Goal: Task Accomplishment & Management: Use online tool/utility

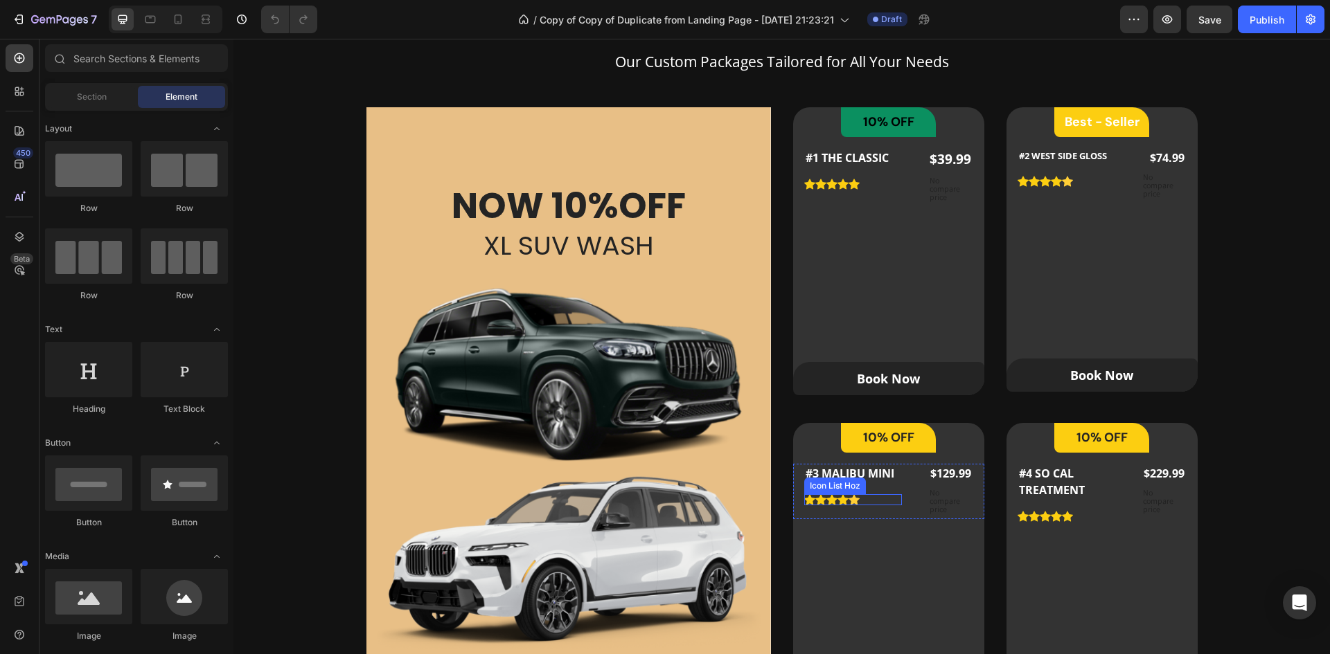
scroll to position [831, 0]
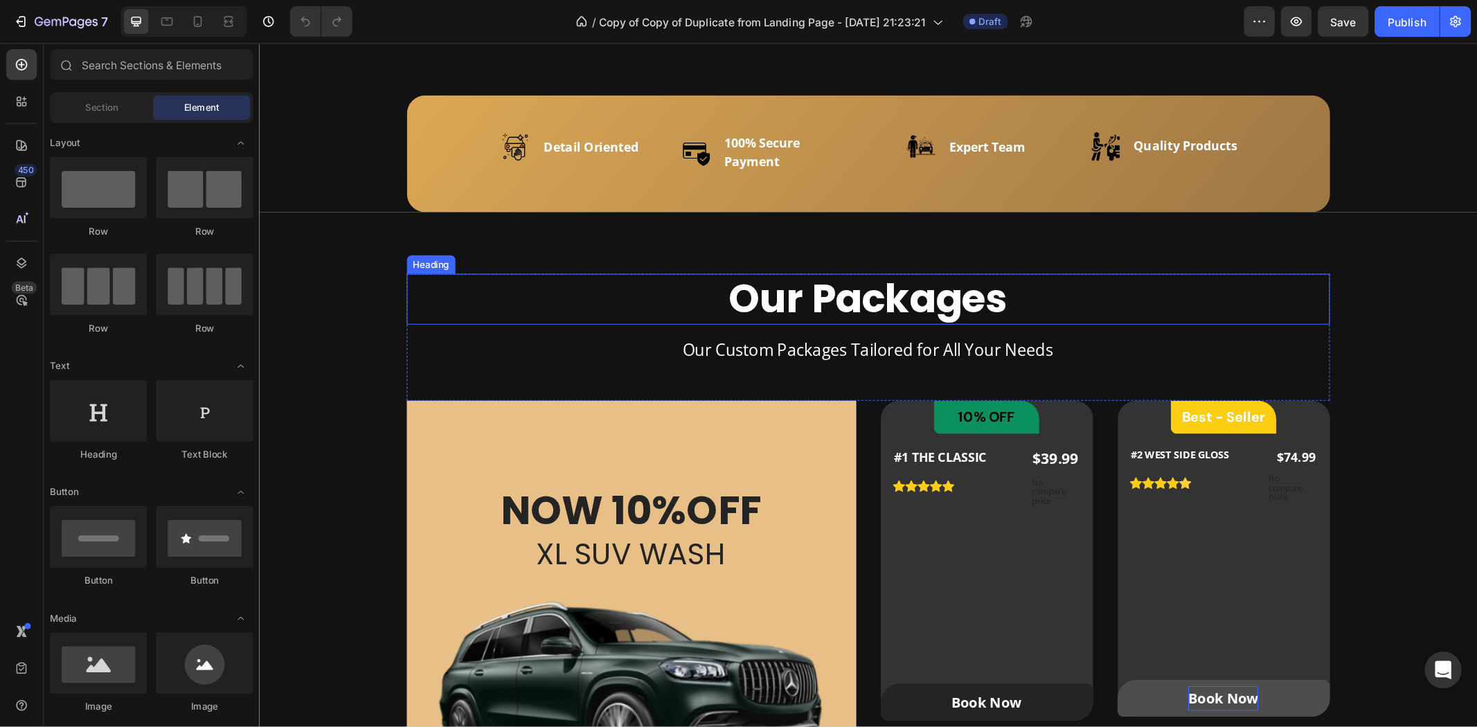
scroll to position [762, 0]
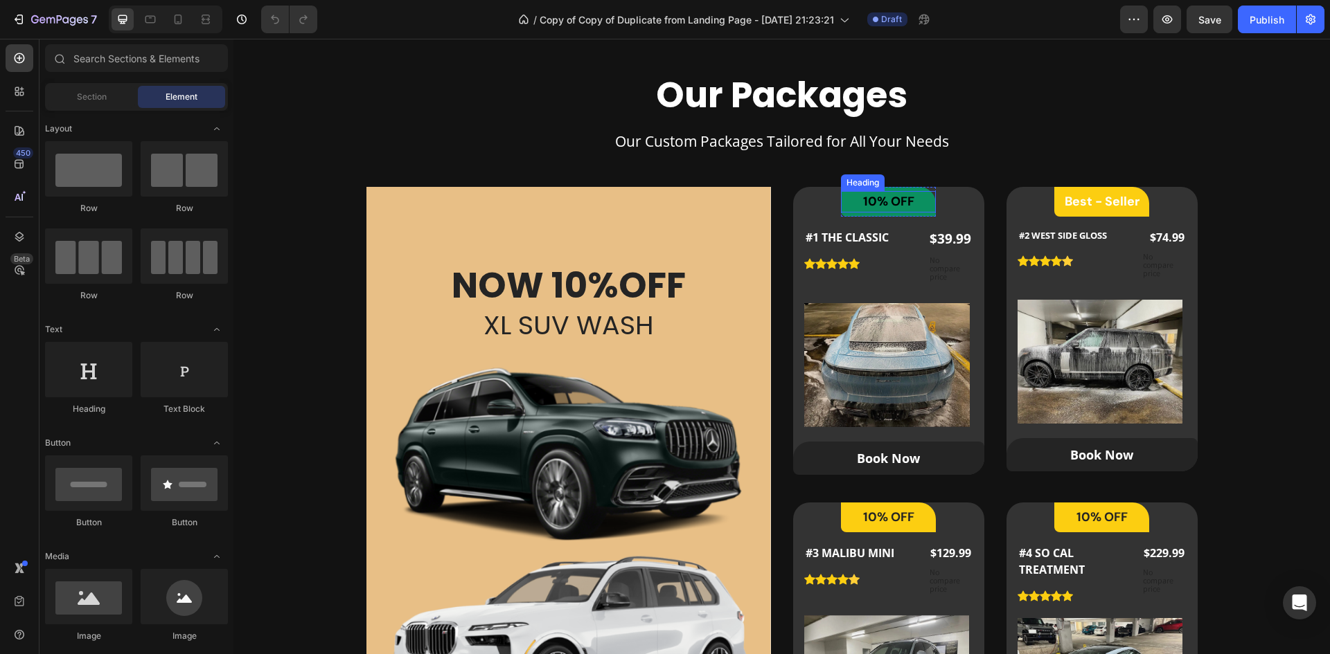
click at [912, 193] on h2 "10% OFF" at bounding box center [888, 201] width 95 height 21
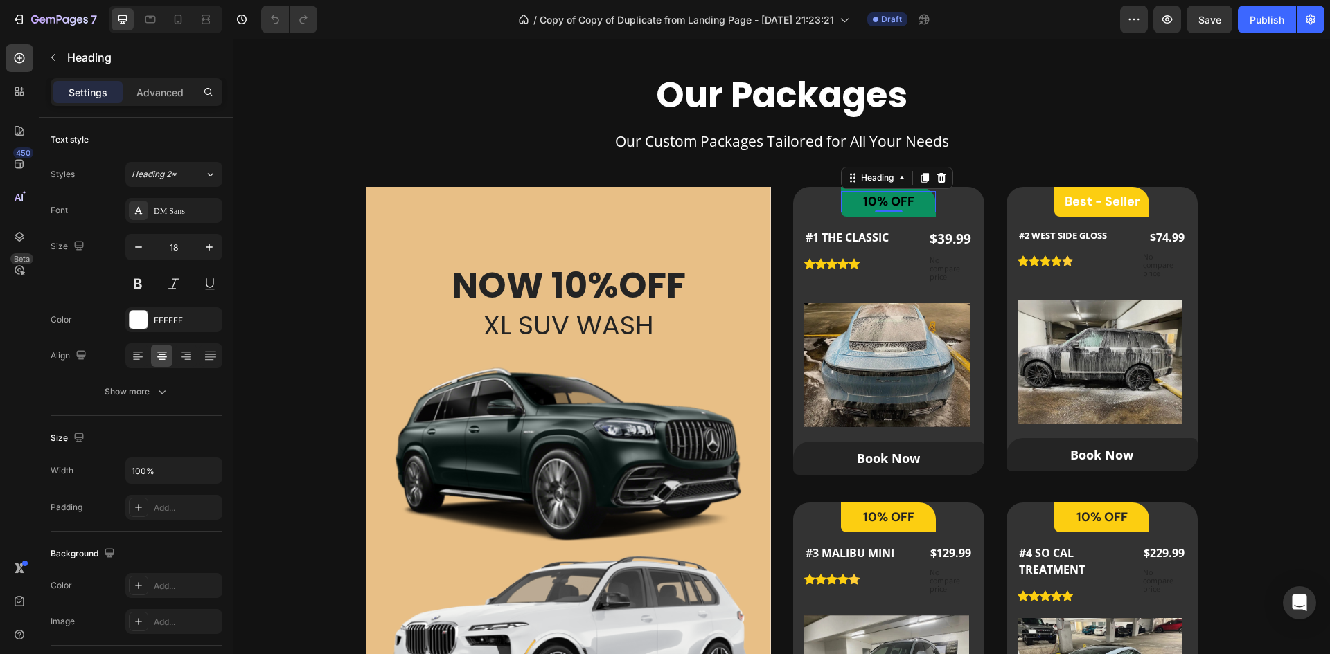
click at [884, 215] on div "0" at bounding box center [889, 212] width 14 height 11
click at [895, 213] on div "10% OFF Heading 0" at bounding box center [888, 201] width 95 height 21
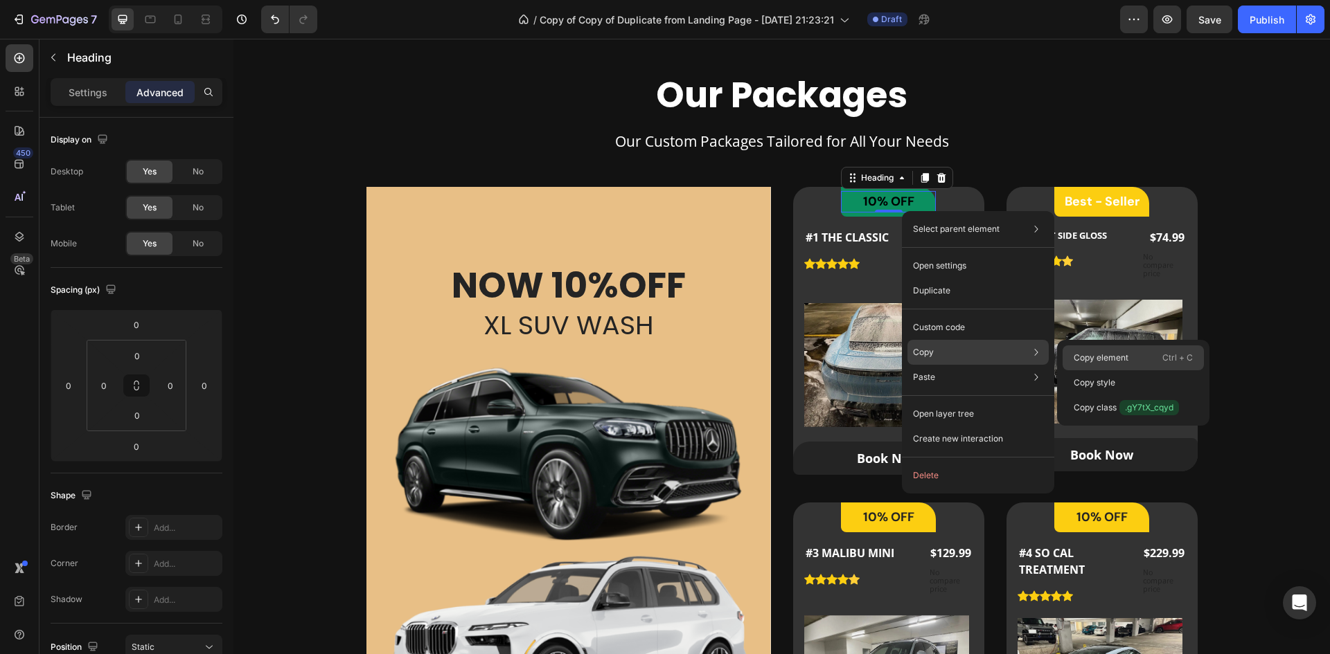
drag, startPoint x: 1153, startPoint y: 362, endPoint x: 657, endPoint y: 32, distance: 596.4
click at [1153, 362] on div "Copy element Ctrl + C" at bounding box center [1132, 358] width 141 height 25
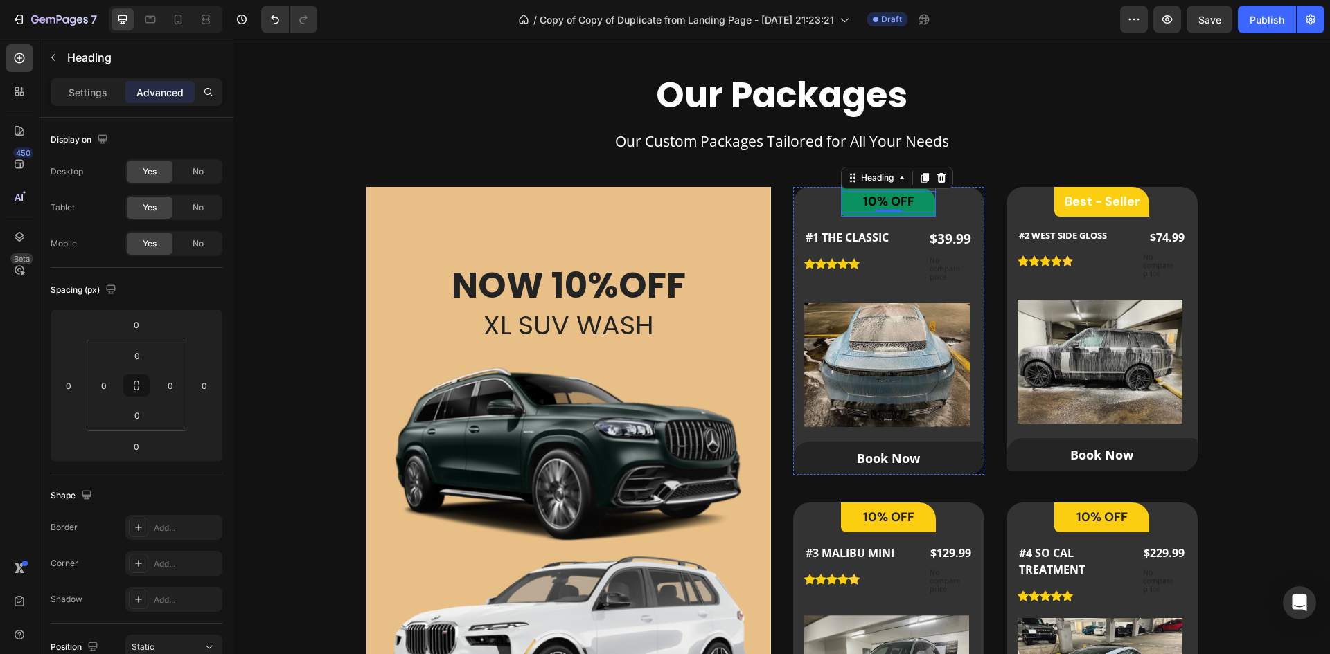
click at [918, 215] on div "10% OFF Heading 0 Row" at bounding box center [888, 202] width 95 height 30
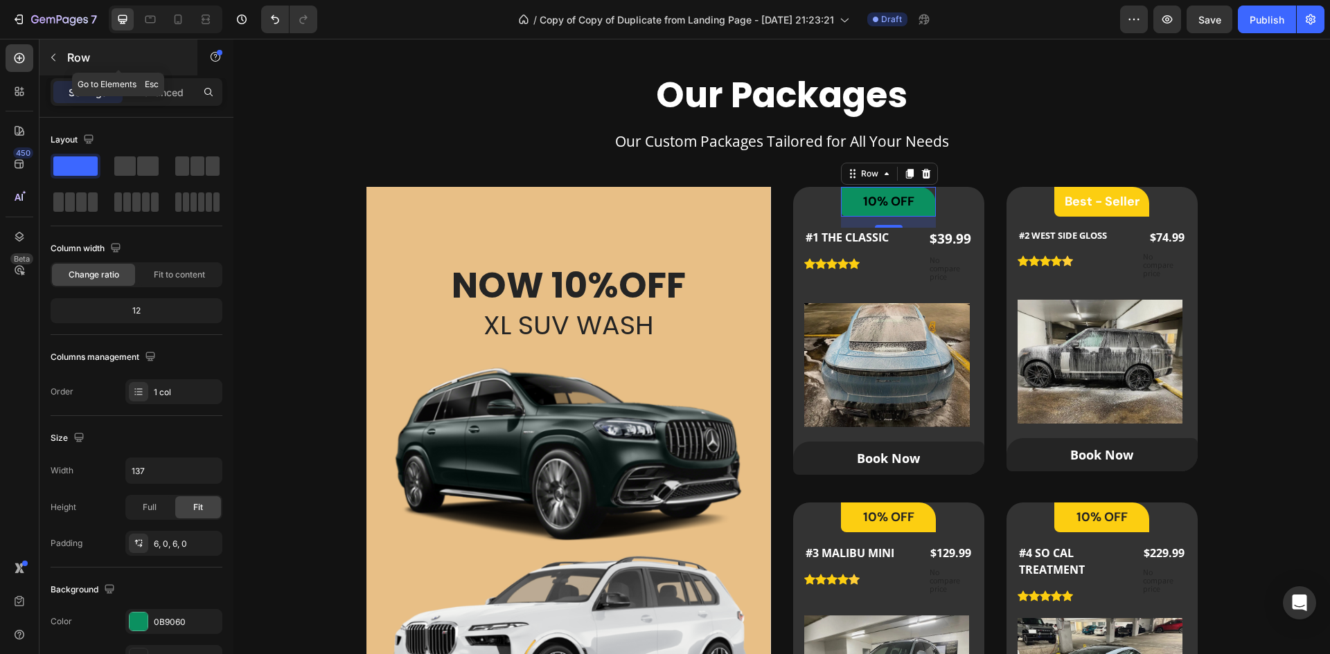
click at [62, 53] on button "button" at bounding box center [53, 57] width 22 height 22
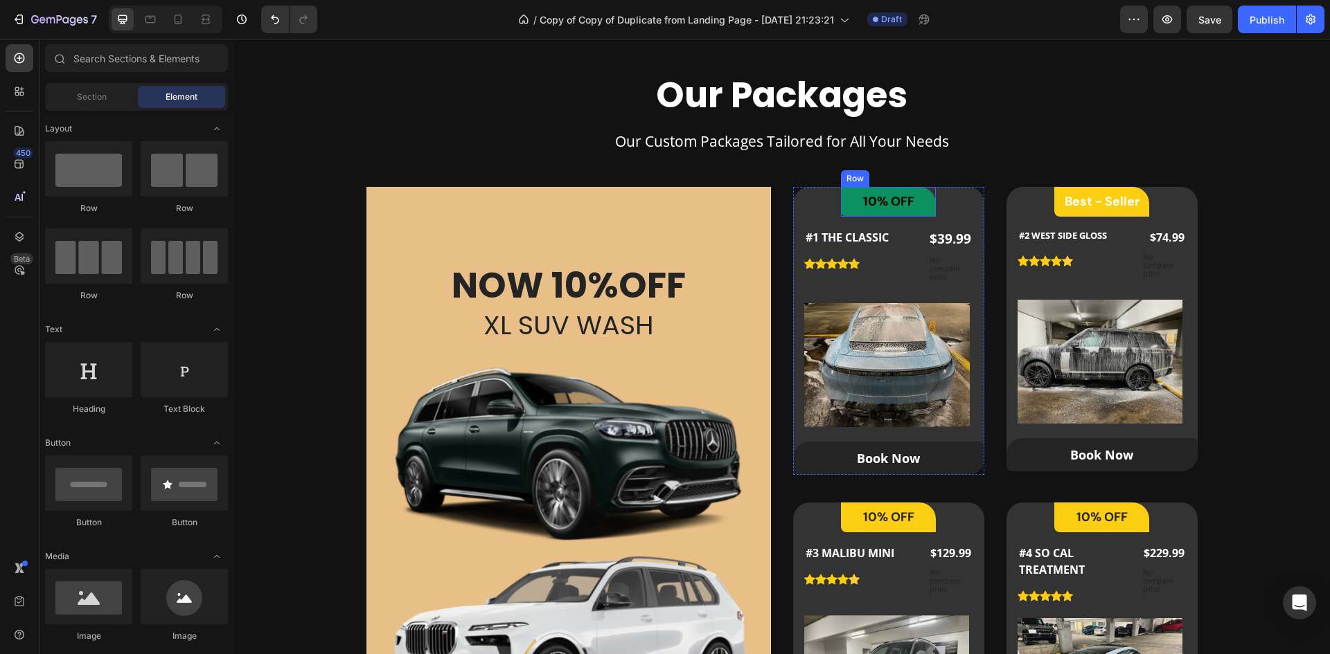
click at [913, 190] on div "10% OFF Heading Row" at bounding box center [888, 202] width 95 height 30
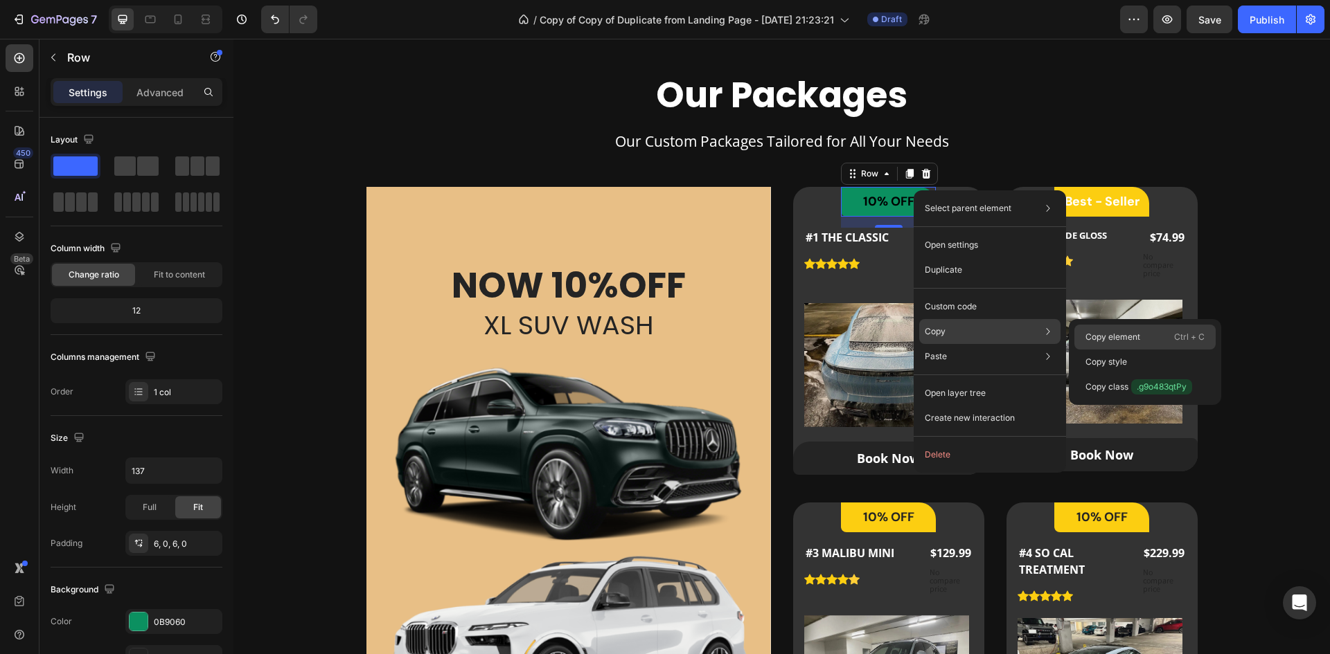
click at [1117, 332] on p "Copy element" at bounding box center [1112, 337] width 55 height 12
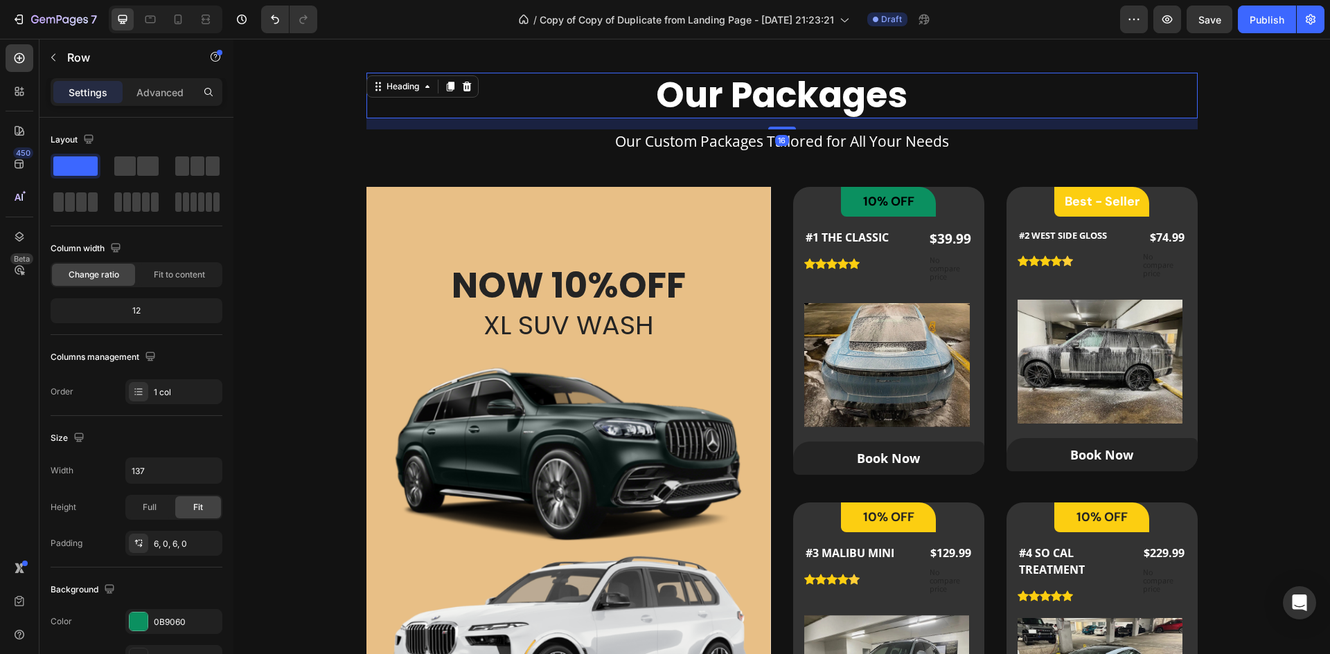
click at [1128, 98] on h2 "Our Packages" at bounding box center [781, 95] width 831 height 45
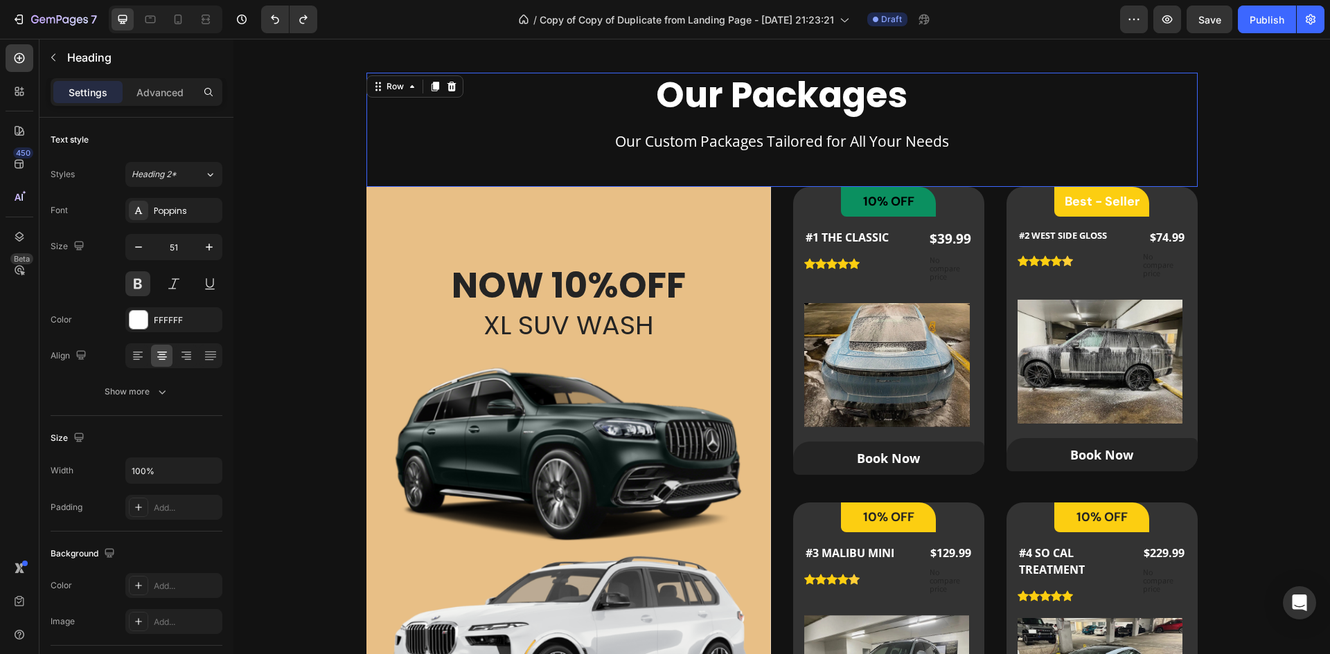
click at [974, 168] on div "Our Packages Heading Our Custom Packages Tailored for All Your Needs Text block" at bounding box center [781, 130] width 831 height 114
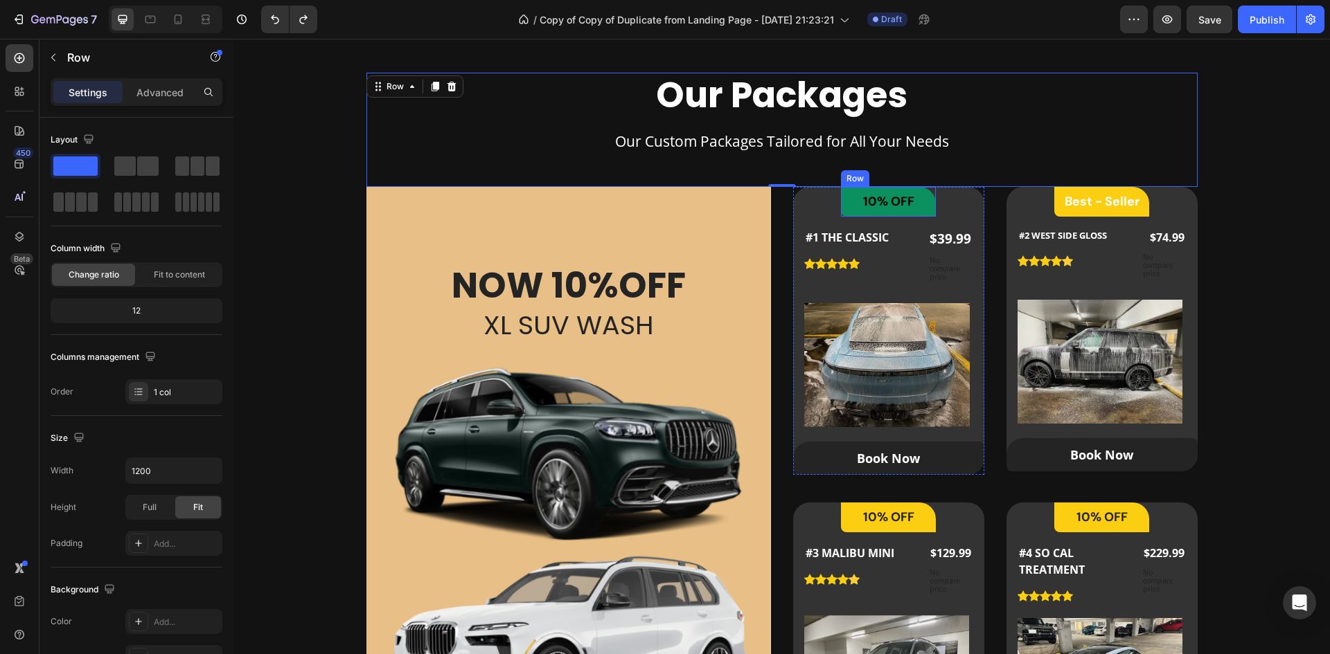
click at [897, 215] on div "10% OFF Heading Row" at bounding box center [888, 202] width 95 height 30
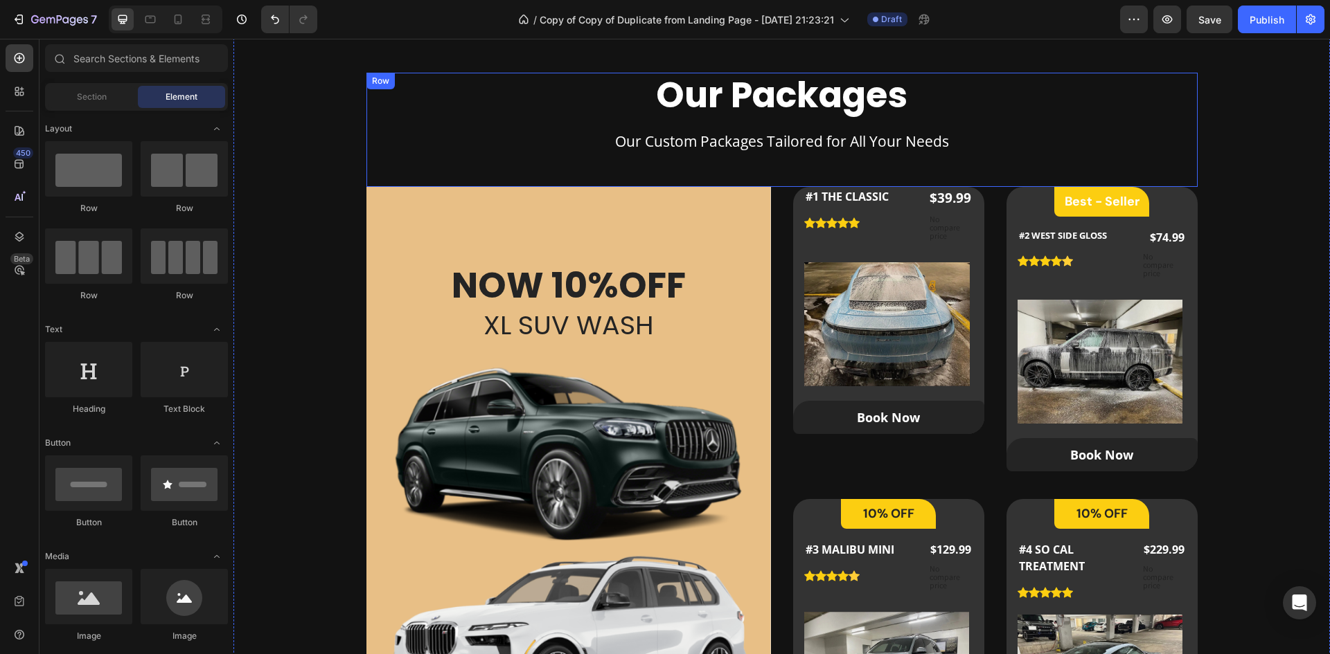
click at [1169, 163] on div "Our Packages Heading Our Custom Packages Tailored for All Your Needs Text block" at bounding box center [781, 130] width 831 height 114
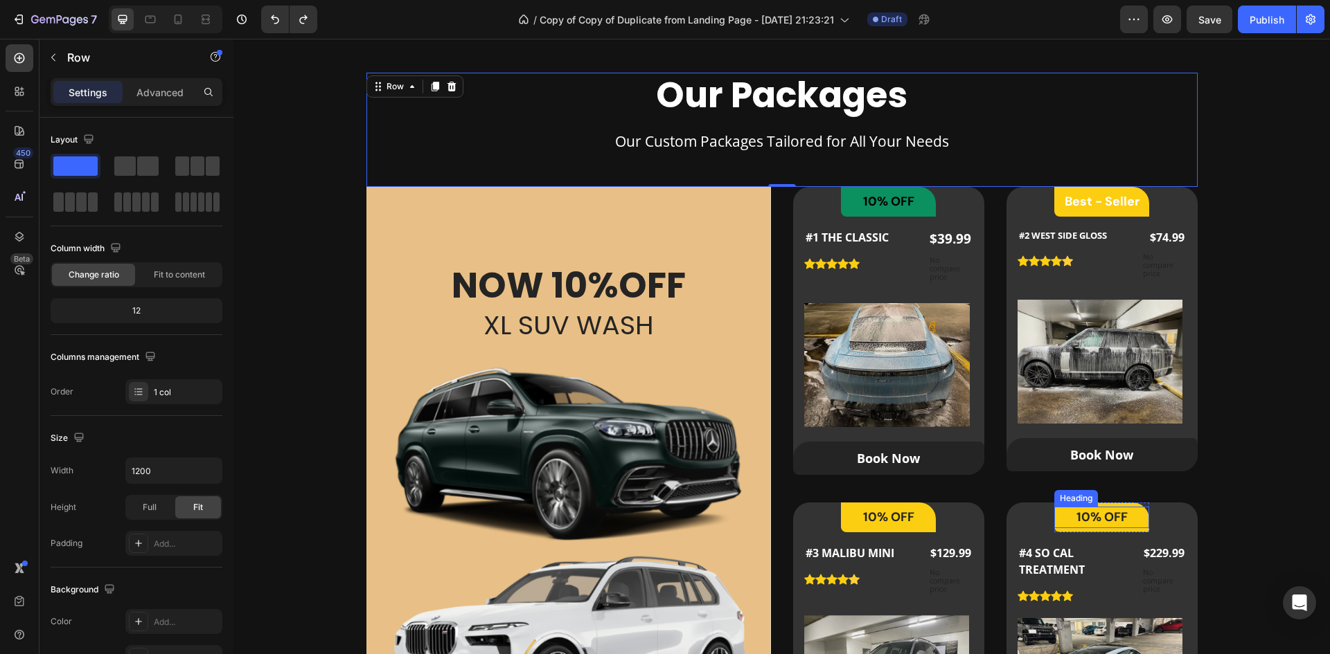
click at [1064, 528] on h2 "10% OFF" at bounding box center [1101, 517] width 95 height 21
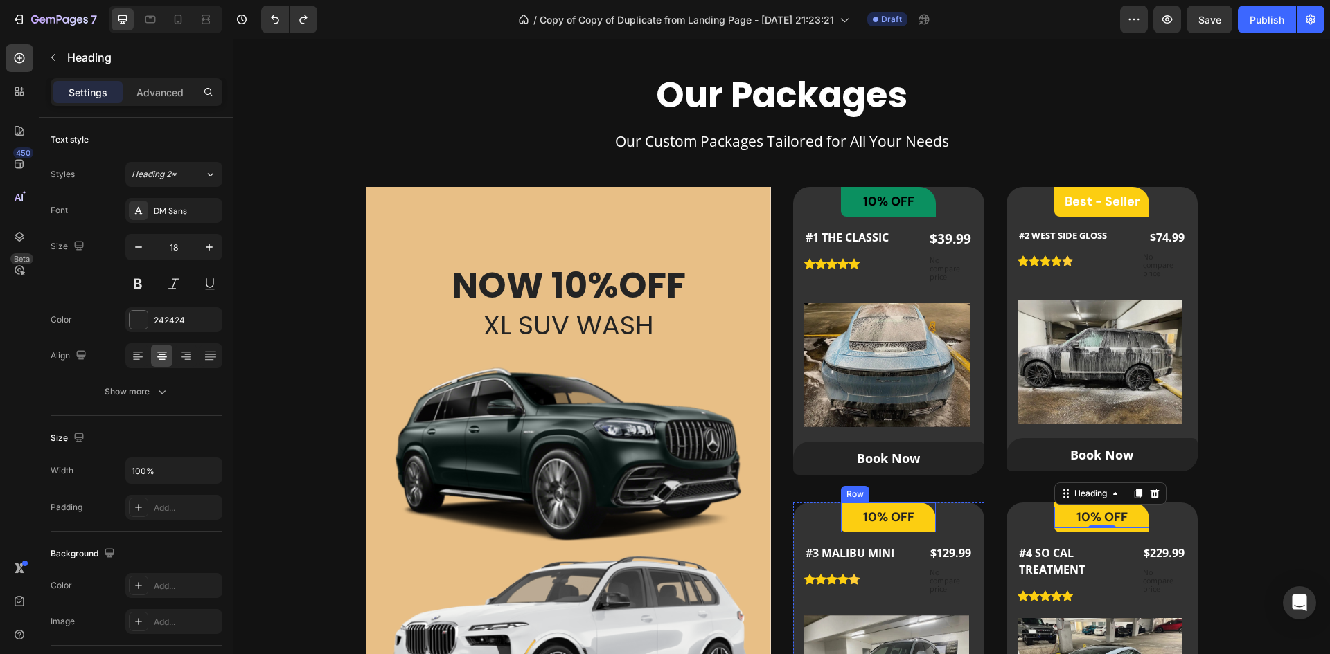
click at [925, 530] on div "10% OFF Heading Row" at bounding box center [888, 518] width 95 height 30
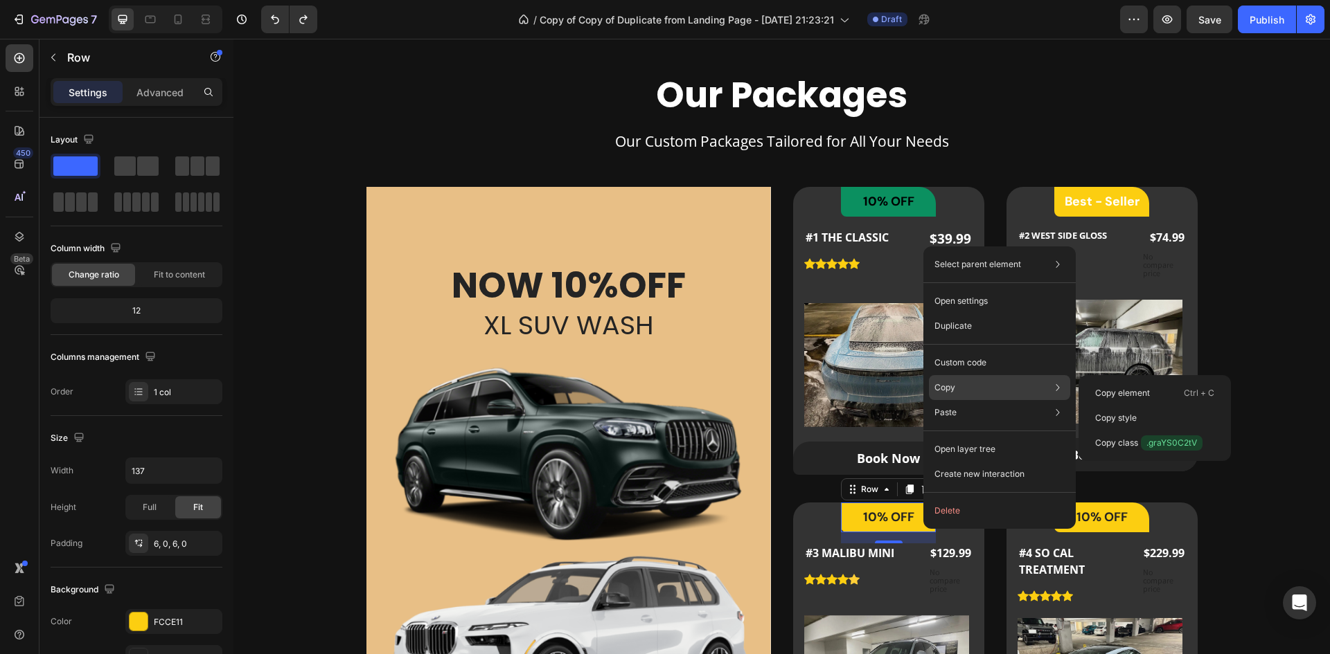
click at [967, 388] on div "Copy Copy element Ctrl + C Copy style Copy class .graYS0C2tV" at bounding box center [999, 387] width 141 height 25
click at [1126, 384] on div "Copy element Ctrl + C" at bounding box center [1154, 393] width 141 height 25
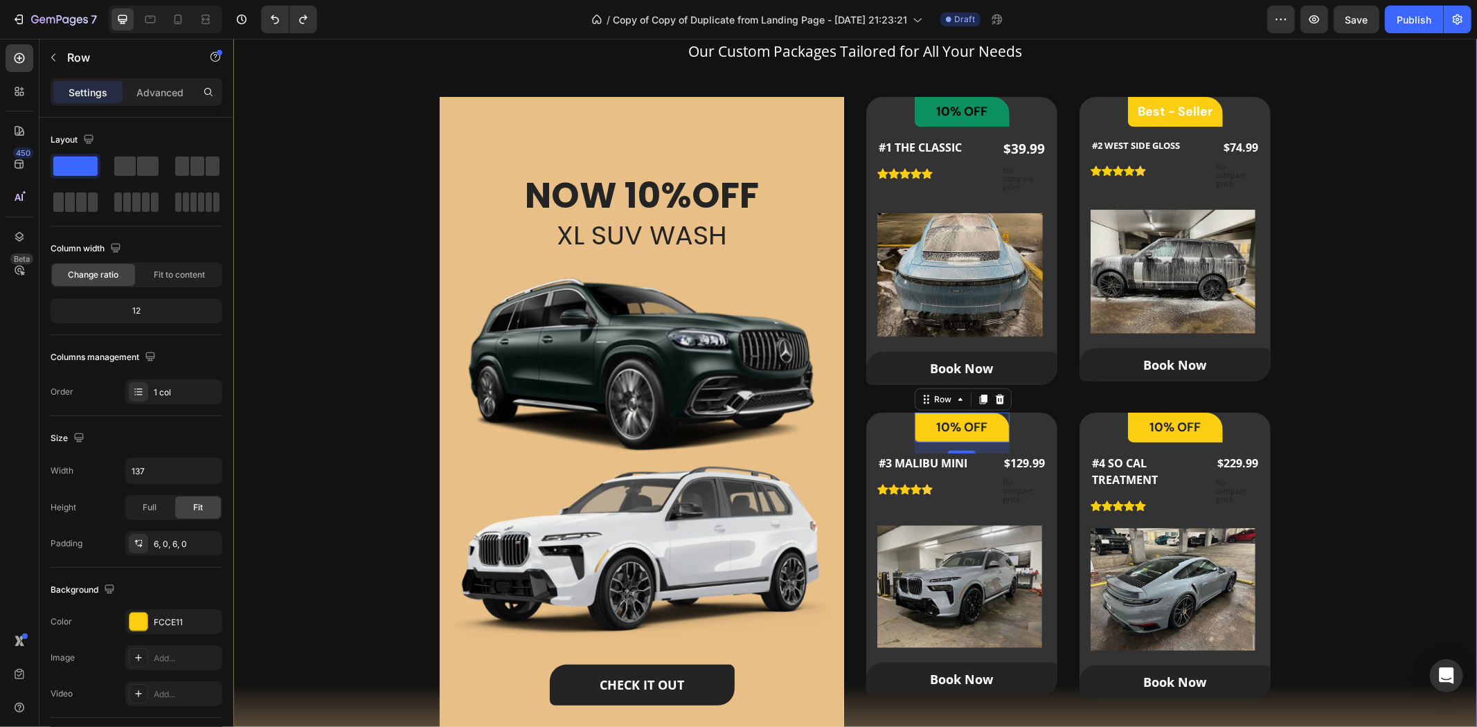
scroll to position [839, 0]
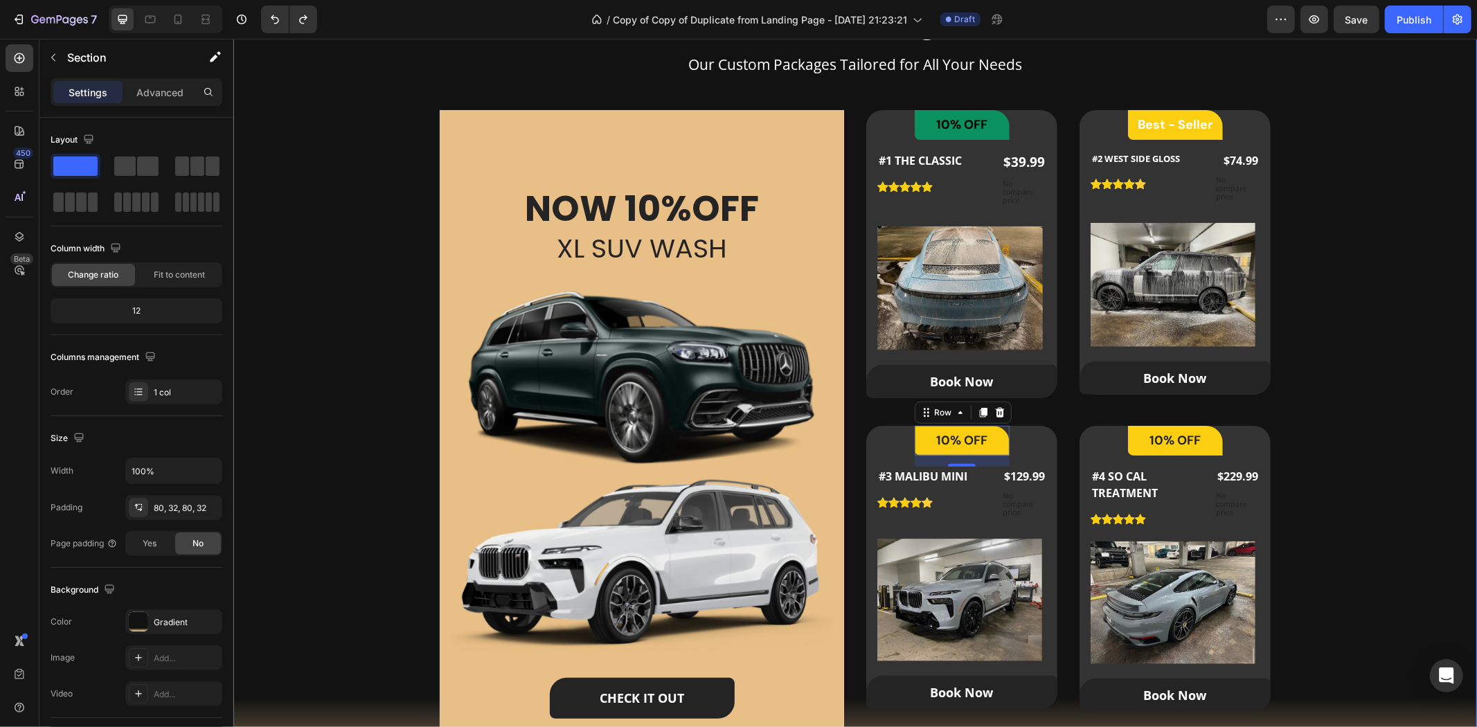
click at [1329, 245] on div "Our Packages Heading Our Custom Packages Tailored for All Your Needs Text block…" at bounding box center [854, 391] width 1199 height 792
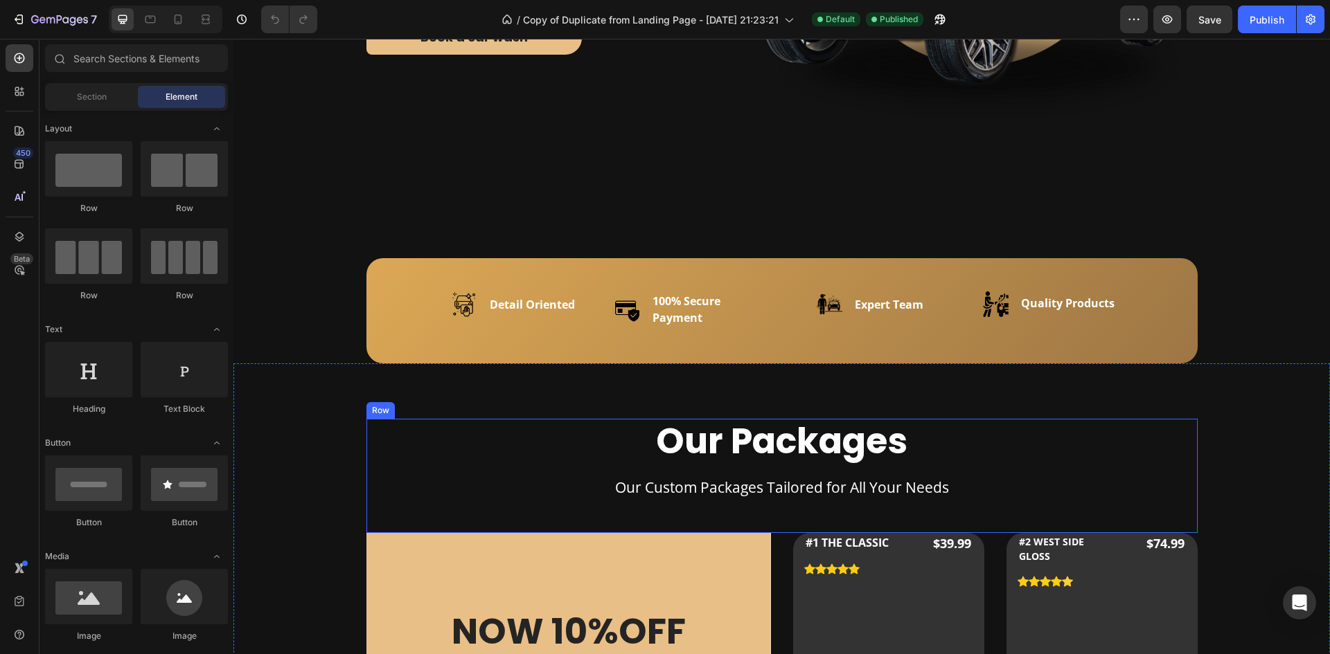
scroll to position [693, 0]
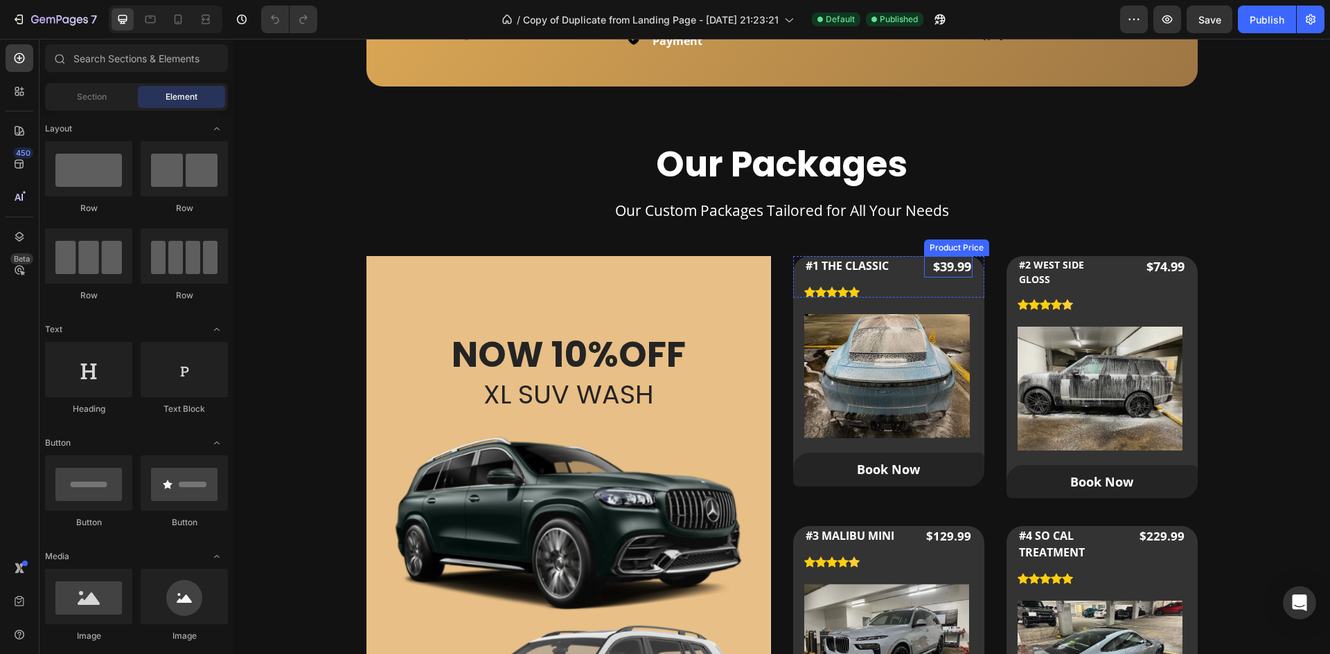
click at [994, 230] on div "Our Packages Heading Our Custom Packages Tailored for All Your Needs Text block" at bounding box center [781, 199] width 831 height 114
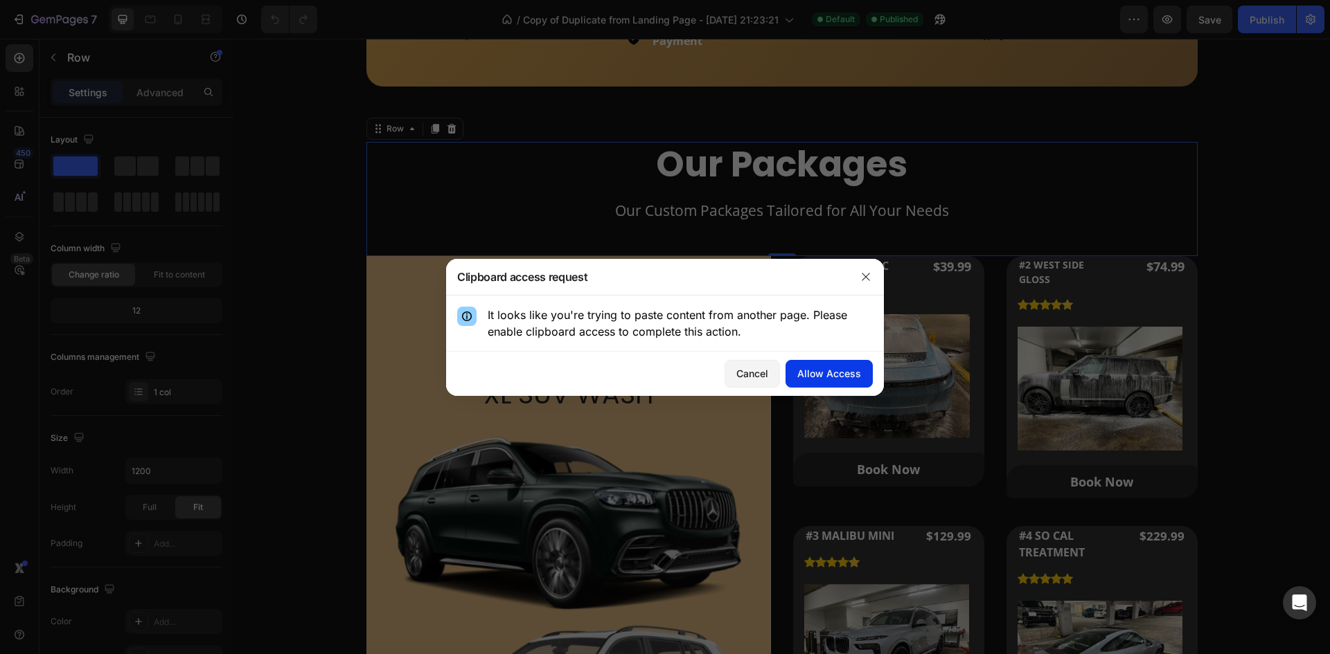
click at [830, 376] on div "Allow Access" at bounding box center [829, 373] width 64 height 15
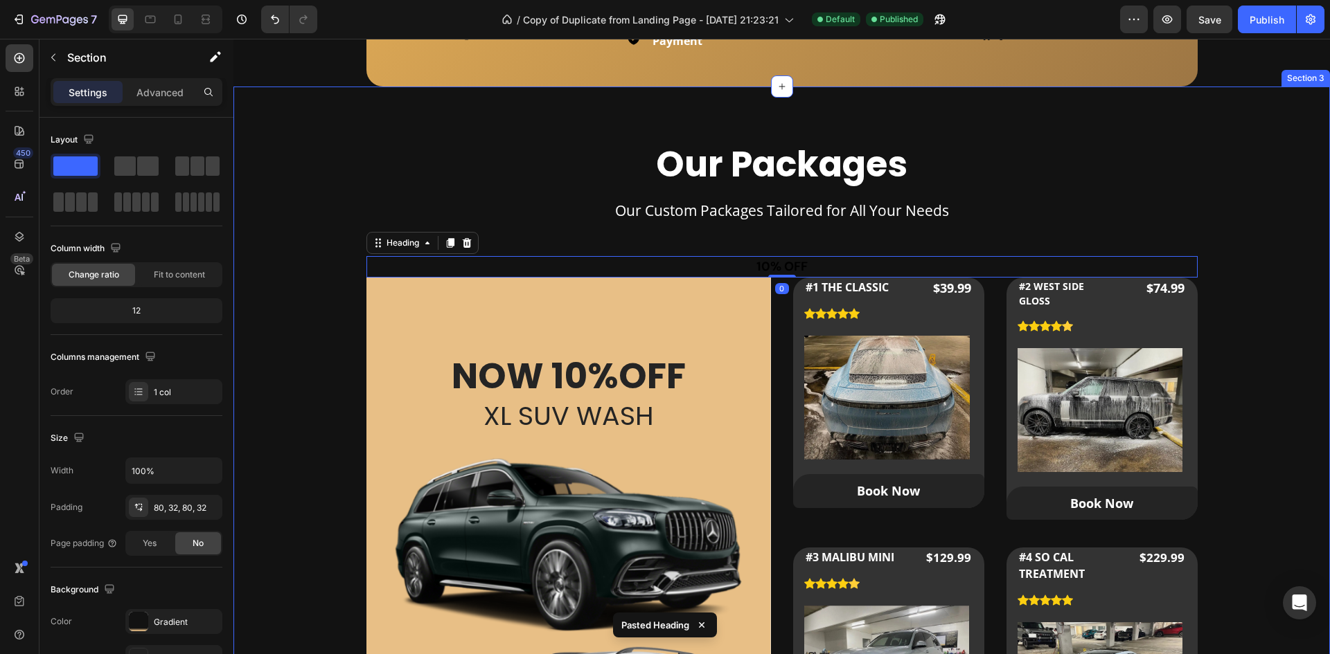
click at [274, 357] on div "Our Packages Heading Our Custom Packages Tailored for All Your Needs Text block…" at bounding box center [782, 548] width 1052 height 813
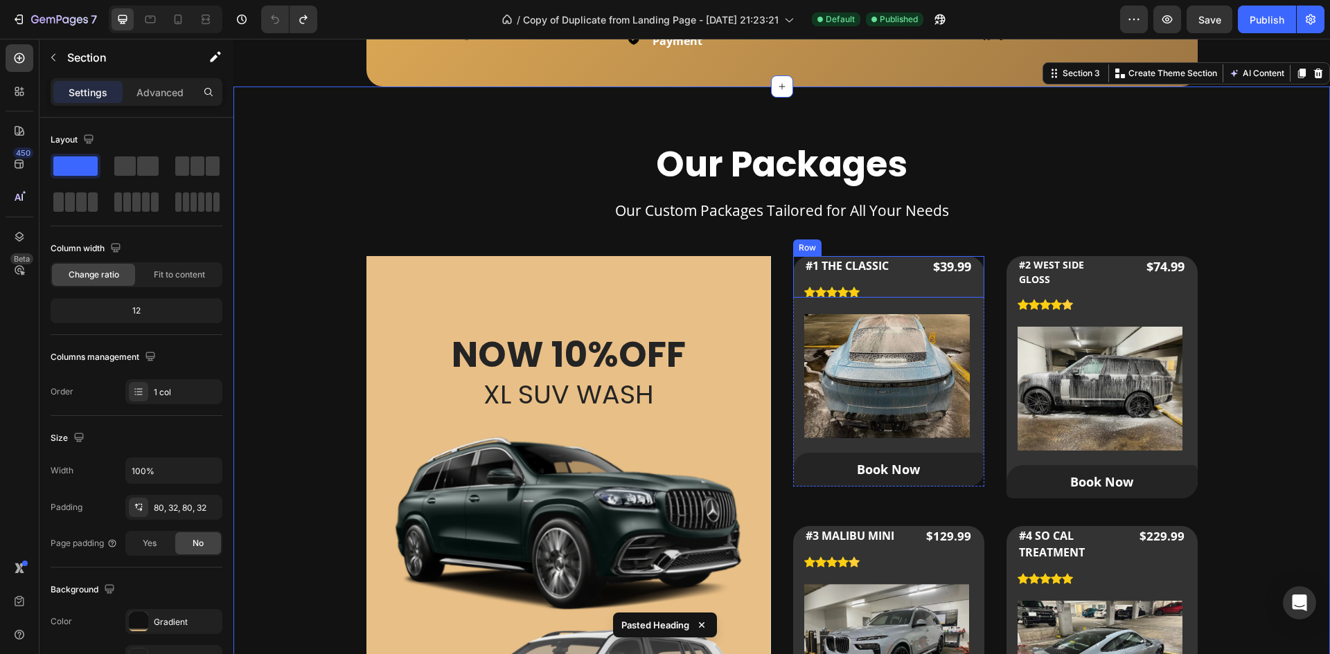
click at [907, 298] on div "#1 THE CLASSIC Product Title Icon Icon Icon Icon Icon Icon List Hoz $39.99 Prod…" at bounding box center [888, 277] width 191 height 42
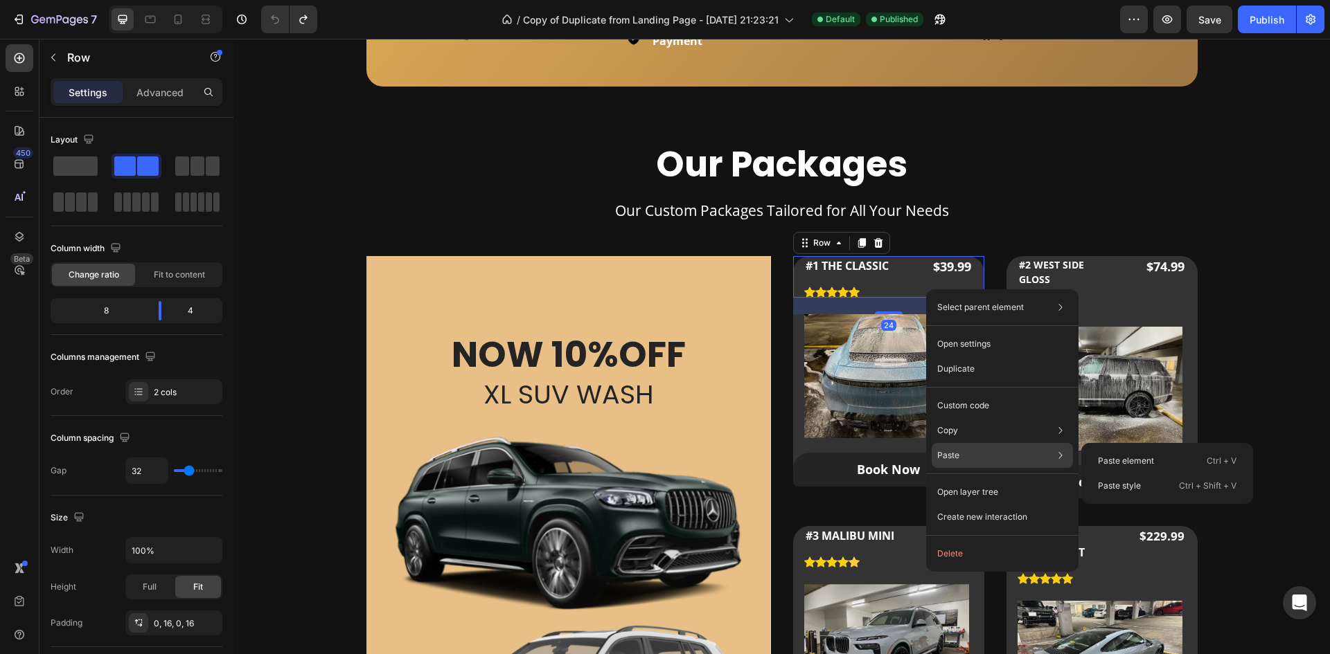
click at [979, 449] on div "Paste Paste element Ctrl + V Paste style Ctrl + Shift + V" at bounding box center [1001, 455] width 141 height 25
click at [1111, 463] on p "Paste element" at bounding box center [1126, 461] width 56 height 12
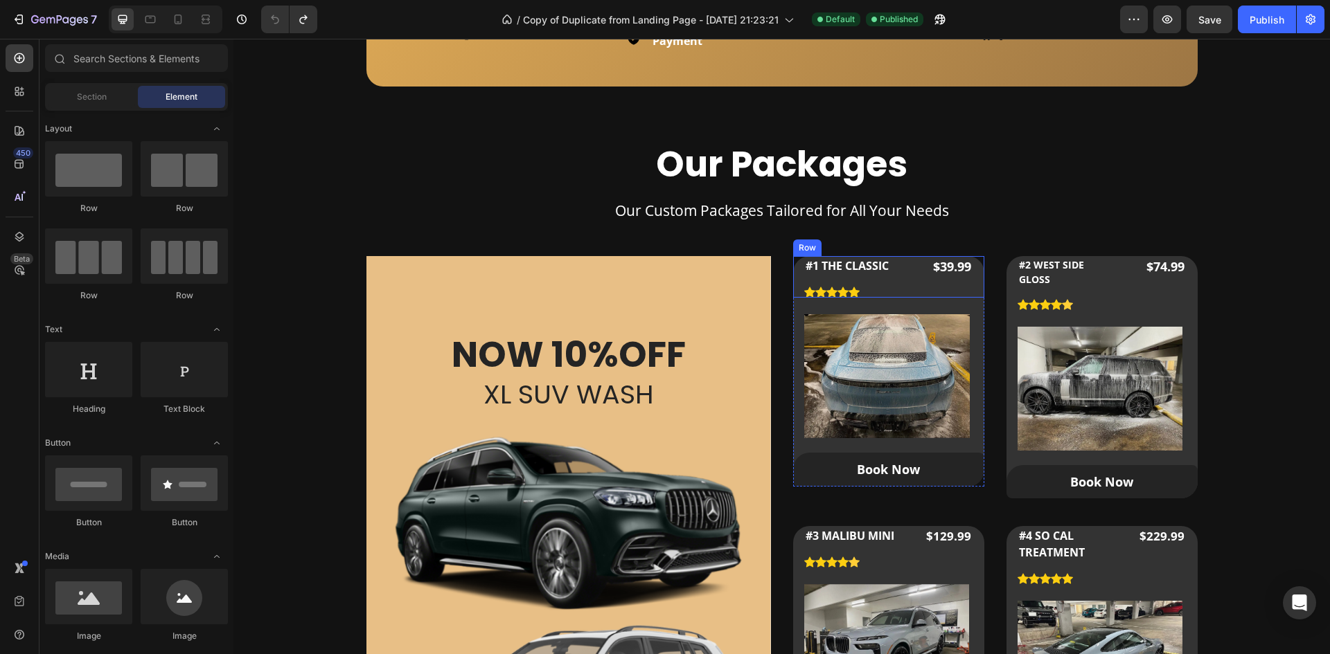
click at [902, 257] on div "#1 THE CLASSIC Product Title Icon Icon Icon Icon Icon Icon List Hoz $39.99 Prod…" at bounding box center [888, 277] width 191 height 42
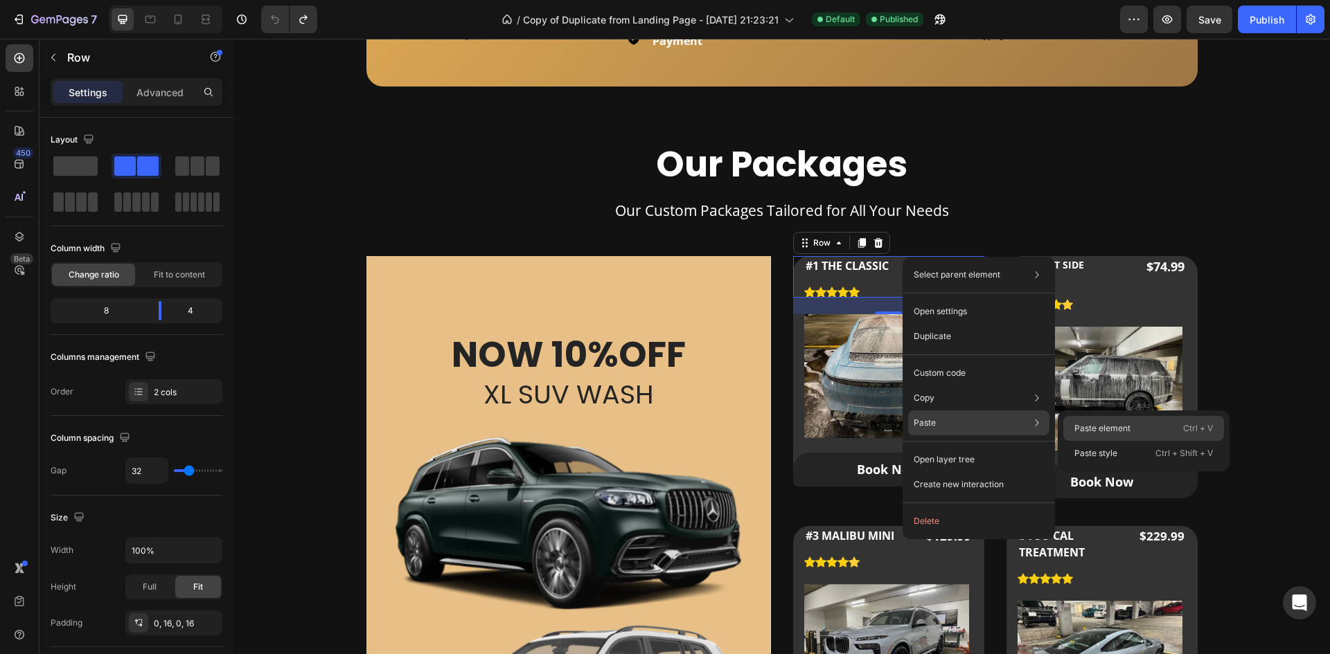
click at [1087, 418] on div "Paste element Ctrl + V" at bounding box center [1143, 428] width 161 height 25
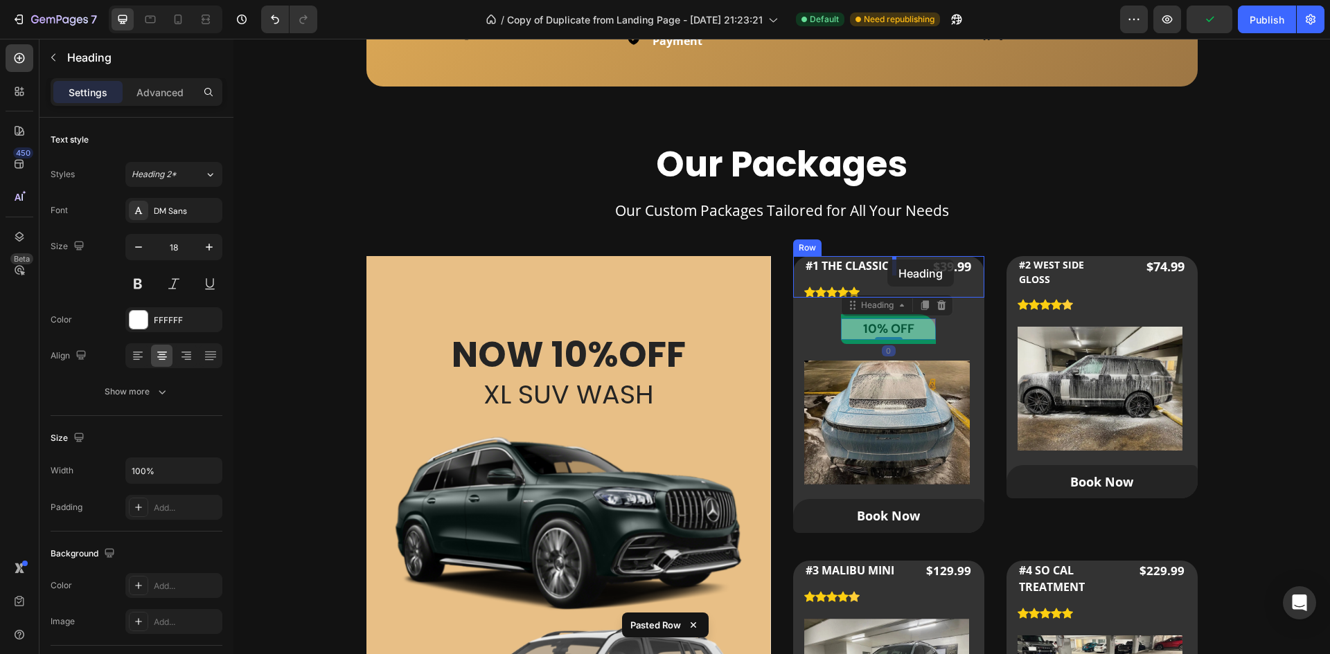
drag, startPoint x: 895, startPoint y: 323, endPoint x: 887, endPoint y: 260, distance: 63.5
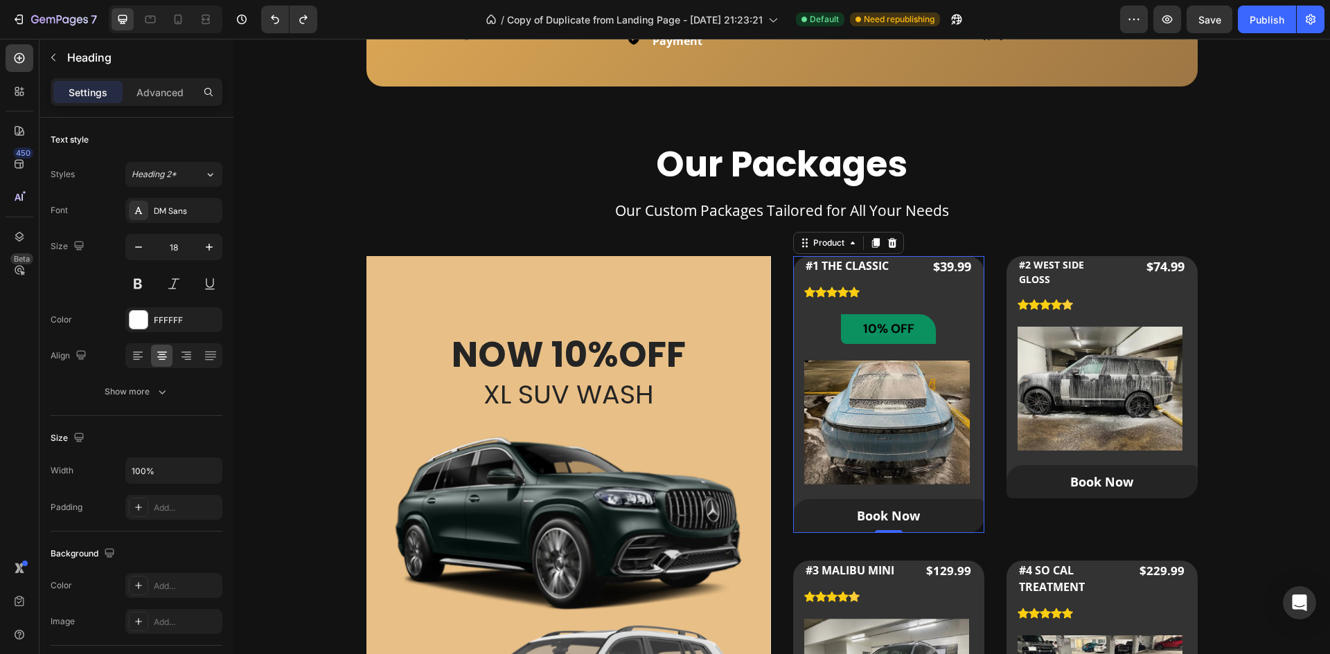
click at [938, 339] on div "#1 THE CLASSIC Product Title Icon Icon Icon Icon Icon Icon List Hoz $39.99 Prod…" at bounding box center [888, 394] width 191 height 277
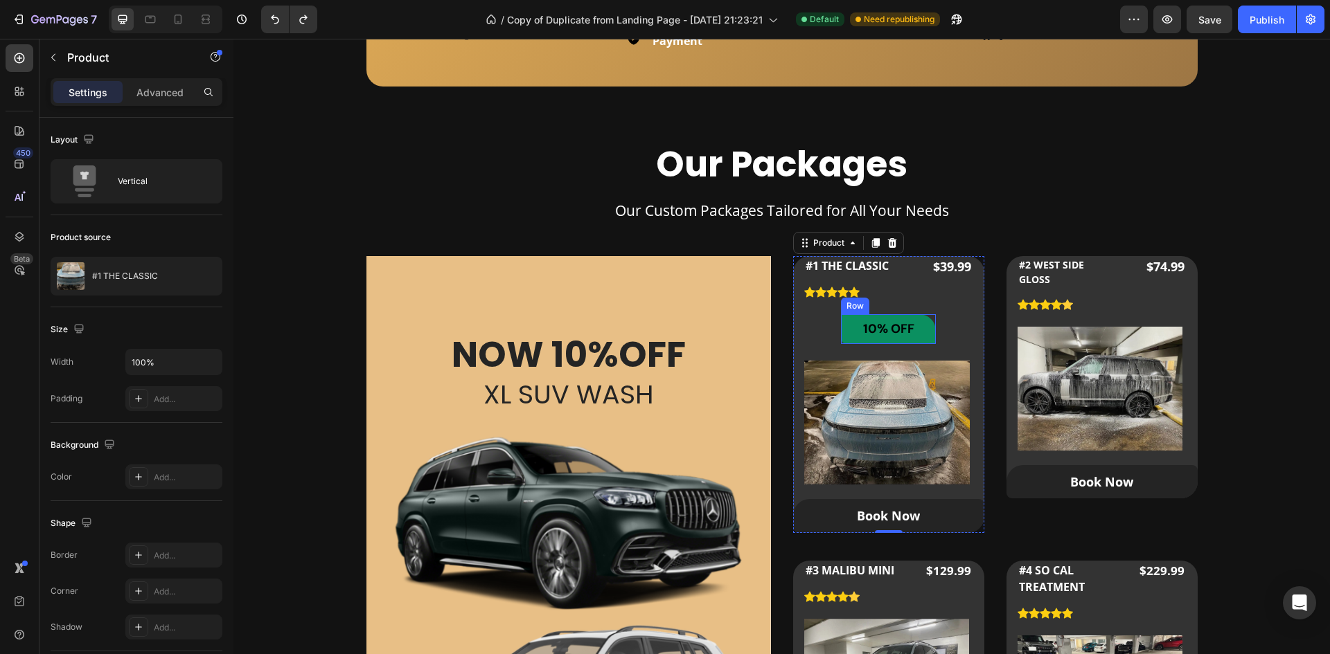
click at [924, 342] on div "10% OFF Heading Row" at bounding box center [888, 329] width 95 height 30
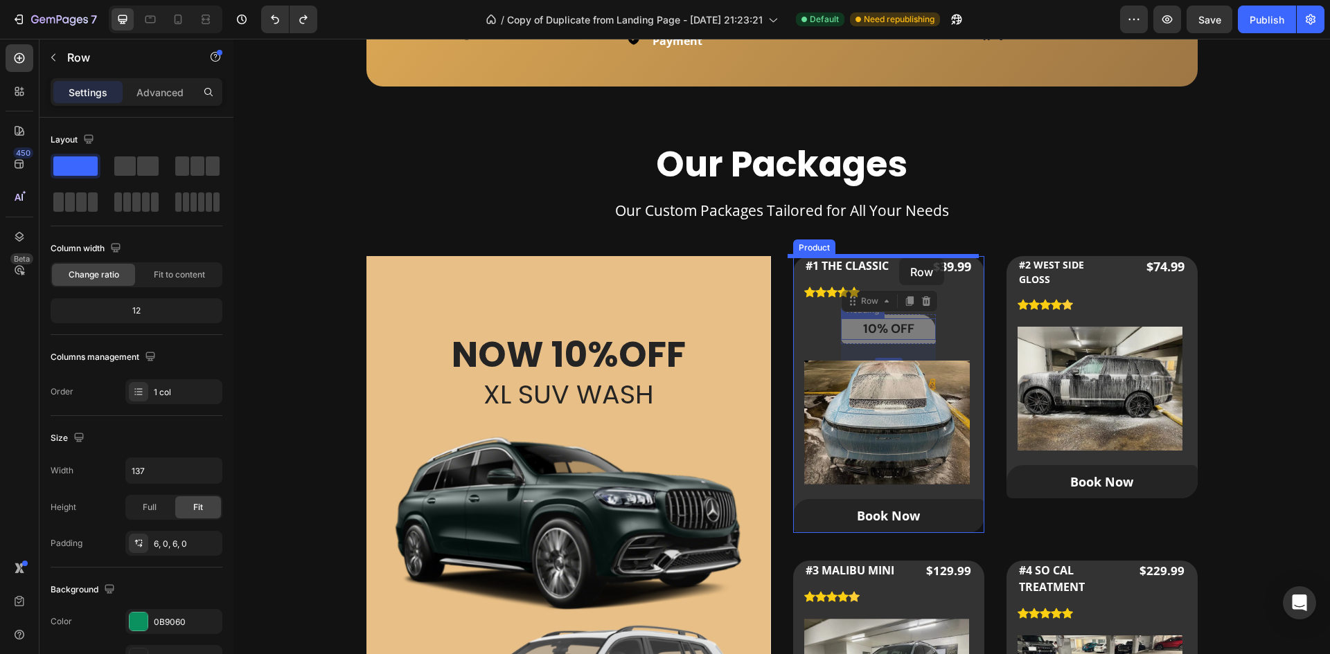
drag, startPoint x: 919, startPoint y: 342, endPoint x: 899, endPoint y: 258, distance: 86.8
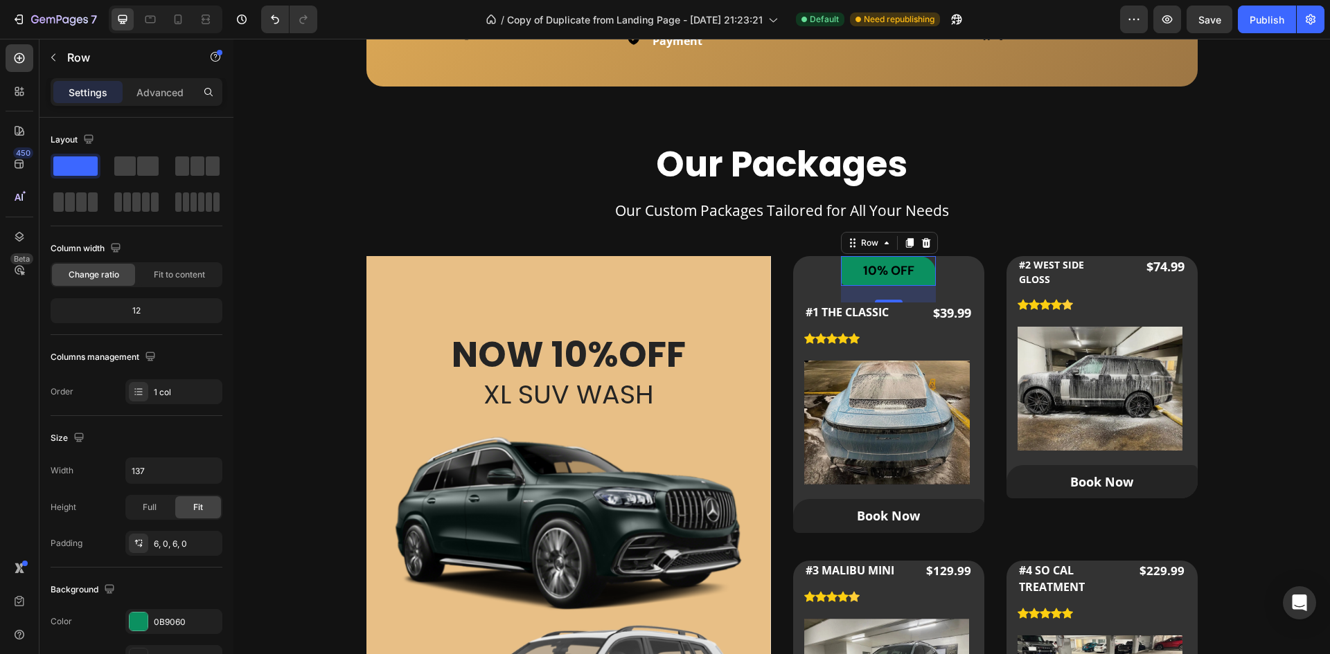
click at [886, 287] on div "24" at bounding box center [888, 294] width 95 height 17
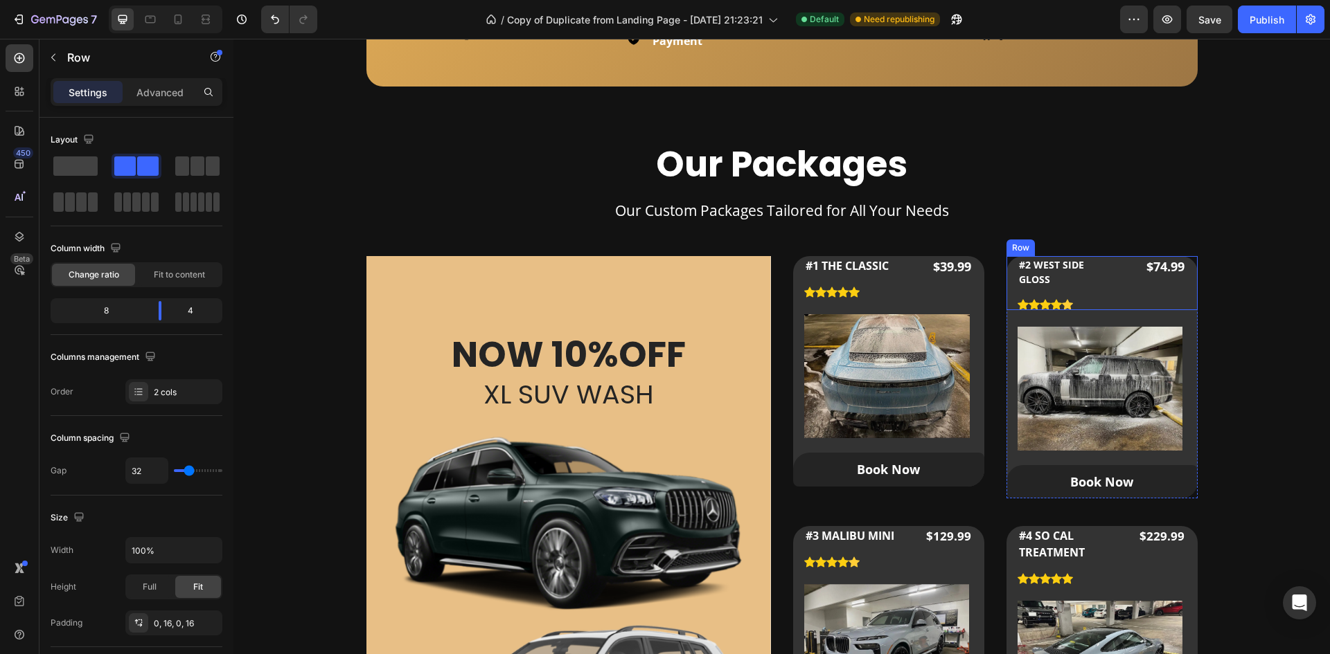
click at [1114, 256] on div "#2 WEST SIDE GLOSS (P) Title Icon Icon Icon Icon Icon Icon List Hoz $74.99 (P) …" at bounding box center [1101, 283] width 191 height 54
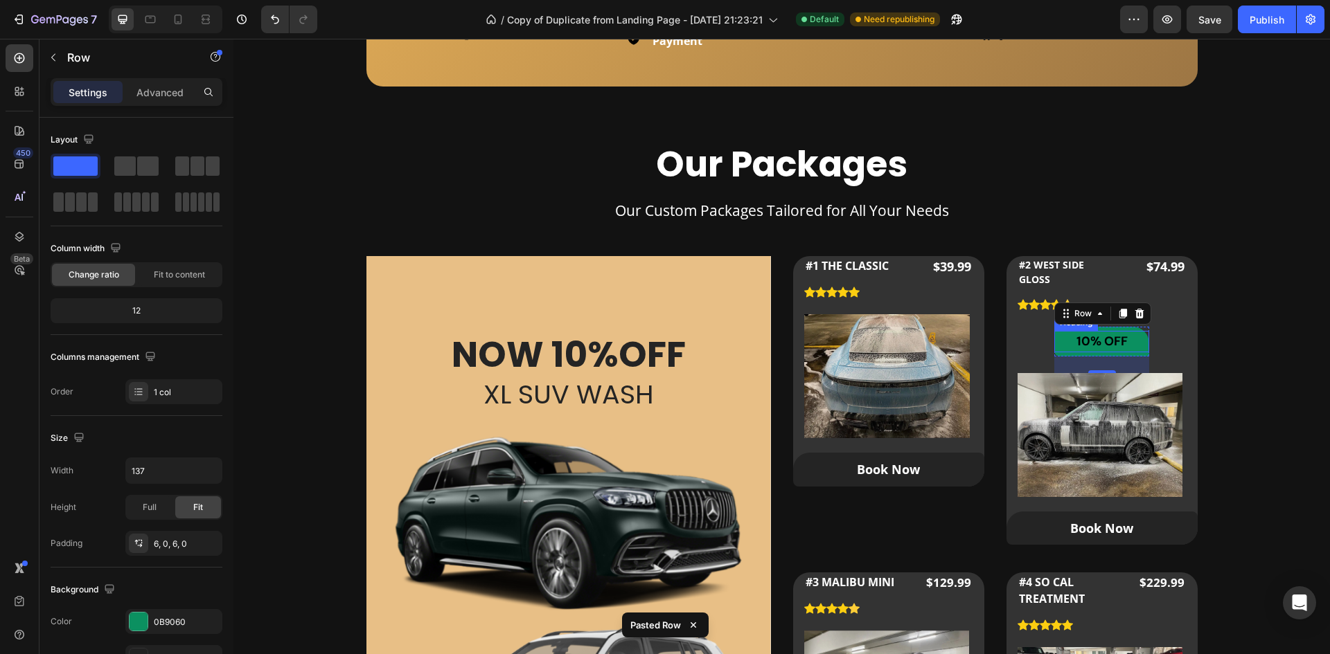
drag, startPoint x: 1100, startPoint y: 358, endPoint x: 1085, endPoint y: 358, distance: 15.2
click at [1085, 358] on div "24" at bounding box center [1101, 365] width 95 height 17
drag, startPoint x: 1097, startPoint y: 366, endPoint x: 1066, endPoint y: 354, distance: 33.3
click at [1066, 354] on div "10% OFF Heading Row 24" at bounding box center [1101, 342] width 95 height 30
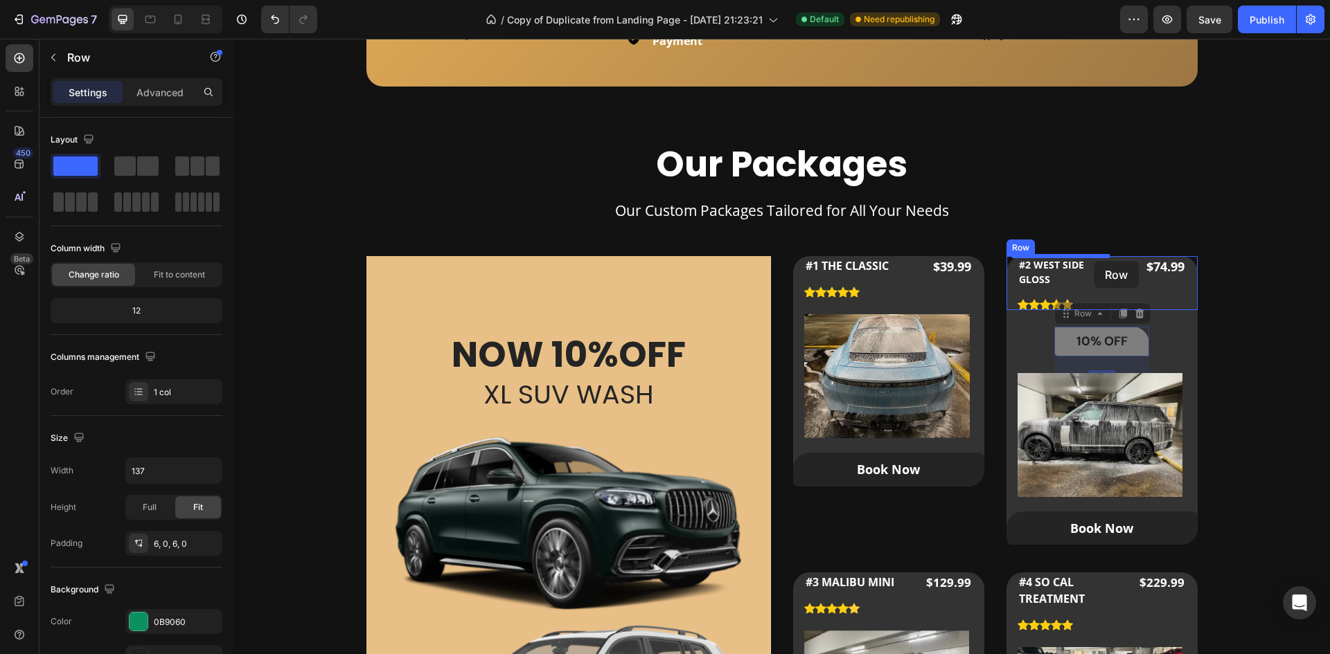
drag, startPoint x: 1082, startPoint y: 316, endPoint x: 1094, endPoint y: 261, distance: 56.5
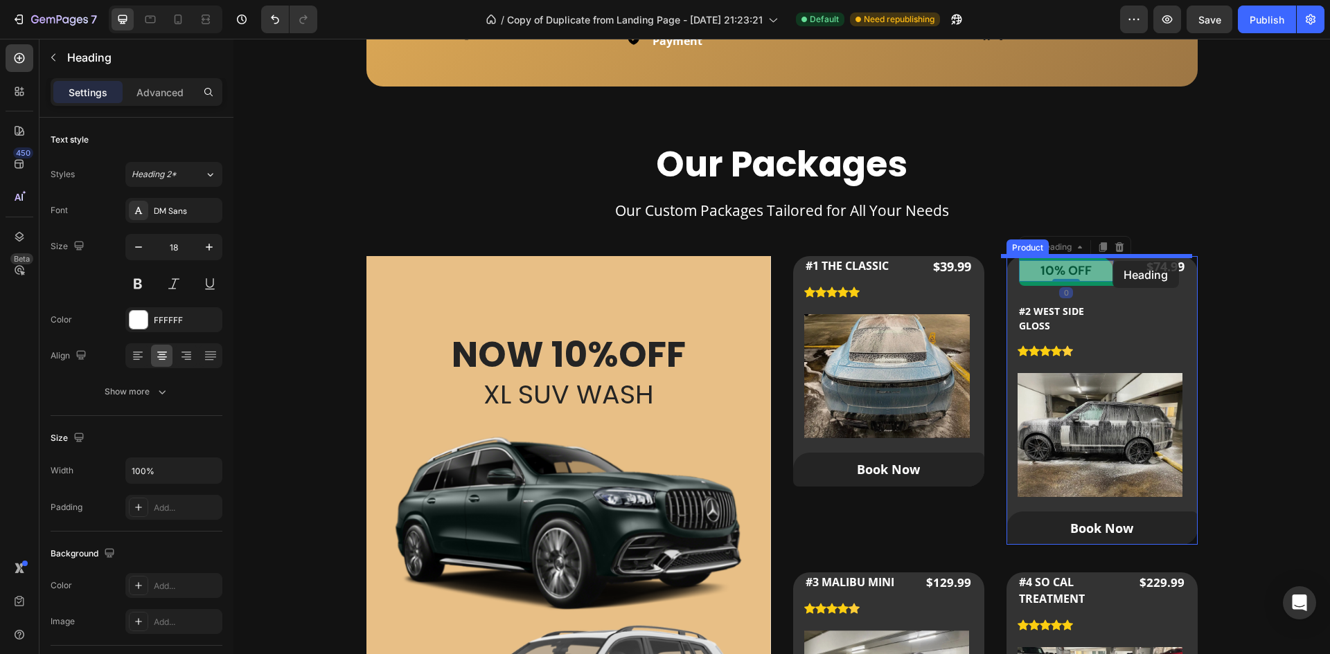
drag, startPoint x: 1040, startPoint y: 258, endPoint x: 1113, endPoint y: 262, distance: 72.8
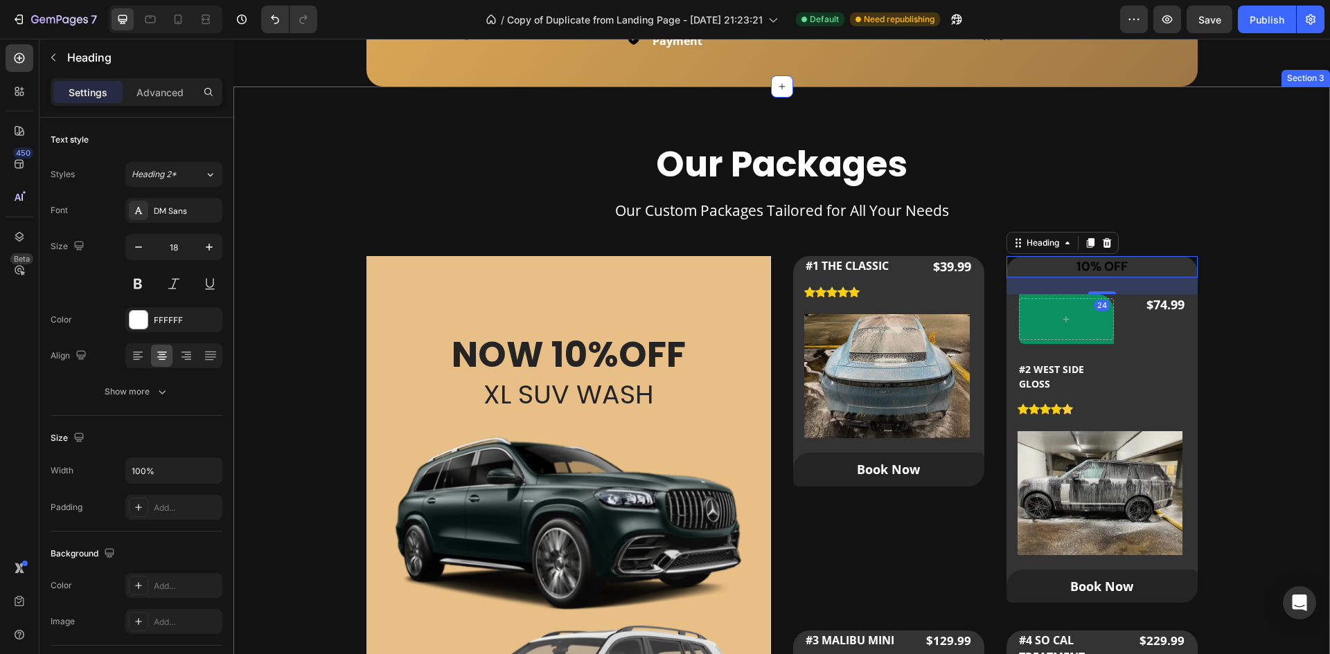
click at [1295, 363] on div "Our Packages Heading Our Custom Packages Tailored for All Your Needs Text block…" at bounding box center [782, 538] width 1052 height 792
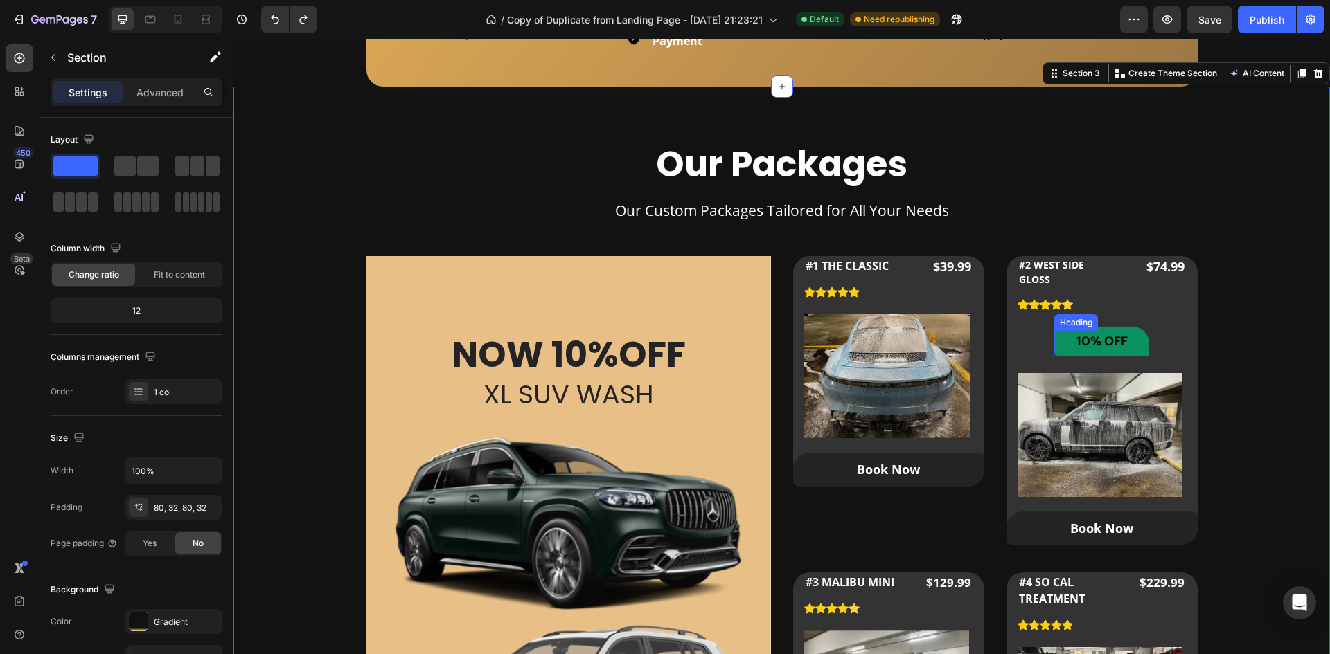
click at [1114, 347] on span "10% OFF" at bounding box center [1101, 341] width 51 height 17
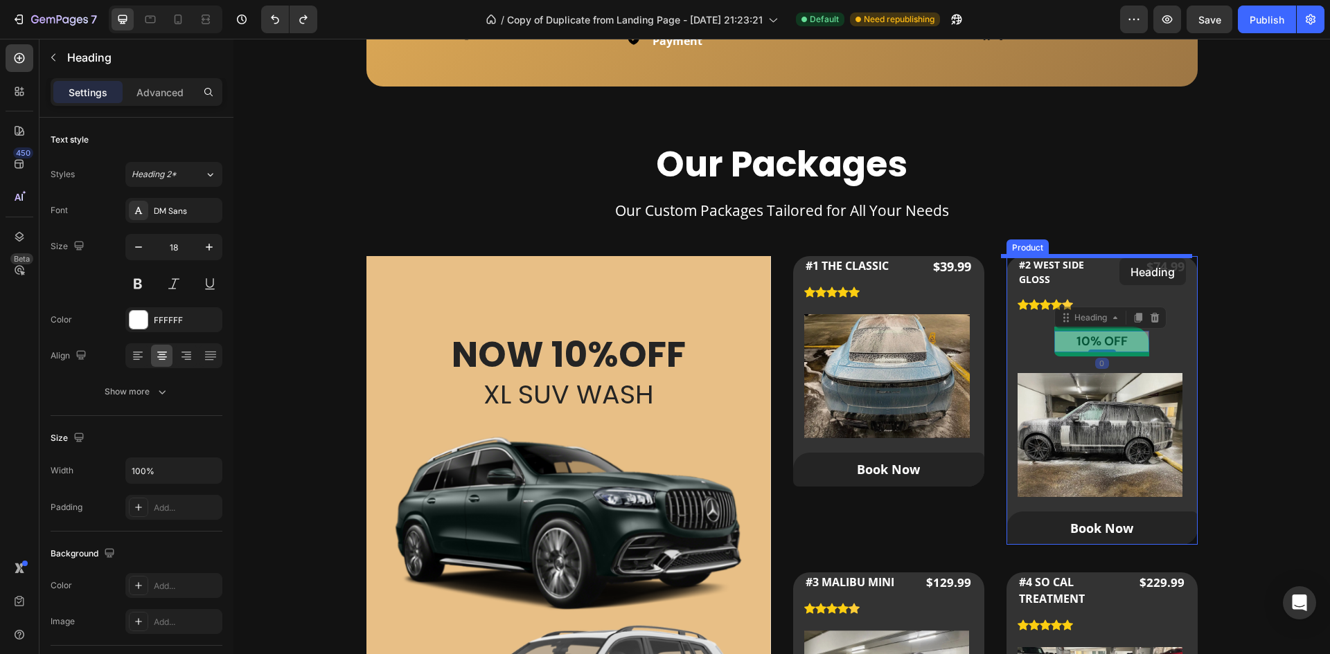
drag, startPoint x: 1094, startPoint y: 319, endPoint x: 1119, endPoint y: 258, distance: 65.8
click at [1133, 336] on p "10% OFF" at bounding box center [1101, 341] width 92 height 19
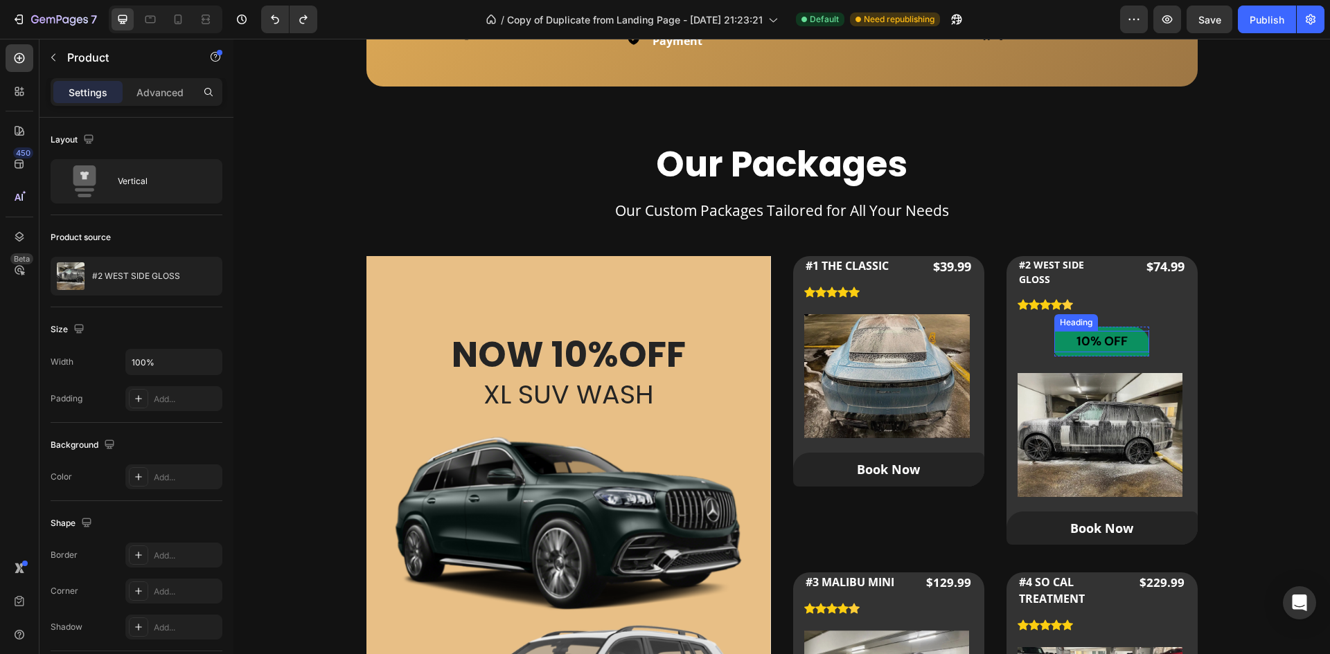
click at [1076, 350] on span "10% OFF" at bounding box center [1101, 341] width 51 height 17
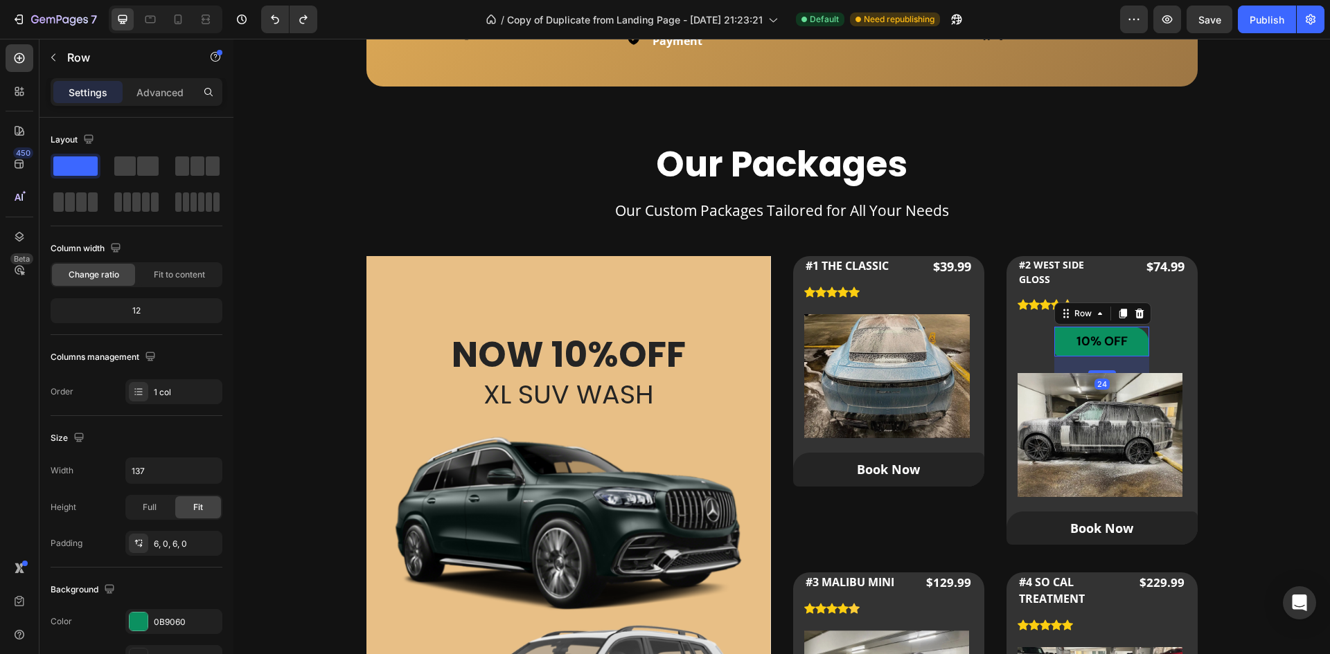
click at [1085, 355] on div "10% OFF Heading Row 24" at bounding box center [1101, 342] width 95 height 30
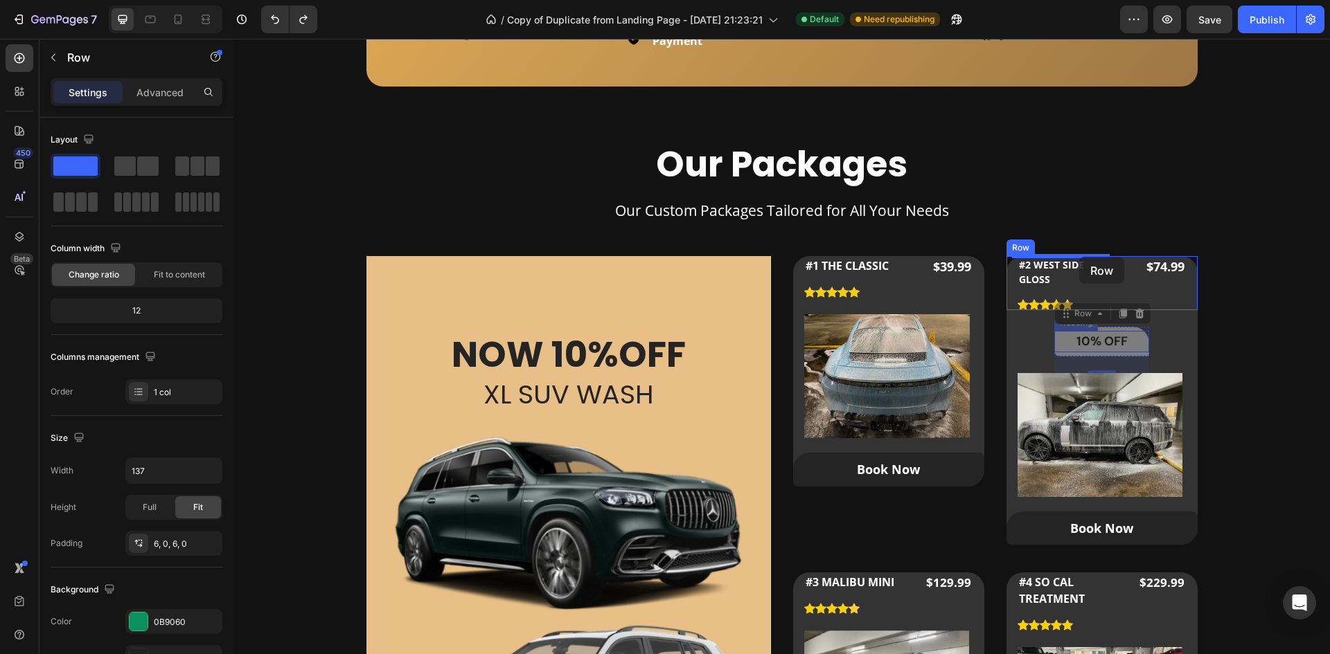
drag, startPoint x: 1100, startPoint y: 355, endPoint x: 1079, endPoint y: 257, distance: 100.5
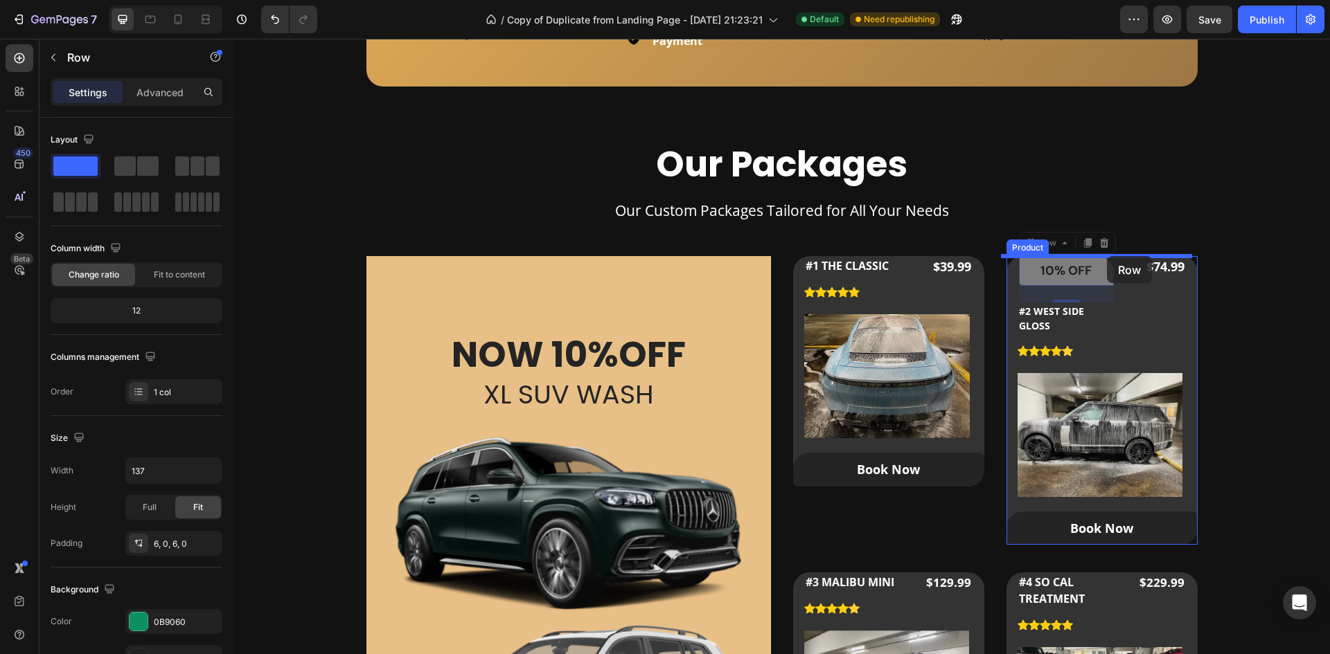
drag, startPoint x: 1038, startPoint y: 251, endPoint x: 1107, endPoint y: 256, distance: 68.8
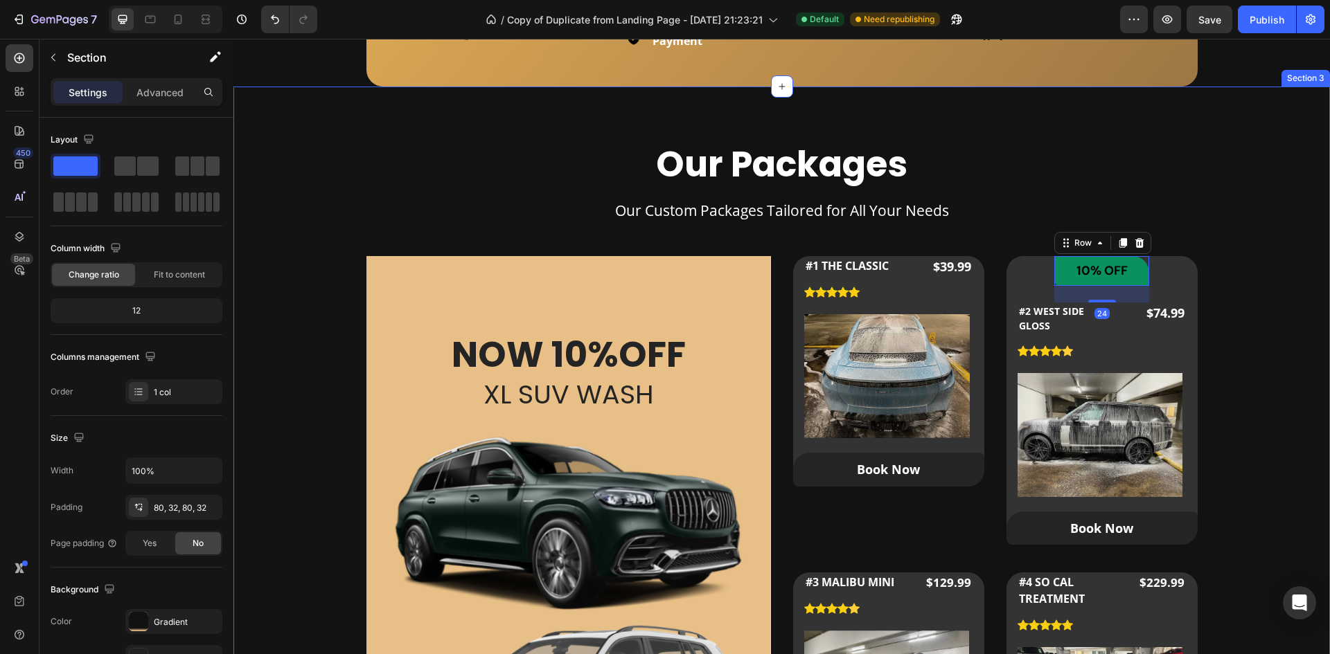
click at [1224, 308] on div "Our Packages Heading Our Custom Packages Tailored for All Your Needs Text block…" at bounding box center [782, 538] width 1052 height 792
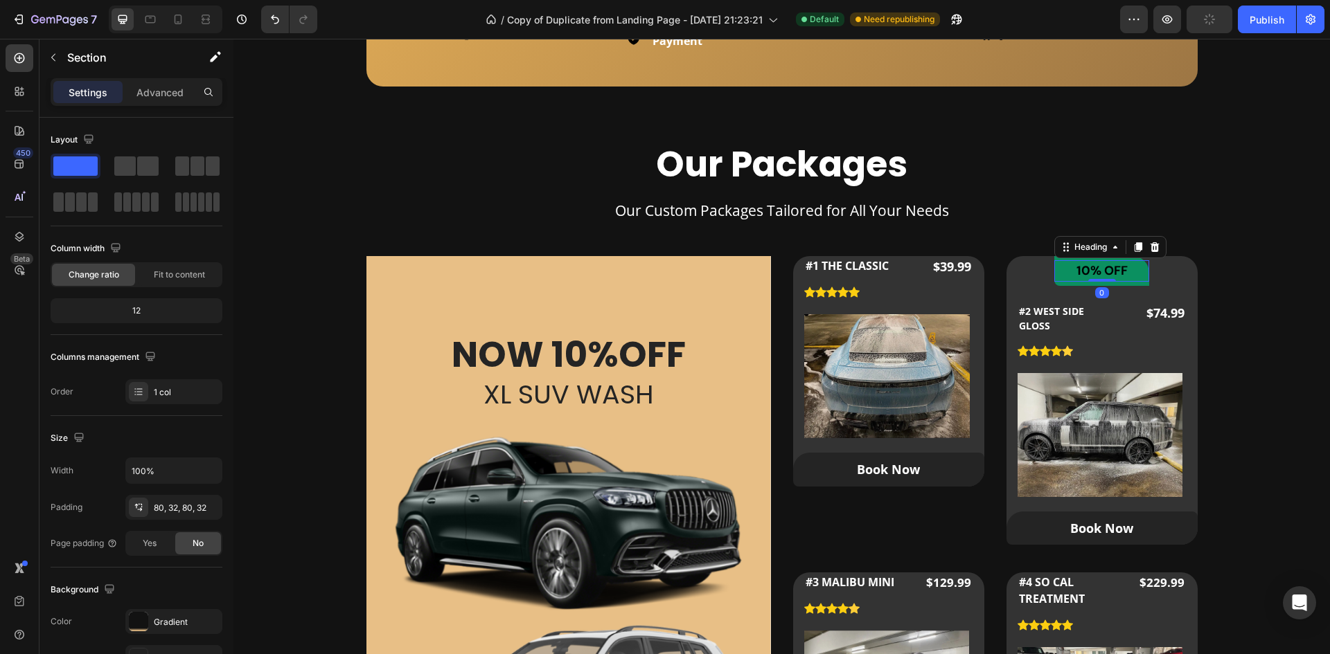
click at [1096, 267] on span "10% OFF" at bounding box center [1101, 270] width 51 height 17
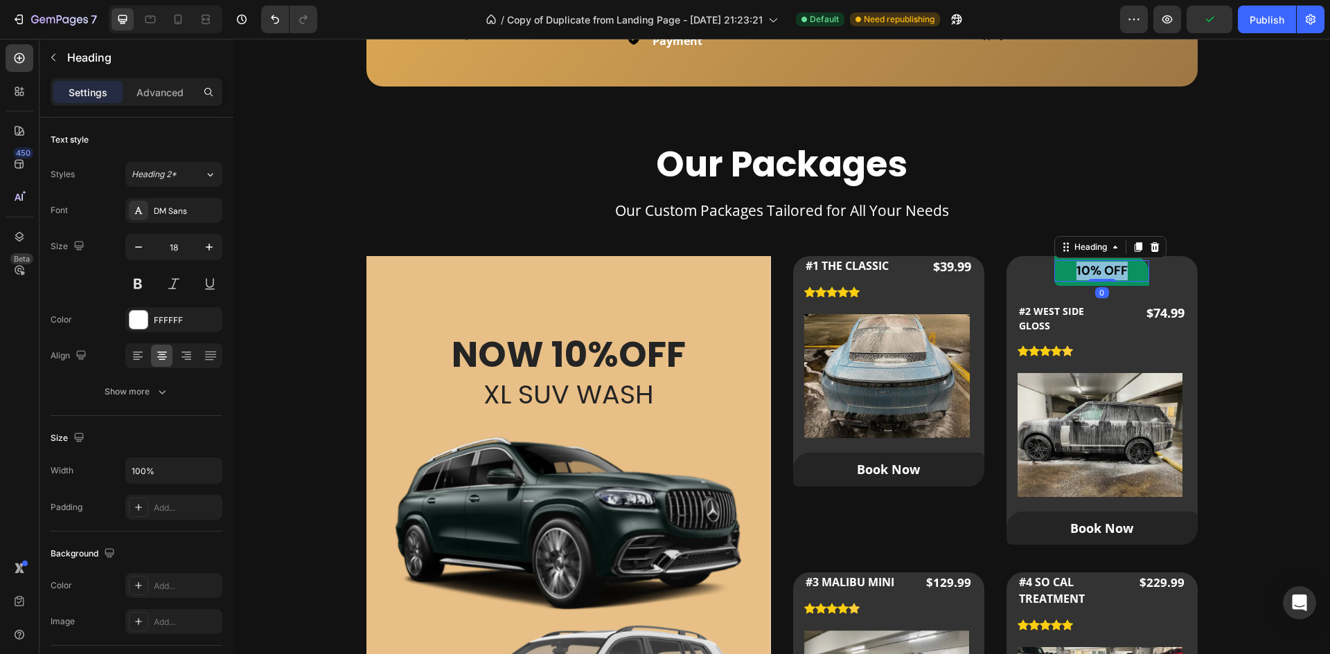
click at [1096, 267] on span "10% OFF" at bounding box center [1101, 270] width 51 height 17
click at [1116, 277] on span "10% OFF" at bounding box center [1101, 270] width 51 height 17
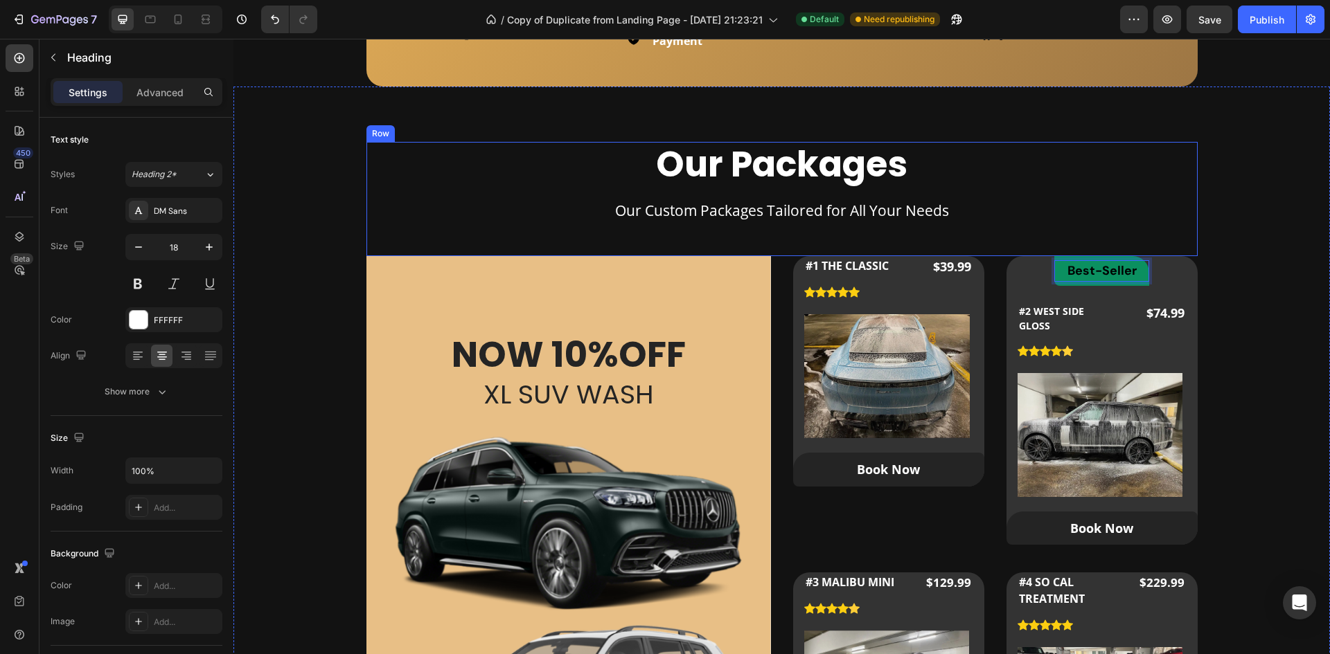
click at [1178, 217] on p "Our Custom Packages Tailored for All Your Needs" at bounding box center [782, 211] width 828 height 22
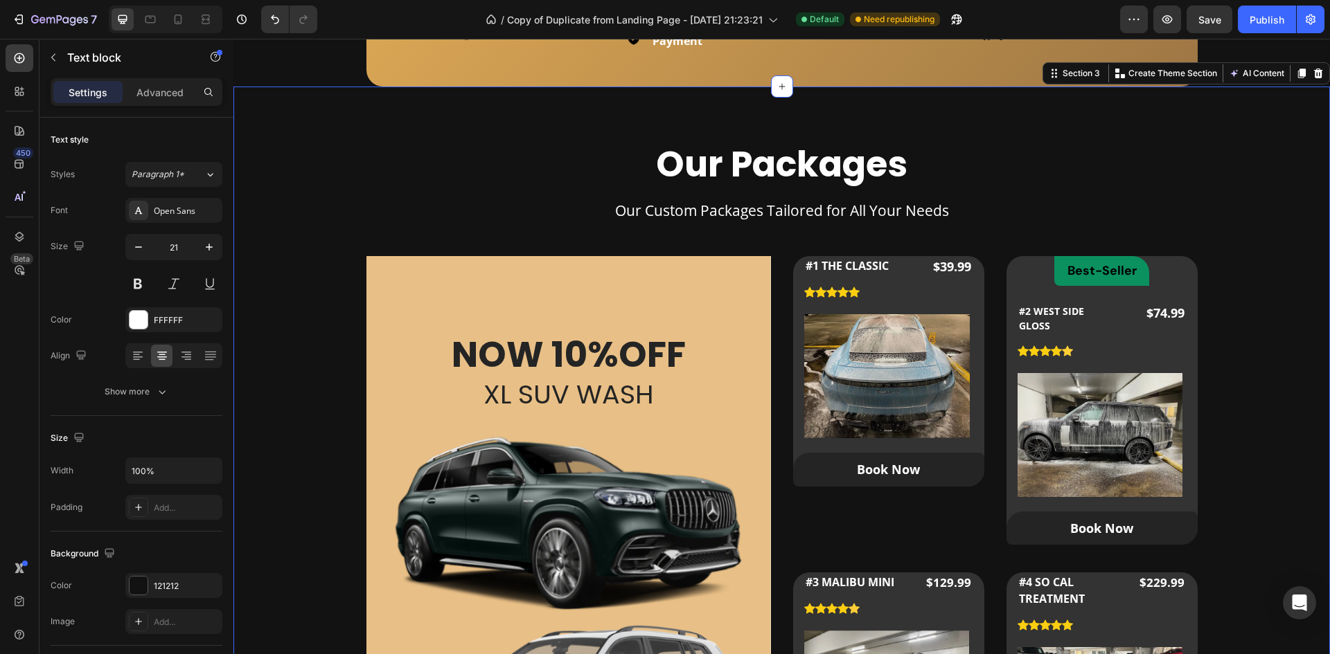
click at [1276, 350] on div "Our Packages Heading Our Custom Packages Tailored for All Your Needs Text block…" at bounding box center [782, 538] width 1052 height 792
click at [1087, 267] on span "Best-Seller" at bounding box center [1101, 270] width 69 height 17
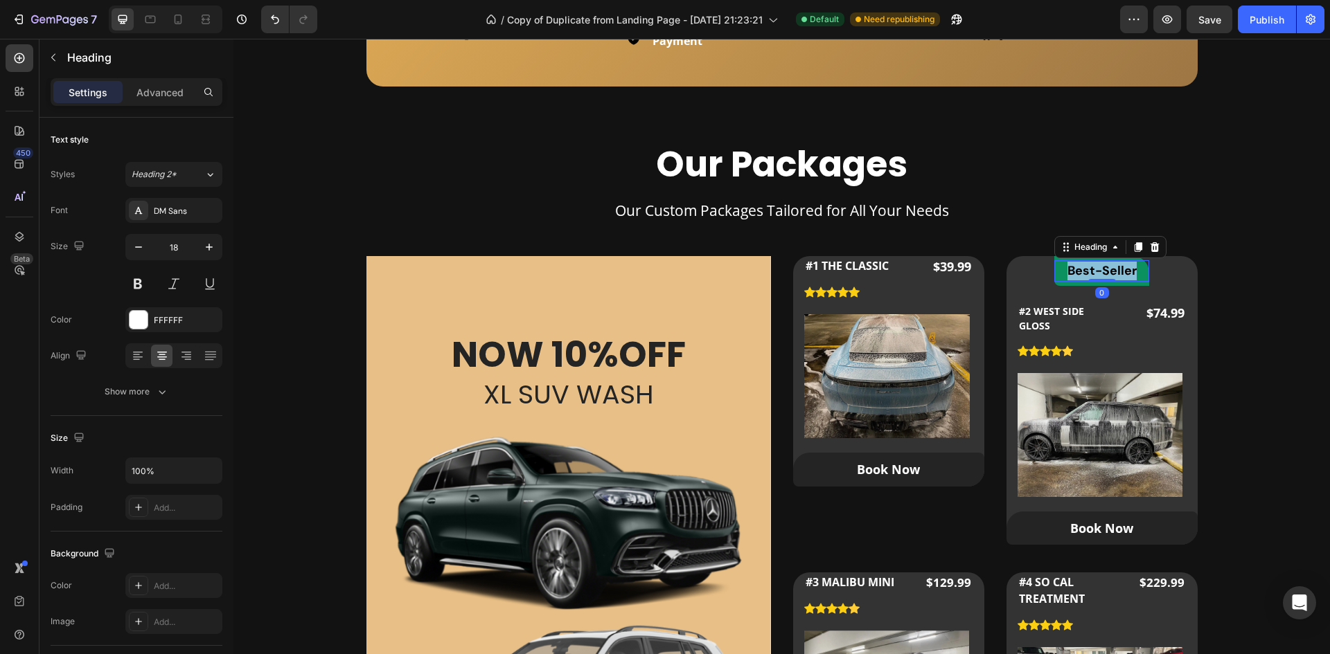
click at [1087, 267] on span "Best-Seller" at bounding box center [1101, 270] width 69 height 17
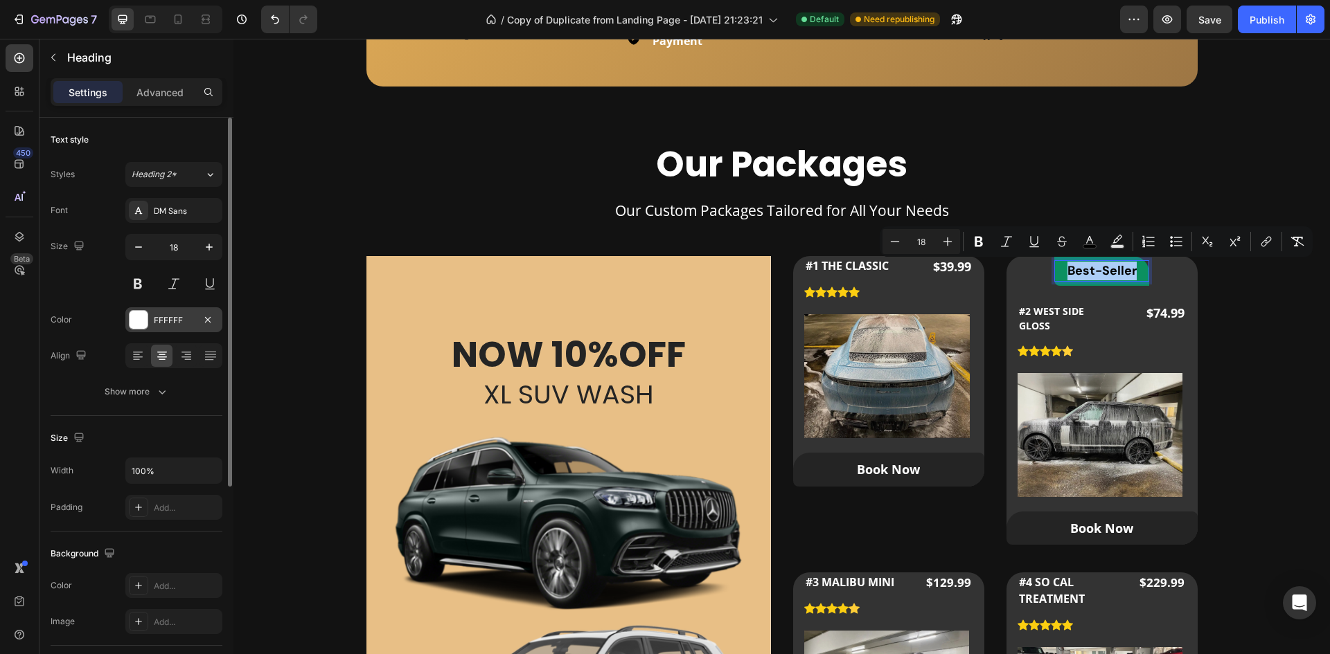
click at [141, 324] on div at bounding box center [139, 320] width 18 height 18
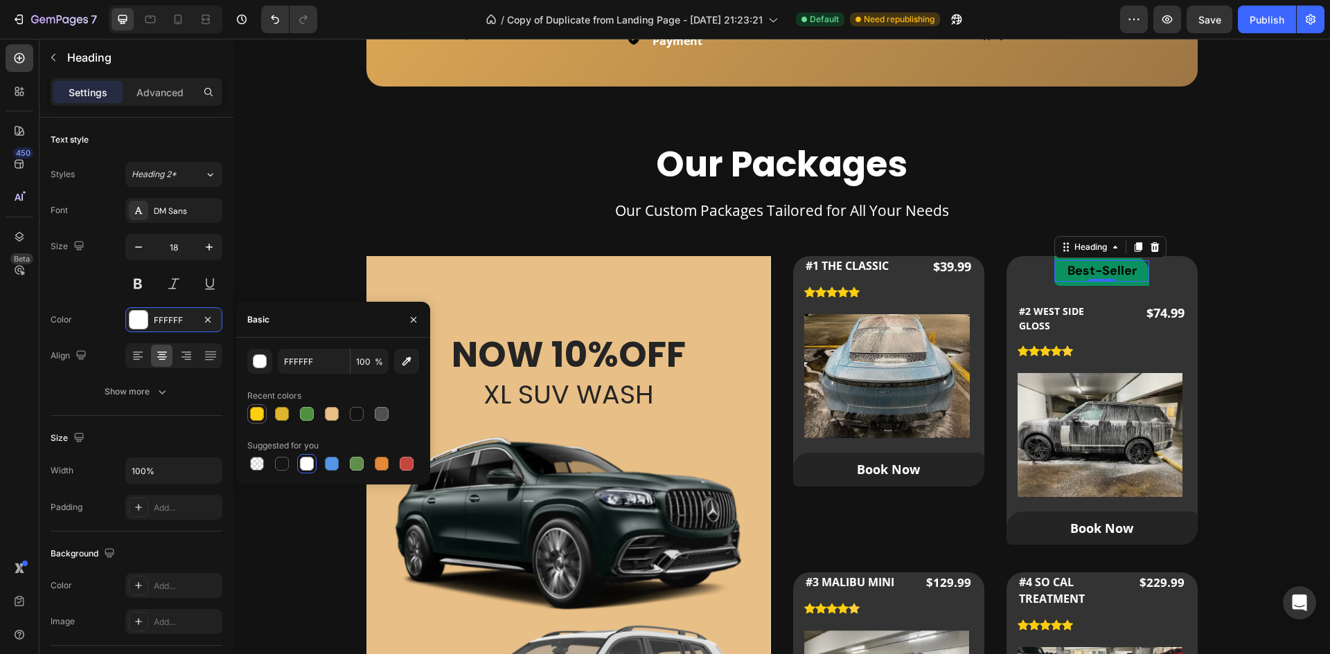
click at [284, 413] on div at bounding box center [282, 414] width 14 height 14
type input "DFB52C"
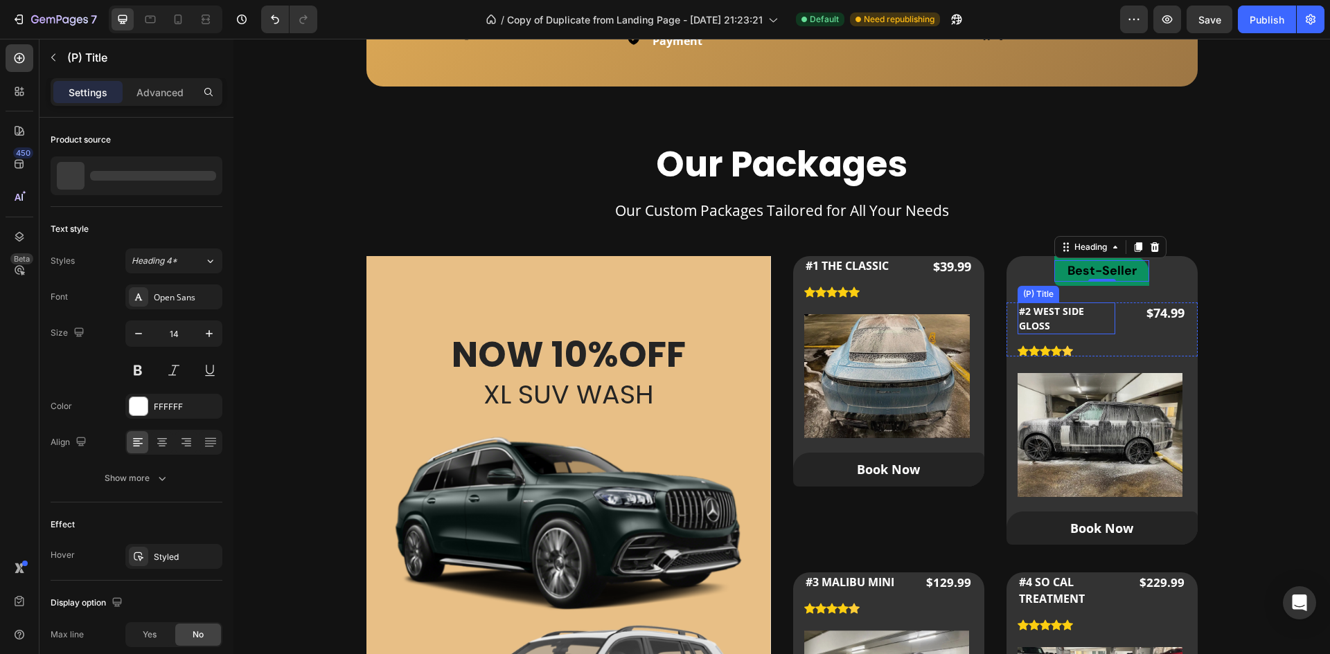
click at [1104, 315] on h2 "#2 WEST SIDE GLOSS" at bounding box center [1066, 319] width 98 height 32
click at [1111, 265] on span "Best-Seller" at bounding box center [1101, 270] width 69 height 17
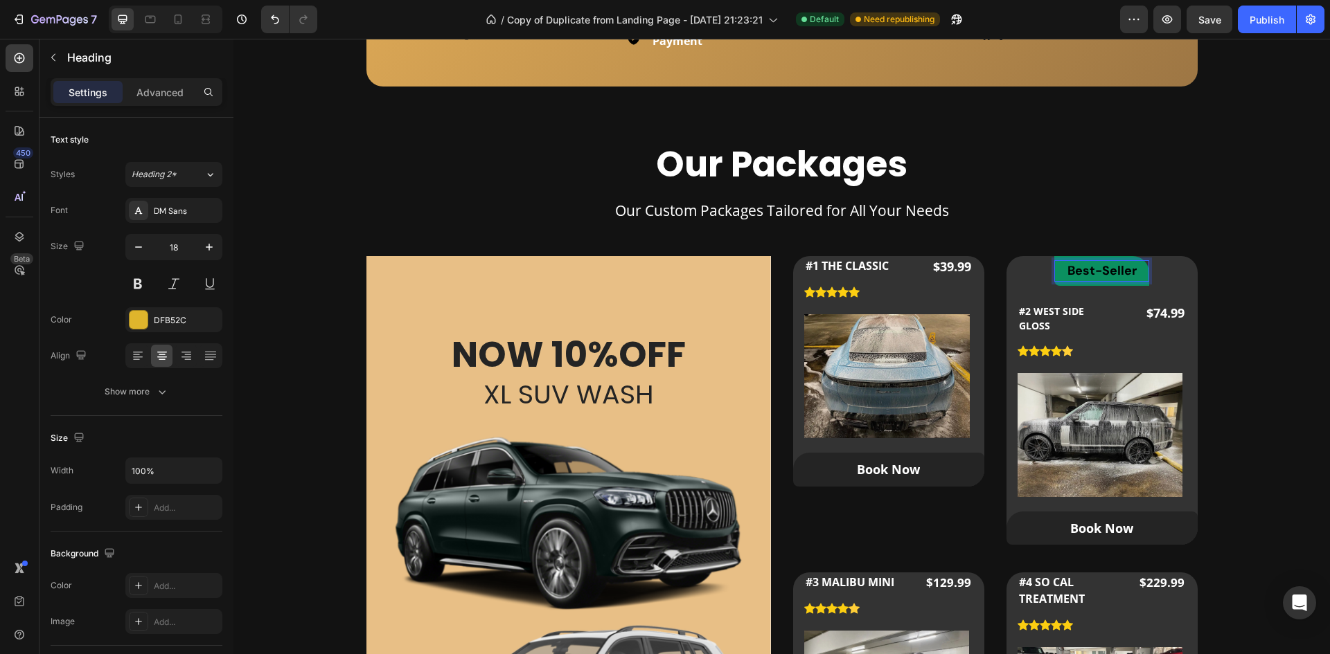
click at [1088, 270] on span "Best-Seller" at bounding box center [1101, 270] width 69 height 17
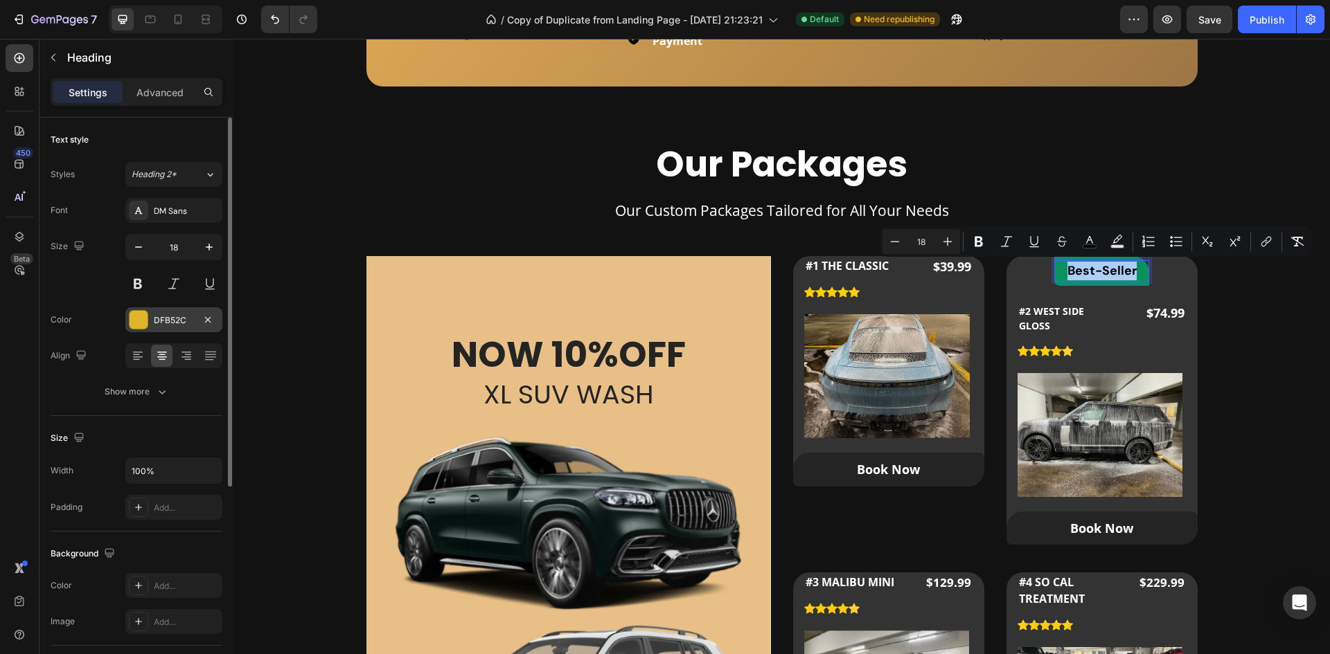
click at [145, 324] on div at bounding box center [139, 320] width 18 height 18
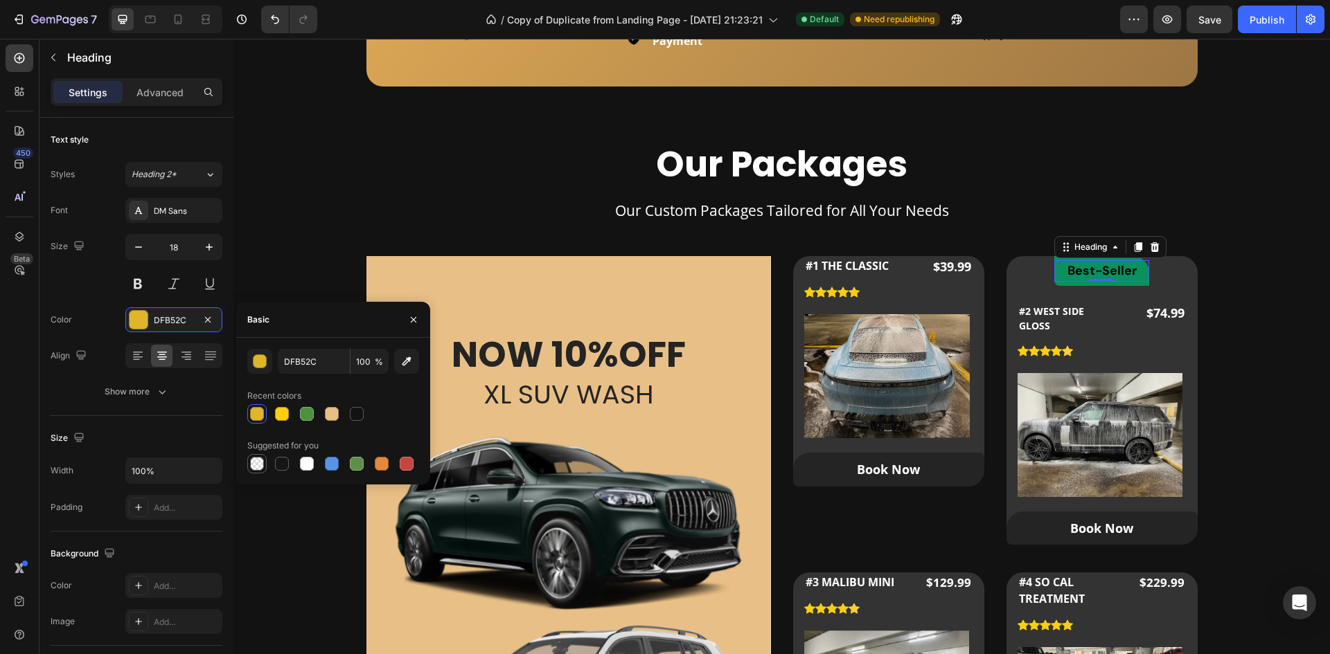
click at [253, 461] on div at bounding box center [257, 464] width 14 height 14
type input "000000"
type input "0"
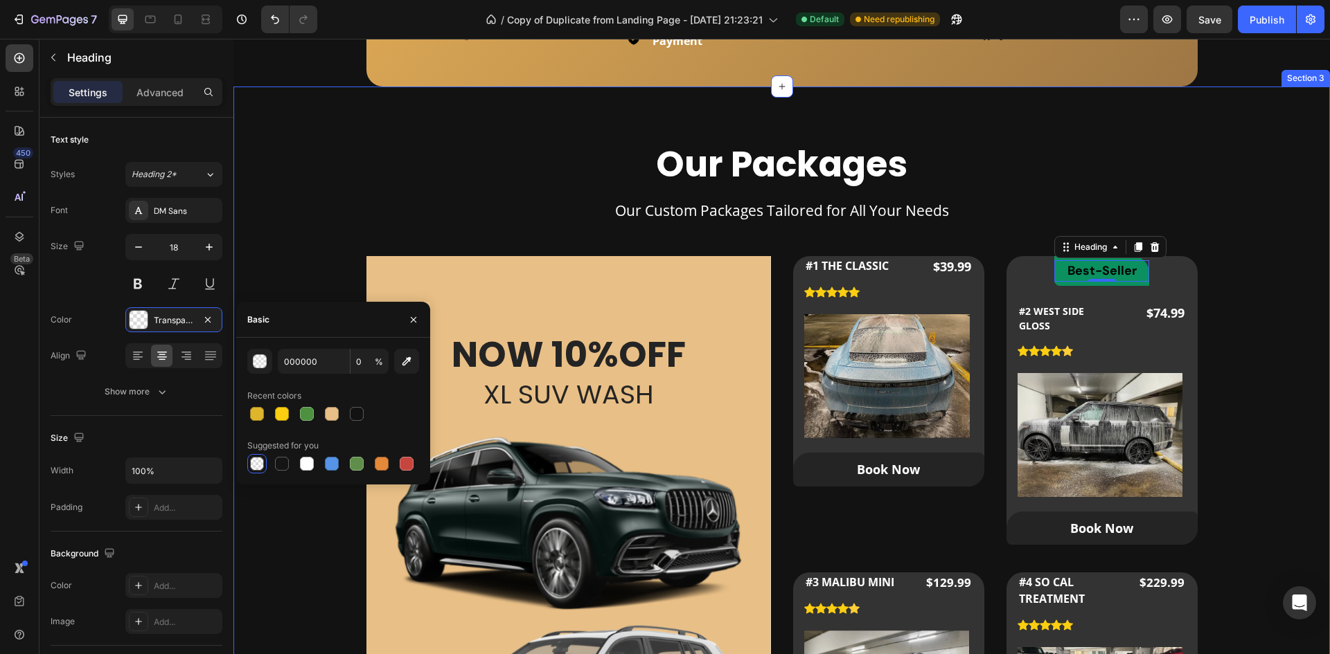
click at [1265, 296] on div "Our Packages Heading Our Custom Packages Tailored for All Your Needs Text block…" at bounding box center [782, 538] width 1052 height 792
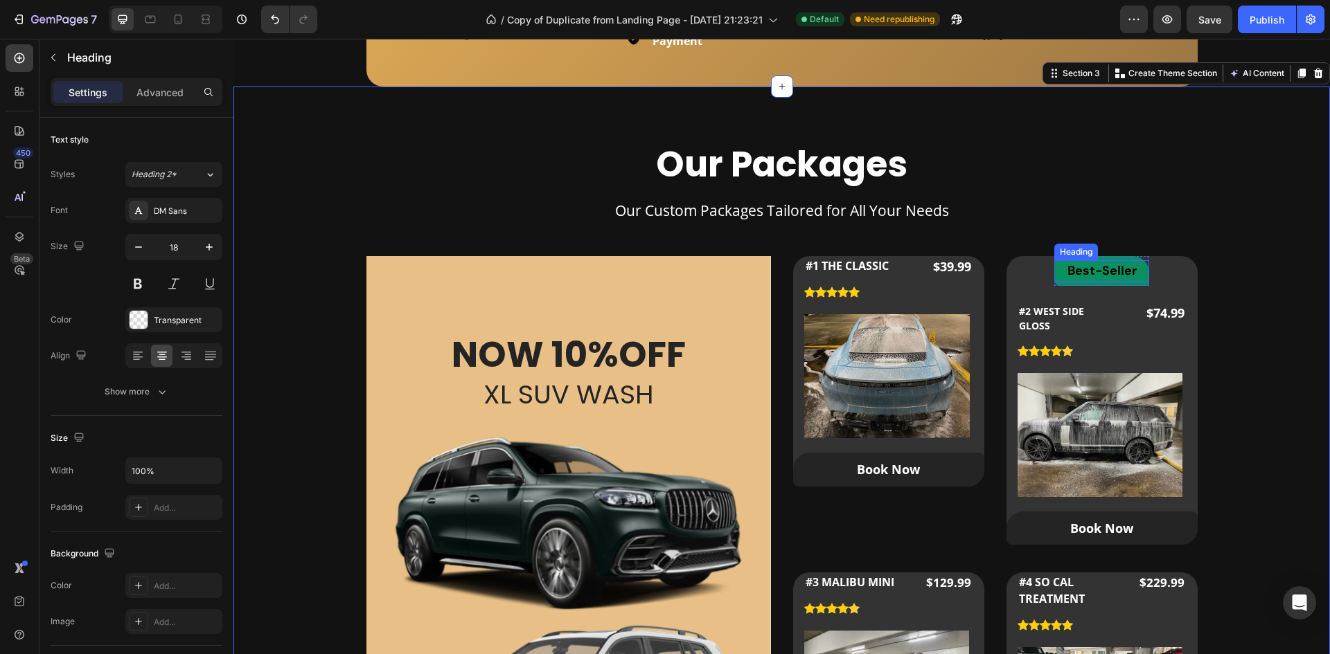
click at [1109, 269] on span "Best-Seller" at bounding box center [1101, 270] width 69 height 17
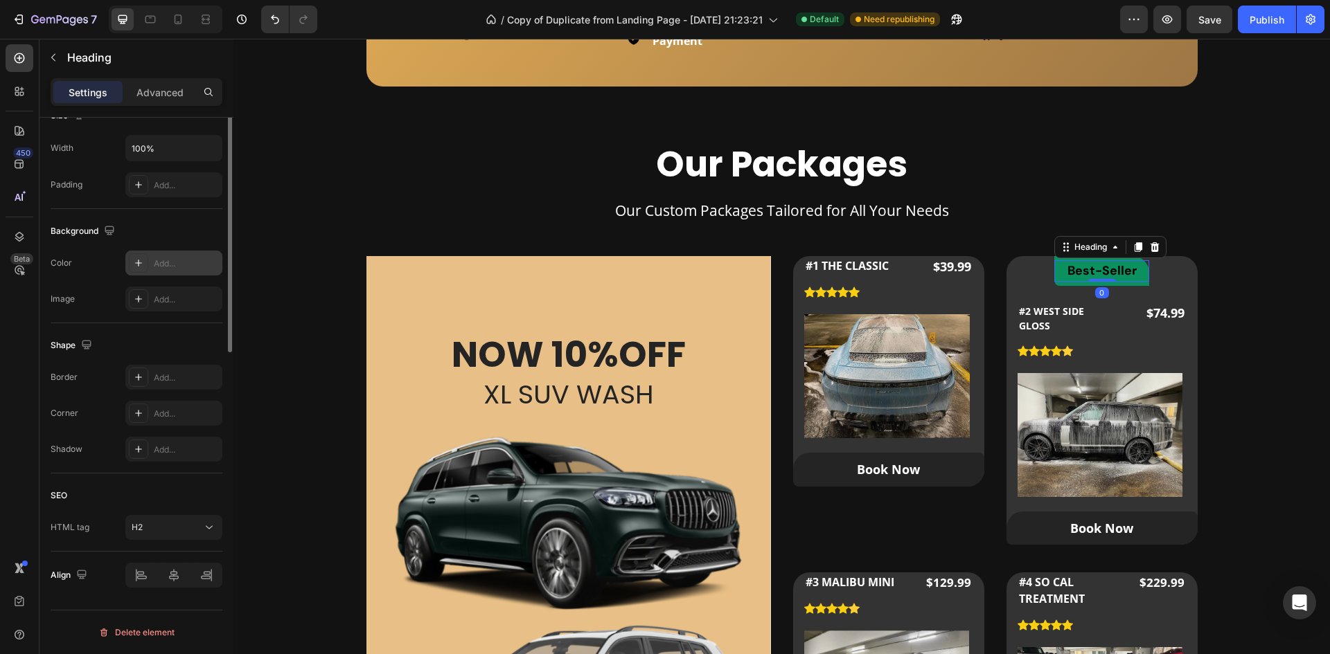
scroll to position [0, 0]
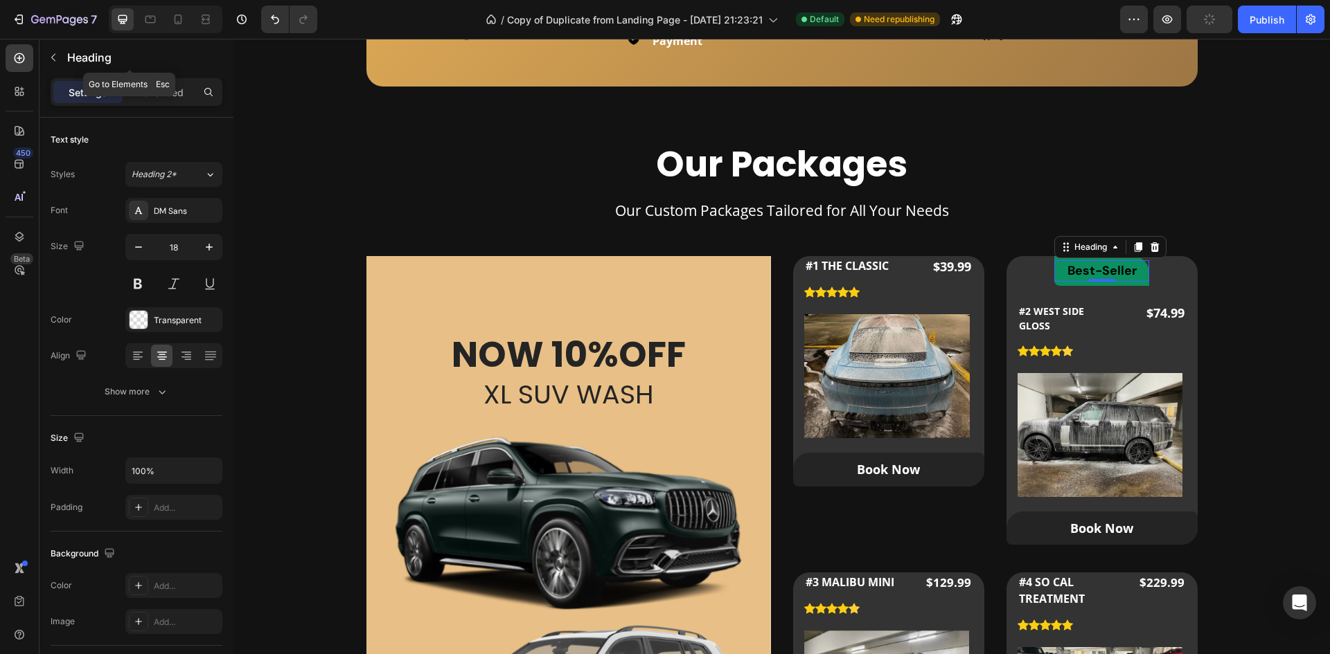
click at [132, 78] on div "Heading" at bounding box center [129, 58] width 180 height 39
click at [141, 98] on p "Advanced" at bounding box center [159, 92] width 47 height 15
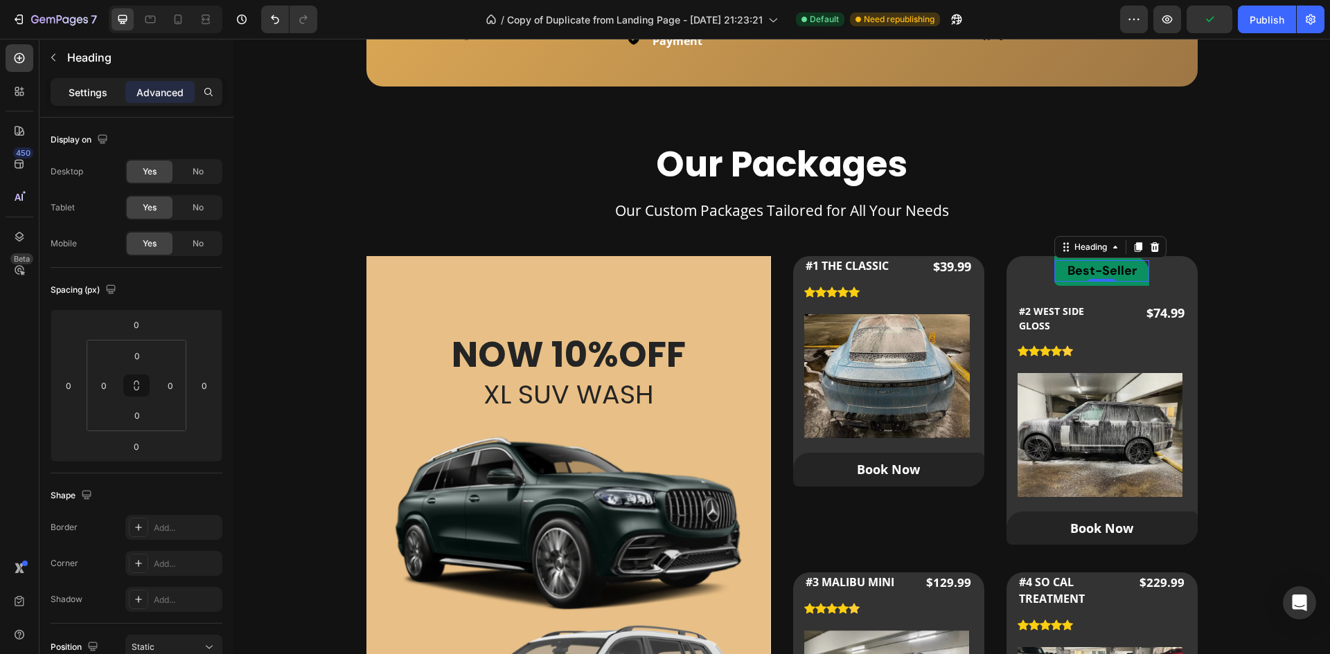
click at [74, 88] on p "Settings" at bounding box center [88, 92] width 39 height 15
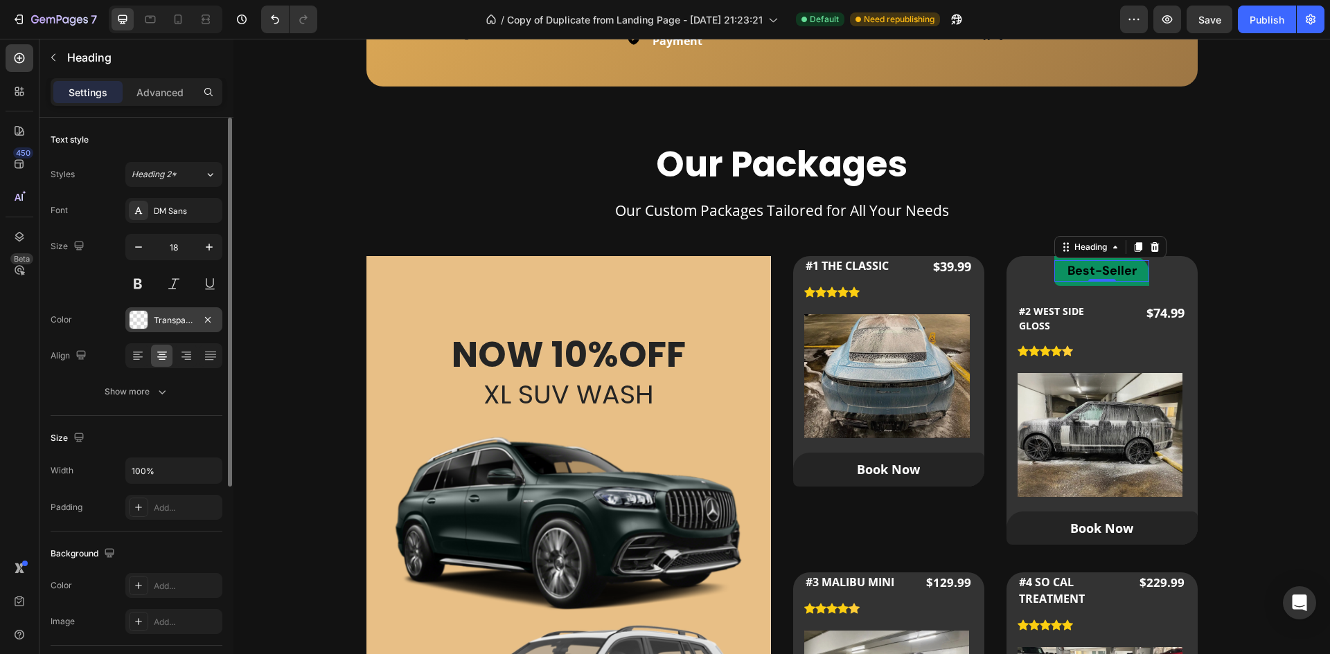
click at [184, 308] on div "Transparent" at bounding box center [173, 319] width 97 height 25
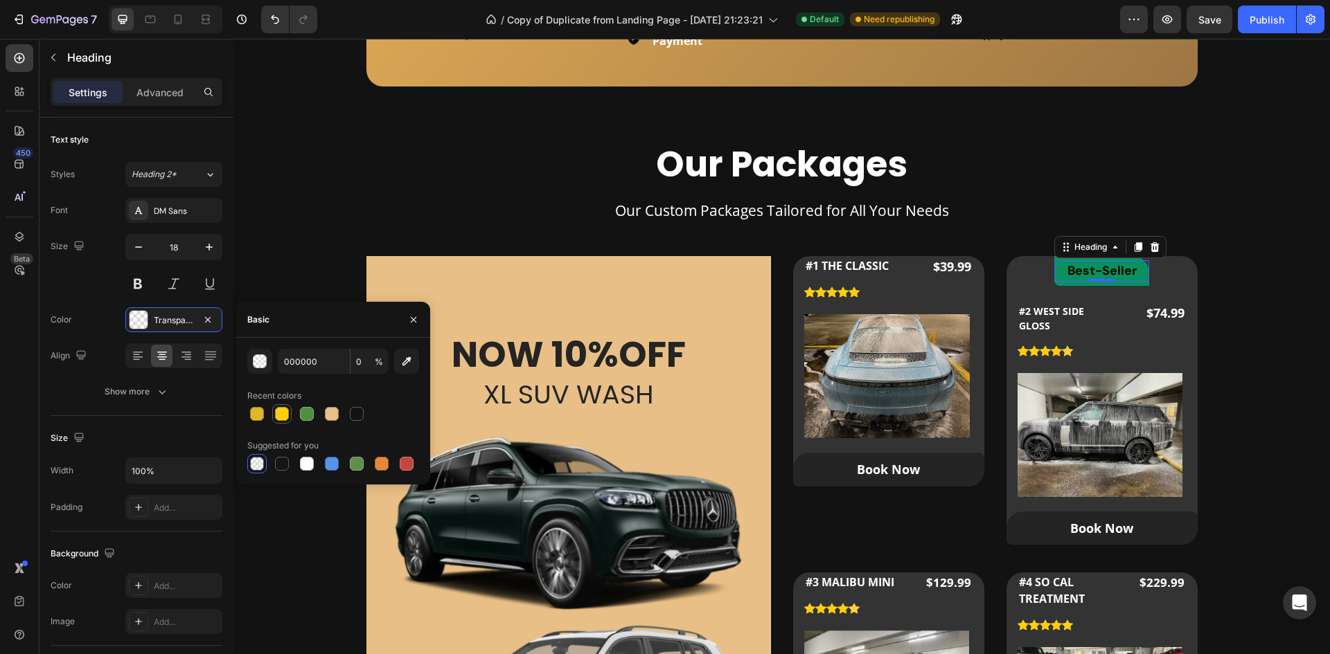
click at [274, 409] on div at bounding box center [282, 414] width 17 height 17
type input "FCCE11"
type input "100"
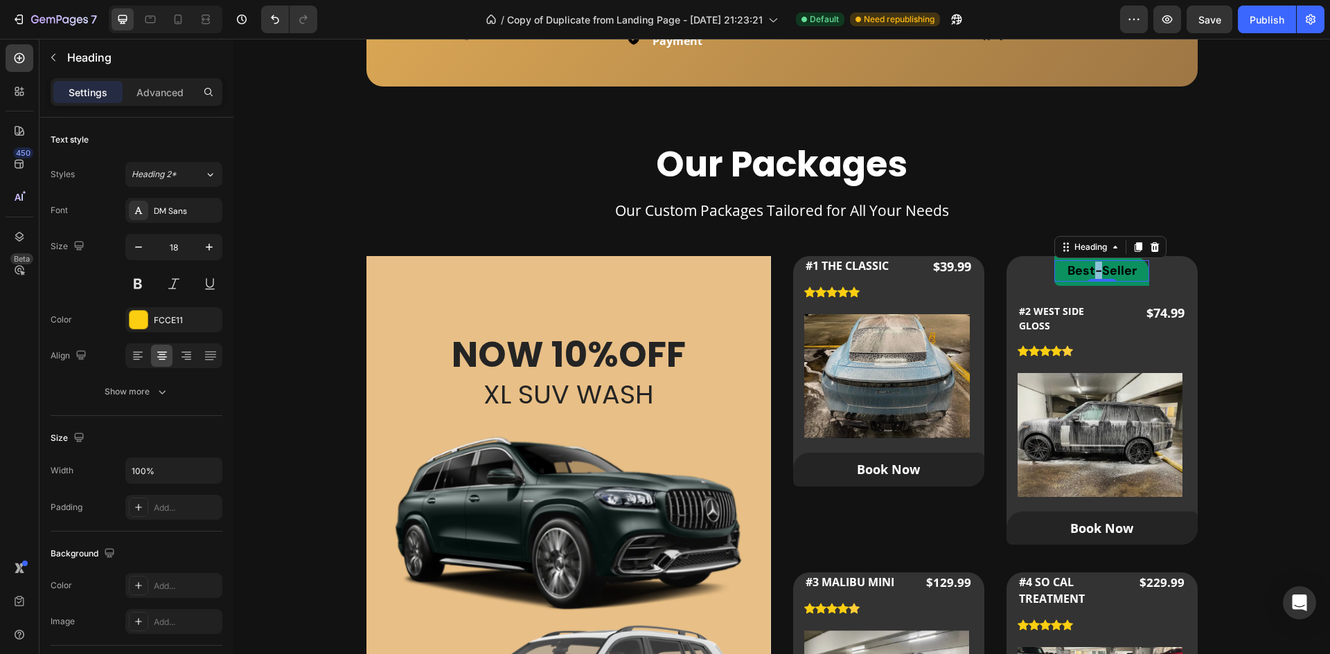
click at [1089, 269] on span "Best-Seller" at bounding box center [1101, 270] width 69 height 17
drag, startPoint x: 855, startPoint y: 231, endPoint x: 1092, endPoint y: 238, distance: 236.9
click at [1092, 238] on icon "Editor contextual toolbar" at bounding box center [1089, 242] width 14 height 14
type input "000000"
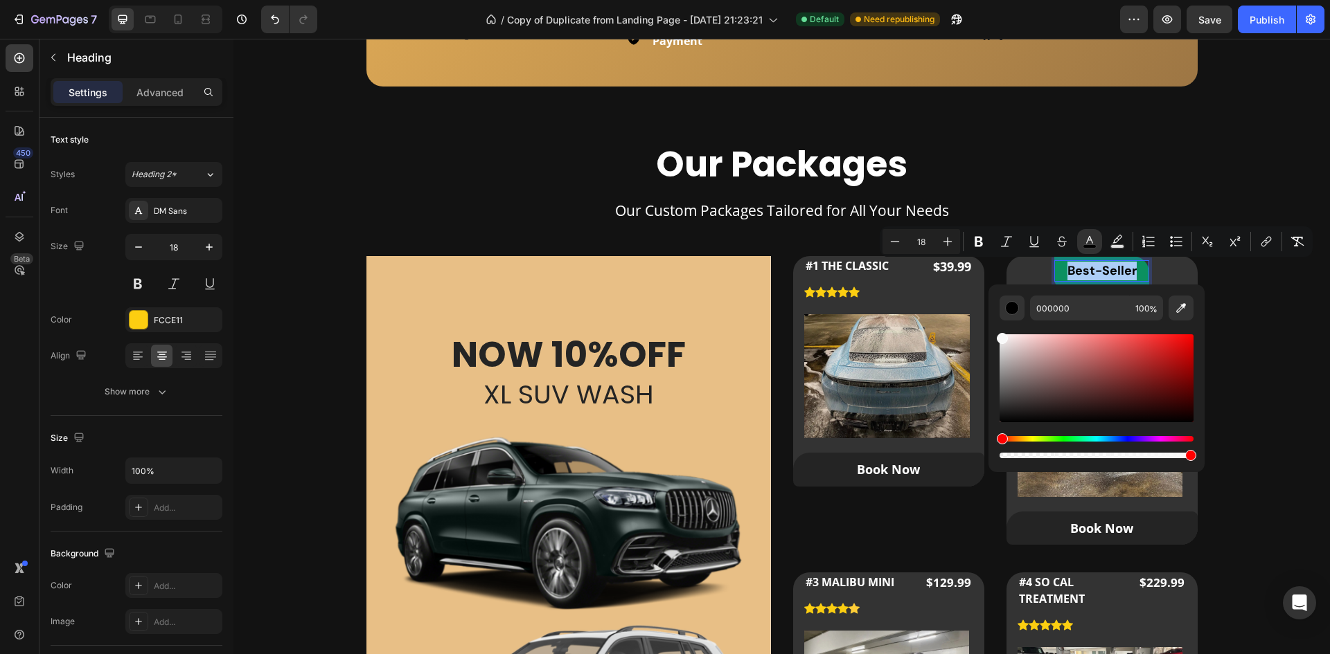
drag, startPoint x: 1224, startPoint y: 375, endPoint x: 929, endPoint y: 317, distance: 301.2
type input "F9F9F9"
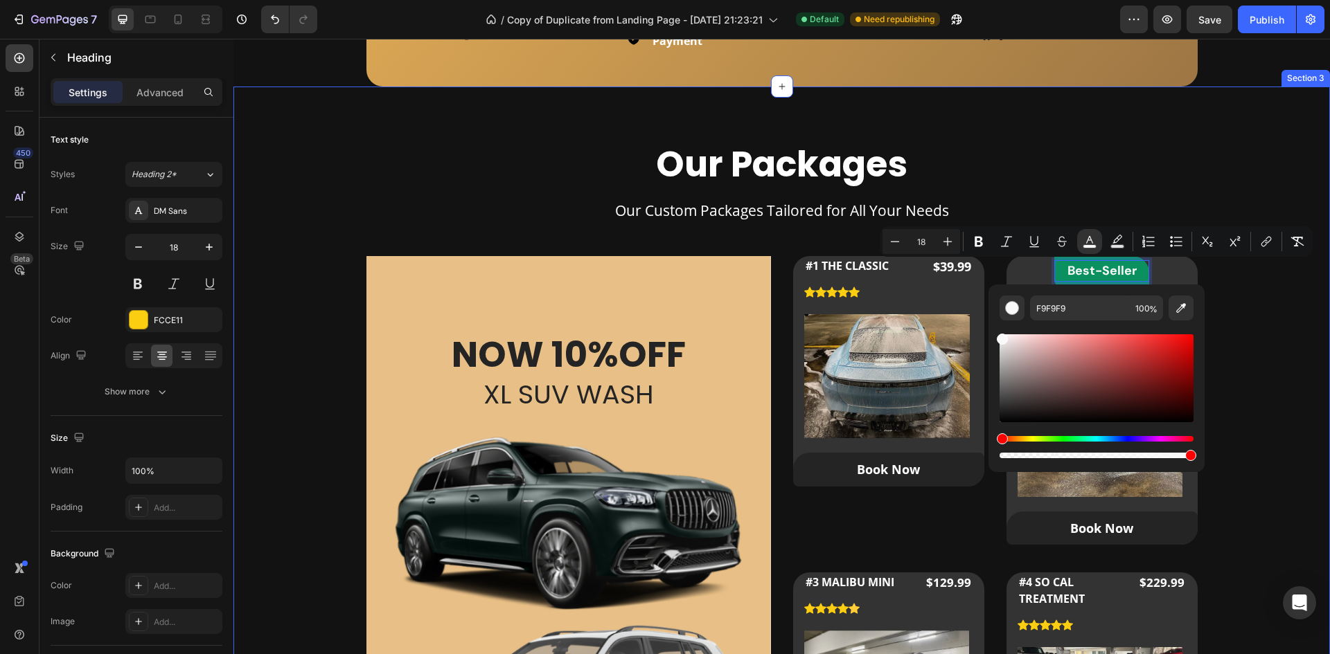
click at [1262, 308] on div "Our Packages Heading Our Custom Packages Tailored for All Your Needs Text block…" at bounding box center [782, 538] width 1052 height 792
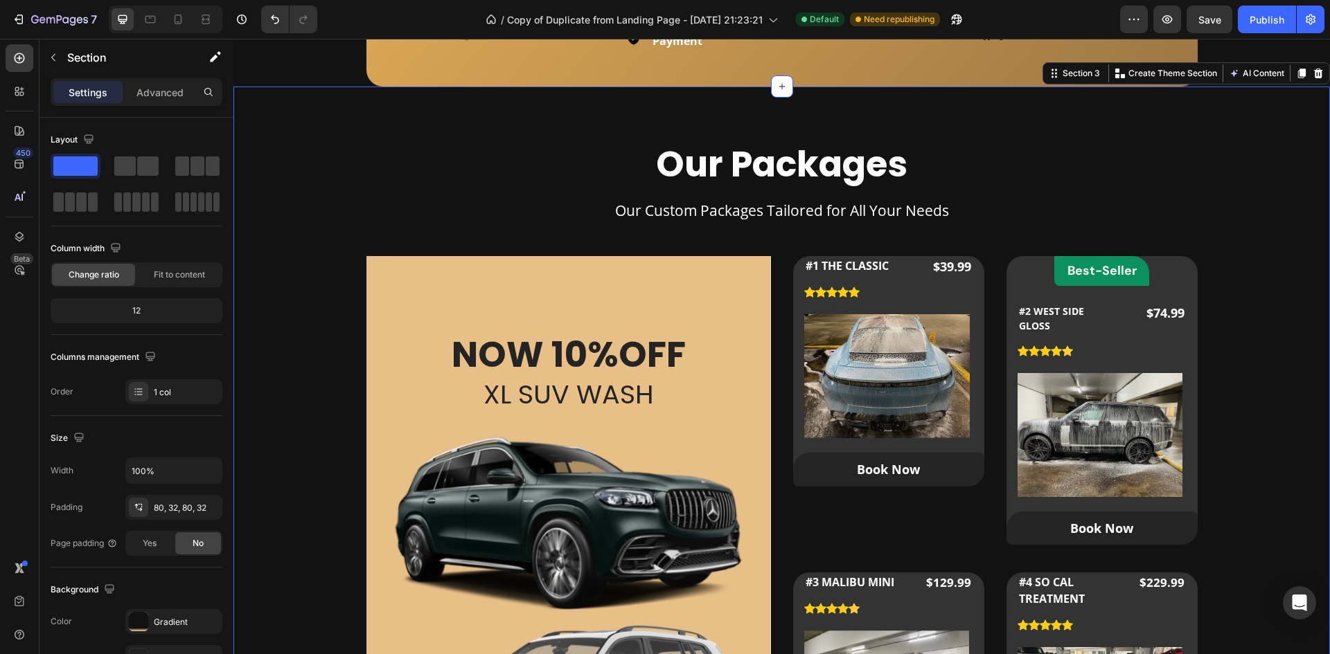
click at [1285, 414] on div "Our Packages Heading Our Custom Packages Tailored for All Your Needs Text block…" at bounding box center [782, 538] width 1052 height 792
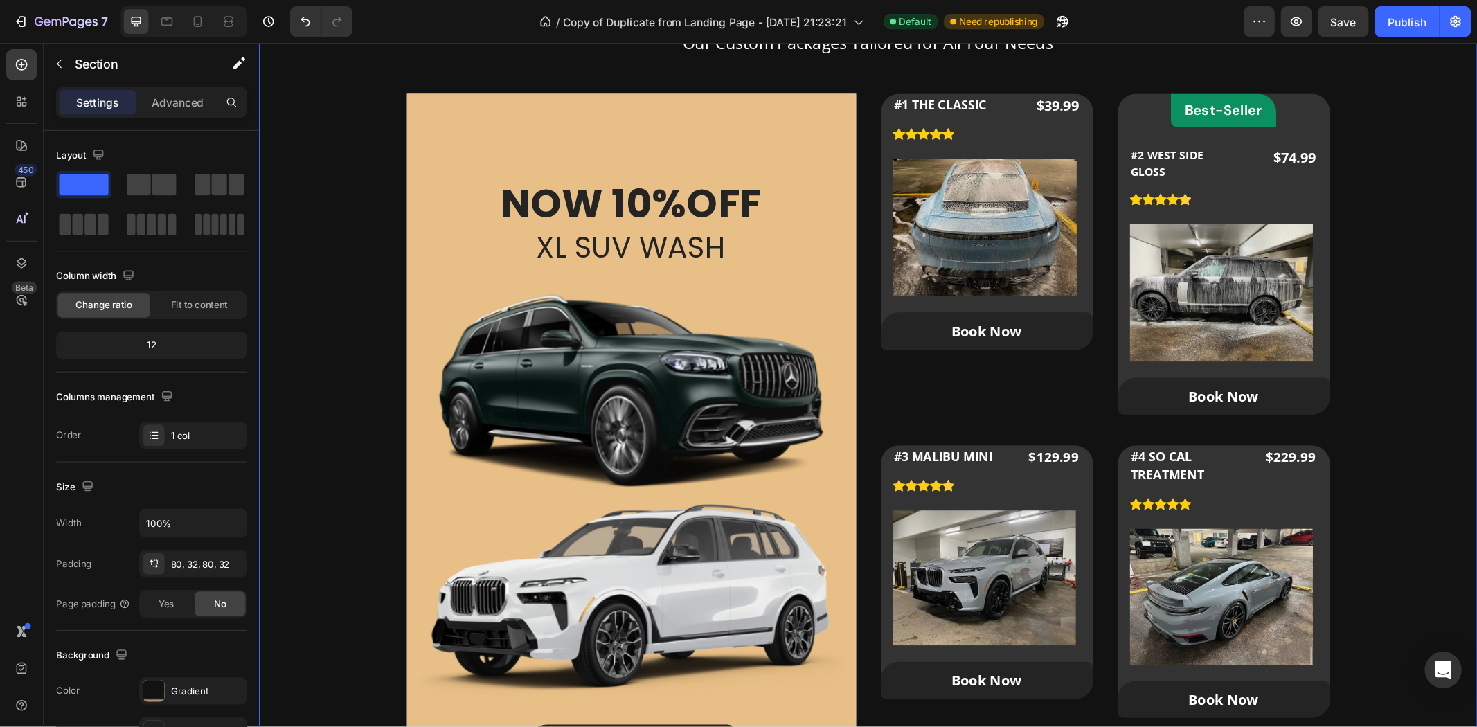
scroll to position [900, 0]
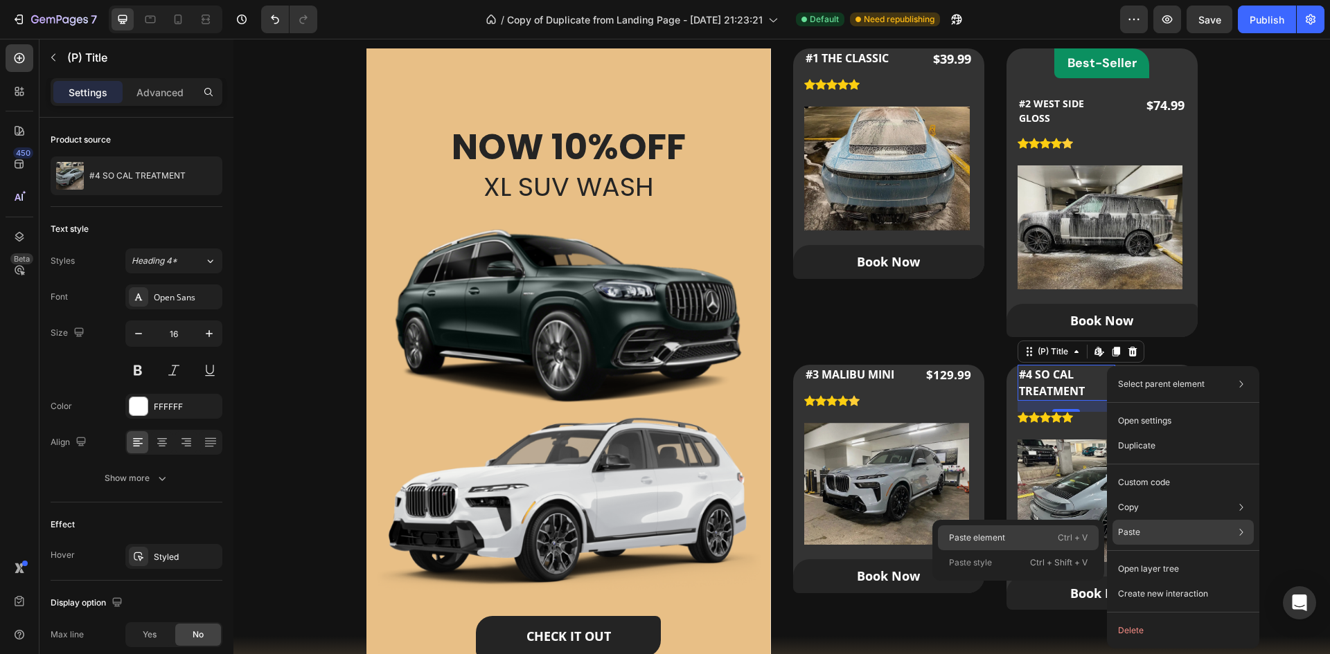
click at [1042, 533] on div "Paste element Ctrl + V" at bounding box center [1018, 538] width 161 height 25
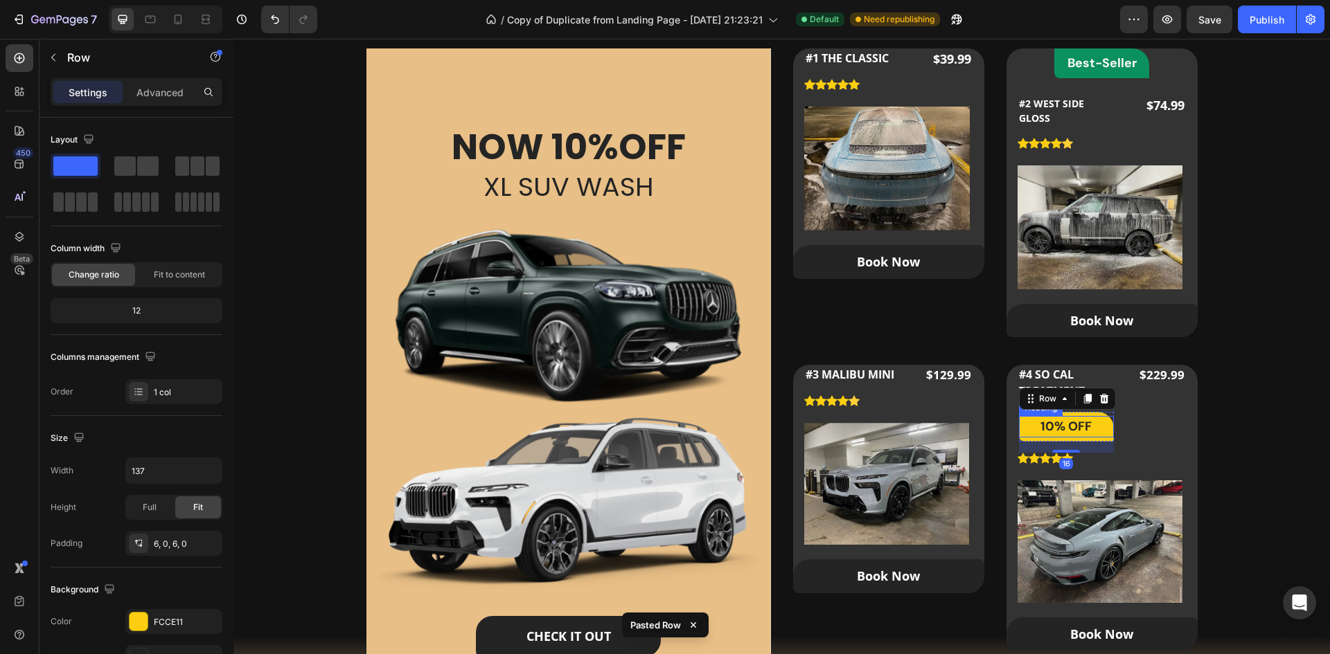
click at [1060, 428] on p "10% OFF" at bounding box center [1066, 427] width 92 height 19
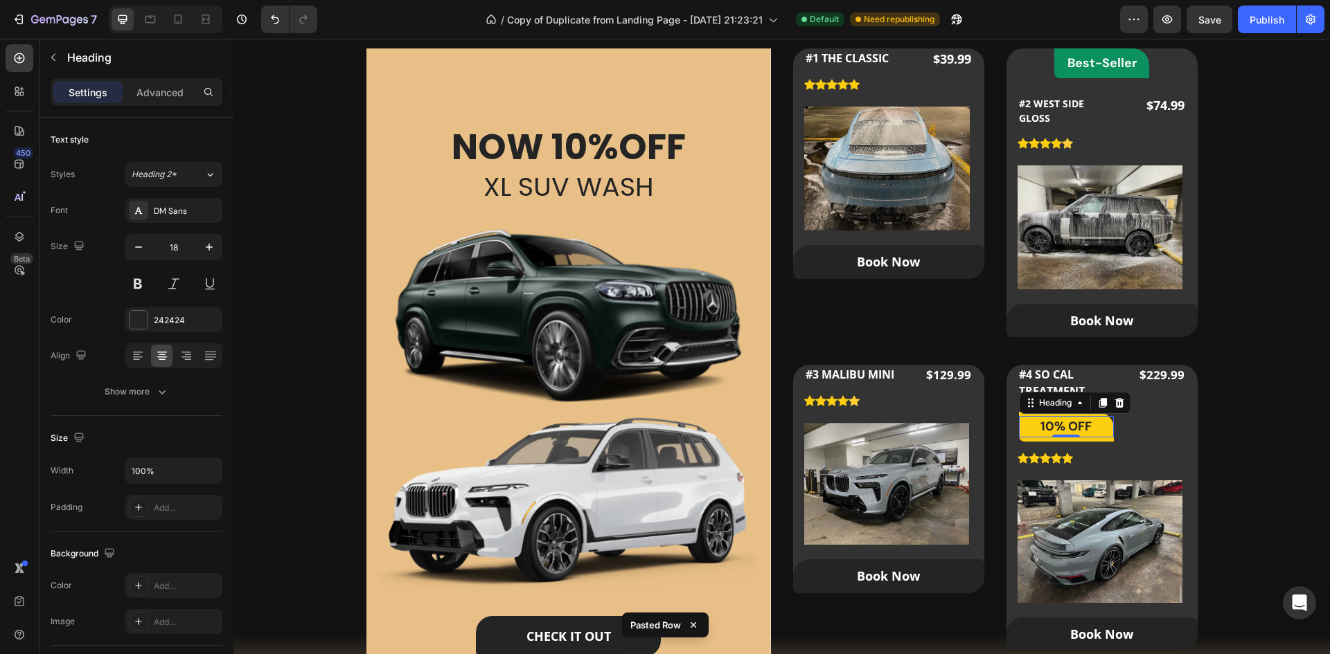
click at [1060, 428] on p "10% OFF" at bounding box center [1066, 427] width 92 height 19
click at [1073, 423] on p "Best-Value" at bounding box center [1066, 427] width 92 height 19
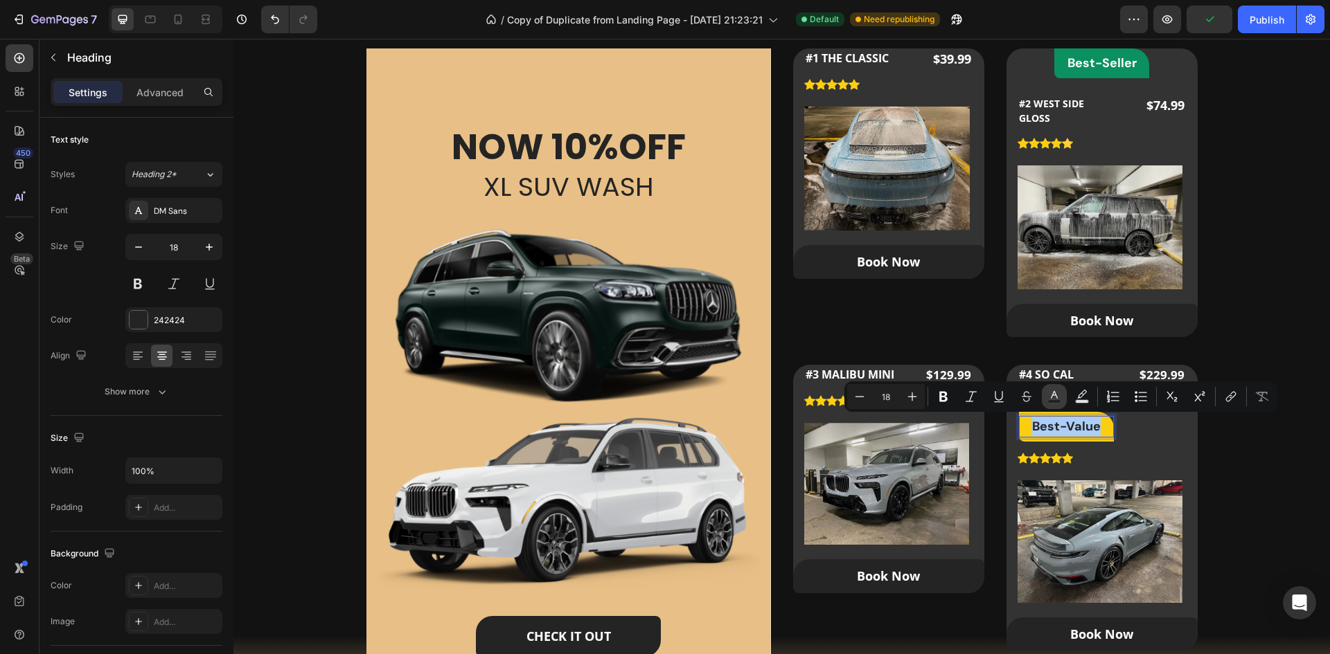
click at [1049, 400] on rect "Editor contextual toolbar" at bounding box center [1054, 401] width 13 height 3
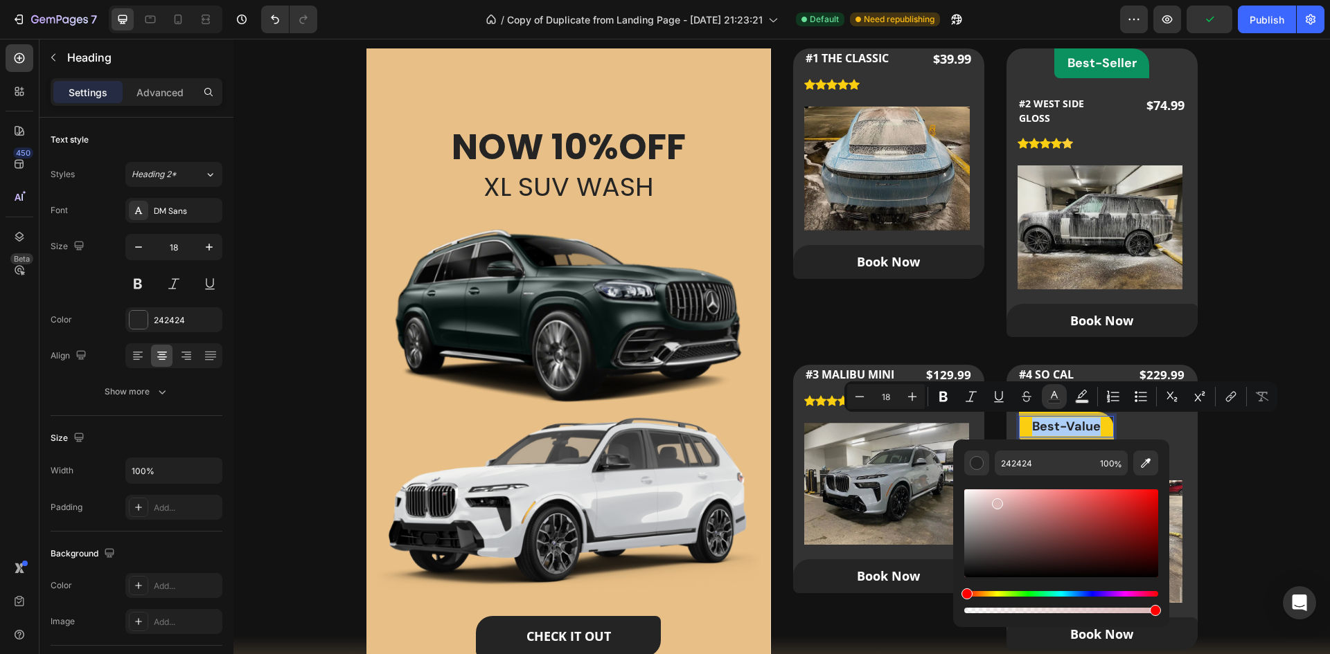
drag, startPoint x: 1230, startPoint y: 540, endPoint x: 931, endPoint y: 478, distance: 305.6
type input "FFFFFF"
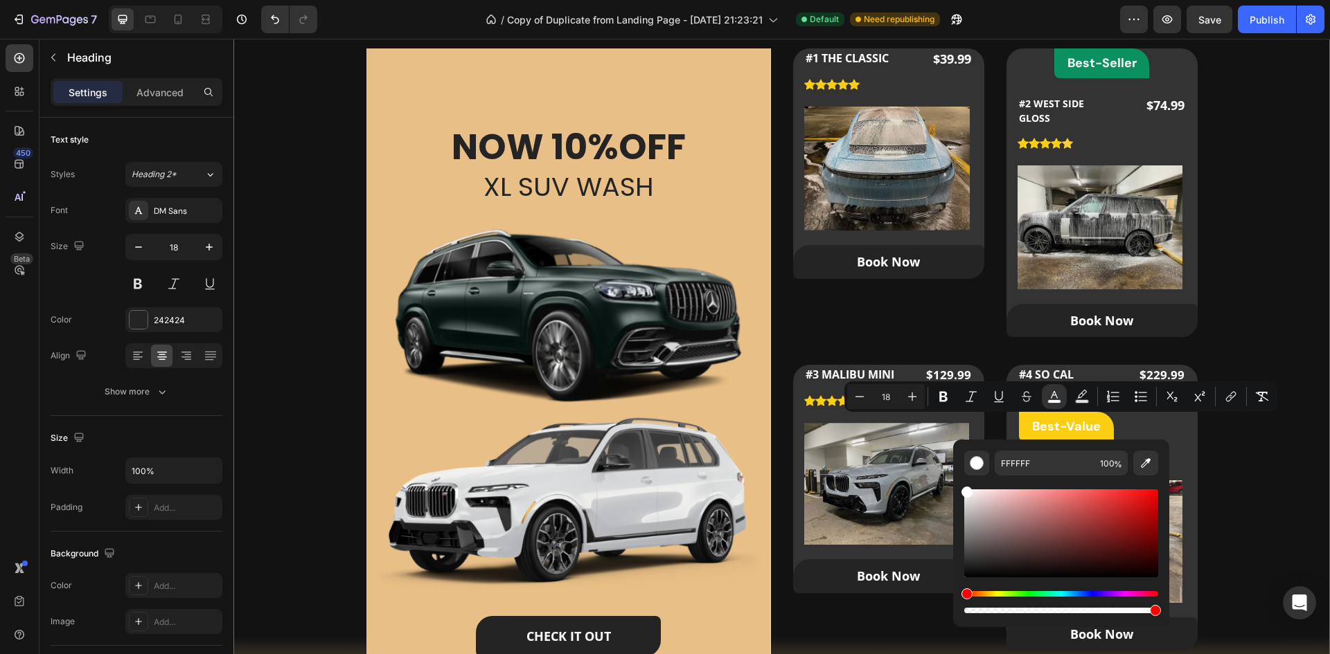
click at [1285, 311] on div "Our Packages Heading Our Custom Packages Tailored for All Your Needs Text block…" at bounding box center [782, 330] width 1052 height 792
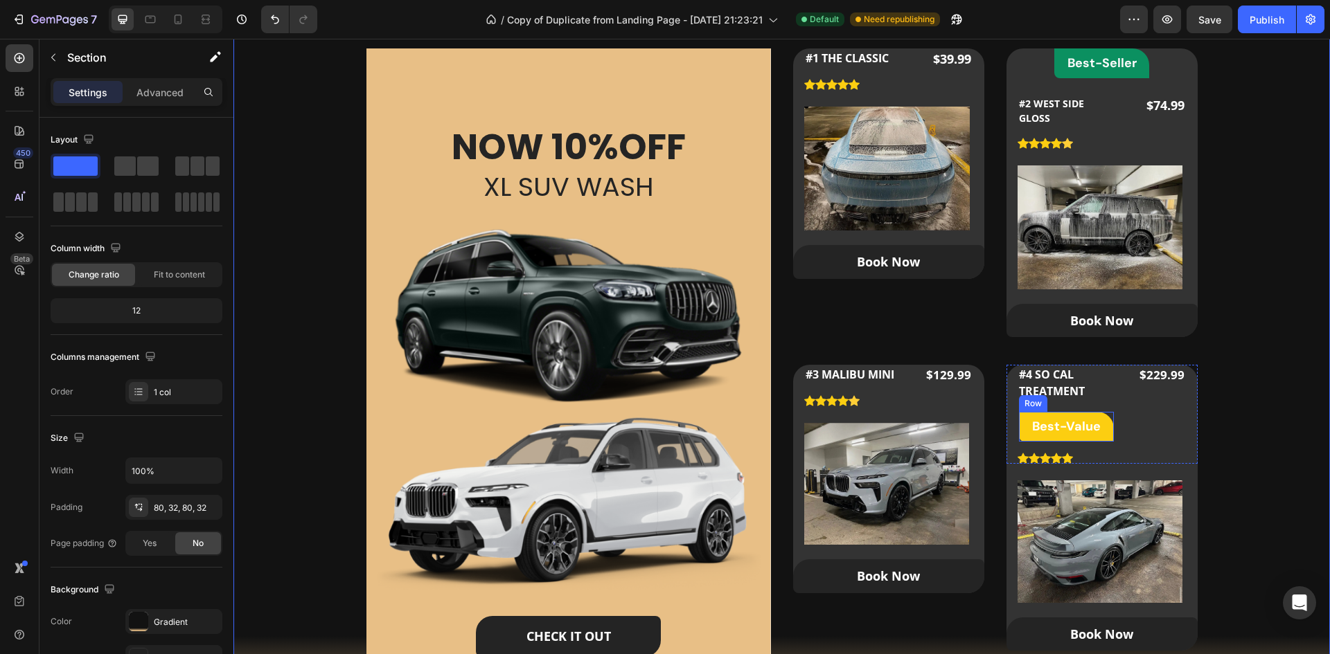
click at [1024, 440] on div "⁠⁠⁠⁠⁠⁠⁠ Best-Value Heading Row" at bounding box center [1066, 427] width 95 height 30
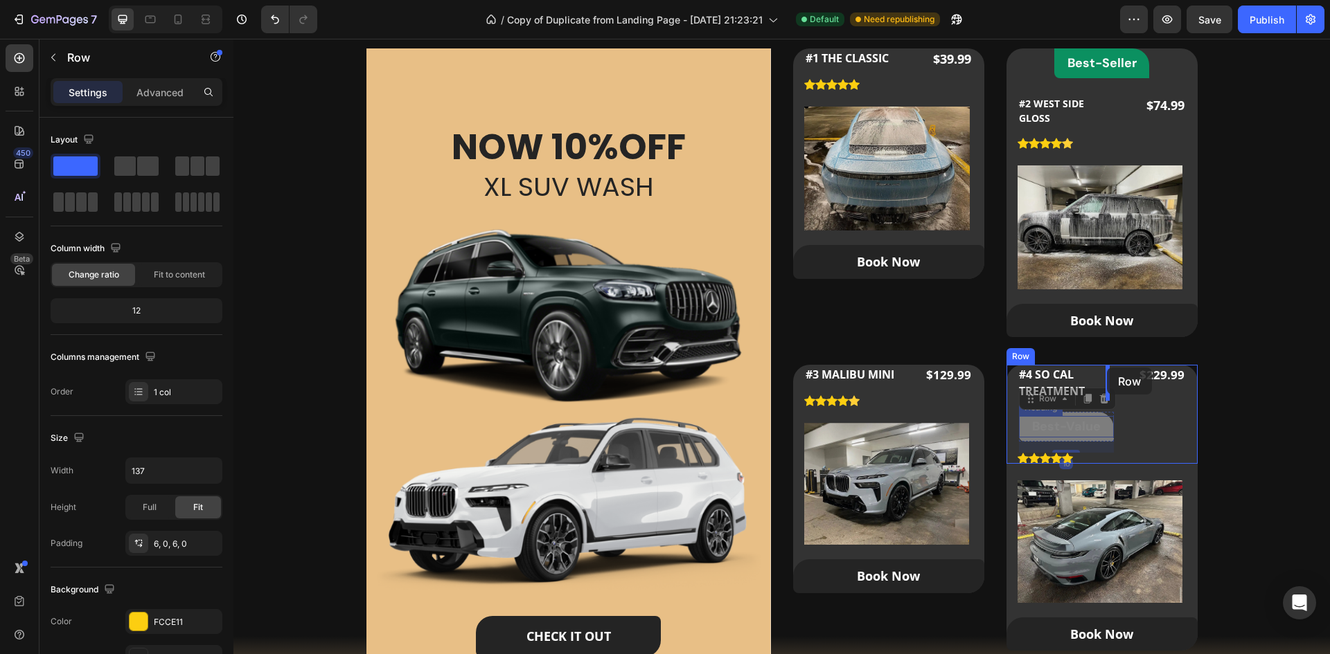
drag, startPoint x: 1025, startPoint y: 439, endPoint x: 1107, endPoint y: 368, distance: 108.5
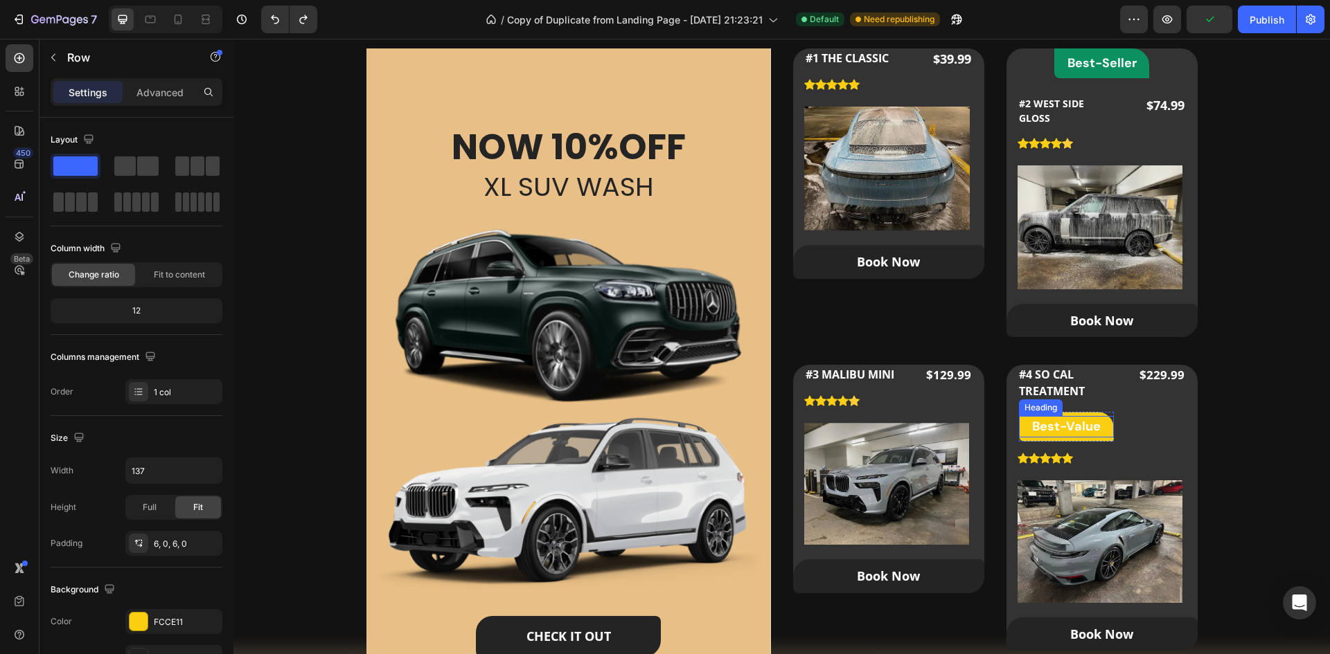
click at [1084, 437] on h2 "Best-Value" at bounding box center [1066, 426] width 95 height 21
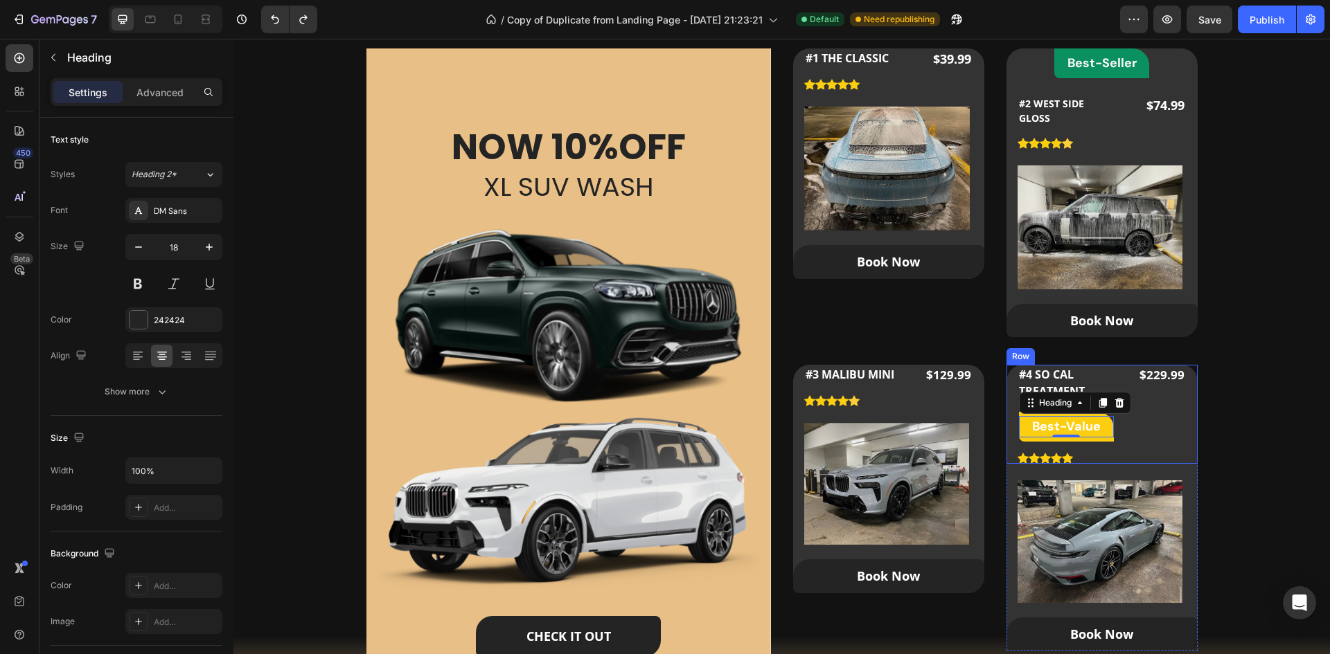
click at [1068, 438] on div "Best-Value Heading 0 Row" at bounding box center [1066, 427] width 95 height 30
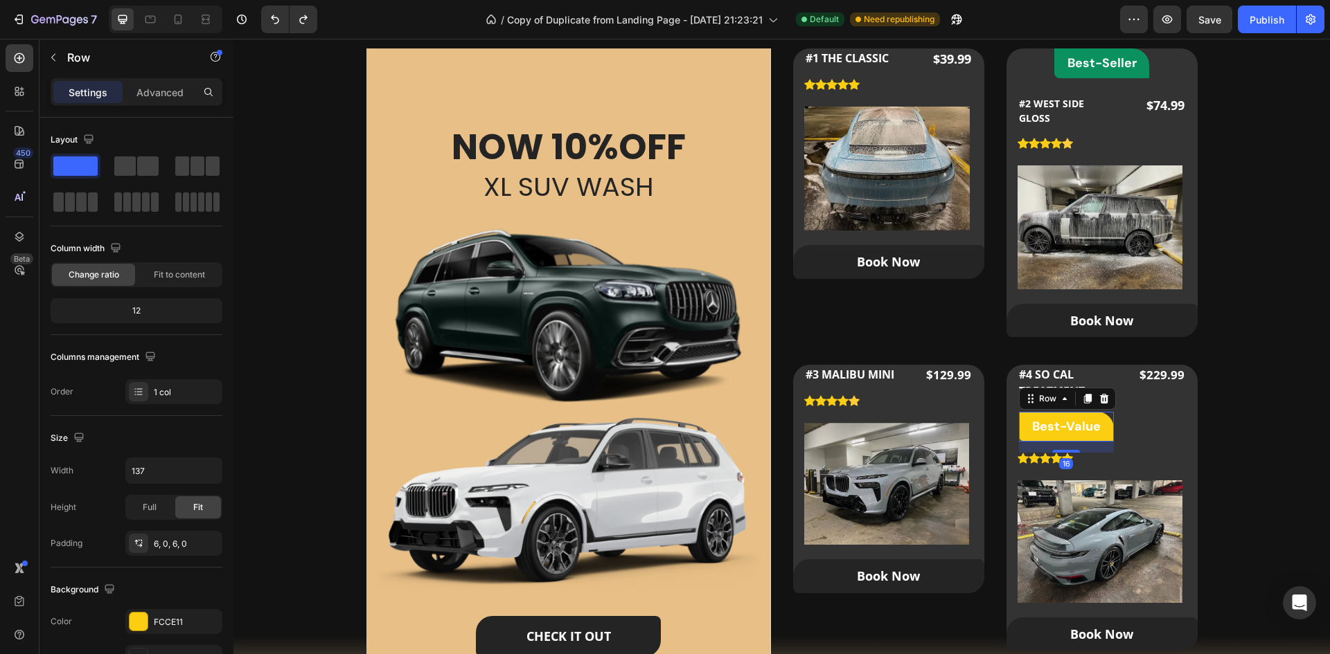
click at [1035, 439] on div "Best-Value Heading Row 16" at bounding box center [1066, 427] width 95 height 30
drag, startPoint x: 1030, startPoint y: 403, endPoint x: 1080, endPoint y: 368, distance: 60.1
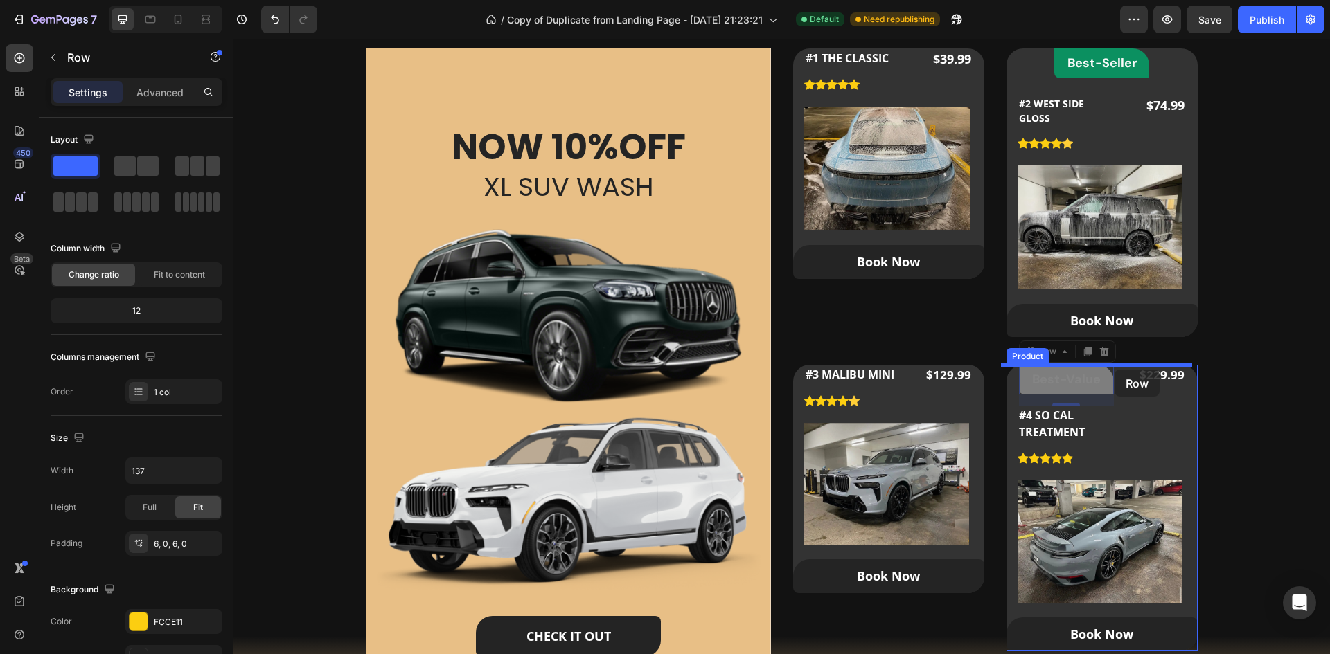
drag, startPoint x: 1033, startPoint y: 353, endPoint x: 1114, endPoint y: 370, distance: 82.9
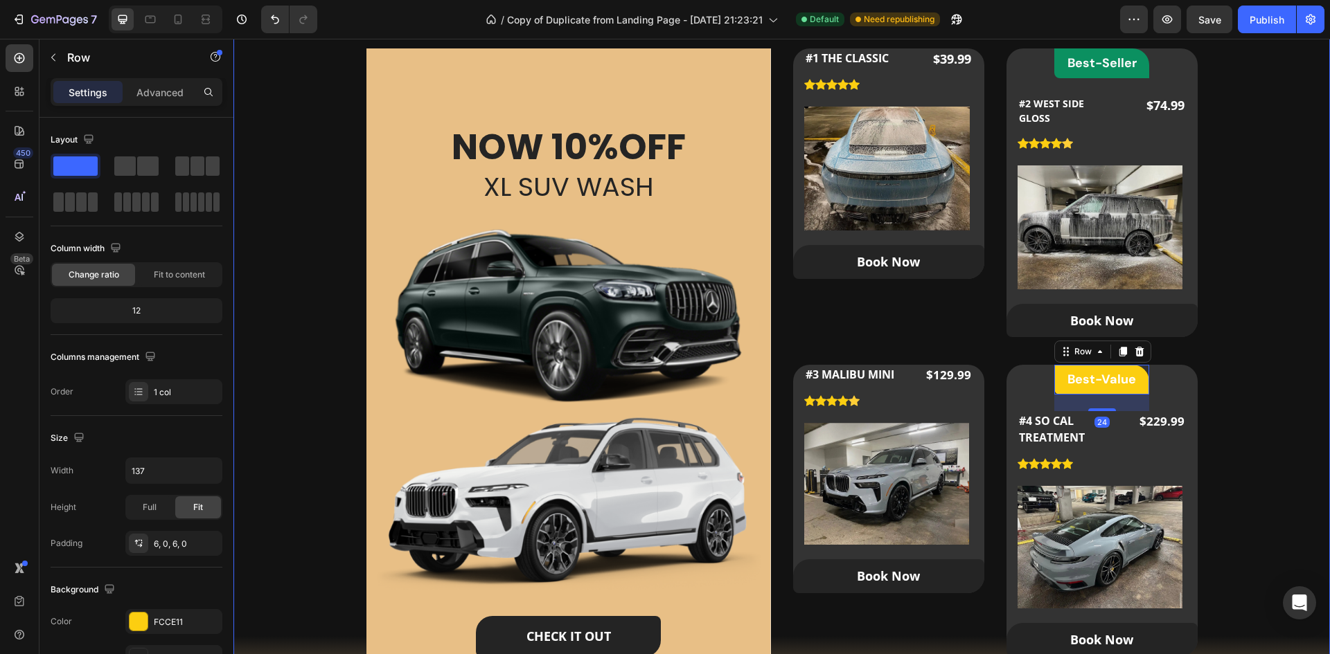
click at [1259, 349] on div "Our Packages Heading Our Custom Packages Tailored for All Your Needs Text block…" at bounding box center [782, 330] width 1052 height 792
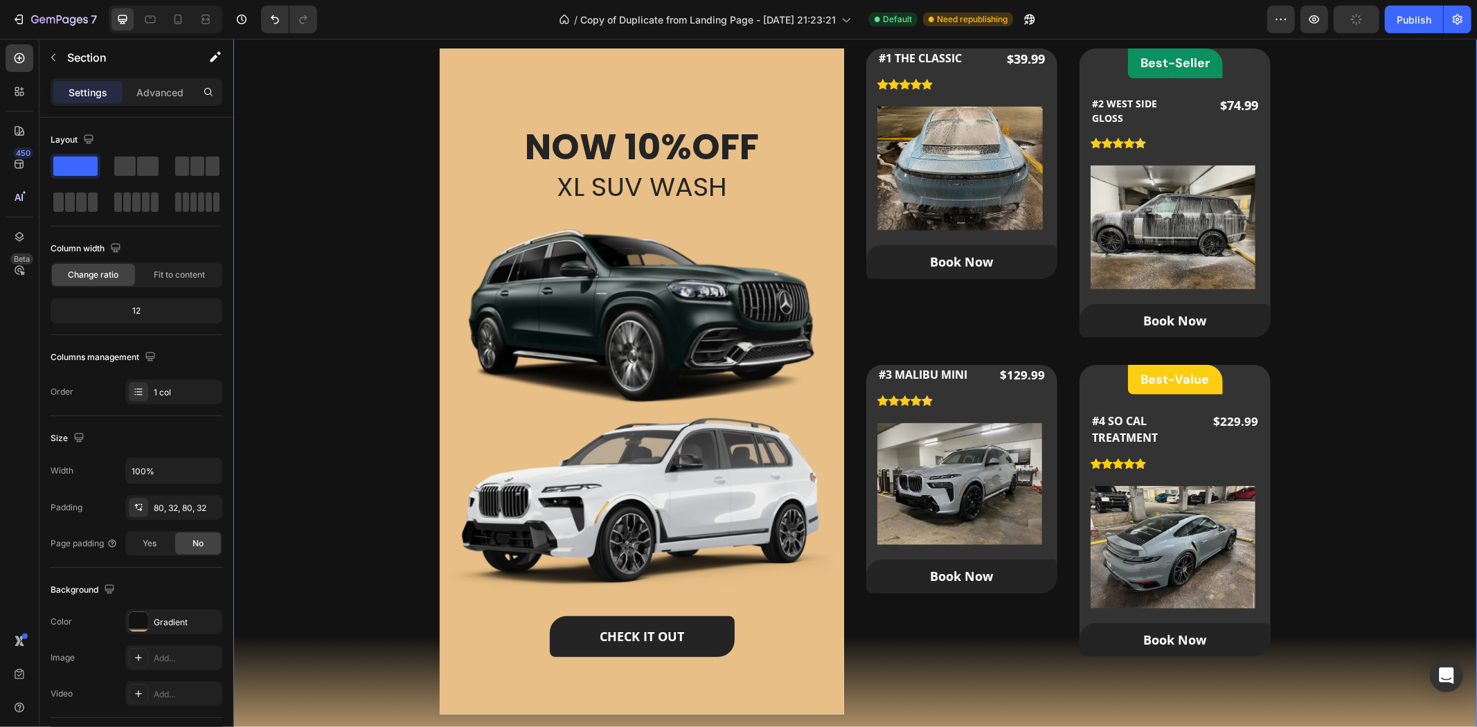
click at [1329, 369] on div "Our Packages Heading Our Custom Packages Tailored for All Your Needs Text block…" at bounding box center [854, 330] width 1199 height 792
click at [1322, 296] on div "Our Packages Heading Our Custom Packages Tailored for All Your Needs Text block…" at bounding box center [854, 330] width 1199 height 792
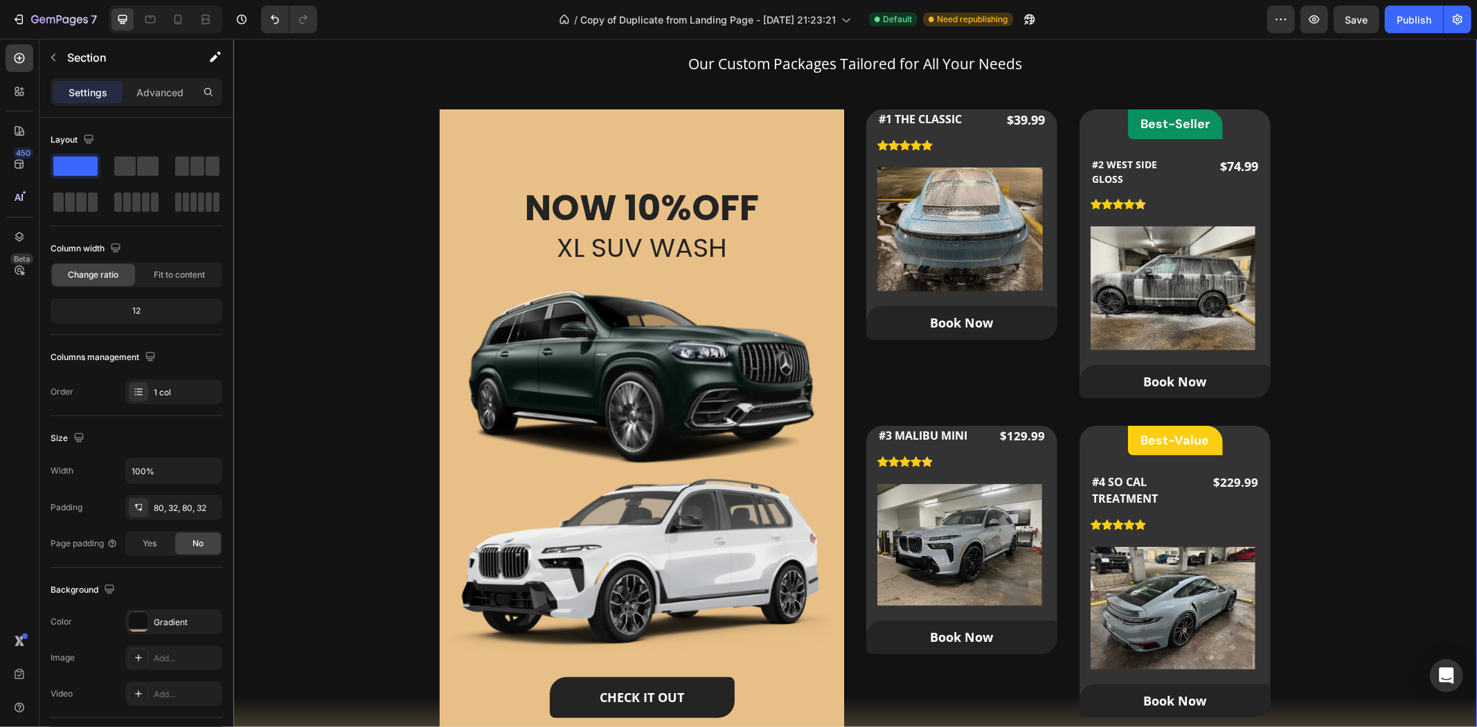
scroll to position [823, 0]
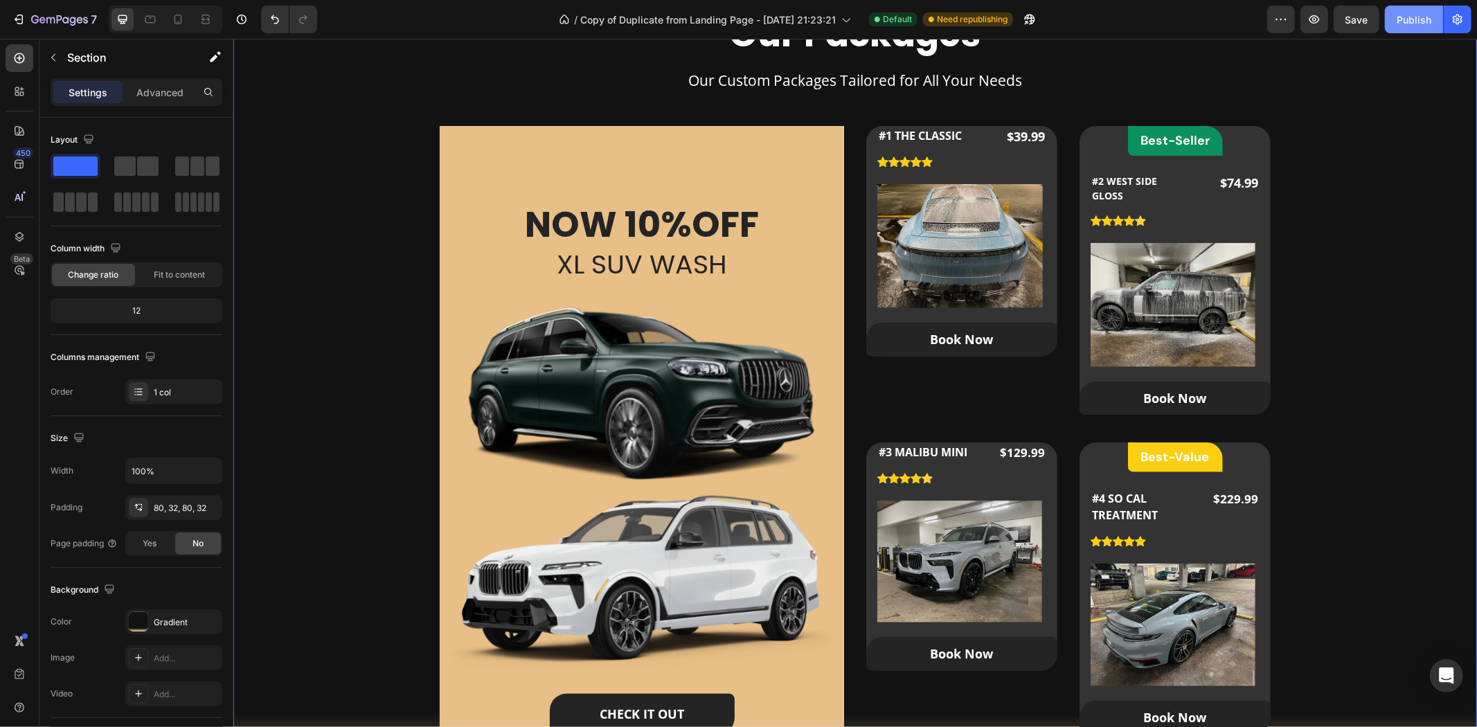
click at [1329, 18] on div "Publish" at bounding box center [1414, 19] width 35 height 15
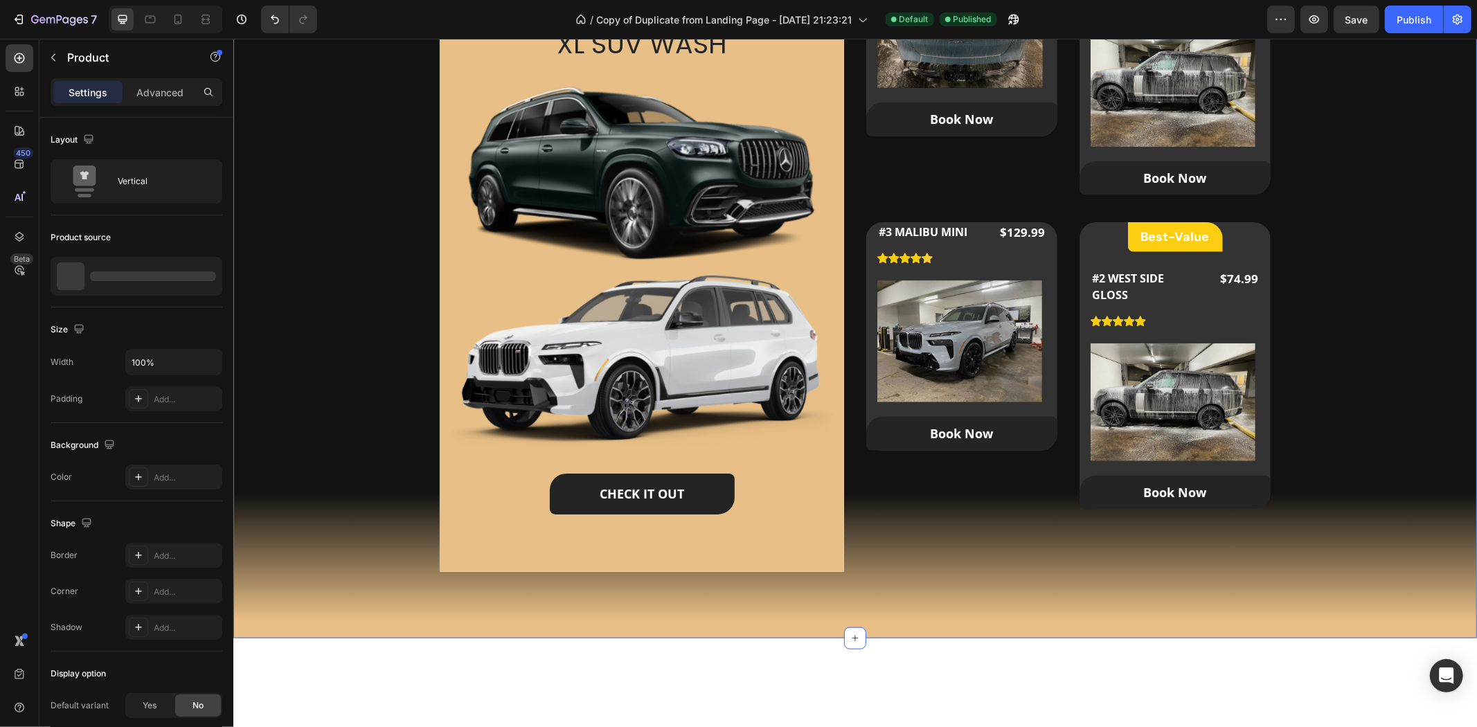
scroll to position [1054, 0]
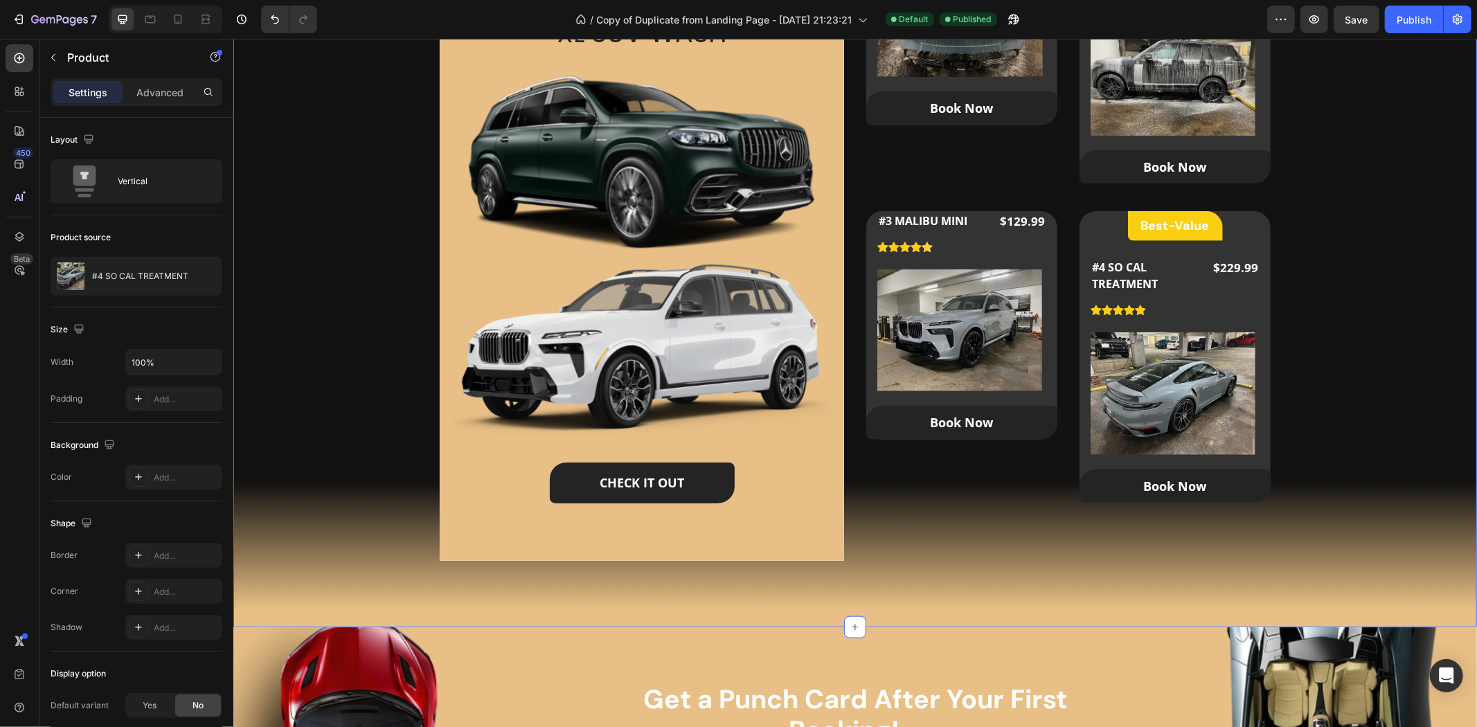
click at [1329, 116] on div "Our Packages Heading Our Custom Packages Tailored for All Your Needs Text block…" at bounding box center [854, 176] width 1199 height 792
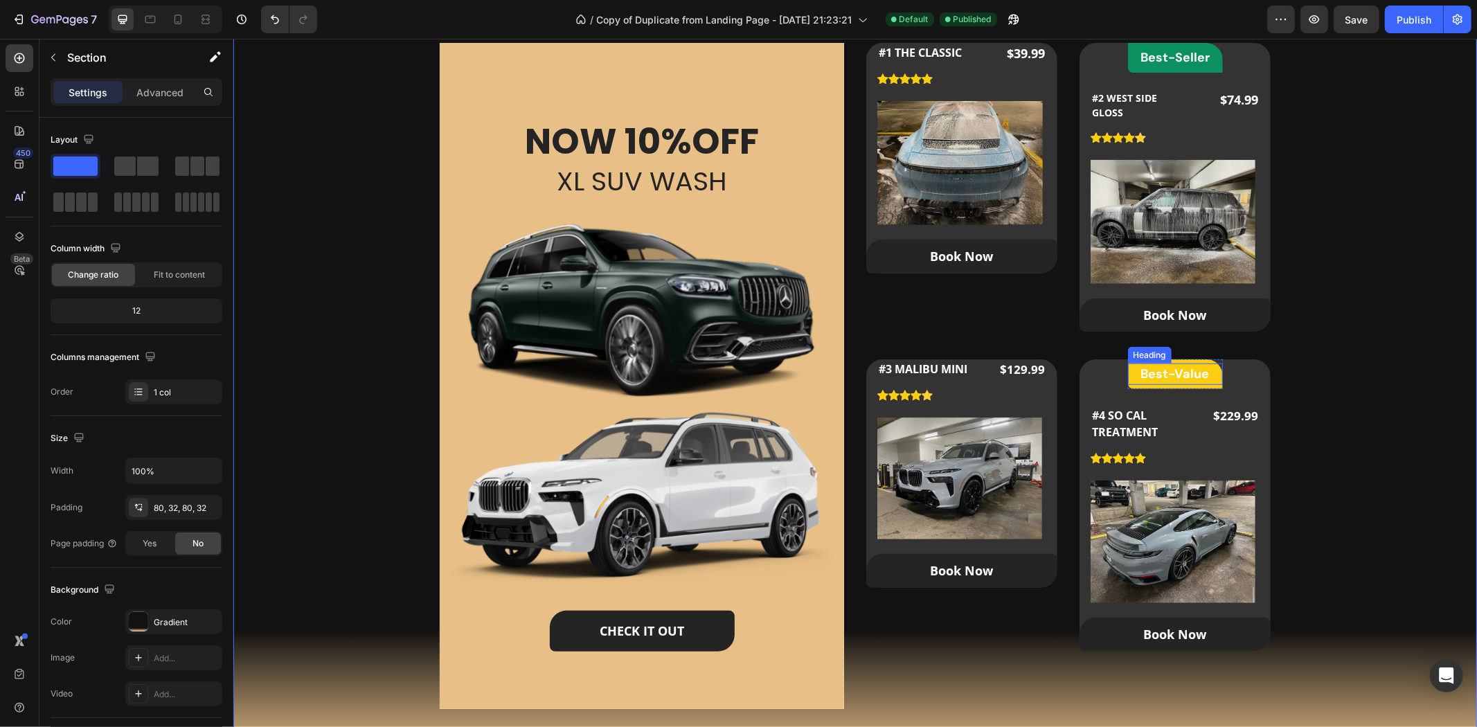
scroll to position [900, 0]
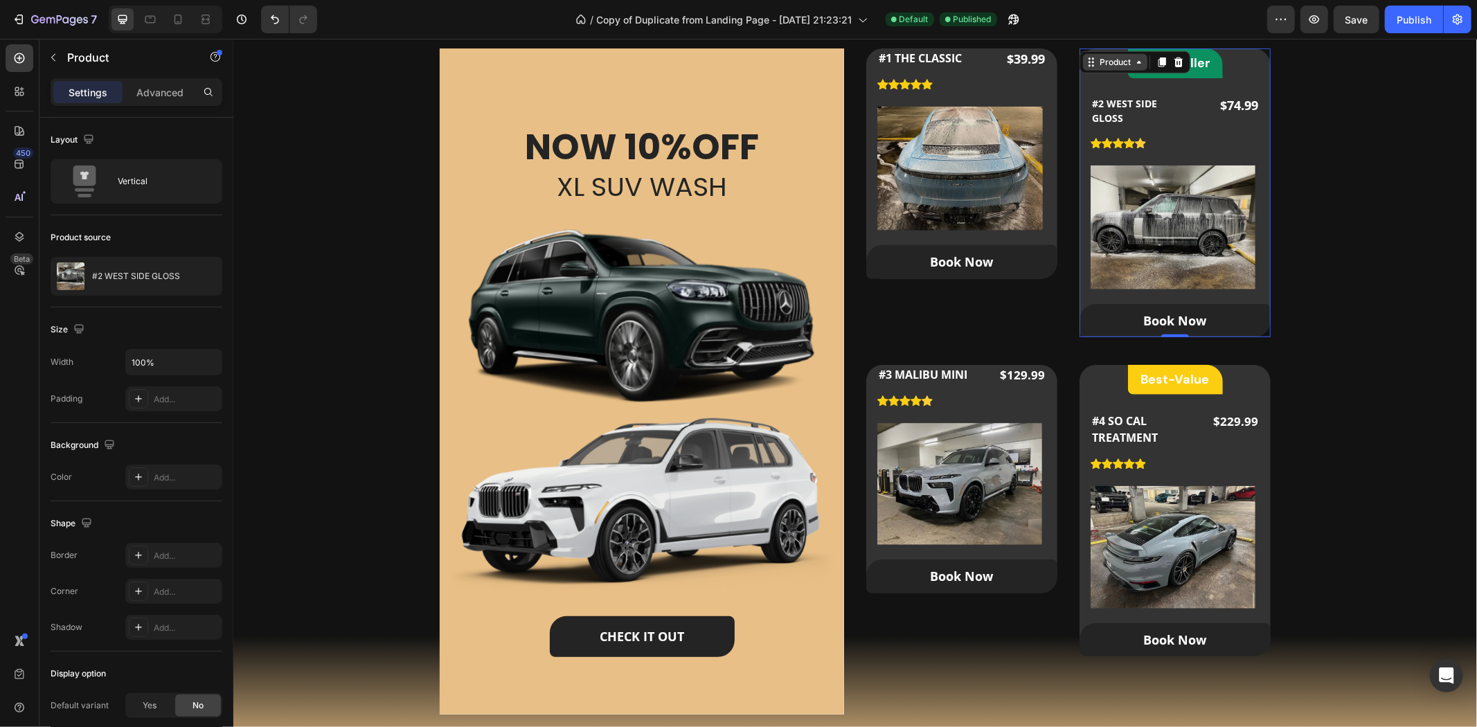
click at [1085, 62] on div "Product" at bounding box center [1114, 61] width 64 height 17
click at [1329, 403] on div "Our Packages Heading Our Custom Packages Tailored for All Your Needs Text block…" at bounding box center [854, 330] width 1199 height 792
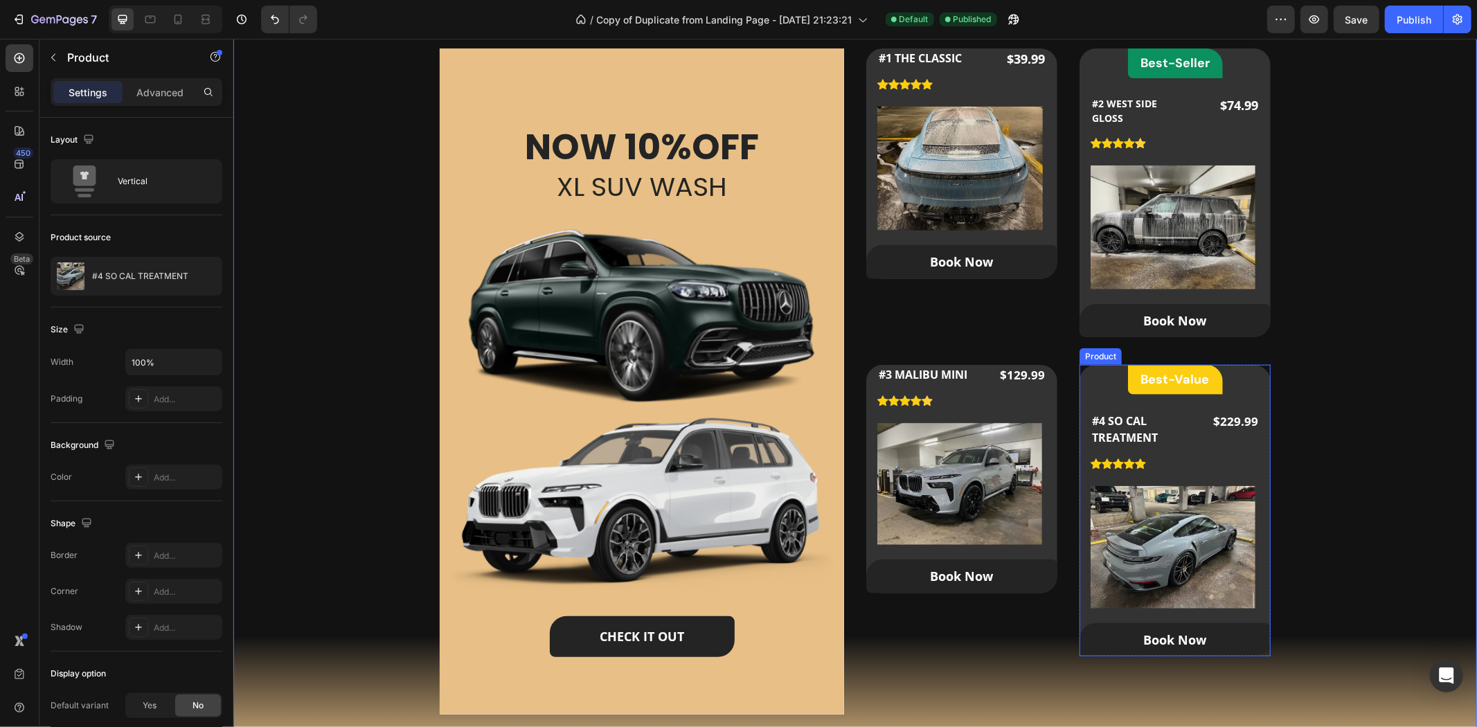
click at [1084, 361] on div "Product" at bounding box center [1100, 356] width 42 height 17
drag, startPoint x: 1175, startPoint y: 654, endPoint x: 1179, endPoint y: 584, distance: 70.1
click at [1179, 584] on div "Best-Value Heading Row #4 SO CAL TREATMENT (P) Title Icon Icon Icon Icon Icon I…" at bounding box center [1174, 510] width 191 height 292
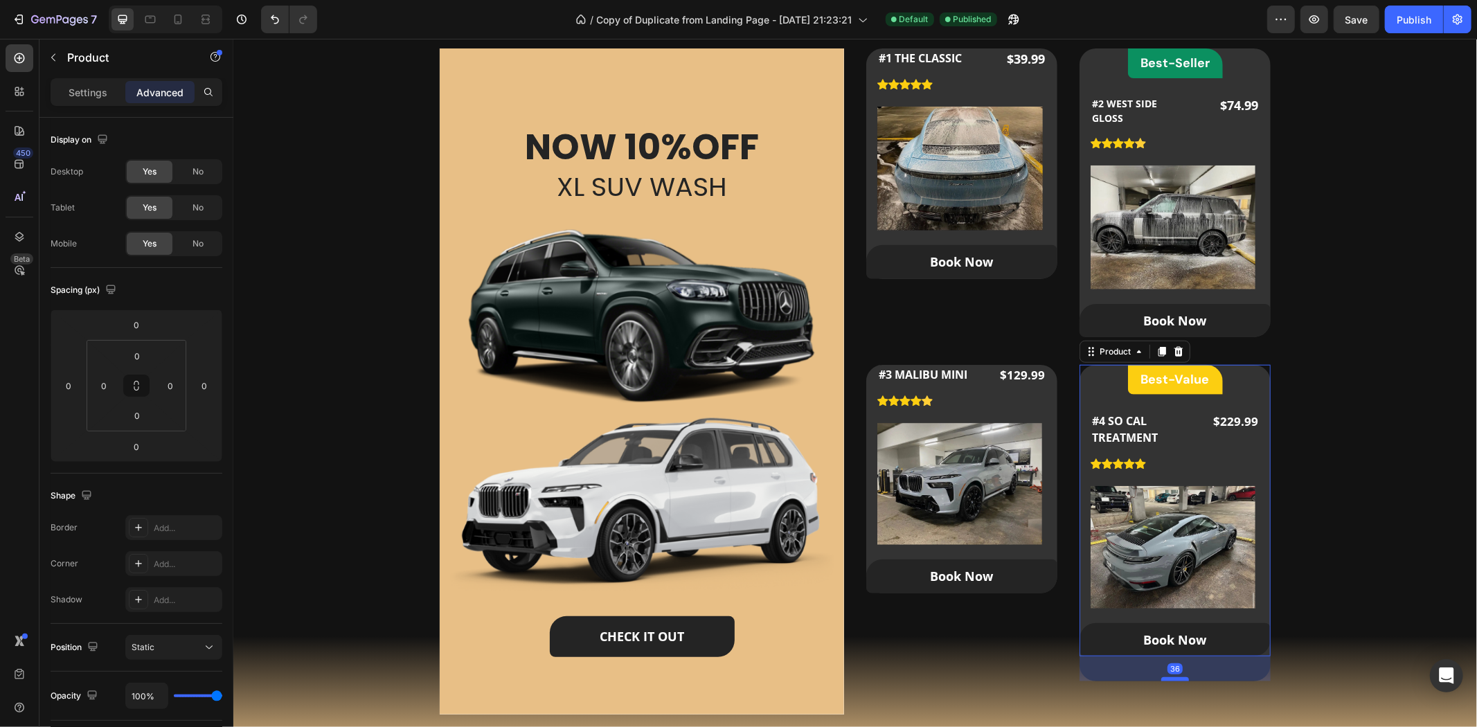
drag, startPoint x: 1173, startPoint y: 654, endPoint x: 1171, endPoint y: 679, distance: 25.0
click at [1171, 654] on div at bounding box center [1175, 679] width 28 height 4
drag, startPoint x: 1176, startPoint y: 678, endPoint x: 1179, endPoint y: 621, distance: 56.9
click at [1179, 621] on div "Best-Value Heading Row #4 SO CAL TREATMENT (P) Title Icon Icon Icon Icon Icon I…" at bounding box center [1174, 510] width 191 height 292
type input "0"
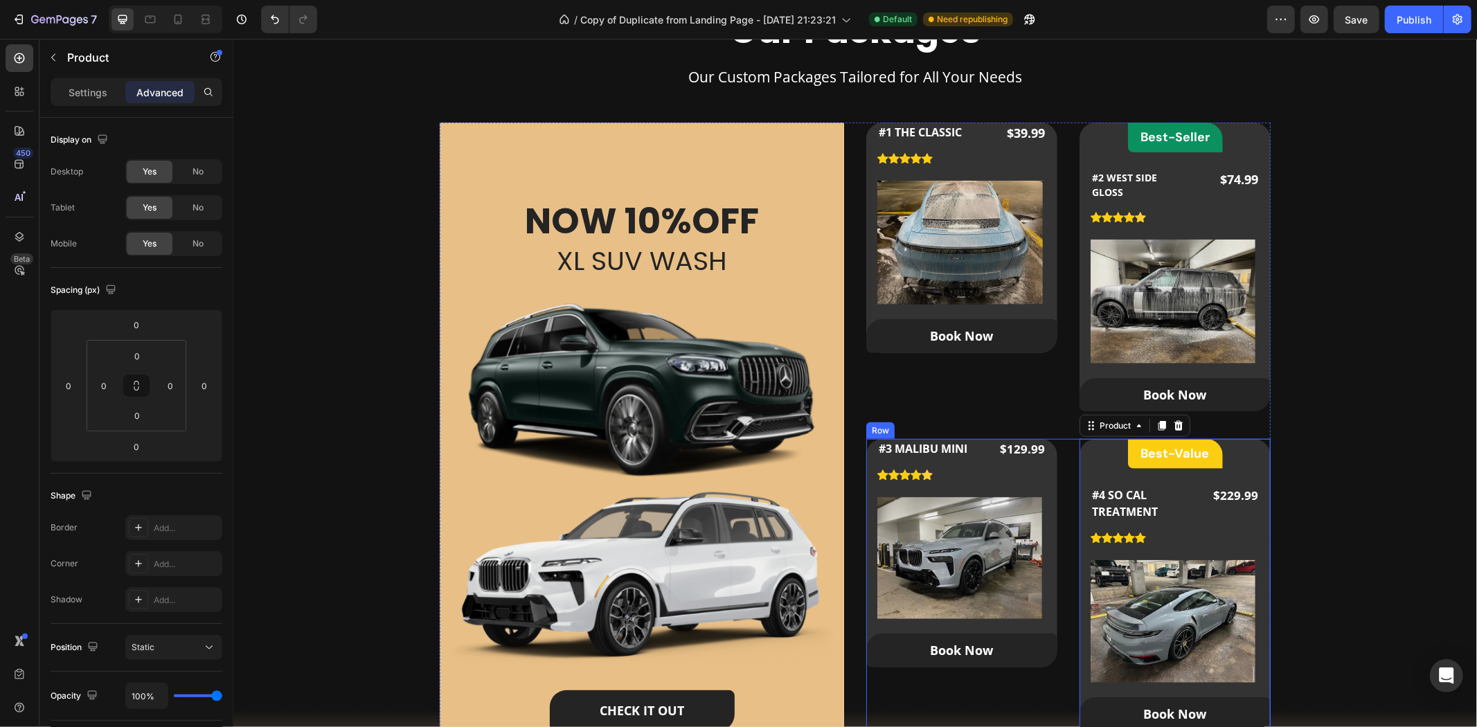
scroll to position [823, 0]
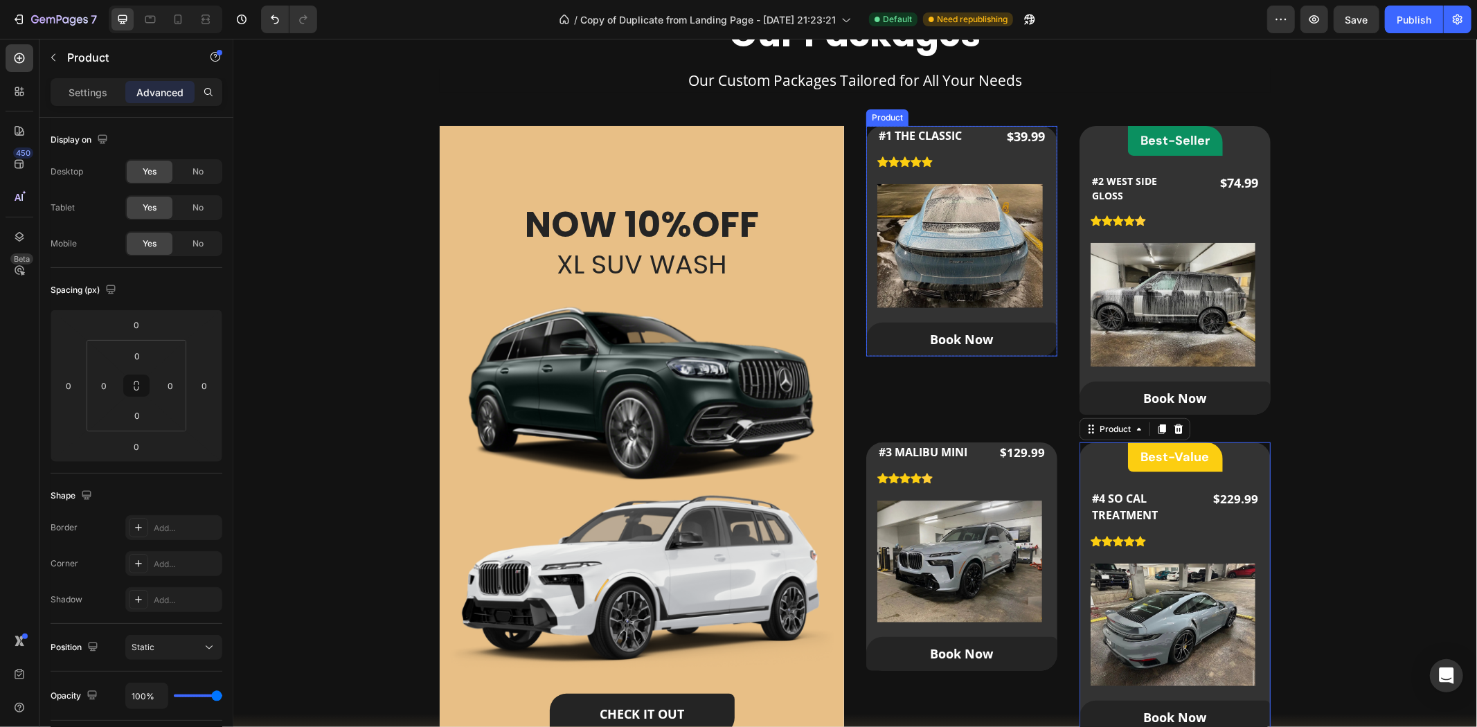
click at [1044, 308] on div "#1 THE CLASSIC Product Title Icon Icon Icon Icon Icon Icon List Hoz $39.99 Prod…" at bounding box center [961, 240] width 191 height 231
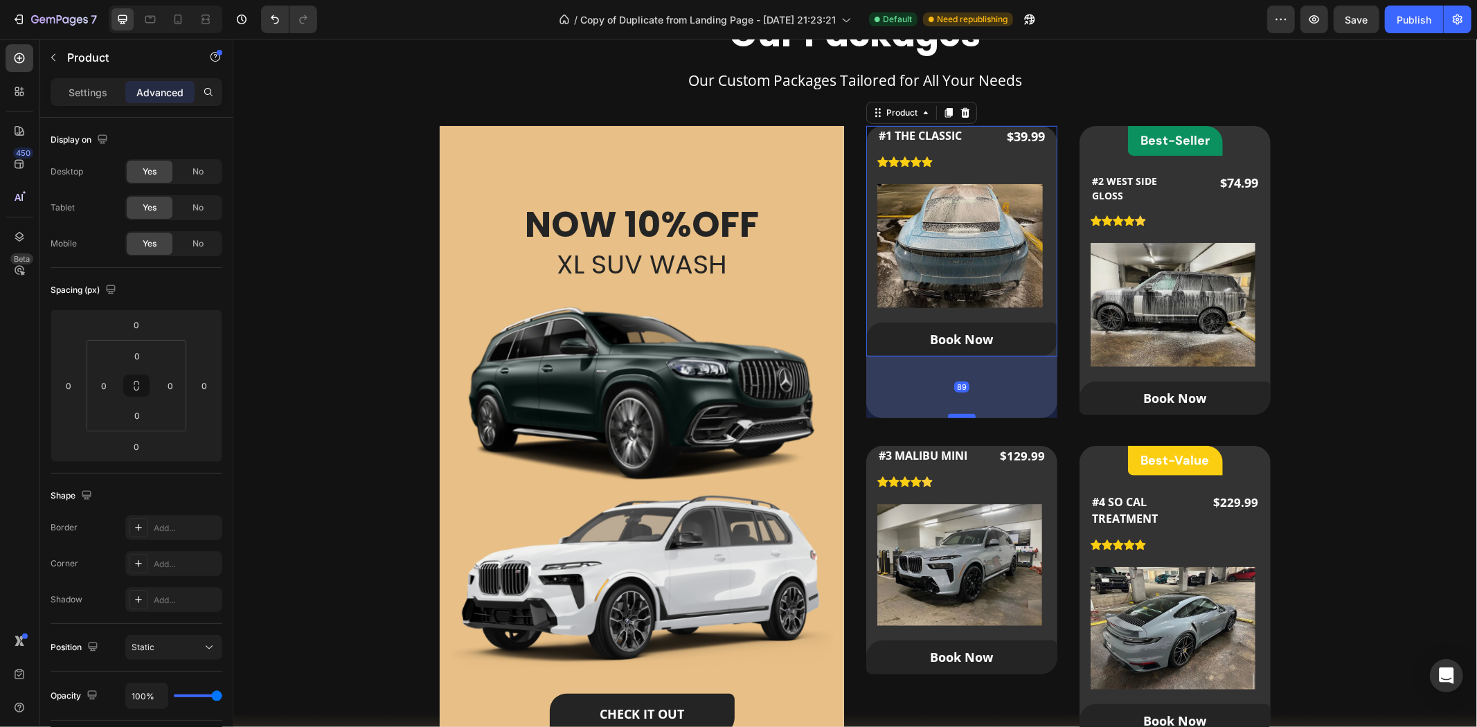
drag, startPoint x: 963, startPoint y: 355, endPoint x: 961, endPoint y: 416, distance: 61.7
click at [961, 416] on div at bounding box center [961, 415] width 28 height 4
type input "89"
click at [1006, 366] on div "89" at bounding box center [961, 387] width 191 height 62
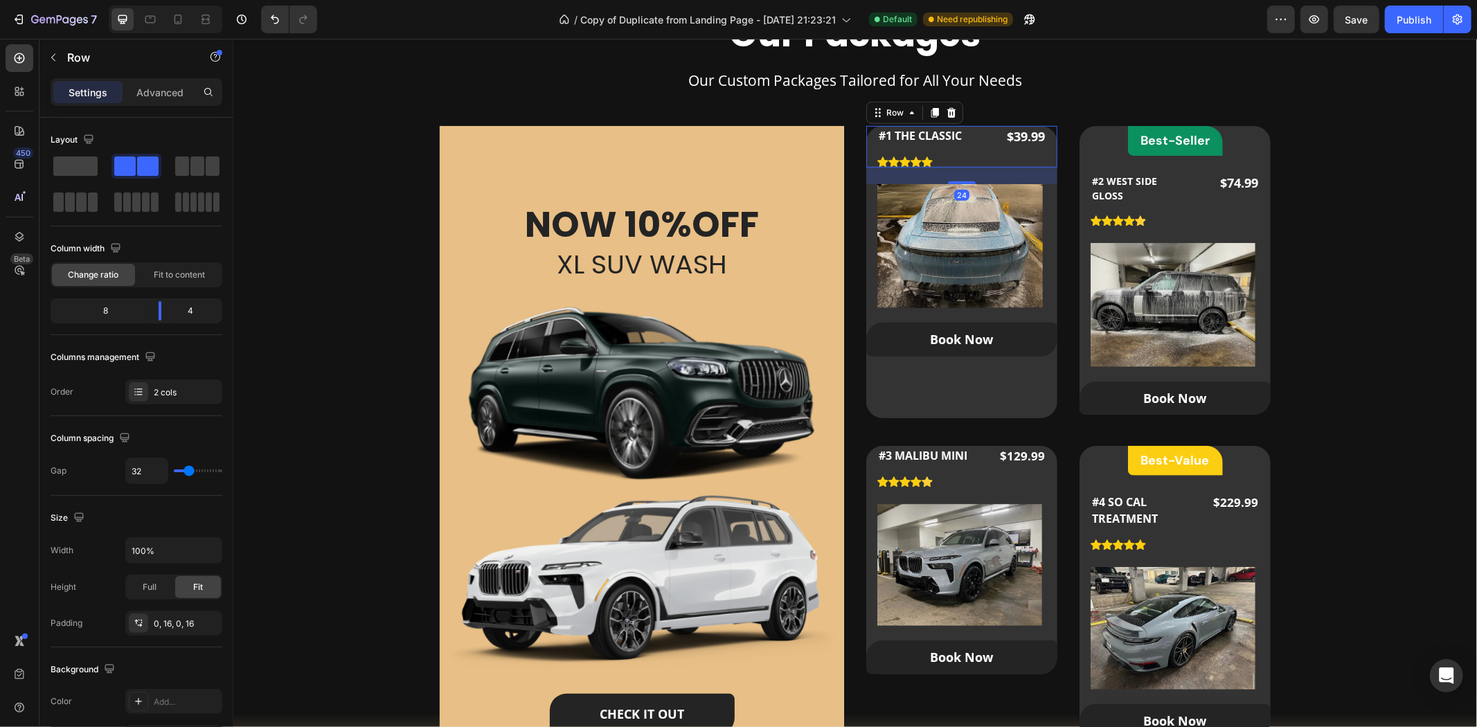
click at [1024, 156] on div "$39.99 Product Price Product Price" at bounding box center [1021, 146] width 49 height 42
click at [1007, 174] on div "24" at bounding box center [961, 175] width 191 height 17
click at [999, 398] on div "#1 THE CLASSIC Product Title Icon Icon Icon Icon Icon Icon List Hoz $39.99 Prod…" at bounding box center [961, 271] width 191 height 292
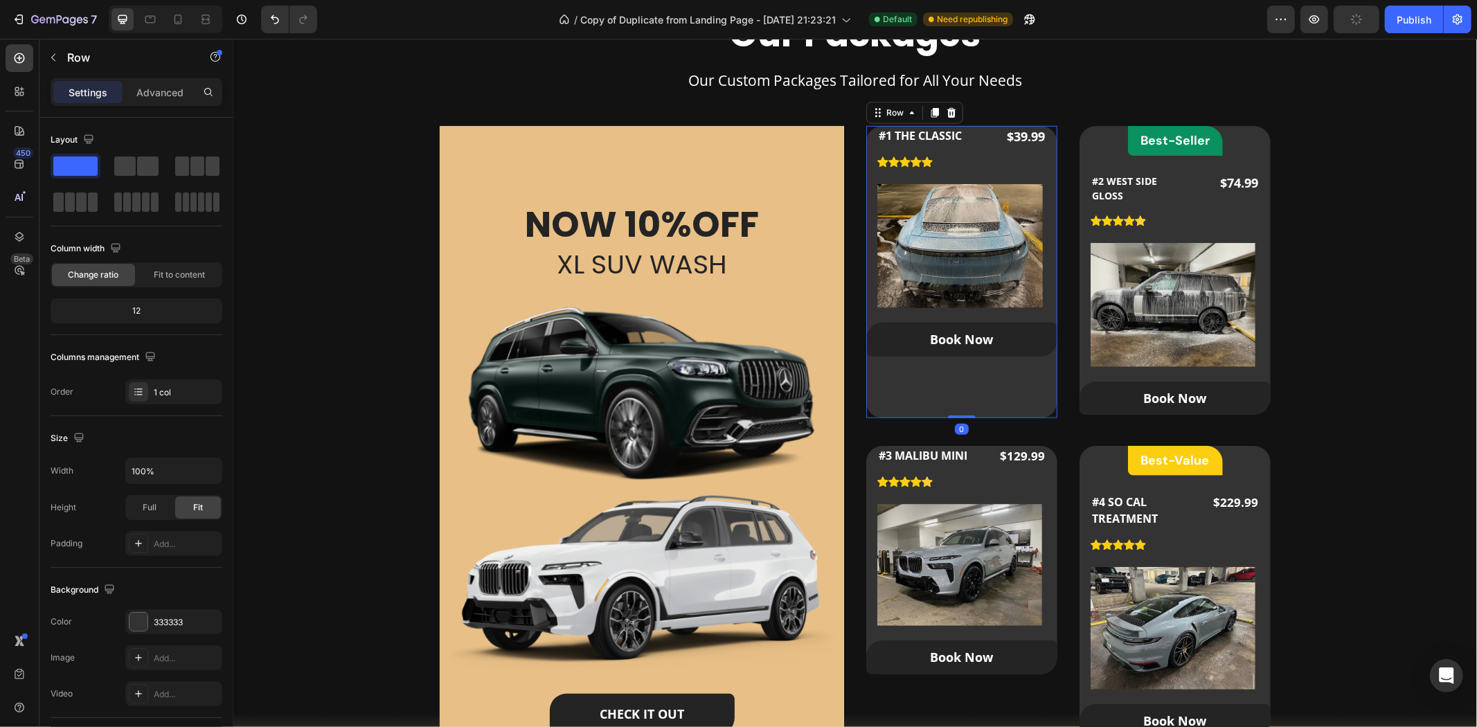
drag, startPoint x: 962, startPoint y: 413, endPoint x: 943, endPoint y: 398, distance: 24.6
click at [958, 357] on div "#1 THE CLASSIC Product Title Icon Icon Icon Icon Icon Icon List Hoz $39.99 Prod…" at bounding box center [961, 271] width 191 height 292
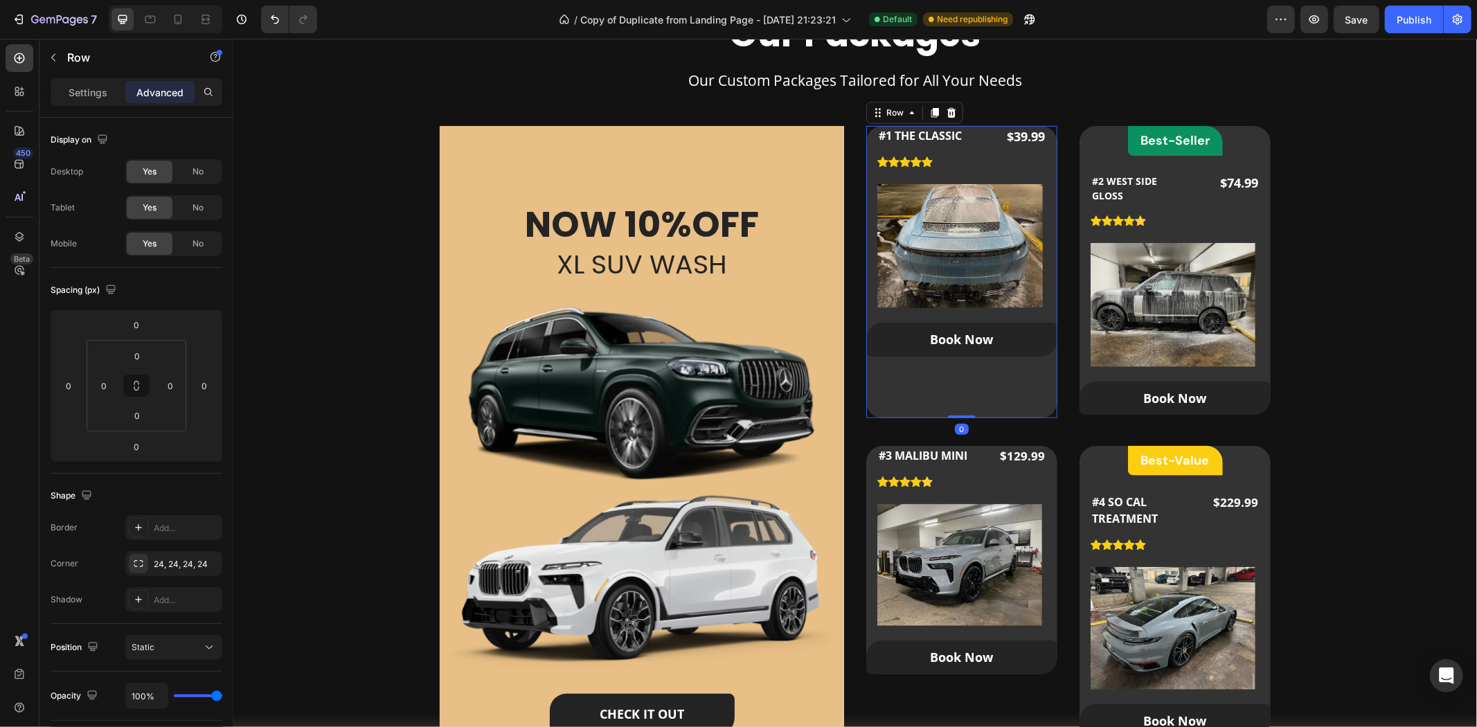
drag, startPoint x: 958, startPoint y: 416, endPoint x: 961, endPoint y: 387, distance: 29.2
click at [961, 387] on div "#1 THE CLASSIC Product Title Icon Icon Icon Icon Icon Icon List Hoz $39.99 Prod…" at bounding box center [961, 271] width 191 height 292
drag, startPoint x: 955, startPoint y: 416, endPoint x: 963, endPoint y: 384, distance: 32.9
click at [963, 384] on div "#1 THE CLASSIC Product Title Icon Icon Icon Icon Icon Icon List Hoz $39.99 Prod…" at bounding box center [961, 271] width 191 height 292
click at [945, 383] on div "#1 THE CLASSIC Product Title Icon Icon Icon Icon Icon Icon List Hoz $39.99 Prod…" at bounding box center [961, 271] width 191 height 292
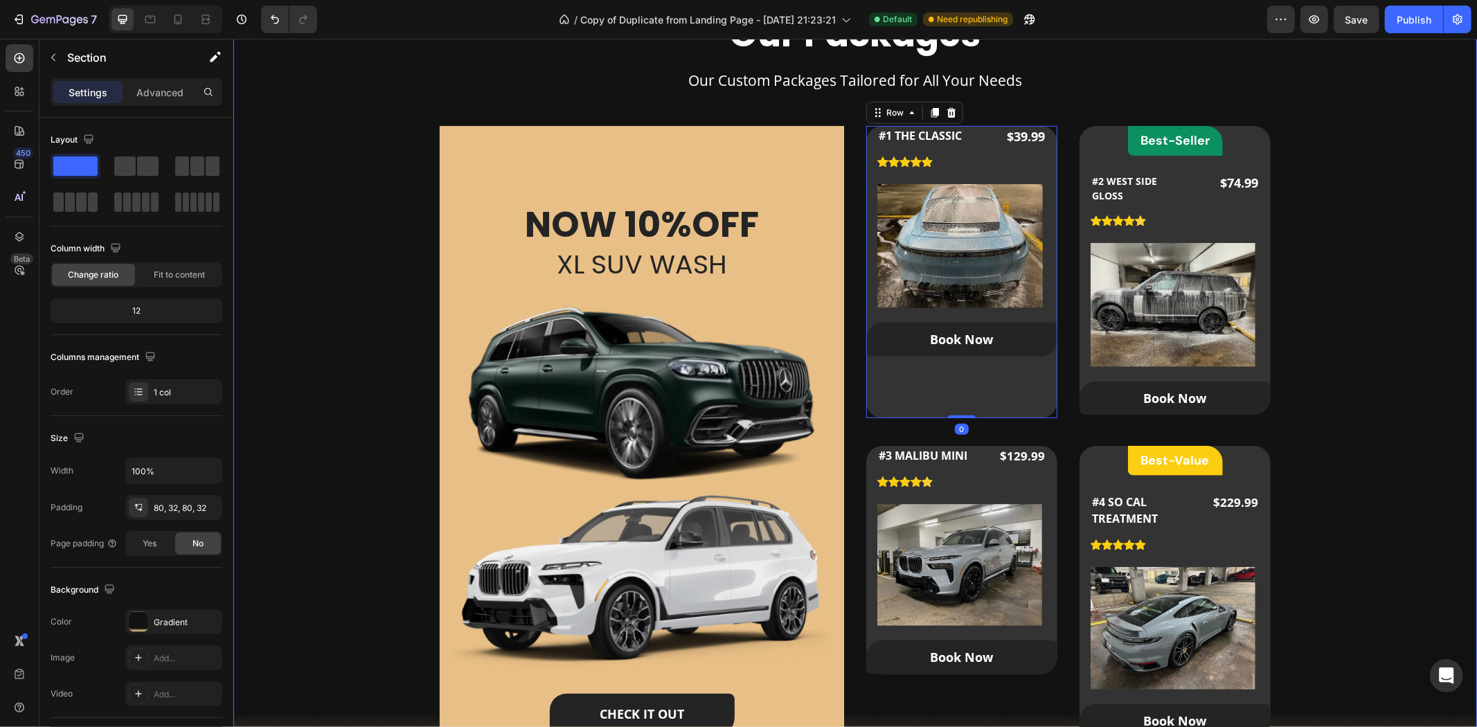
click at [1329, 223] on div "Our Packages Heading Our Custom Packages Tailored for All Your Needs Text block…" at bounding box center [854, 407] width 1199 height 792
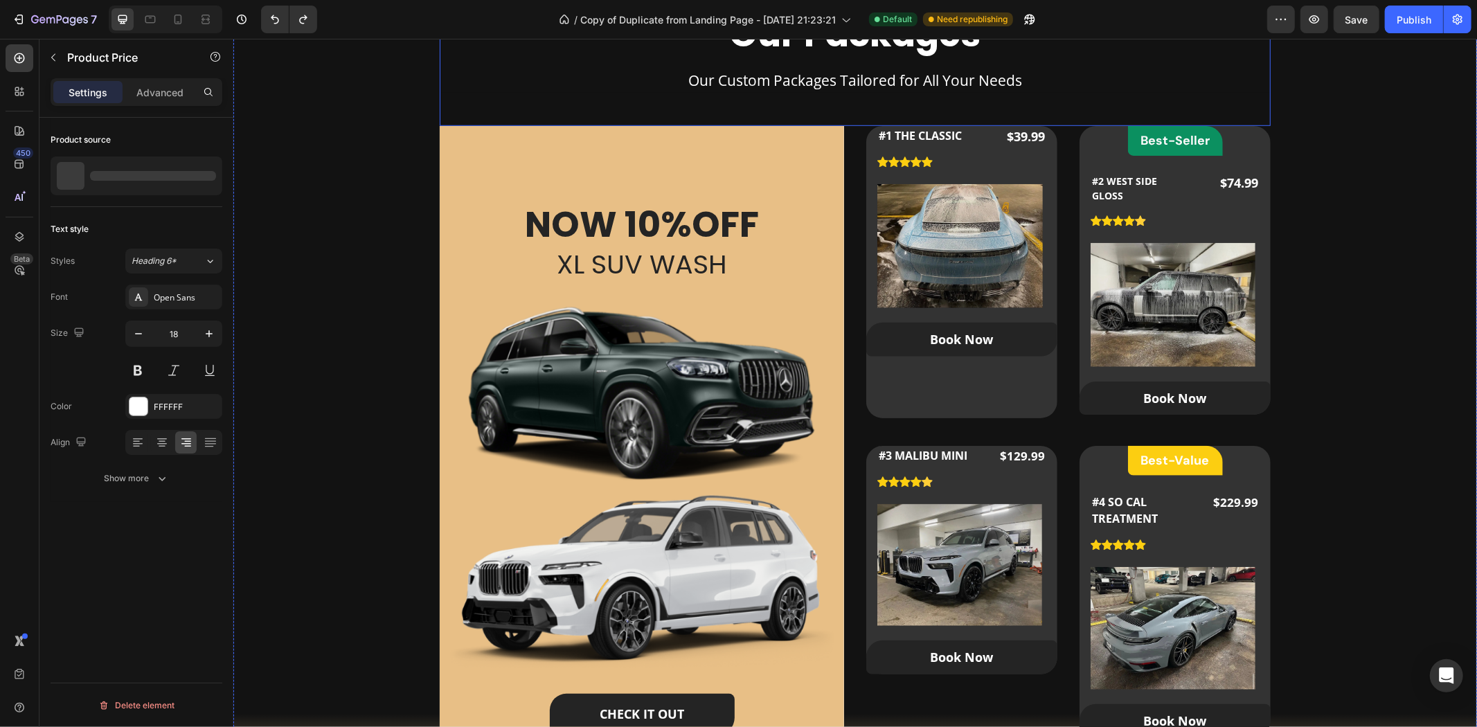
click at [1033, 115] on div "Product Price" at bounding box center [1030, 117] width 60 height 12
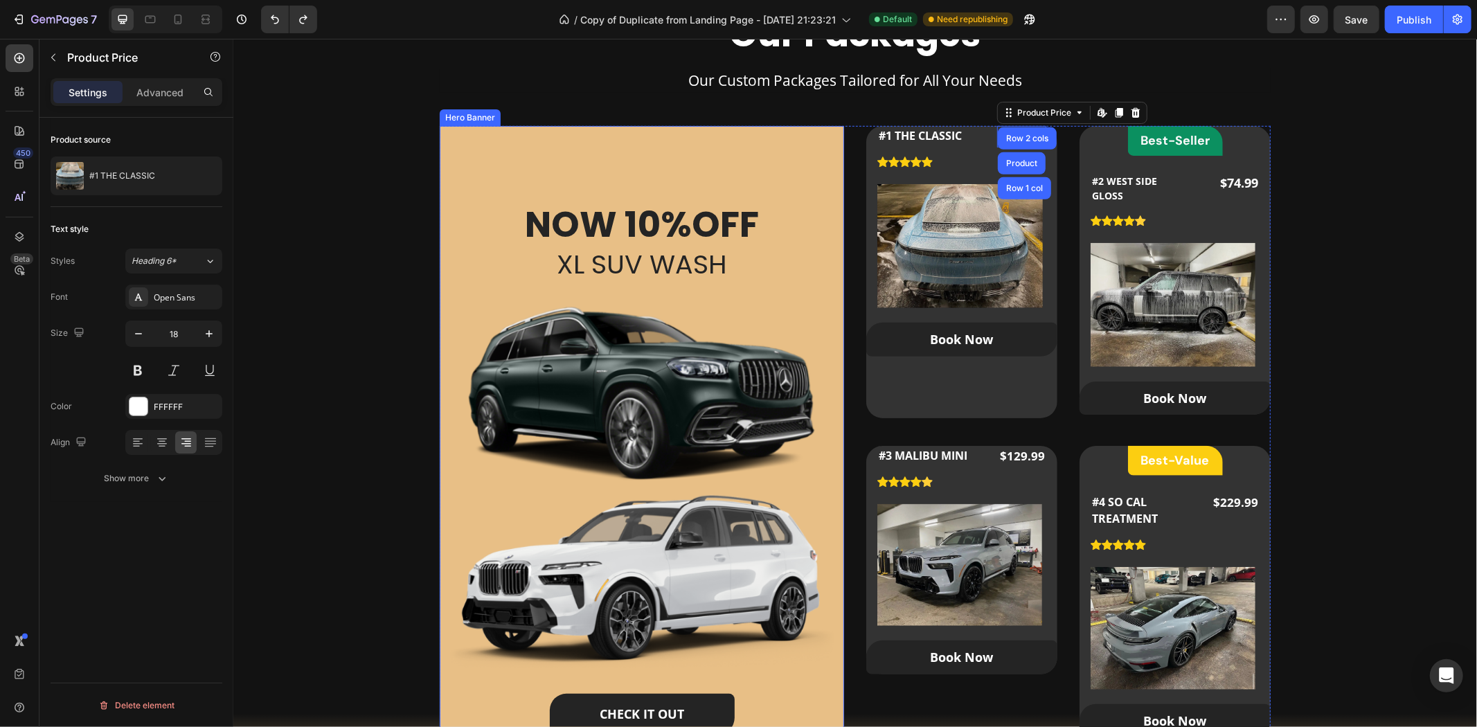
click at [480, 178] on div "NOW 1 0% OFF Heading XL SUV WASH Heading CHECK IT OUT Button" at bounding box center [641, 458] width 404 height 666
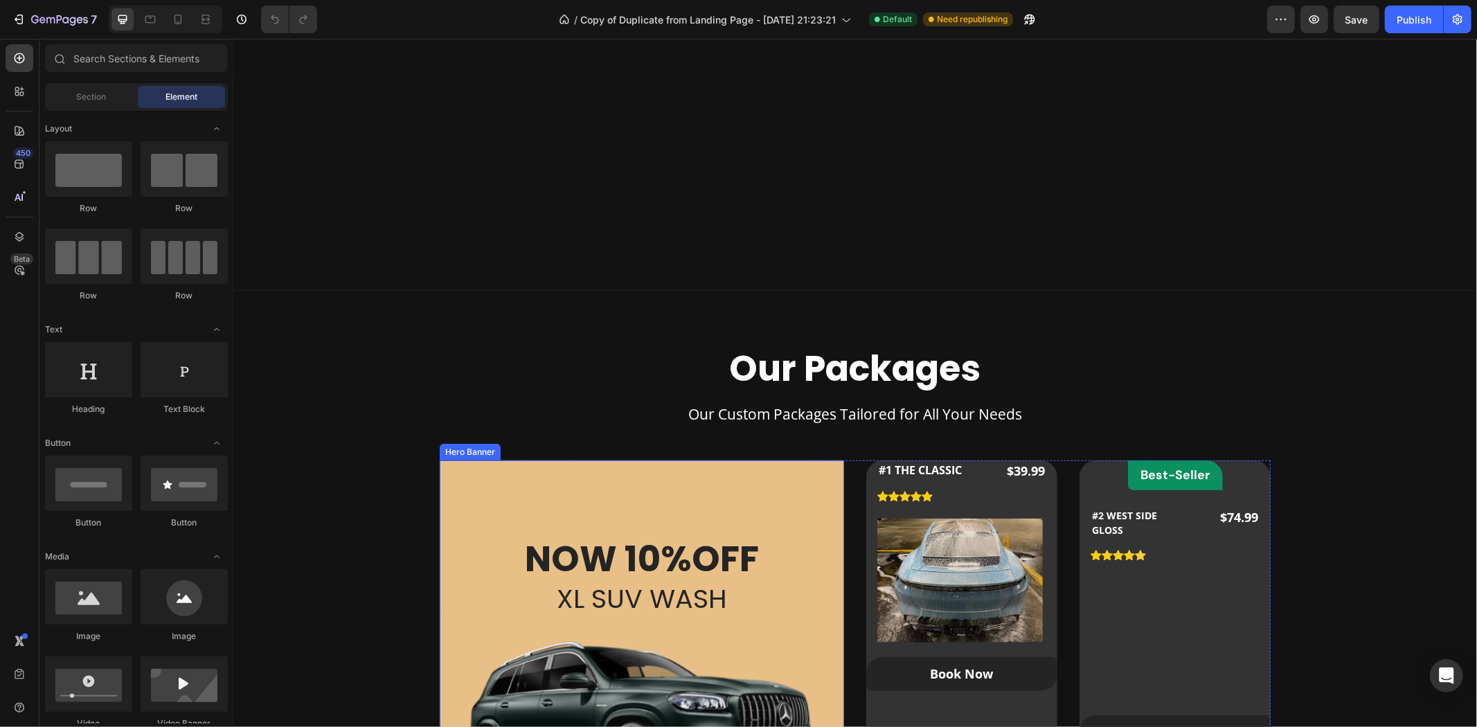
scroll to position [769, 0]
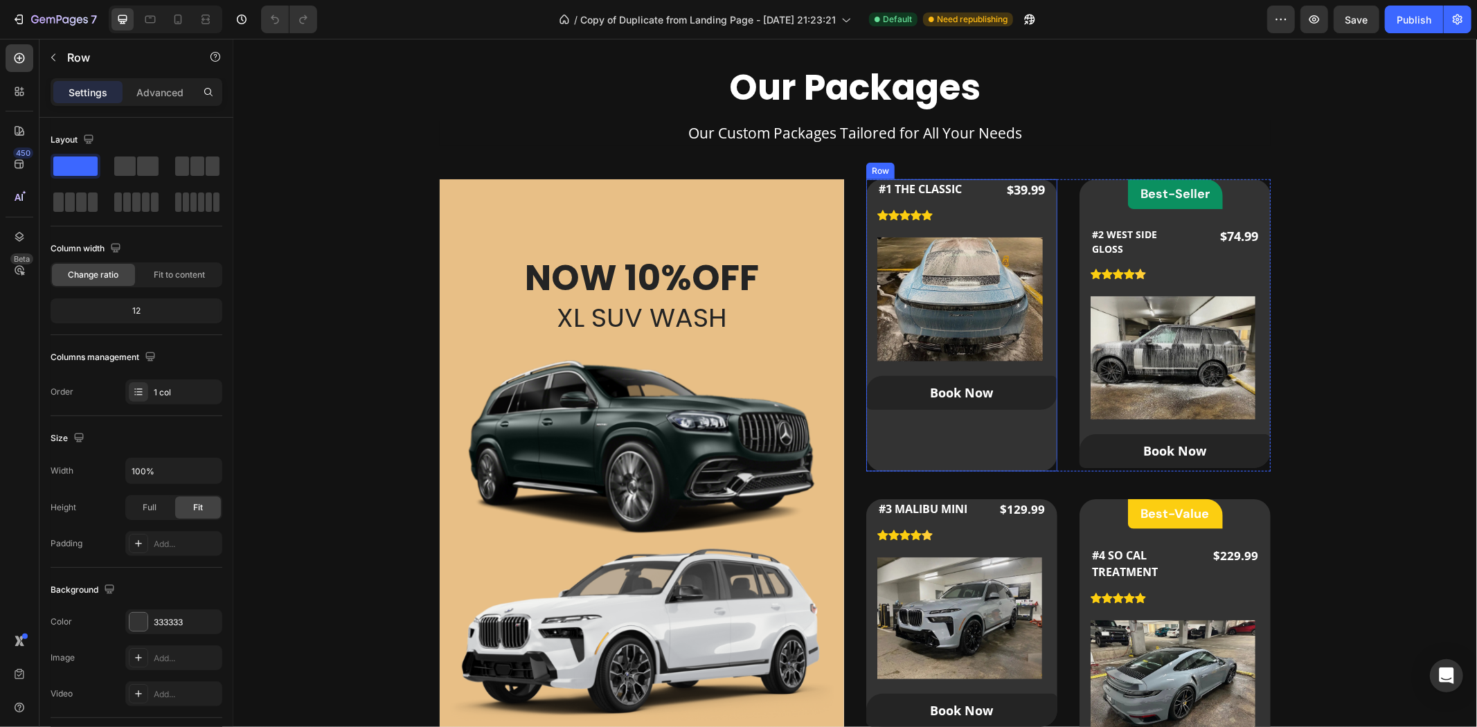
click at [981, 447] on div "#1 THE CLASSIC Product Title Icon Icon Icon Icon Icon Icon List Hoz $39.99 Prod…" at bounding box center [961, 325] width 191 height 292
click at [963, 467] on div at bounding box center [961, 469] width 28 height 4
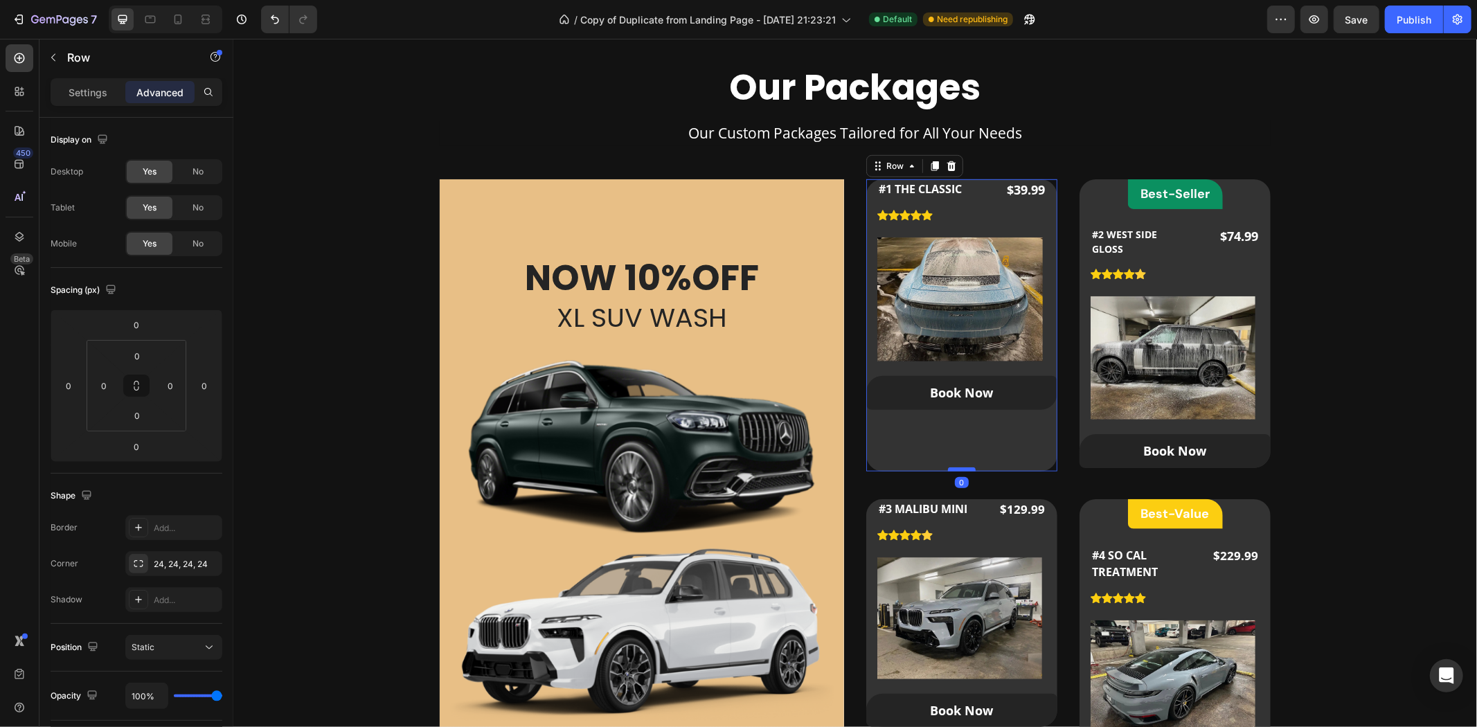
click at [963, 467] on div at bounding box center [961, 469] width 28 height 4
drag, startPoint x: 963, startPoint y: 467, endPoint x: 965, endPoint y: 452, distance: 14.6
click at [965, 452] on div "#1 THE CLASSIC Product Title Icon Icon Icon Icon Icon Icon List Hoz $39.99 Prod…" at bounding box center [961, 325] width 191 height 292
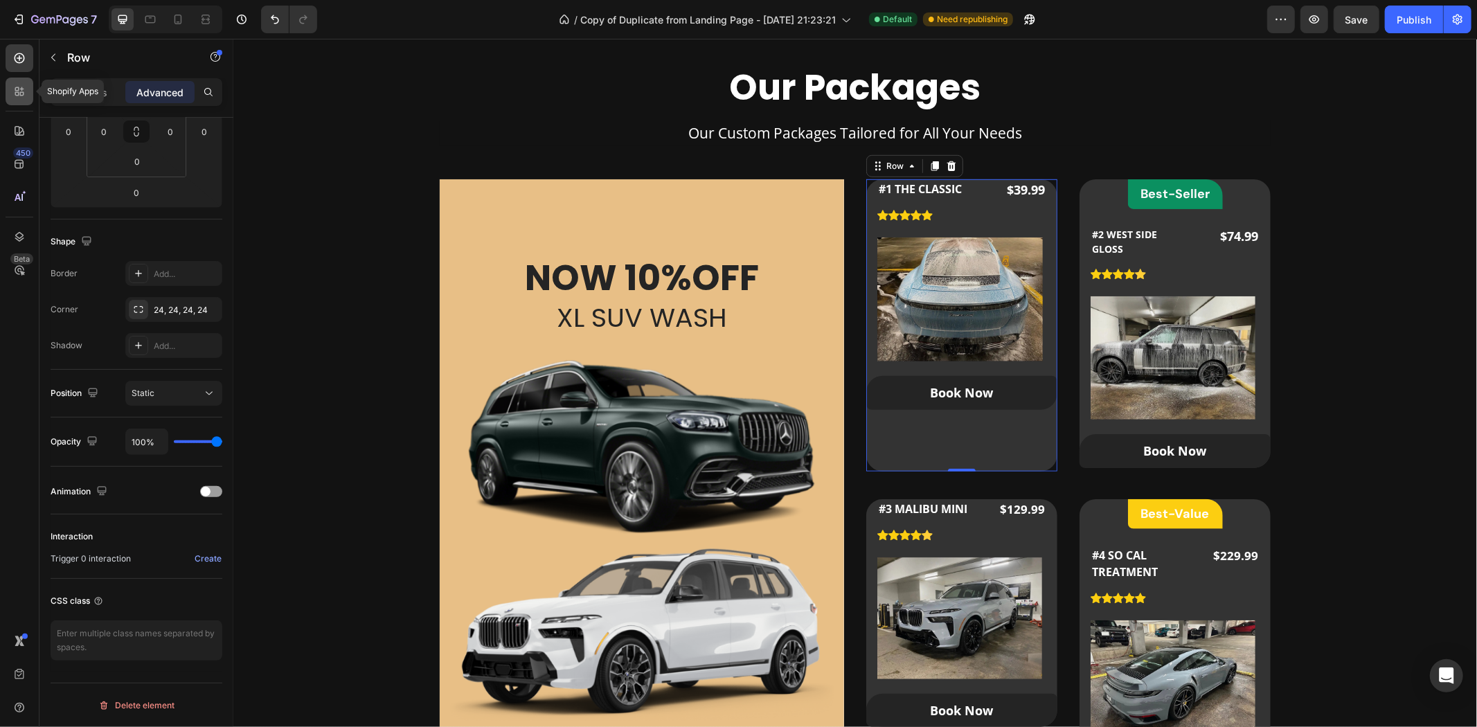
click at [22, 97] on icon at bounding box center [19, 91] width 14 height 14
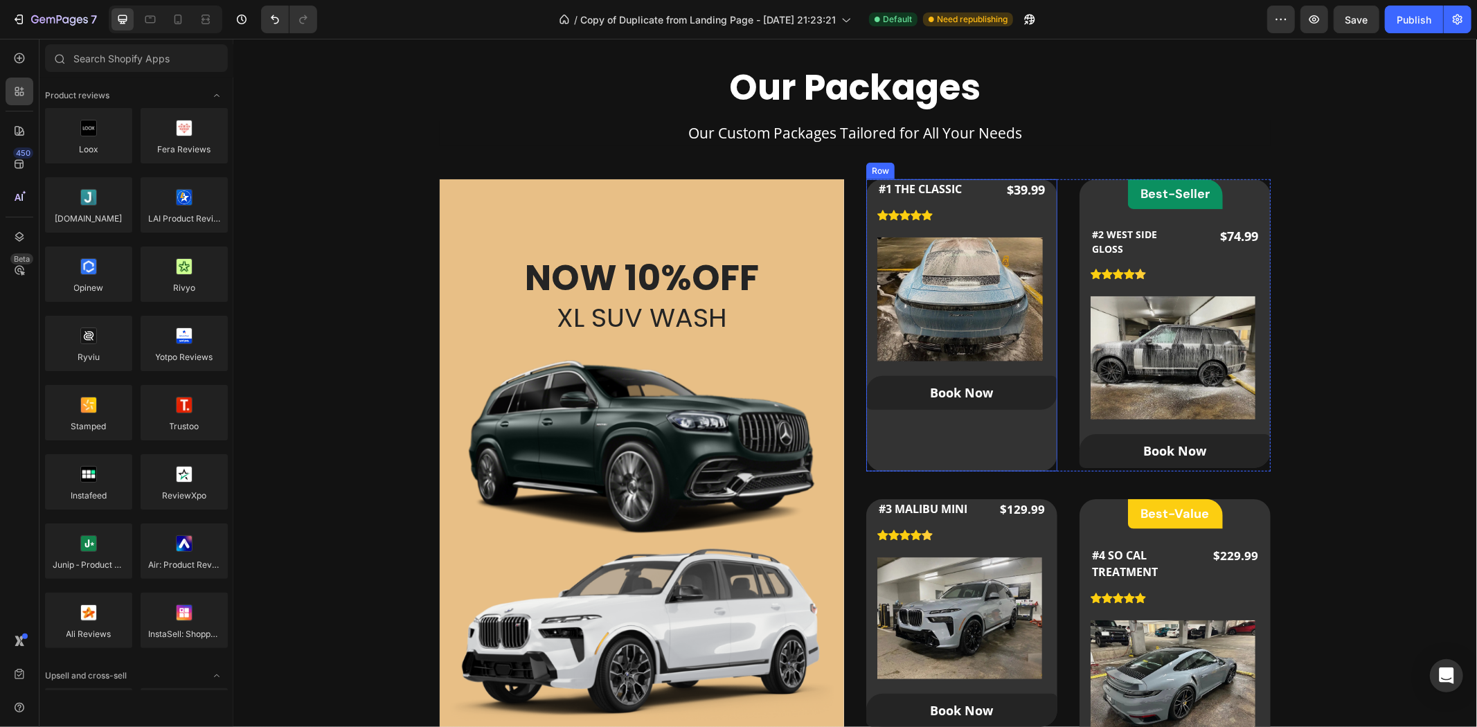
click at [927, 436] on div "#1 THE CLASSIC Product Title Icon Icon Icon Icon Icon Icon List Hoz $39.99 Prod…" at bounding box center [961, 325] width 191 height 292
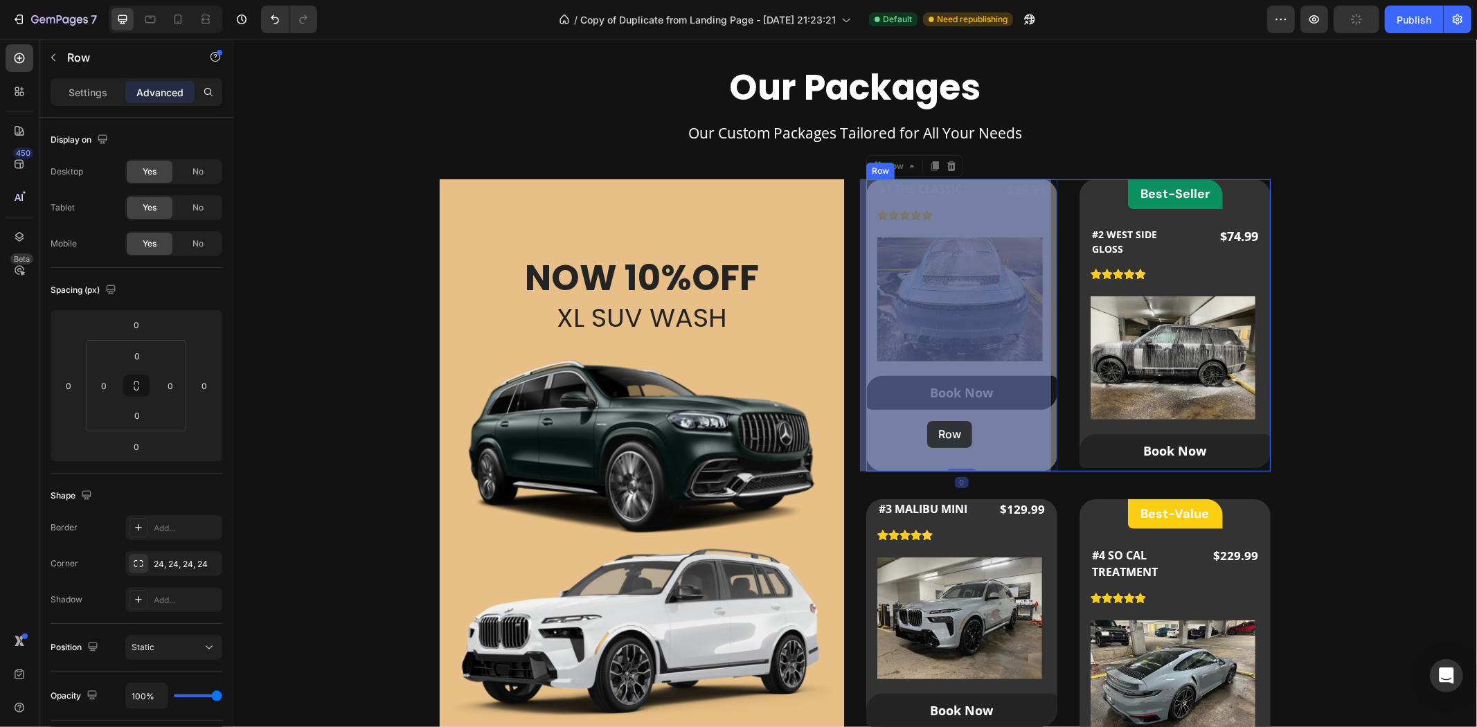
drag, startPoint x: 927, startPoint y: 436, endPoint x: 927, endPoint y: 420, distance: 15.2
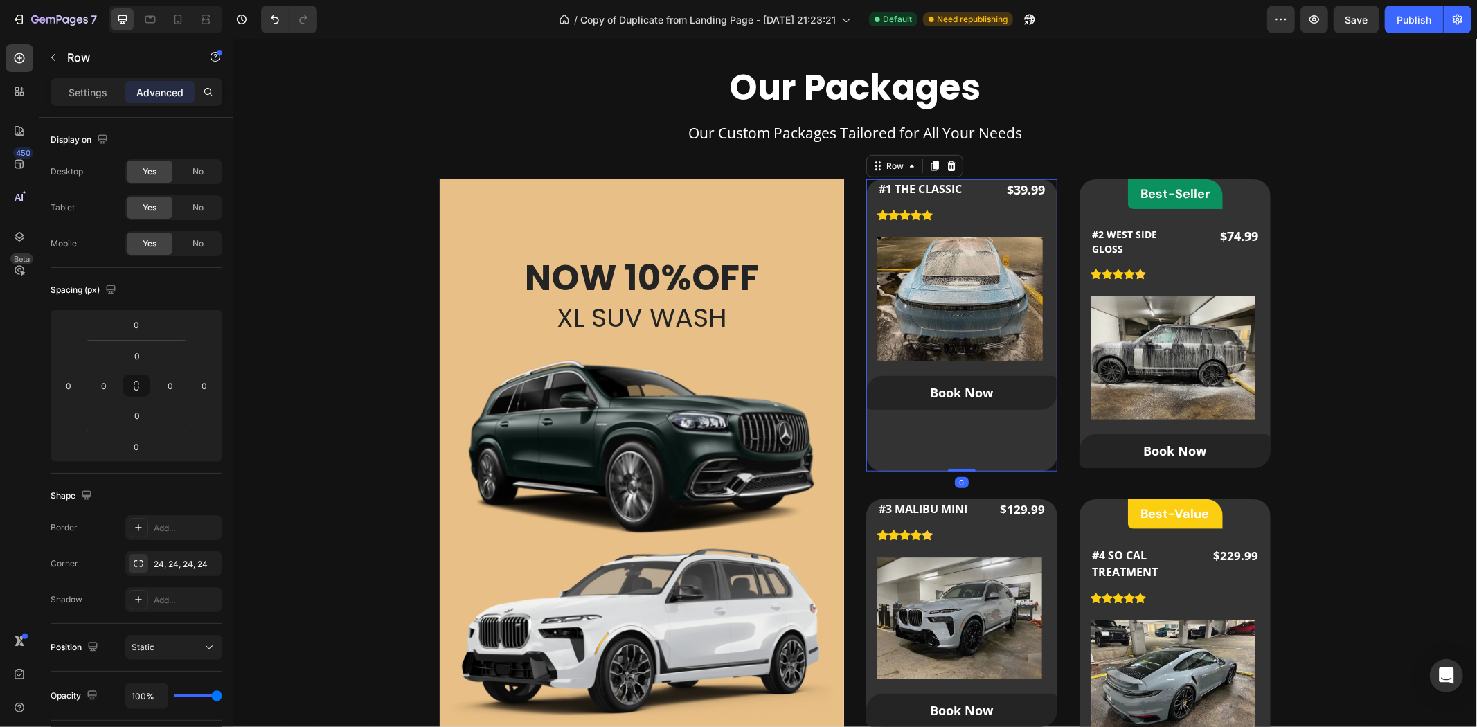
drag, startPoint x: 957, startPoint y: 468, endPoint x: 956, endPoint y: 430, distance: 38.1
click at [956, 430] on div "#1 THE CLASSIC Product Title Icon Icon Icon Icon Icon Icon List Hoz $39.99 Prod…" at bounding box center [961, 325] width 191 height 292
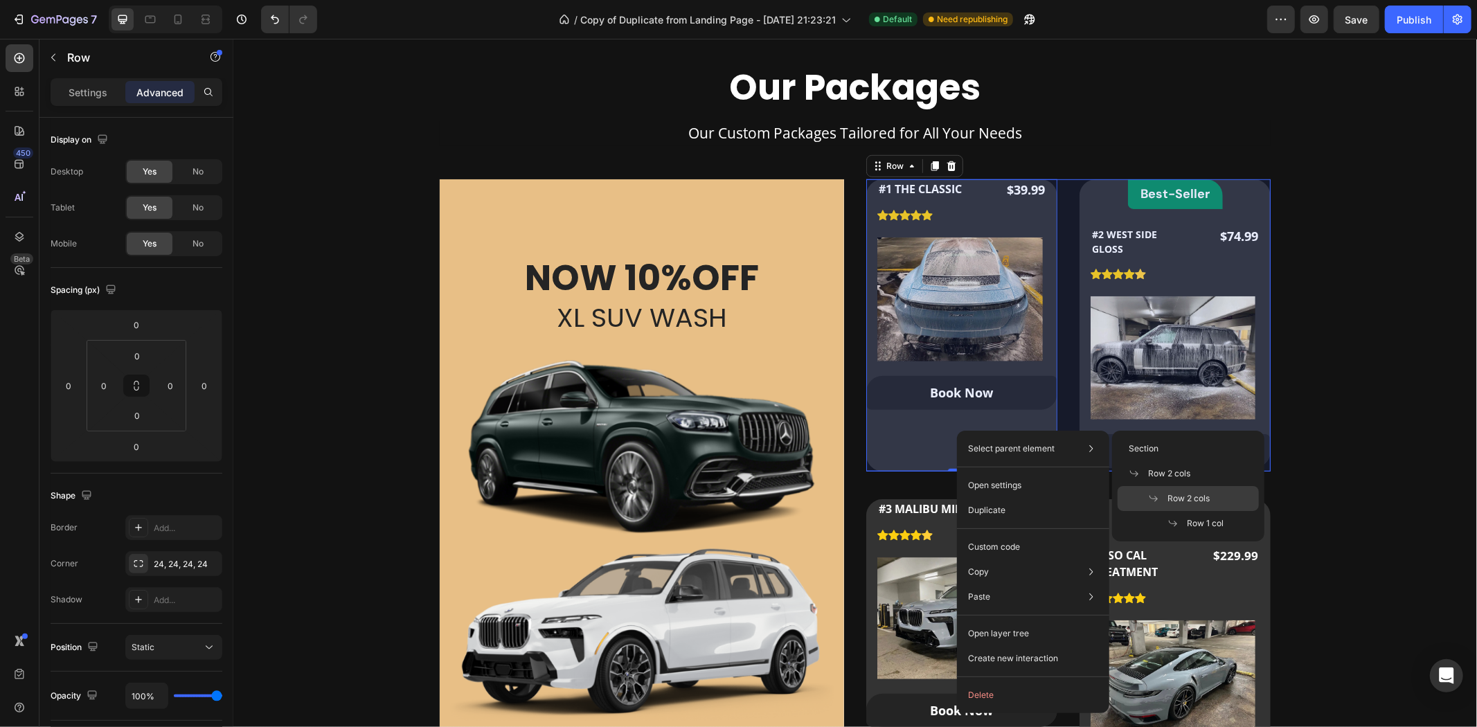
click at [1234, 501] on div "Row 2 cols" at bounding box center [1188, 498] width 141 height 25
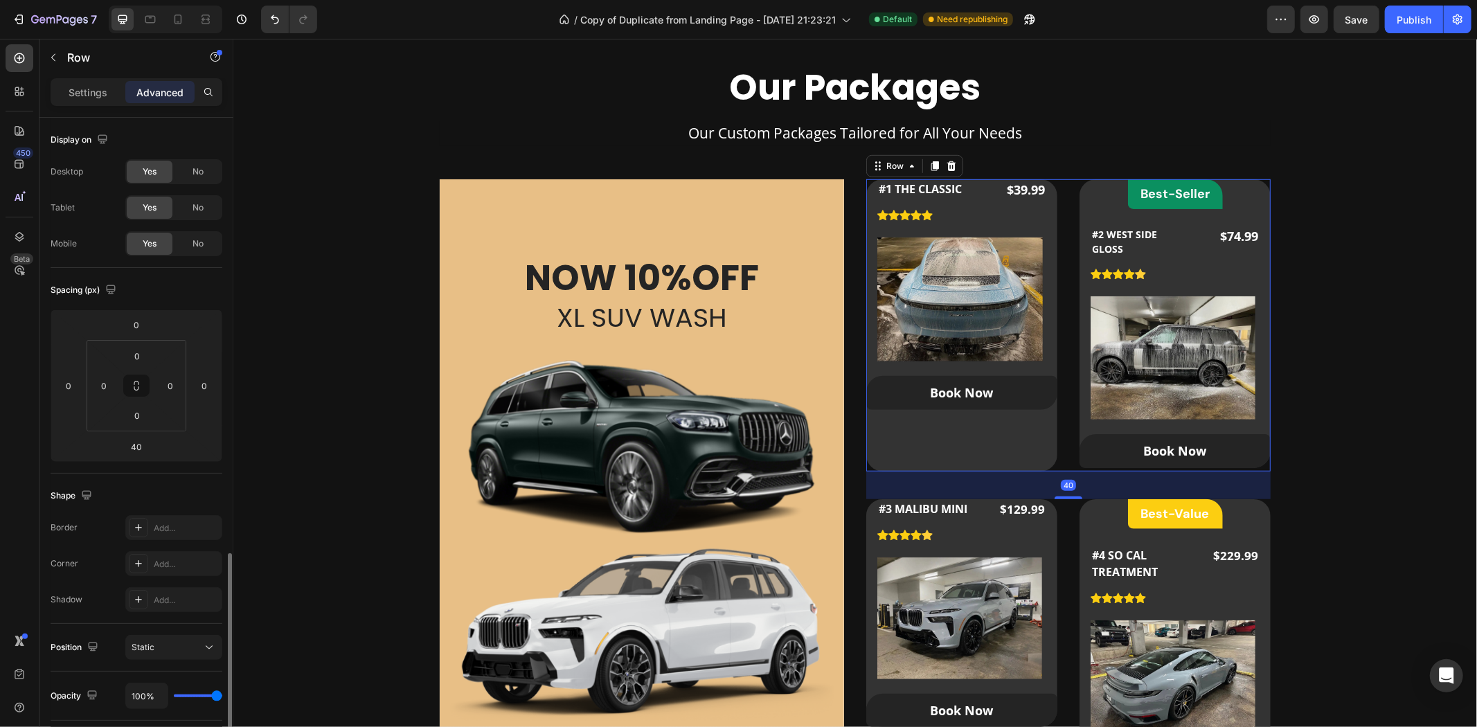
scroll to position [253, 0]
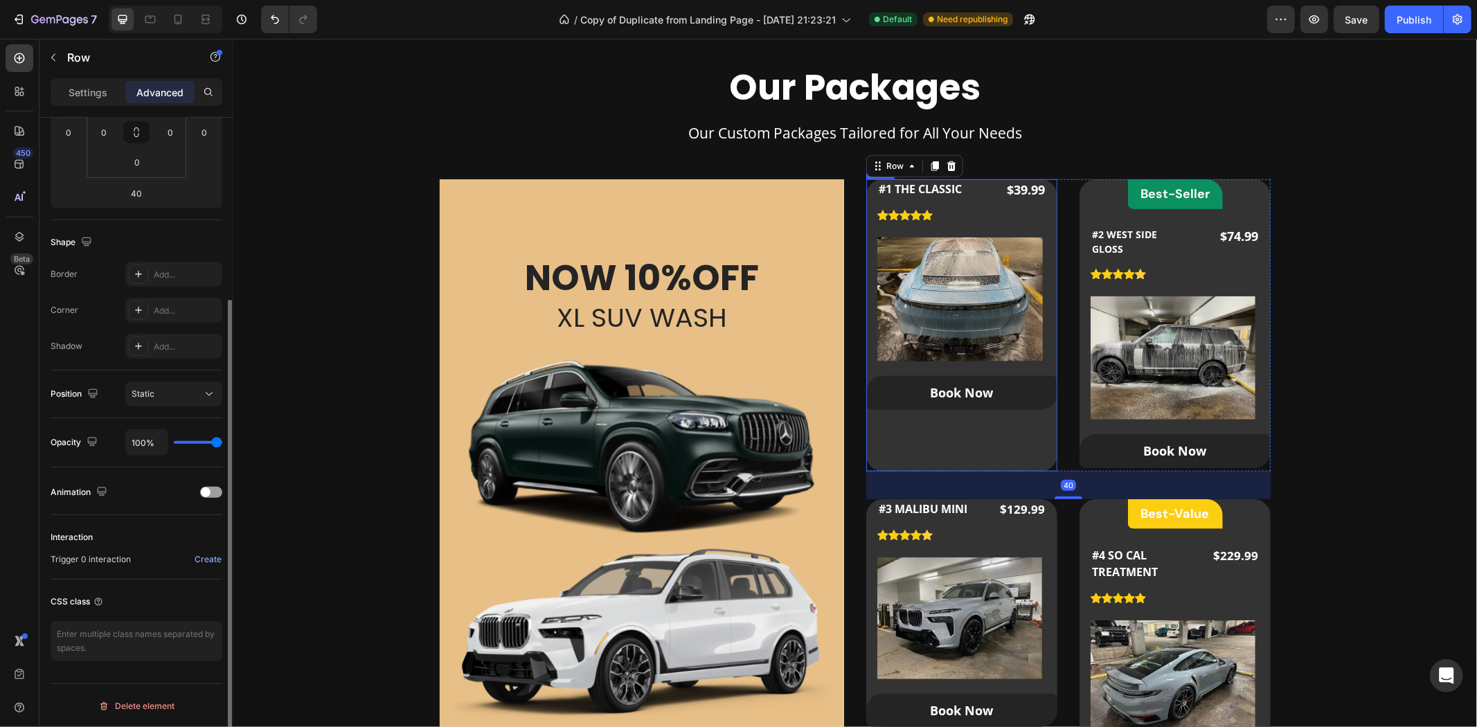
click at [978, 418] on div "#1 THE CLASSIC Product Title Icon Icon Icon Icon Icon Icon List Hoz $39.99 Prod…" at bounding box center [961, 325] width 191 height 292
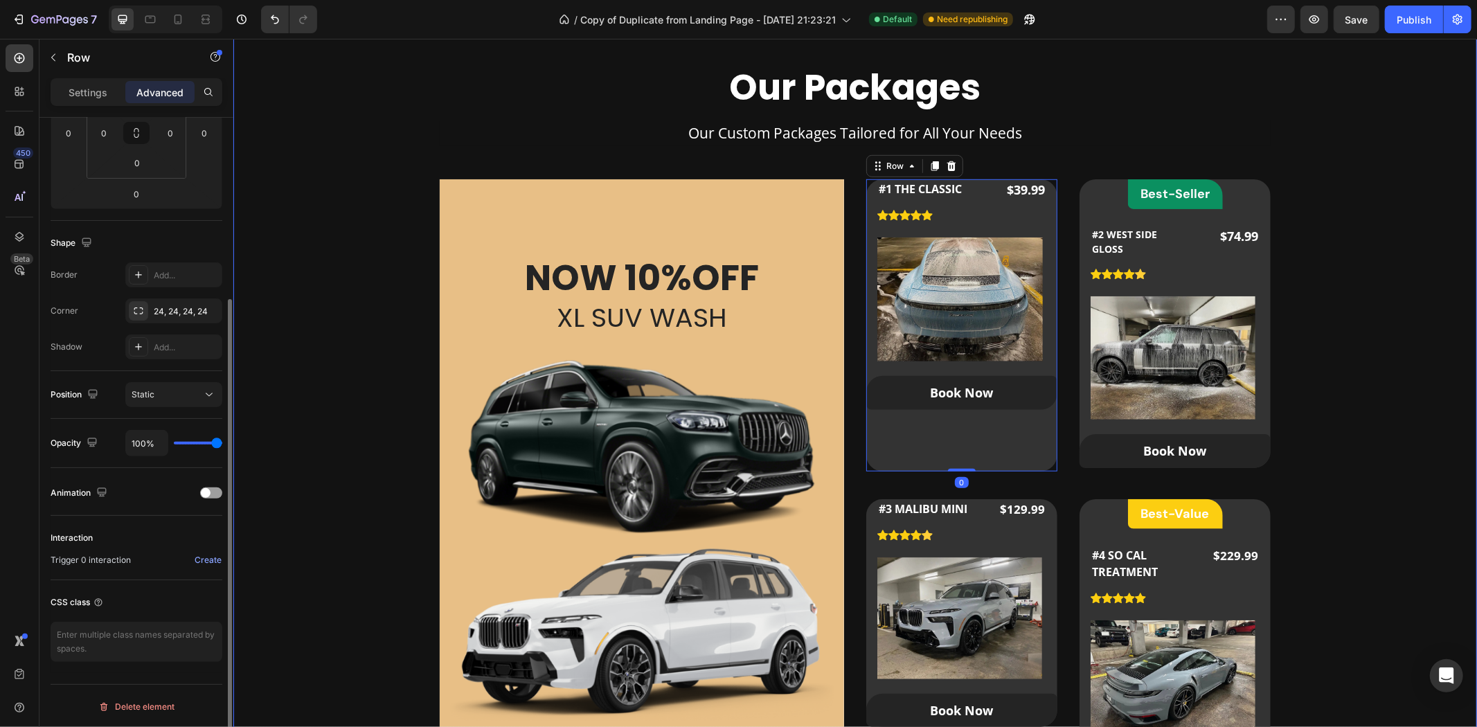
click at [1396, 370] on div "Our Packages Heading Our Custom Packages Tailored for All Your Needs Text block…" at bounding box center [854, 460] width 1199 height 792
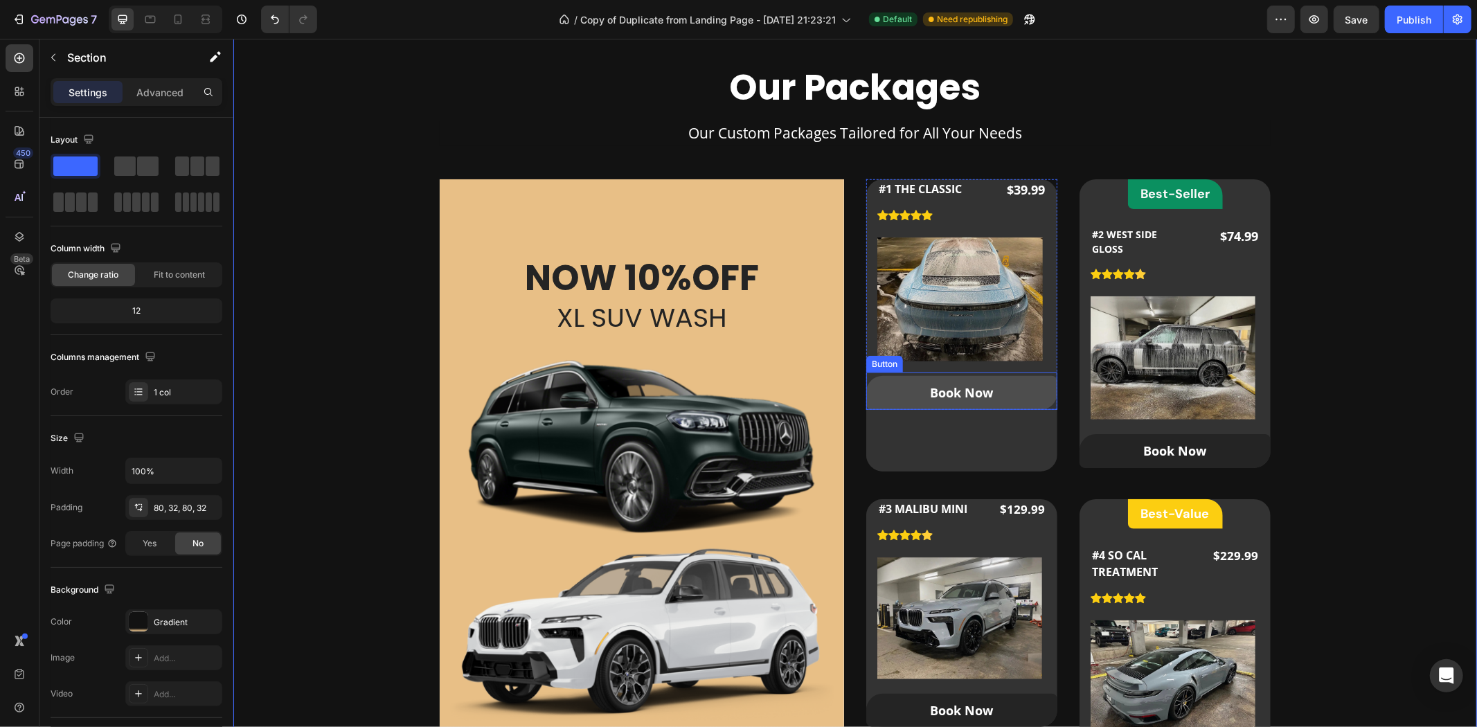
click at [1019, 382] on link "Book Now" at bounding box center [961, 391] width 191 height 33
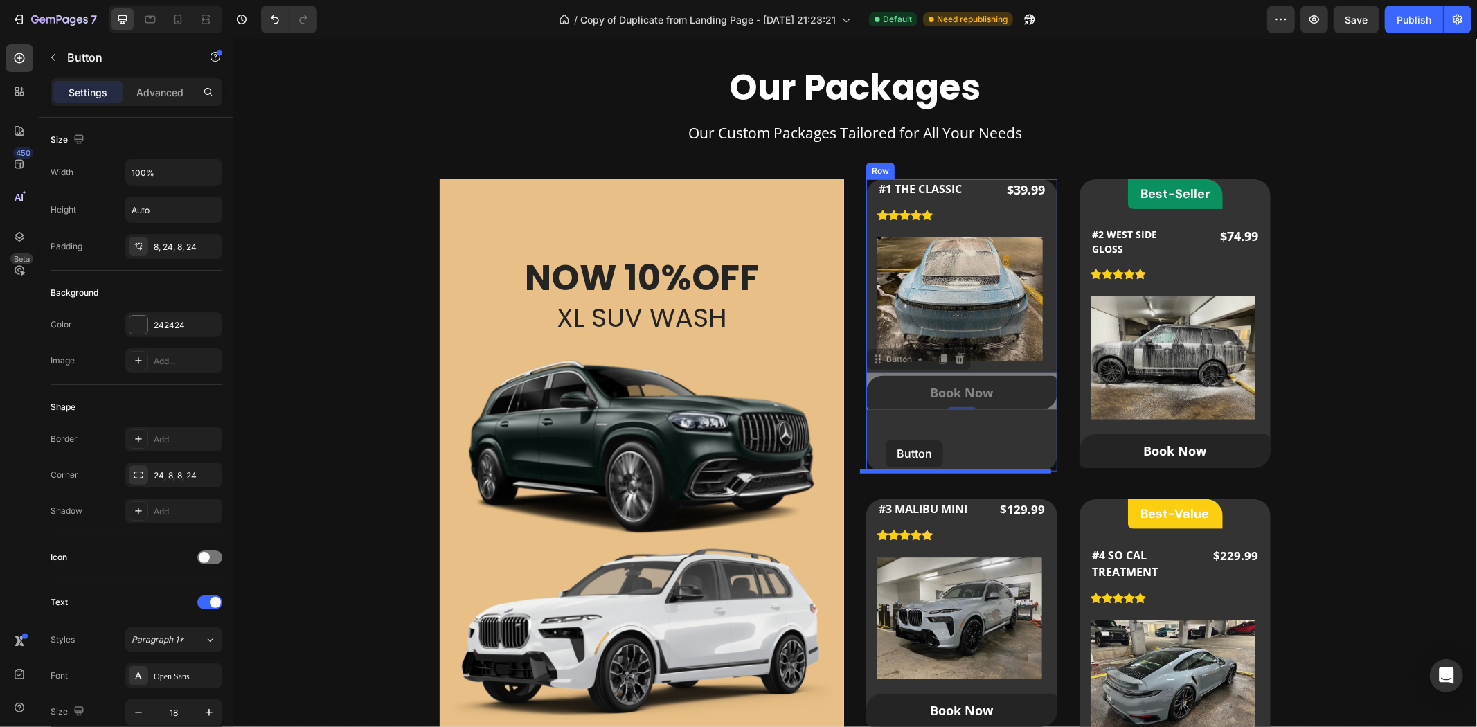
drag, startPoint x: 870, startPoint y: 355, endPoint x: 890, endPoint y: 438, distance: 84.8
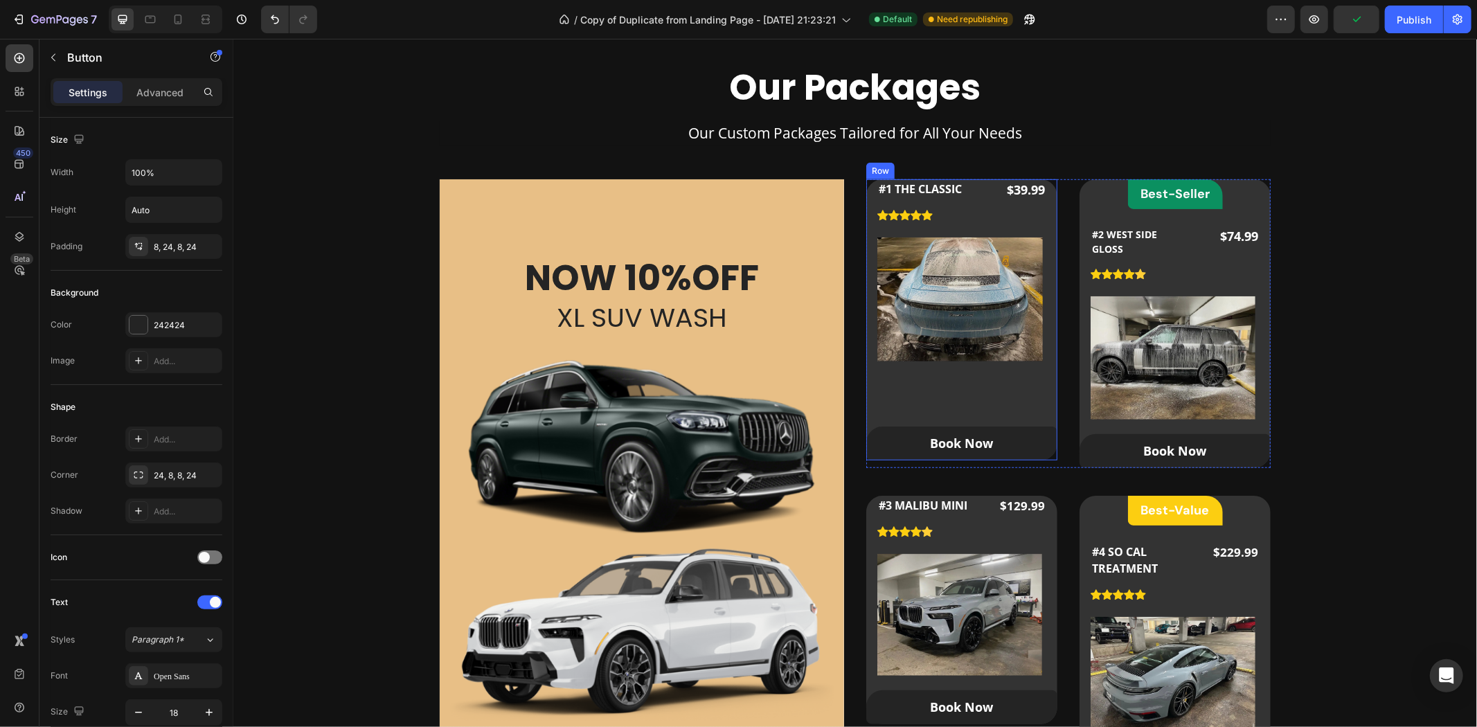
click at [968, 397] on div "#1 THE CLASSIC Product Title Icon Icon Icon Icon Icon Icon List Hoz $39.99 Prod…" at bounding box center [961, 319] width 191 height 281
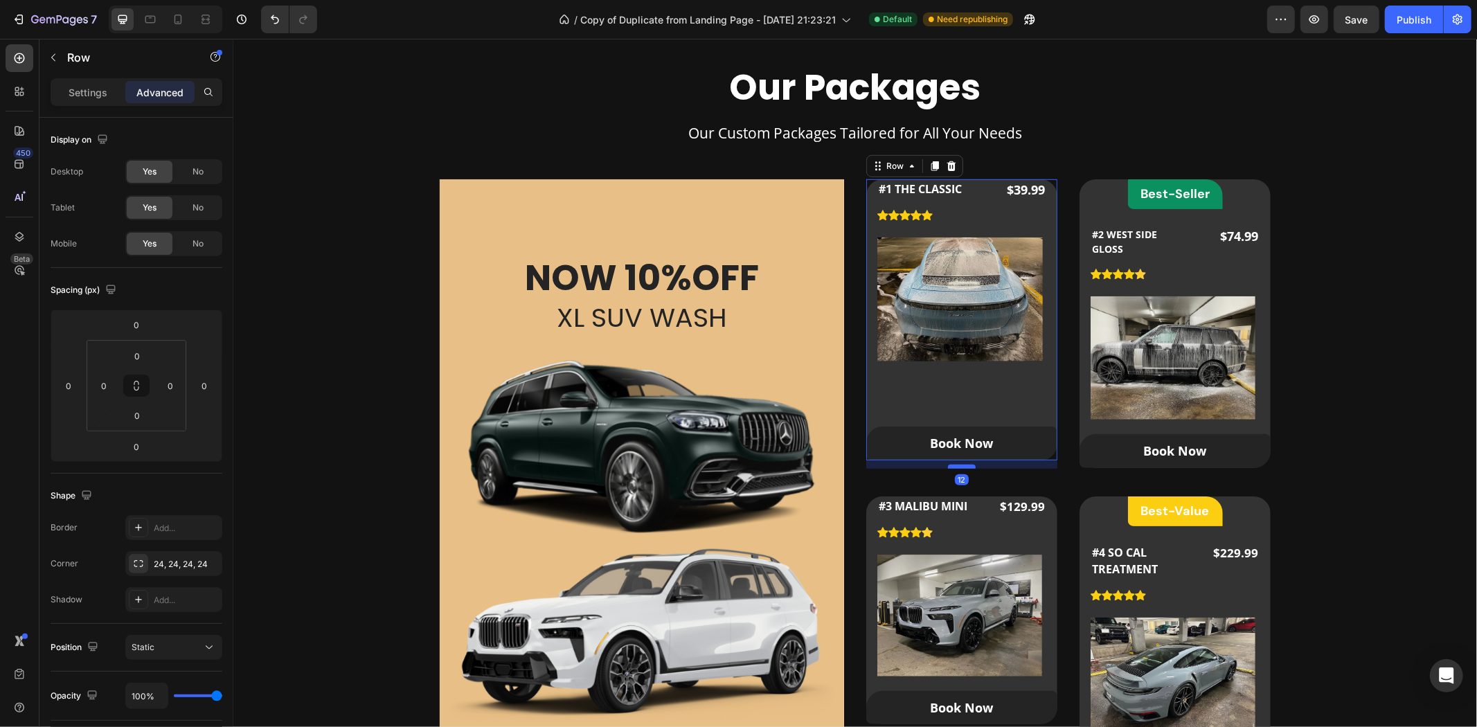
drag, startPoint x: 958, startPoint y: 456, endPoint x: 960, endPoint y: 465, distance: 8.4
click at [960, 465] on div at bounding box center [961, 466] width 28 height 4
type input "12"
click at [993, 387] on div "#1 THE CLASSIC Product Title Icon Icon Icon Icon Icon Icon List Hoz $39.99 Prod…" at bounding box center [961, 319] width 191 height 281
click at [881, 432] on link "Book Now" at bounding box center [961, 442] width 191 height 33
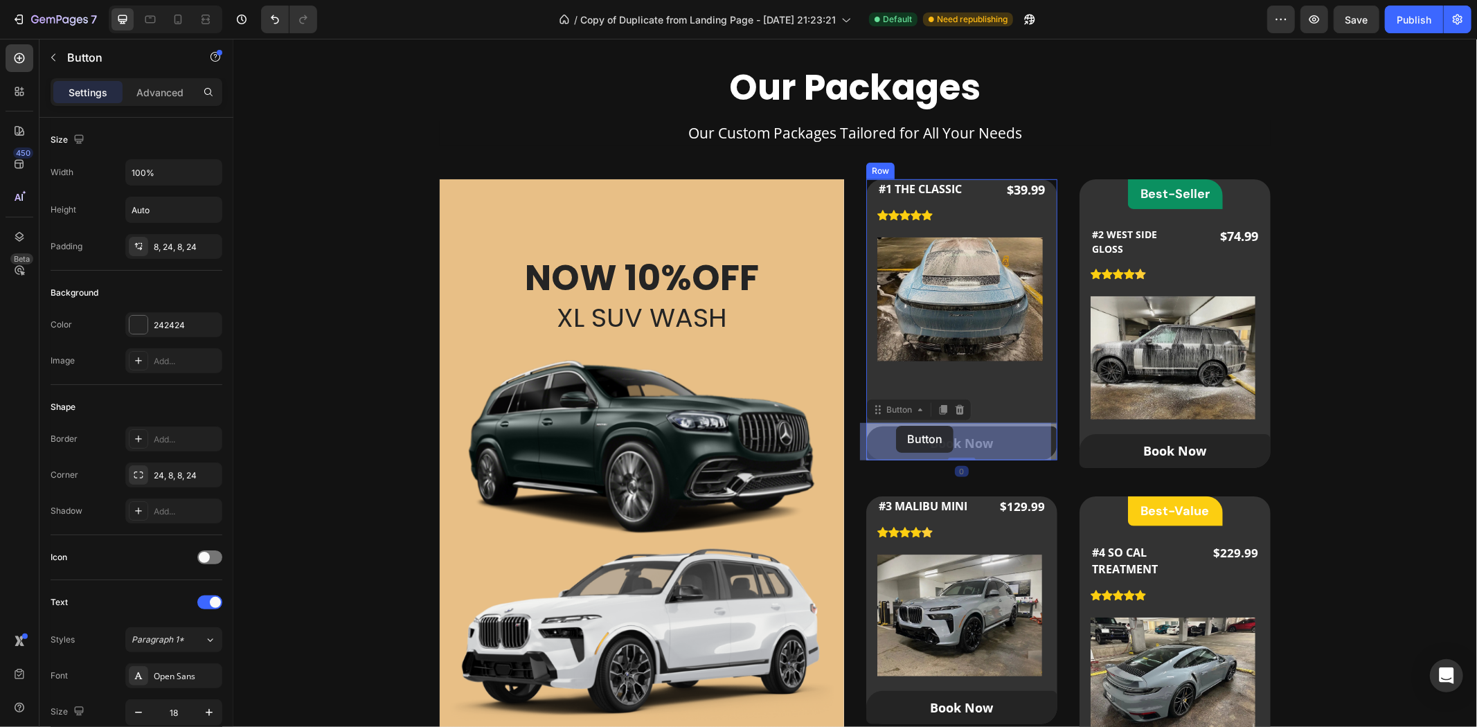
drag, startPoint x: 897, startPoint y: 409, endPoint x: 895, endPoint y: 425, distance: 16.7
click at [1391, 383] on div "Our Packages Heading Our Custom Packages Tailored for All Your Needs Text block…" at bounding box center [854, 460] width 1199 height 792
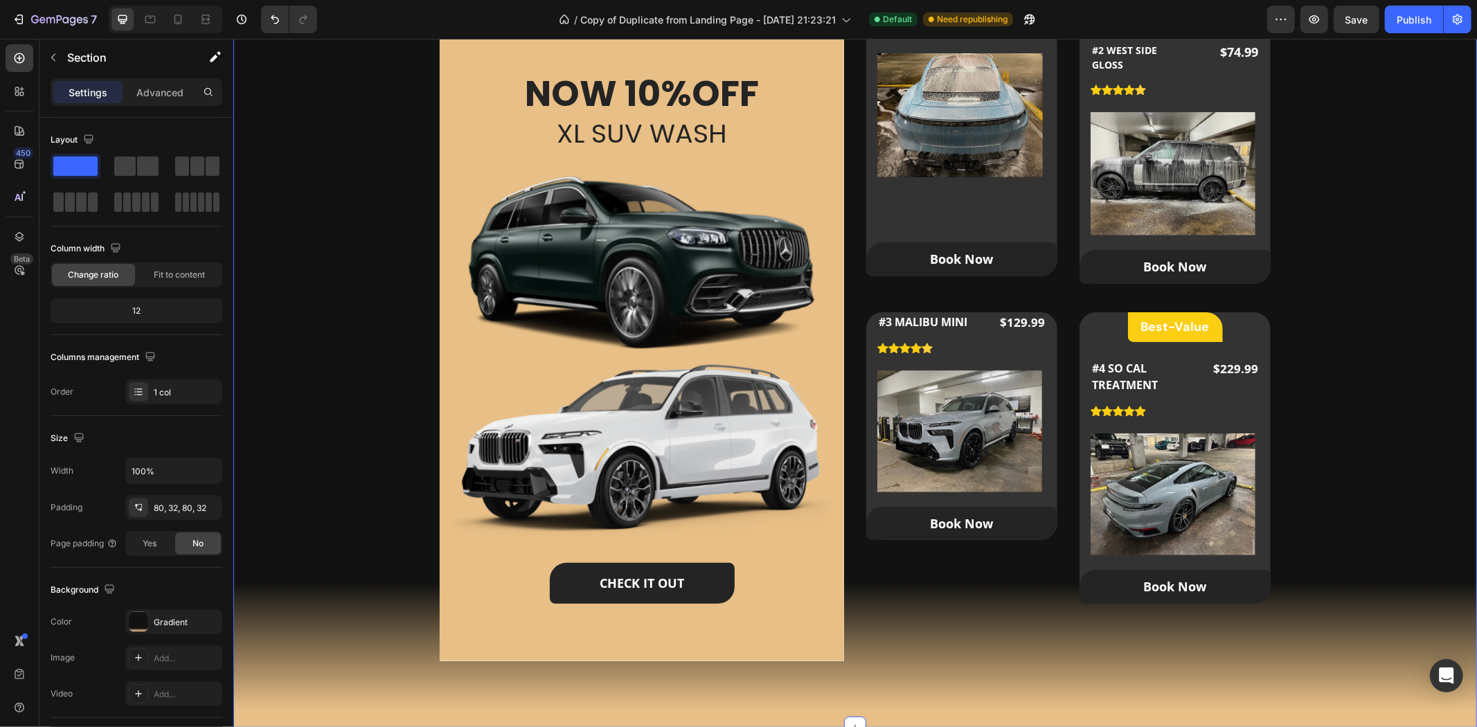
scroll to position [1000, 0]
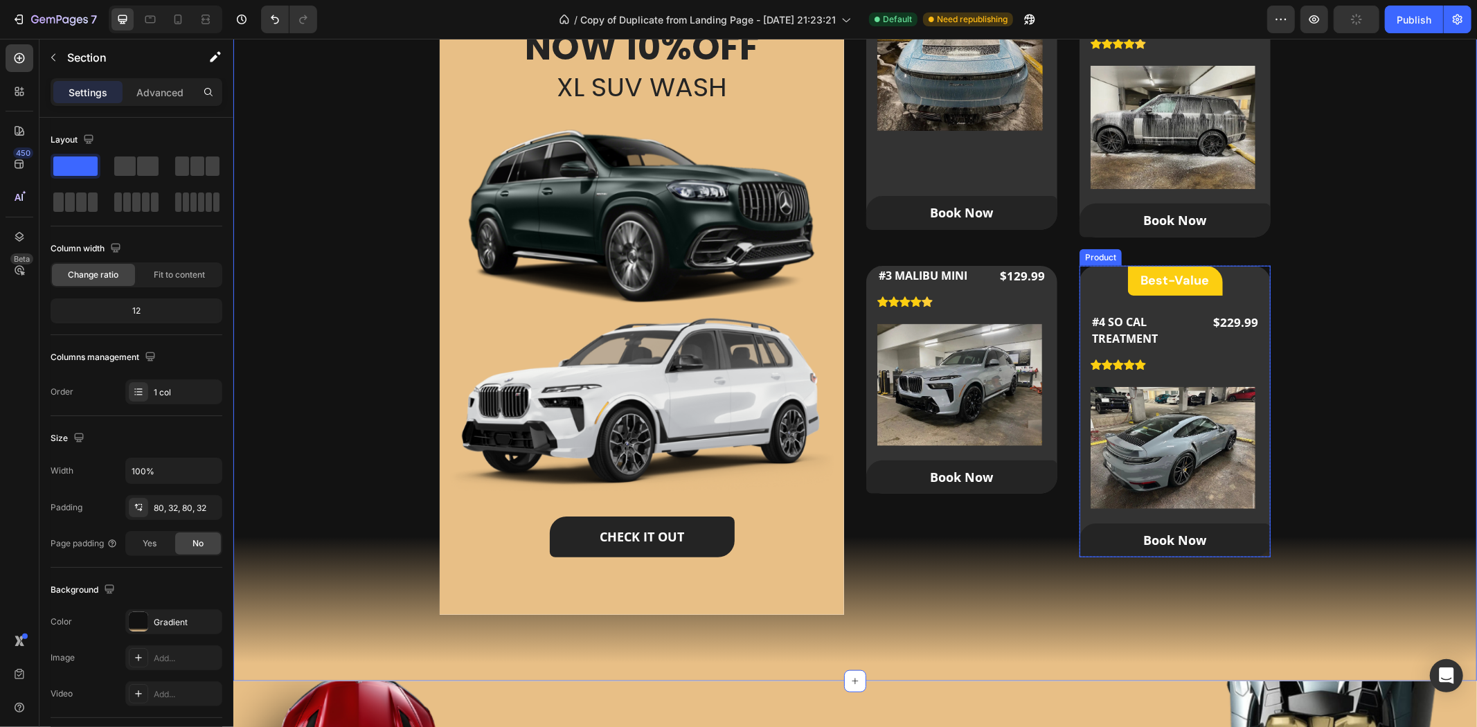
click at [1241, 275] on div "Best-Value Heading Row #4 SO CAL TREATMENT (P) Title Icon Icon Icon Icon Icon I…" at bounding box center [1174, 411] width 191 height 292
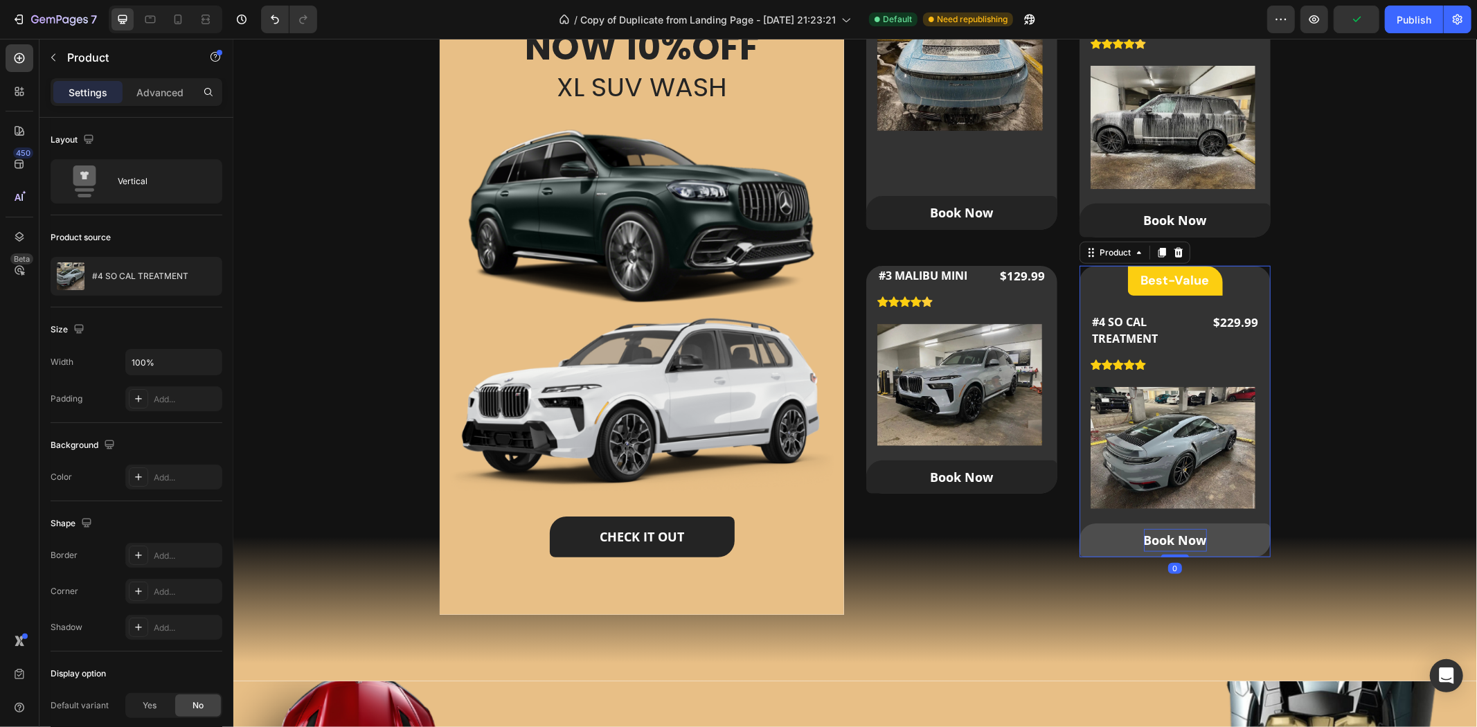
drag, startPoint x: 1168, startPoint y: 555, endPoint x: 1169, endPoint y: 543, distance: 11.8
click at [1169, 543] on div "Best-Value Heading Row #4 SO CAL TREATMENT (P) Title Icon Icon Icon Icon Icon I…" at bounding box center [1174, 411] width 191 height 292
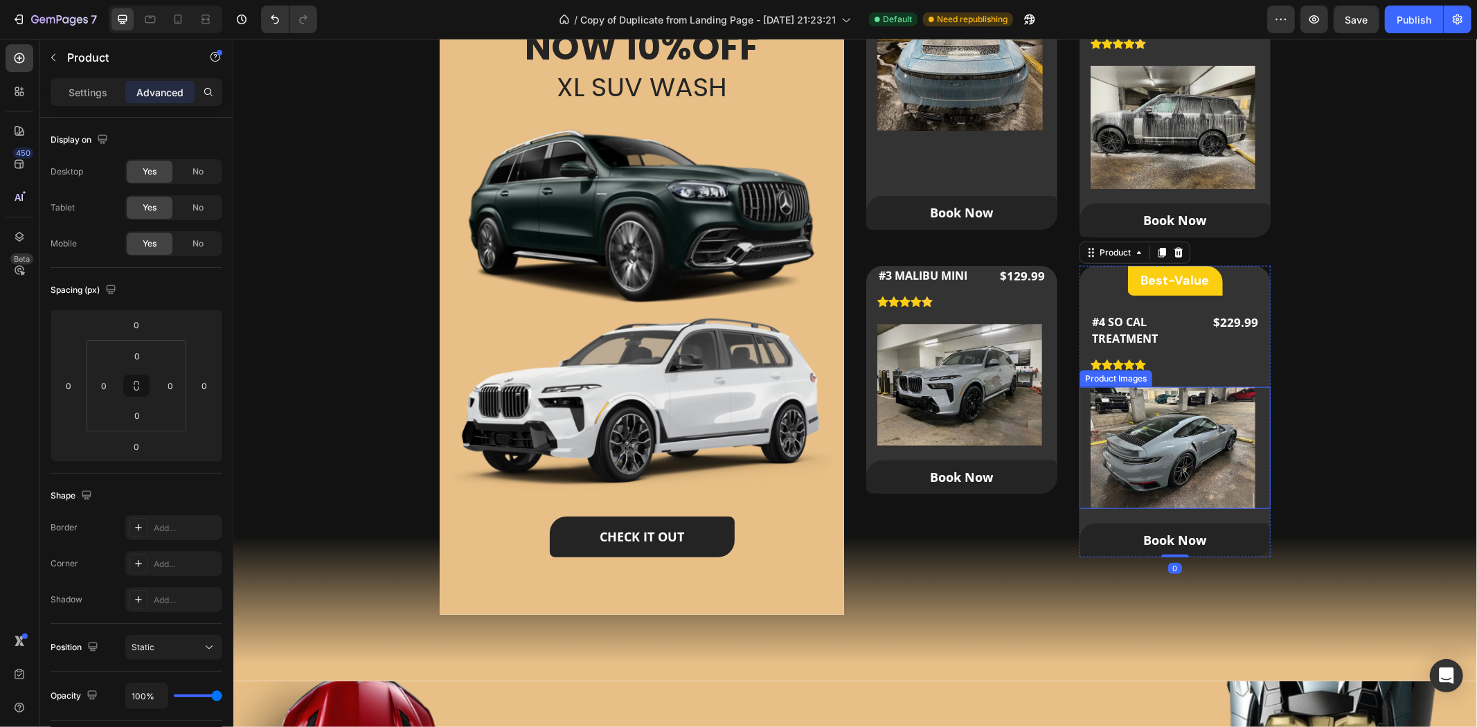
click at [1154, 417] on img at bounding box center [1172, 447] width 165 height 123
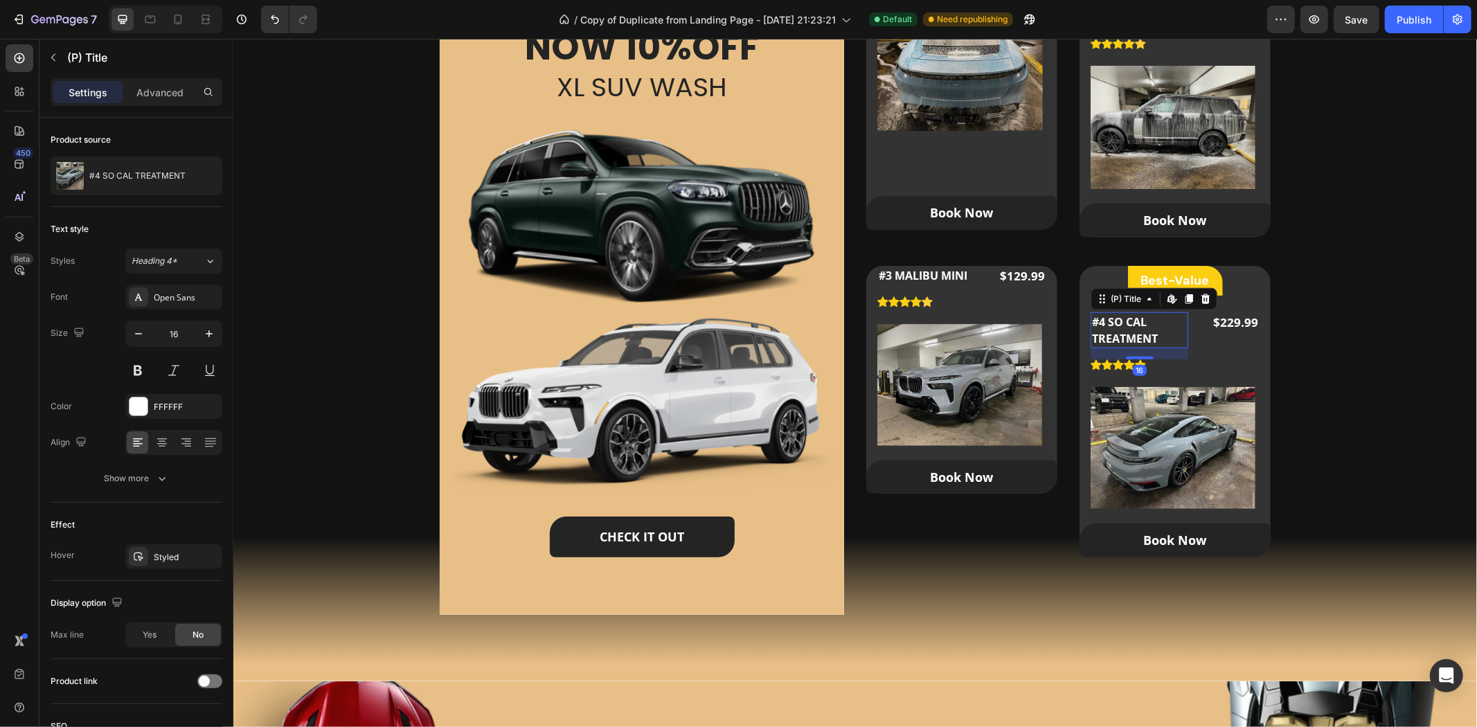
click at [1127, 322] on h2 "#4 SO CAL TREATMENT" at bounding box center [1139, 330] width 98 height 36
drag, startPoint x: 1123, startPoint y: 296, endPoint x: 1102, endPoint y: 314, distance: 27.5
click at [1201, 271] on span "Best-Value" at bounding box center [1175, 279] width 69 height 17
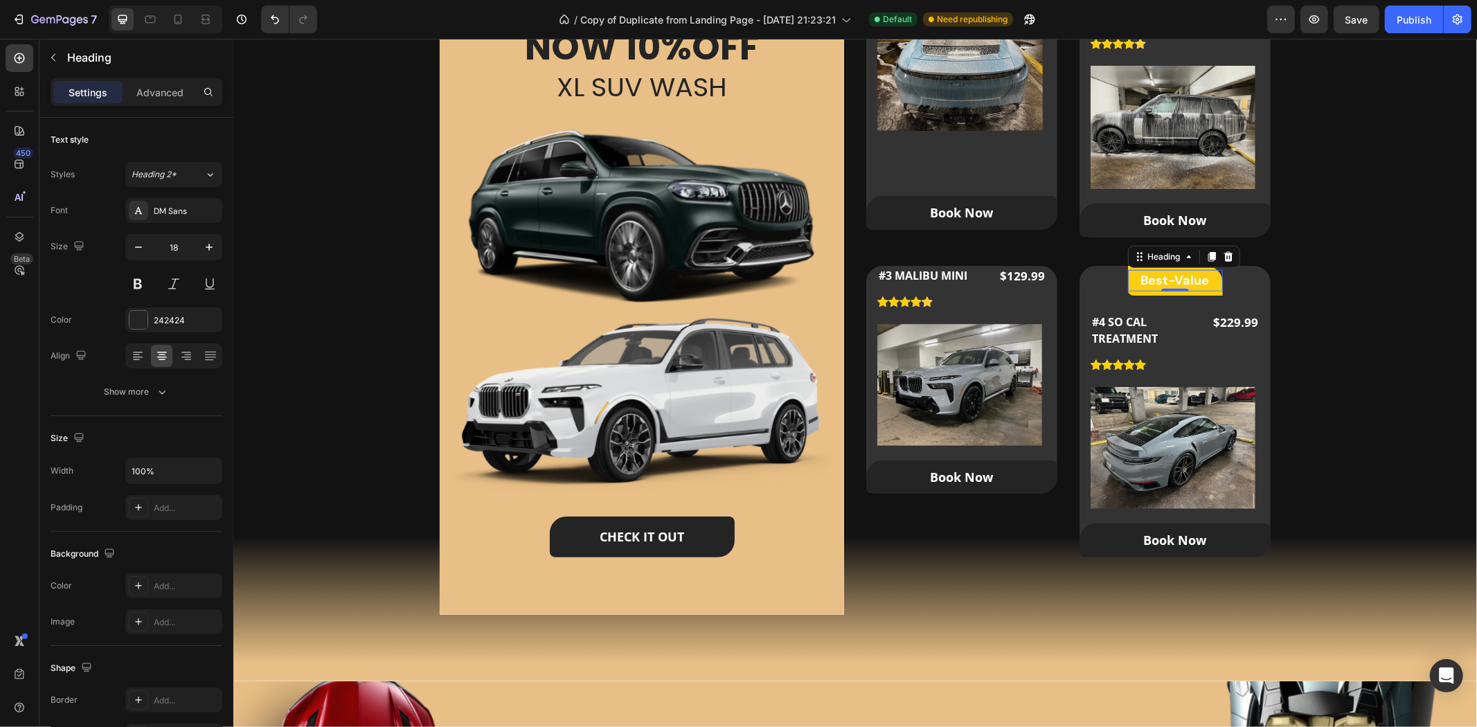
click at [1189, 290] on h2 "Best-Value" at bounding box center [1174, 279] width 95 height 21
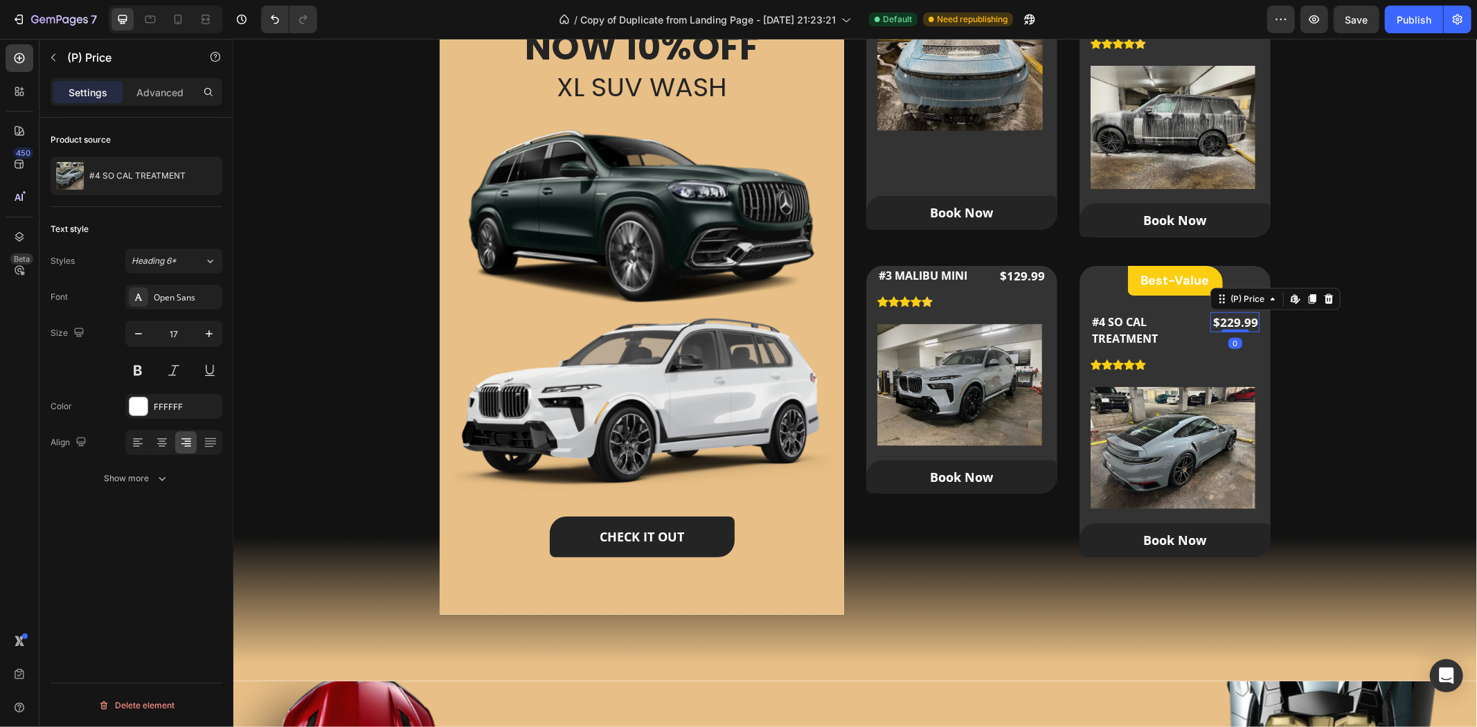
click at [1246, 321] on div "$229.99" at bounding box center [1234, 322] width 49 height 21
click at [1106, 334] on h2 "#4 SO CAL TREATMENT" at bounding box center [1139, 330] width 98 height 36
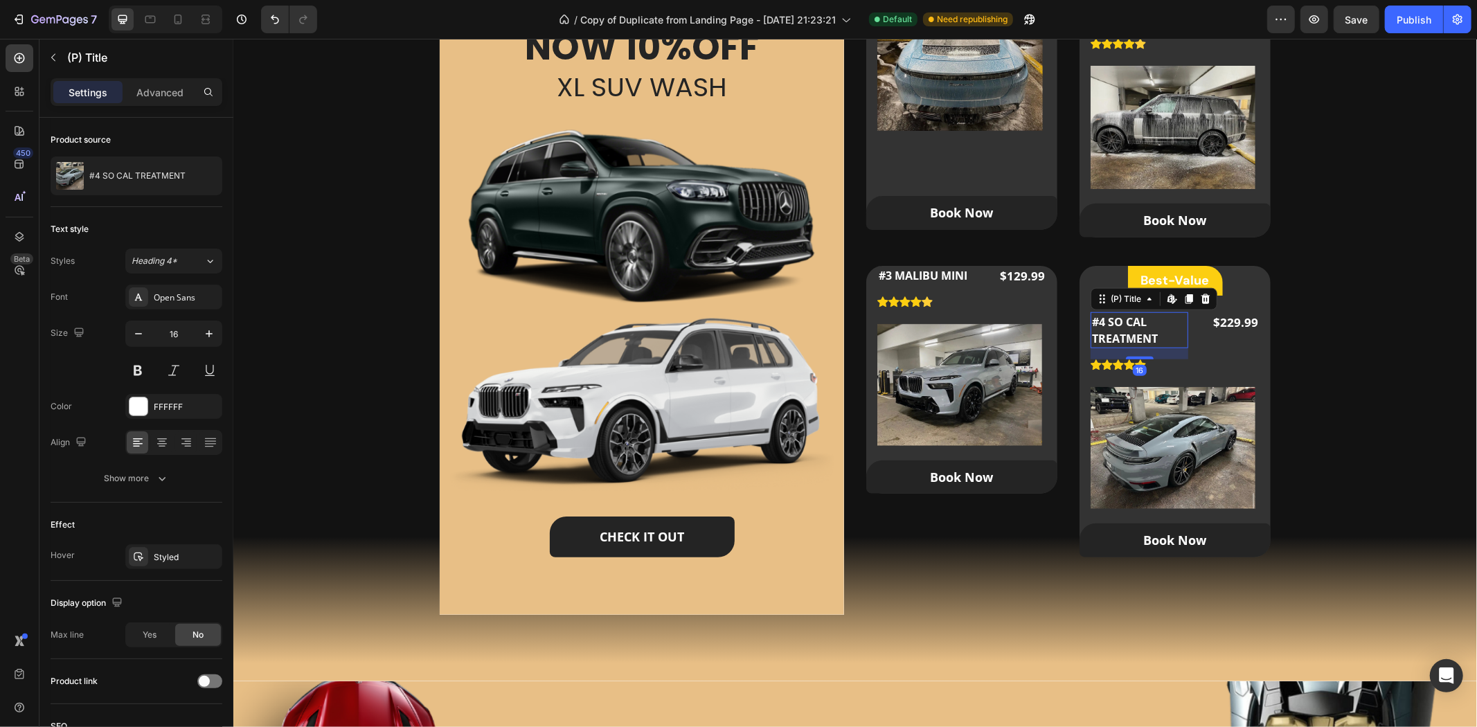
click at [1106, 334] on h2 "#4 SO CAL TREATMENT" at bounding box center [1139, 330] width 98 height 36
click at [1126, 334] on h2 "#4 SO CAL TREATMENT" at bounding box center [1139, 330] width 98 height 36
click at [1141, 323] on h2 "#4 SO CAL TREATMENT" at bounding box center [1139, 330] width 98 height 36
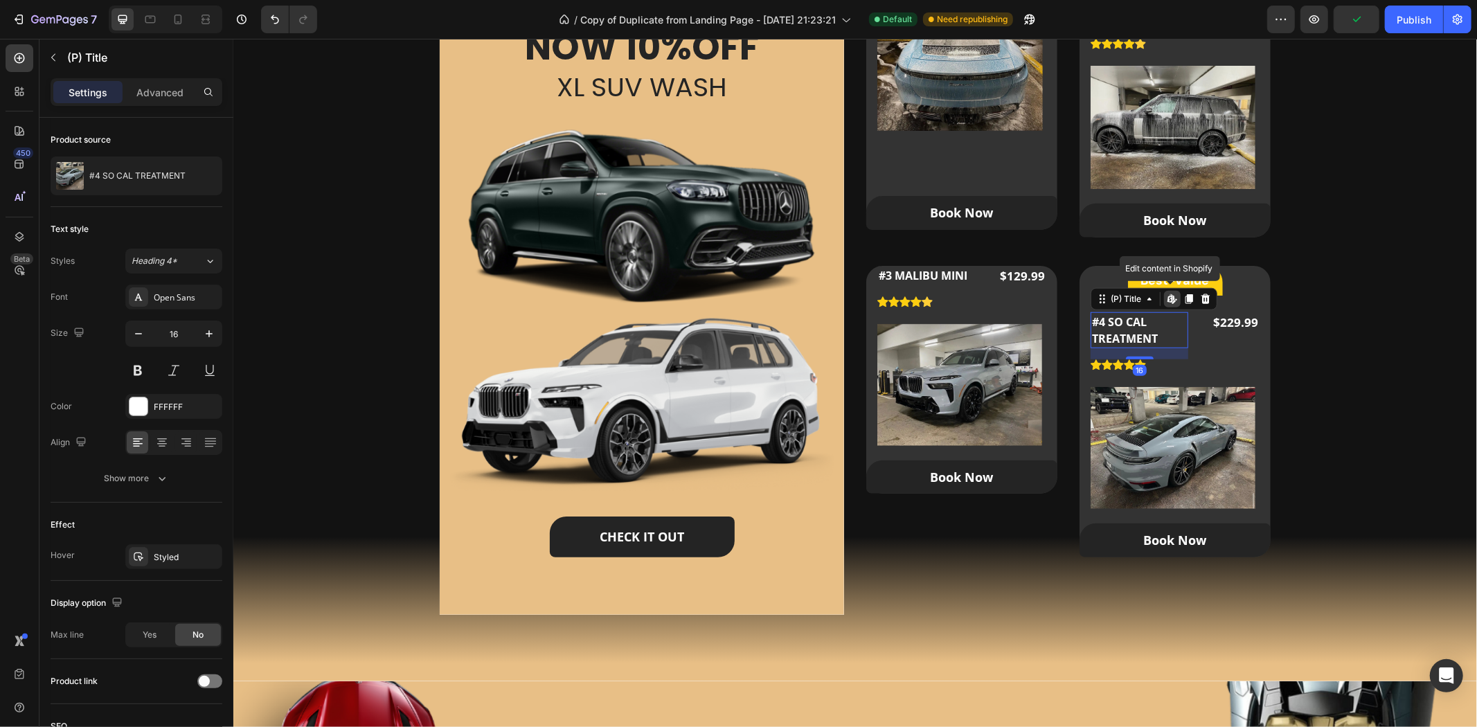
click at [1141, 323] on h2 "#4 SO CAL TREATMENT" at bounding box center [1139, 330] width 98 height 36
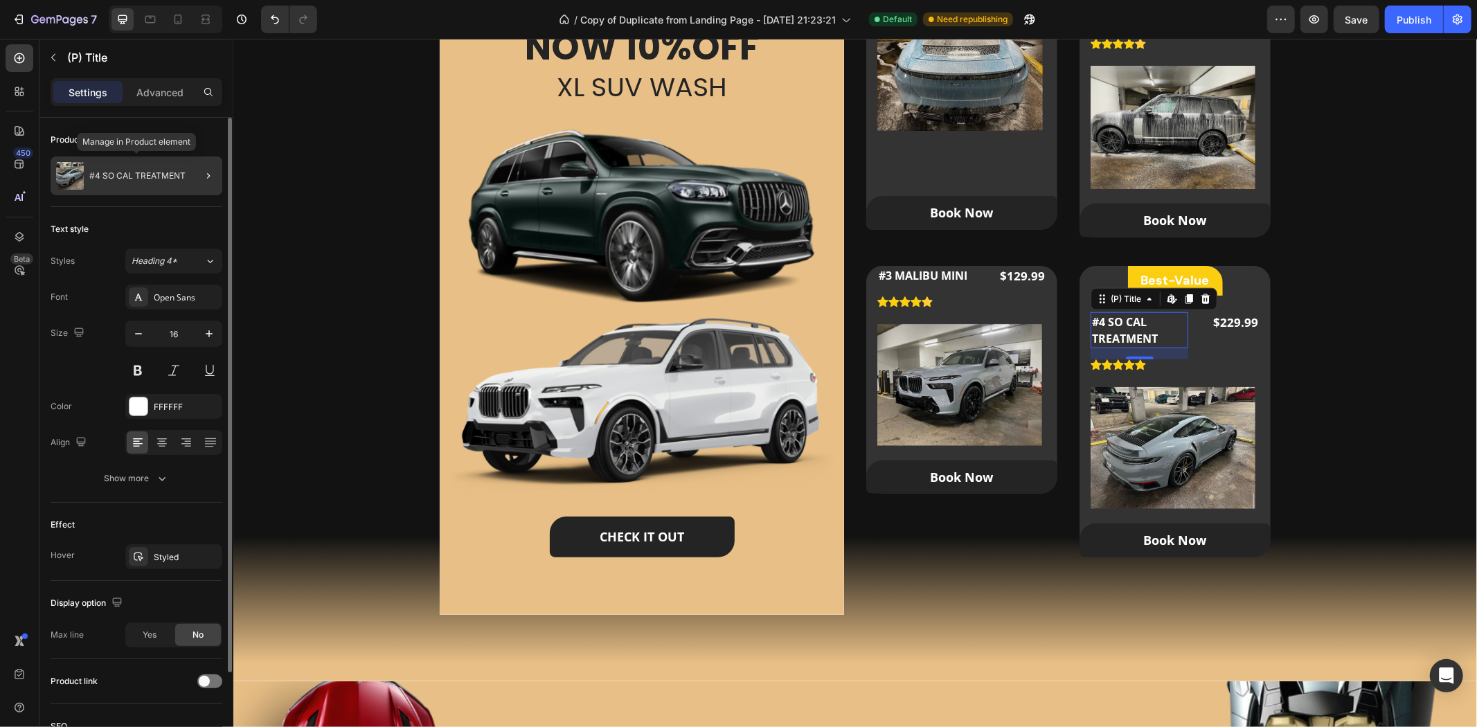
click at [111, 168] on div "#4 SO CAL TREATMENT" at bounding box center [137, 176] width 172 height 39
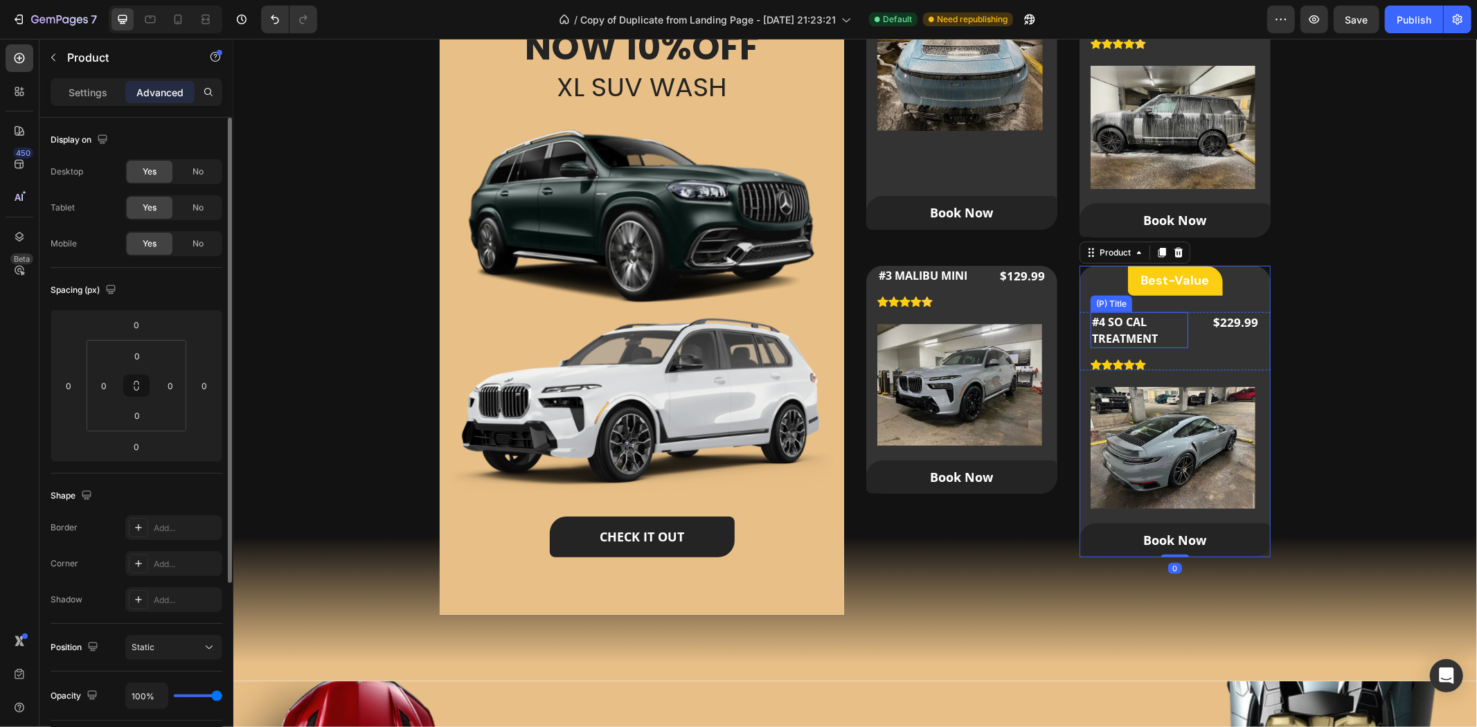
click at [1125, 315] on h2 "#4 SO CAL TREATMENT" at bounding box center [1139, 330] width 98 height 36
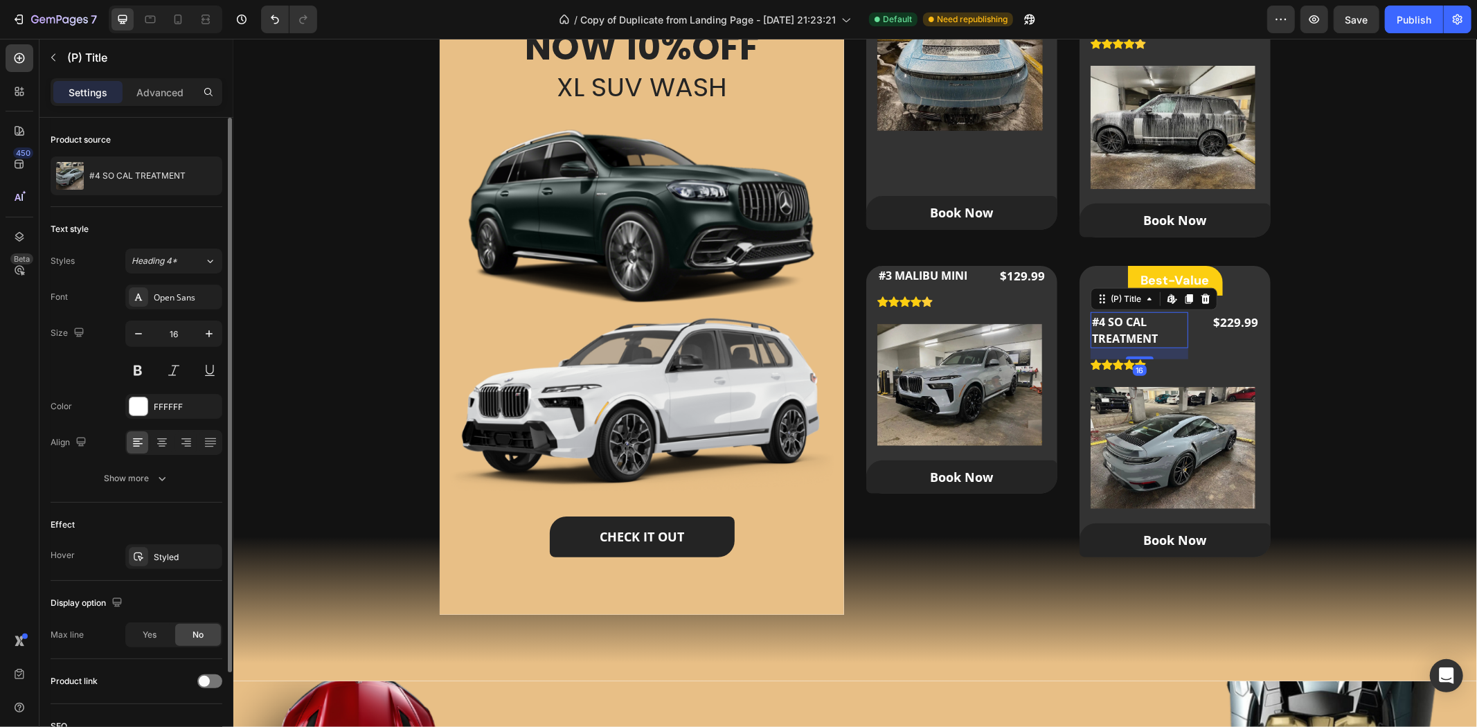
click at [1114, 334] on h2 "#4 SO CAL TREATMENT" at bounding box center [1139, 330] width 98 height 36
click at [1107, 305] on div "(P) Title" at bounding box center [1126, 298] width 64 height 17
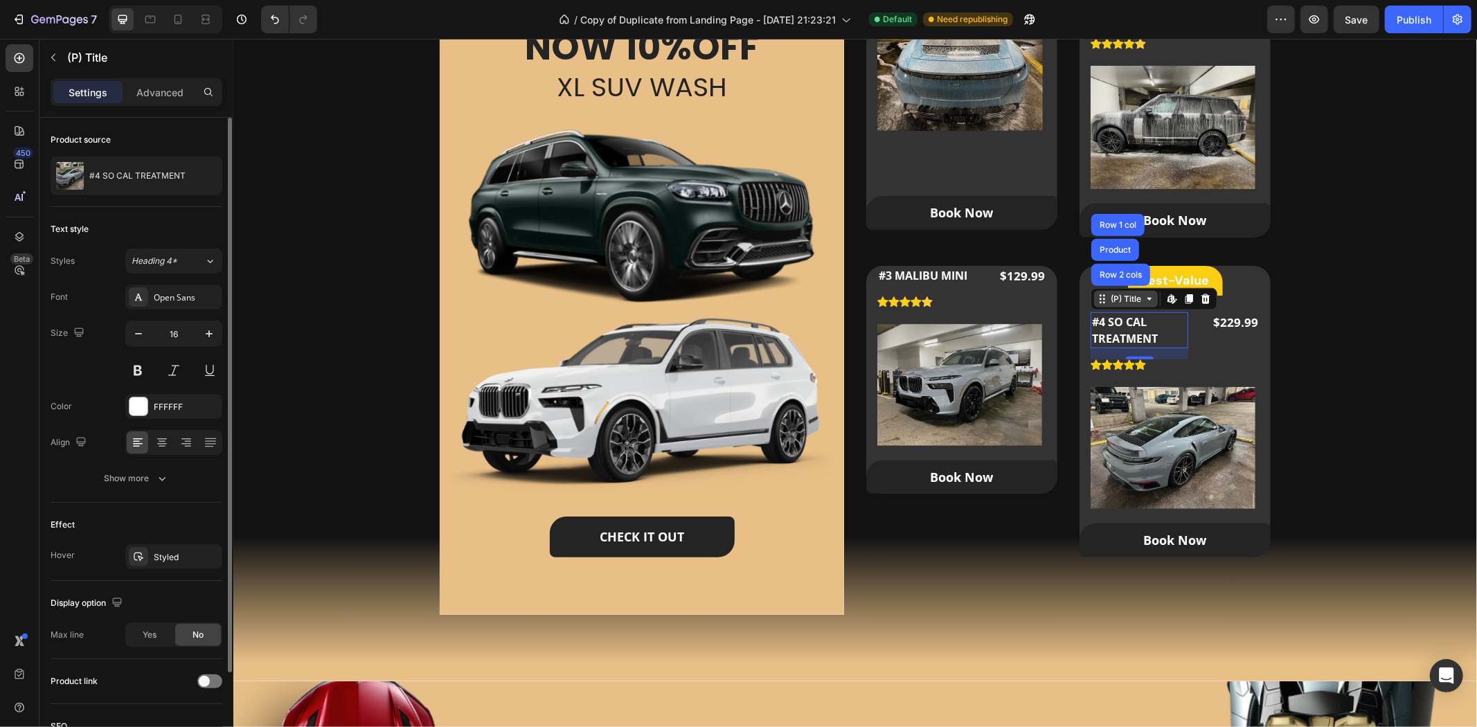
click at [1107, 305] on div "(P) Title" at bounding box center [1126, 298] width 64 height 17
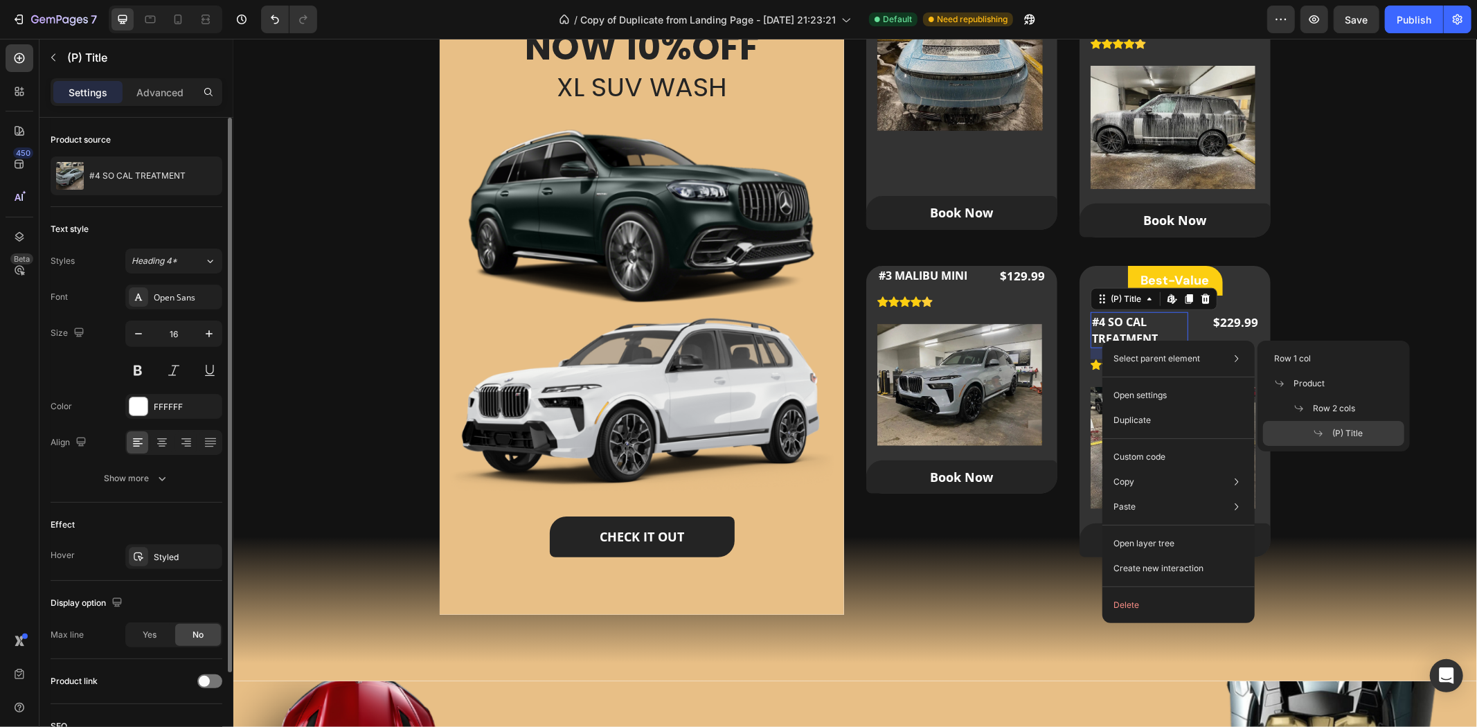
click at [1188, 353] on p "Select parent element" at bounding box center [1157, 359] width 87 height 12
click at [1370, 427] on div "(P) Title" at bounding box center [1333, 433] width 141 height 25
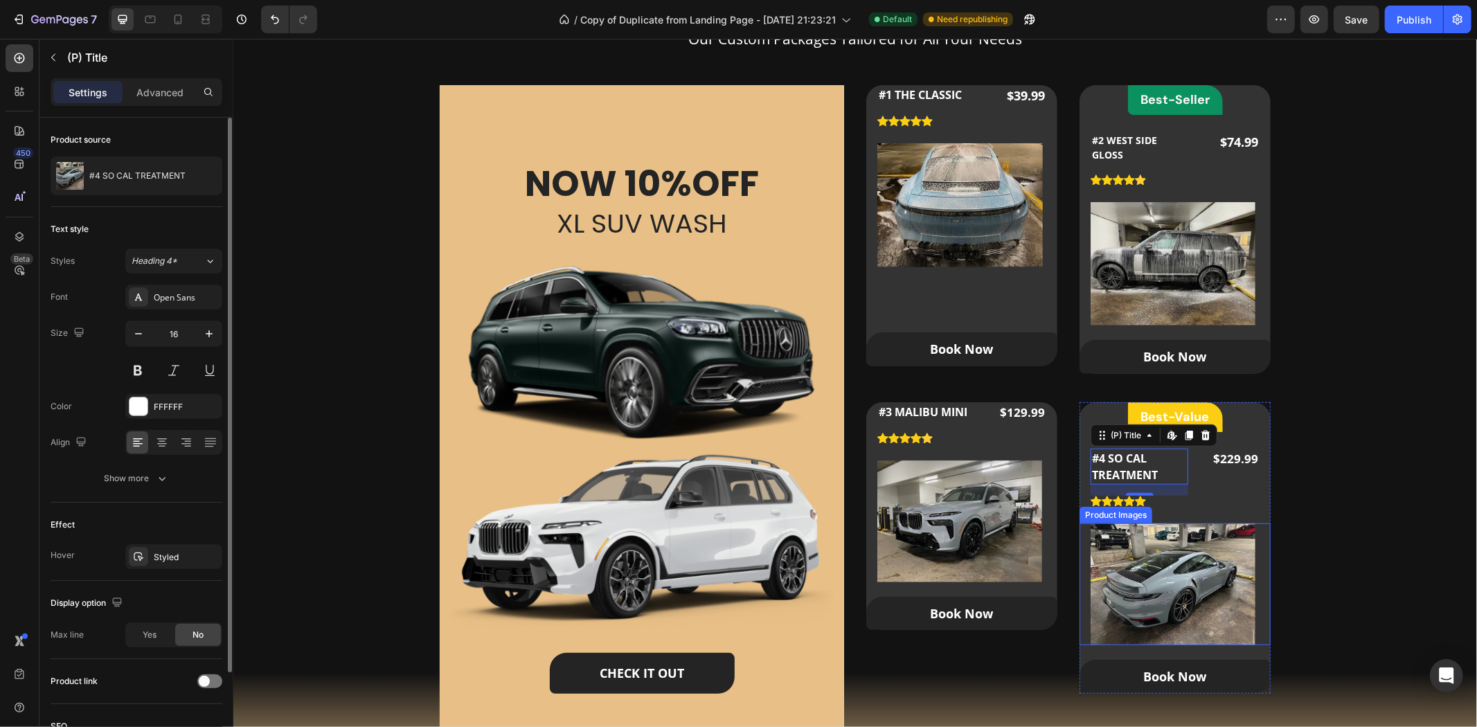
scroll to position [846, 0]
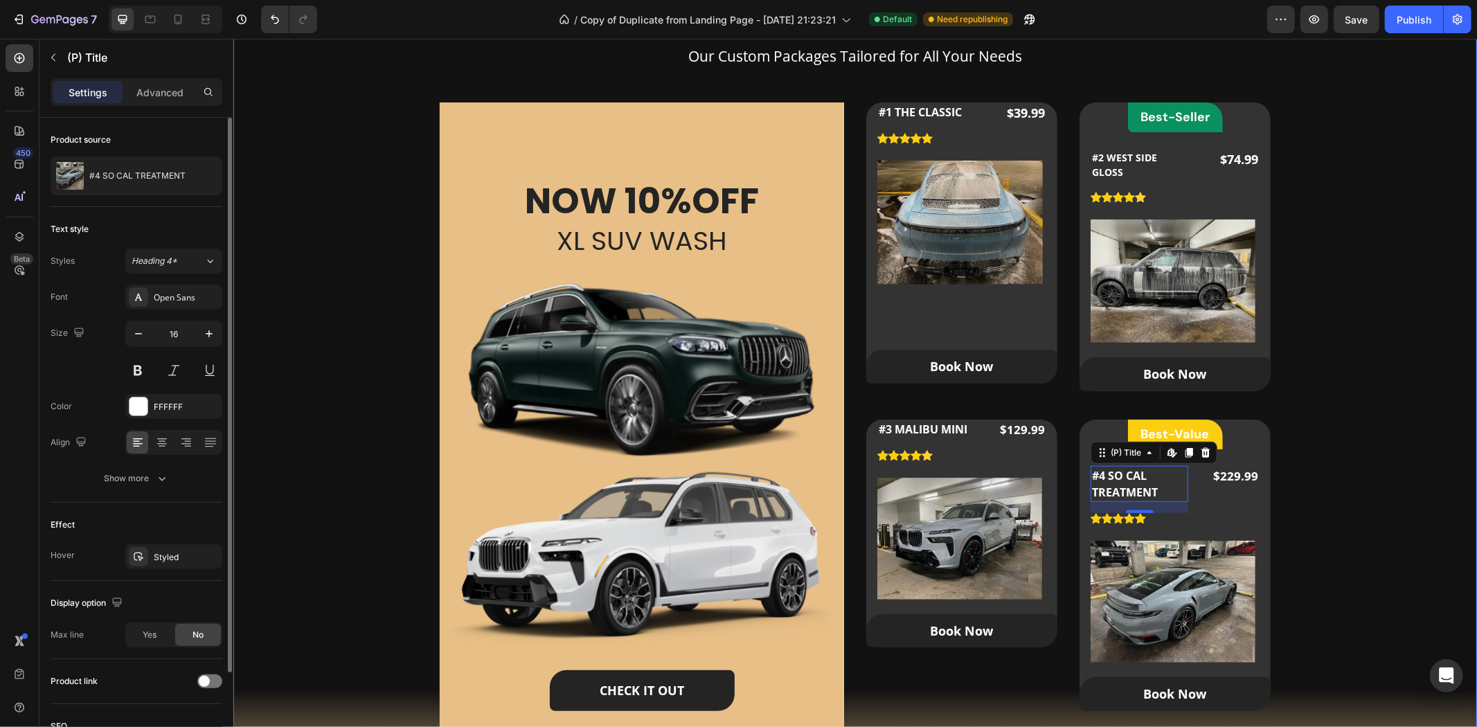
click at [1300, 334] on div "Our Packages Heading Our Custom Packages Tailored for All Your Needs Text block…" at bounding box center [854, 384] width 1199 height 792
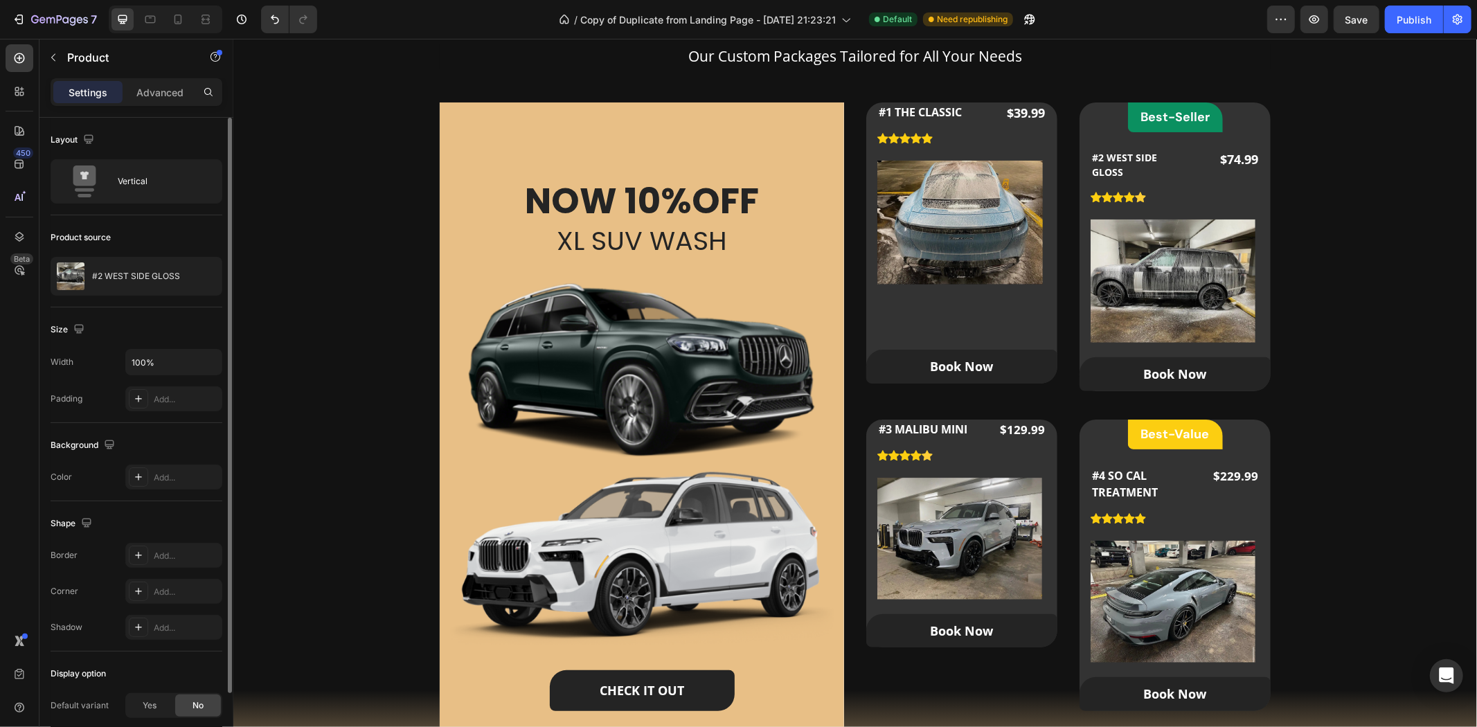
click at [1242, 120] on div "Best-Seller Heading Row #2 WEST SIDE GLOSS (P) Title Icon Icon Icon Icon Icon I…" at bounding box center [1174, 246] width 191 height 289
click at [1231, 105] on div "Best-Seller Heading Row #2 WEST SIDE GLOSS (P) Title Icon Icon Icon Icon Icon I…" at bounding box center [1174, 246] width 191 height 289
click at [1242, 419] on div "⁠⁠⁠⁠⁠⁠⁠ Best-Value Heading Row #4 SO CAL TREATMENT (P) Title Icon Icon Icon Ico…" at bounding box center [1174, 565] width 191 height 292
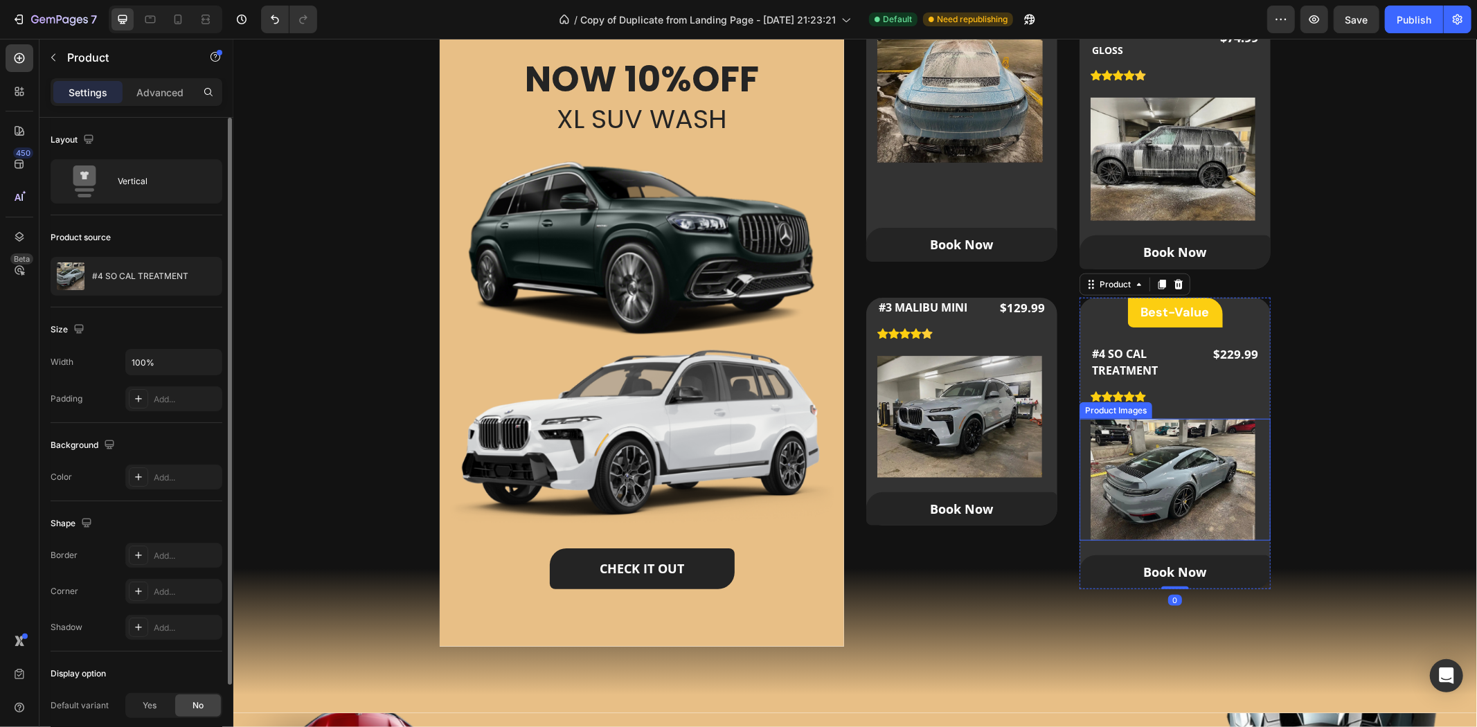
scroll to position [1000, 0]
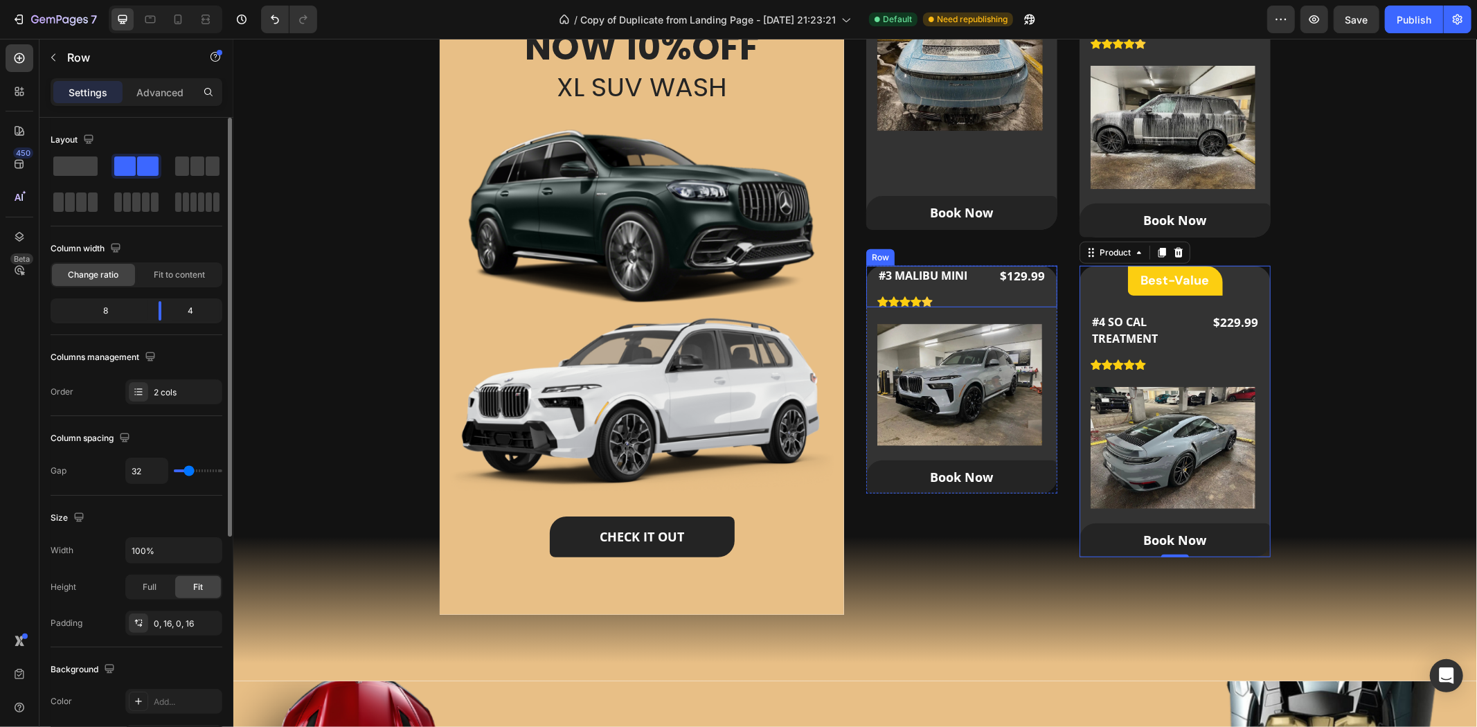
click at [982, 269] on div "#3 MALIBU MINI (P) Title Icon Icon Icon Icon Icon Icon List Hoz $129.99 (P) Pri…" at bounding box center [961, 286] width 191 height 42
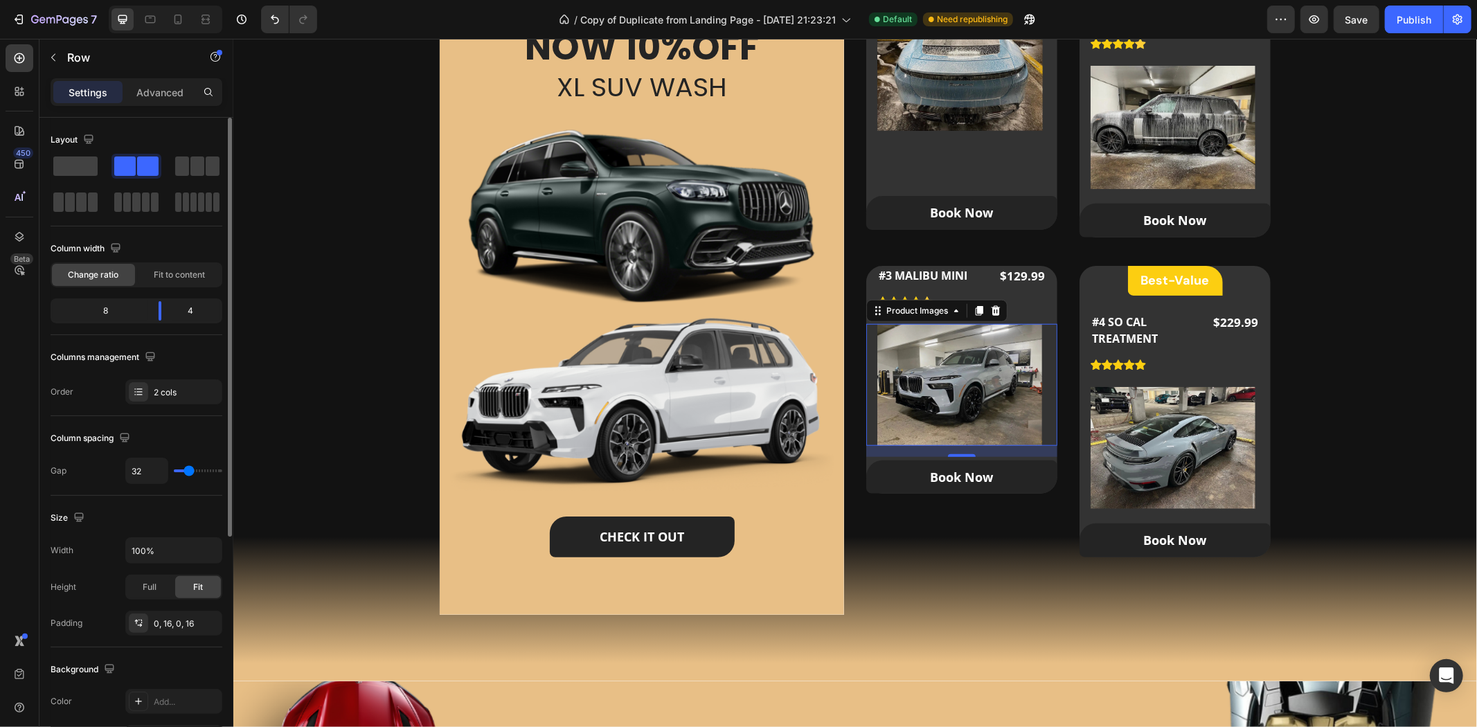
click at [1046, 332] on div "Product Images 0" at bounding box center [961, 384] width 191 height 122
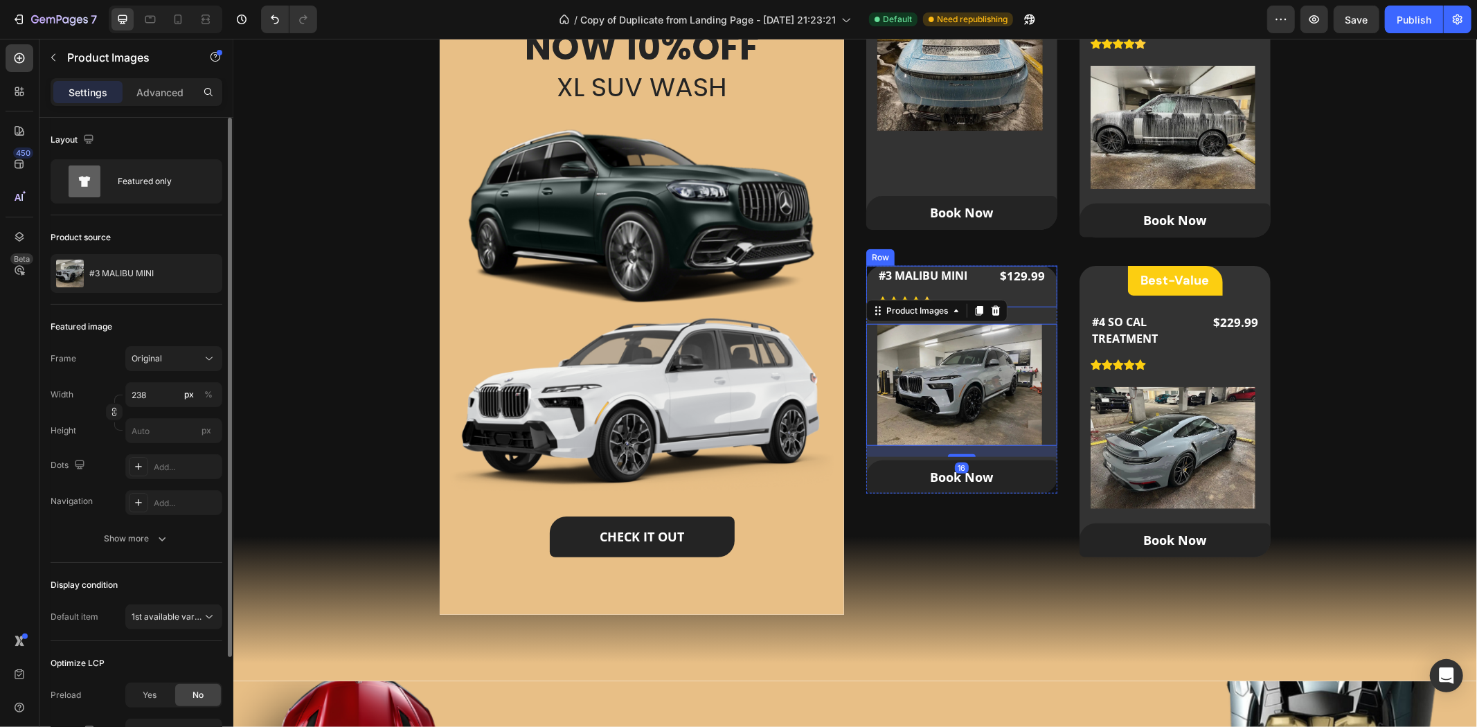
click at [1034, 302] on div "$129.99 (P) Price (P) Price" at bounding box center [1021, 286] width 49 height 42
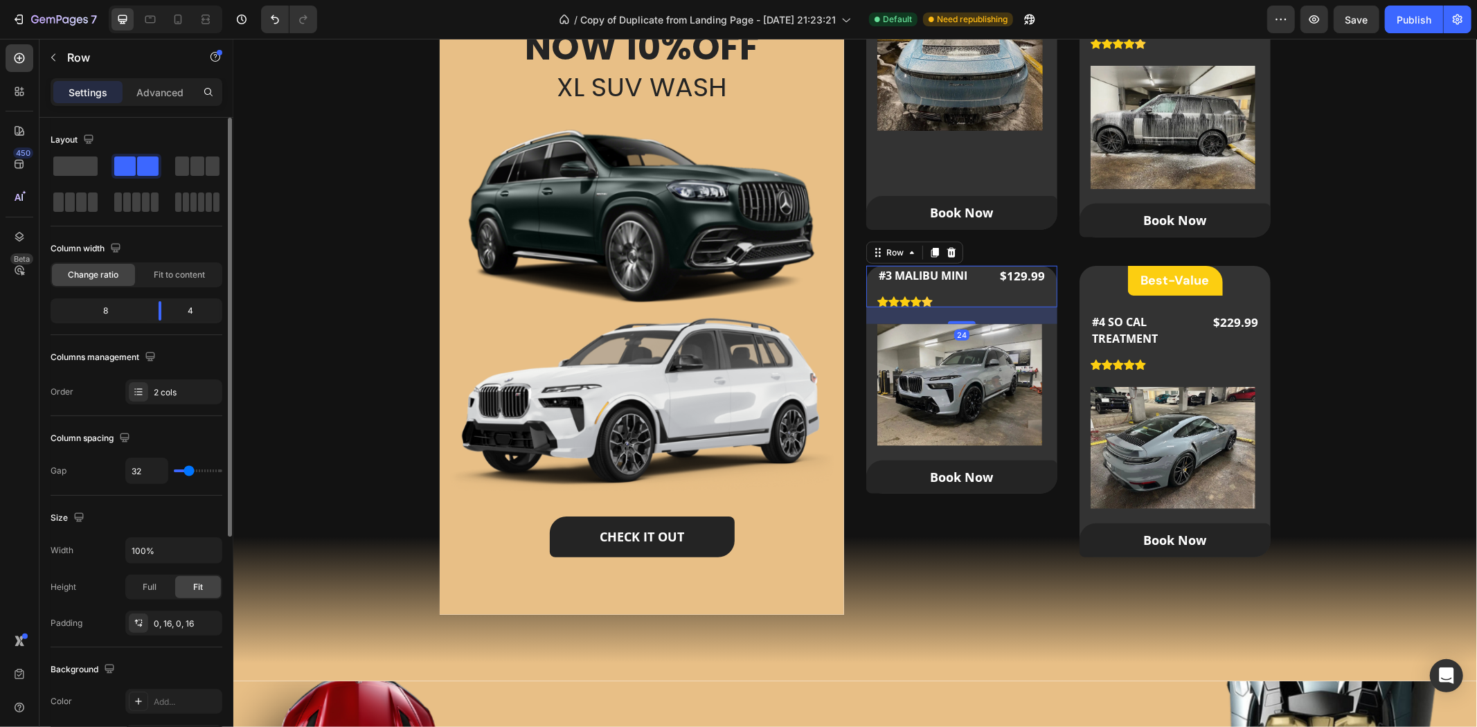
click at [1030, 310] on div "24" at bounding box center [961, 315] width 191 height 17
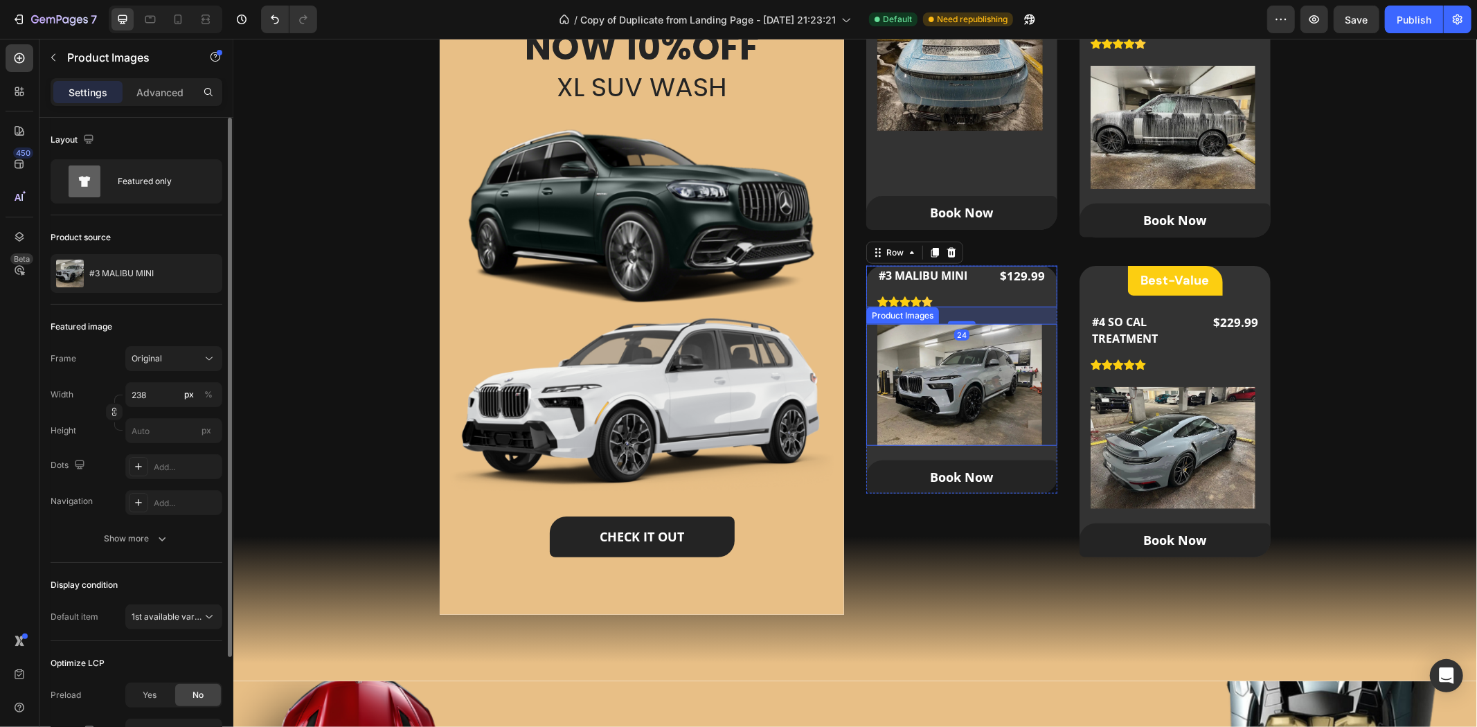
click at [1042, 329] on div "Product Images" at bounding box center [961, 384] width 191 height 122
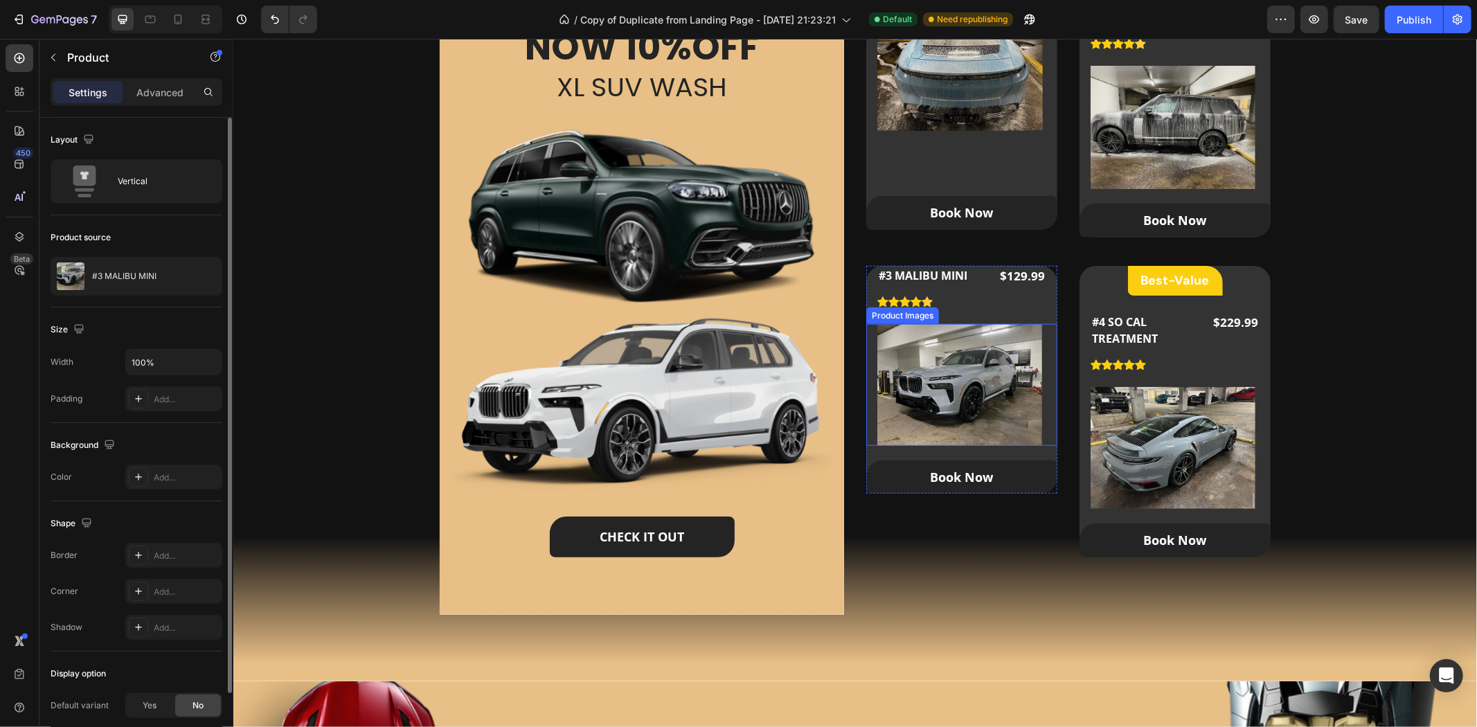
click at [1000, 341] on img at bounding box center [959, 384] width 165 height 122
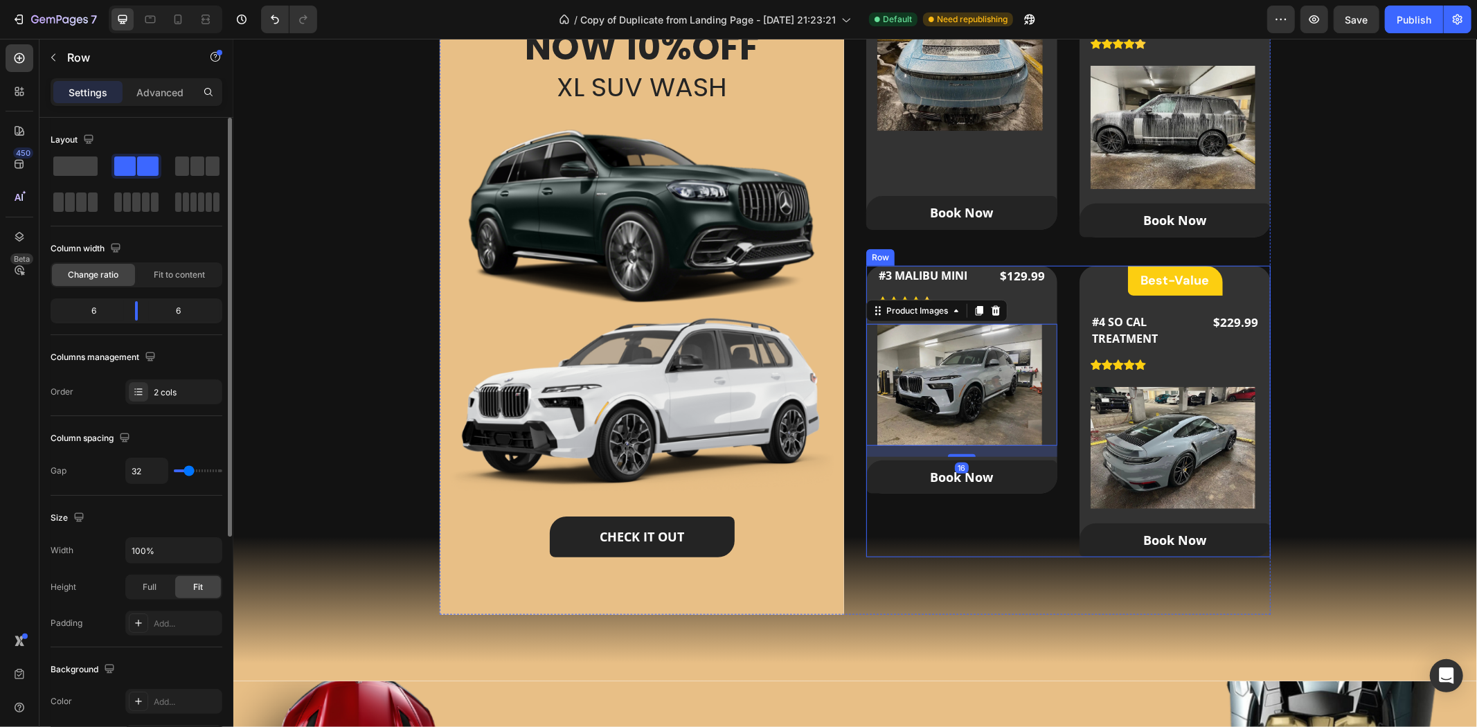
click at [958, 515] on div "#3 MALIBU MINI (P) Title Icon Icon Icon Icon Icon Icon List Hoz $129.99 (P) Pri…" at bounding box center [961, 411] width 191 height 292
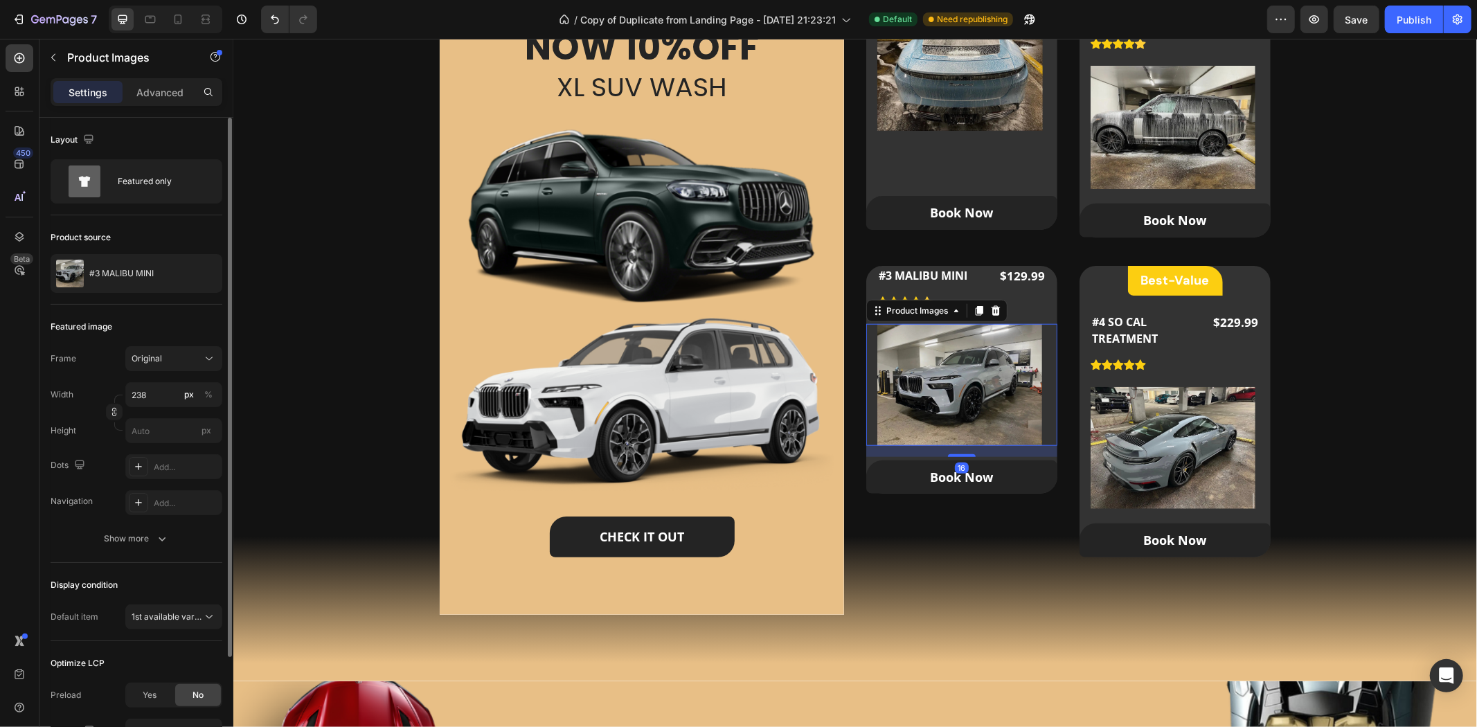
click at [1049, 348] on div "Product Images 16" at bounding box center [961, 384] width 191 height 122
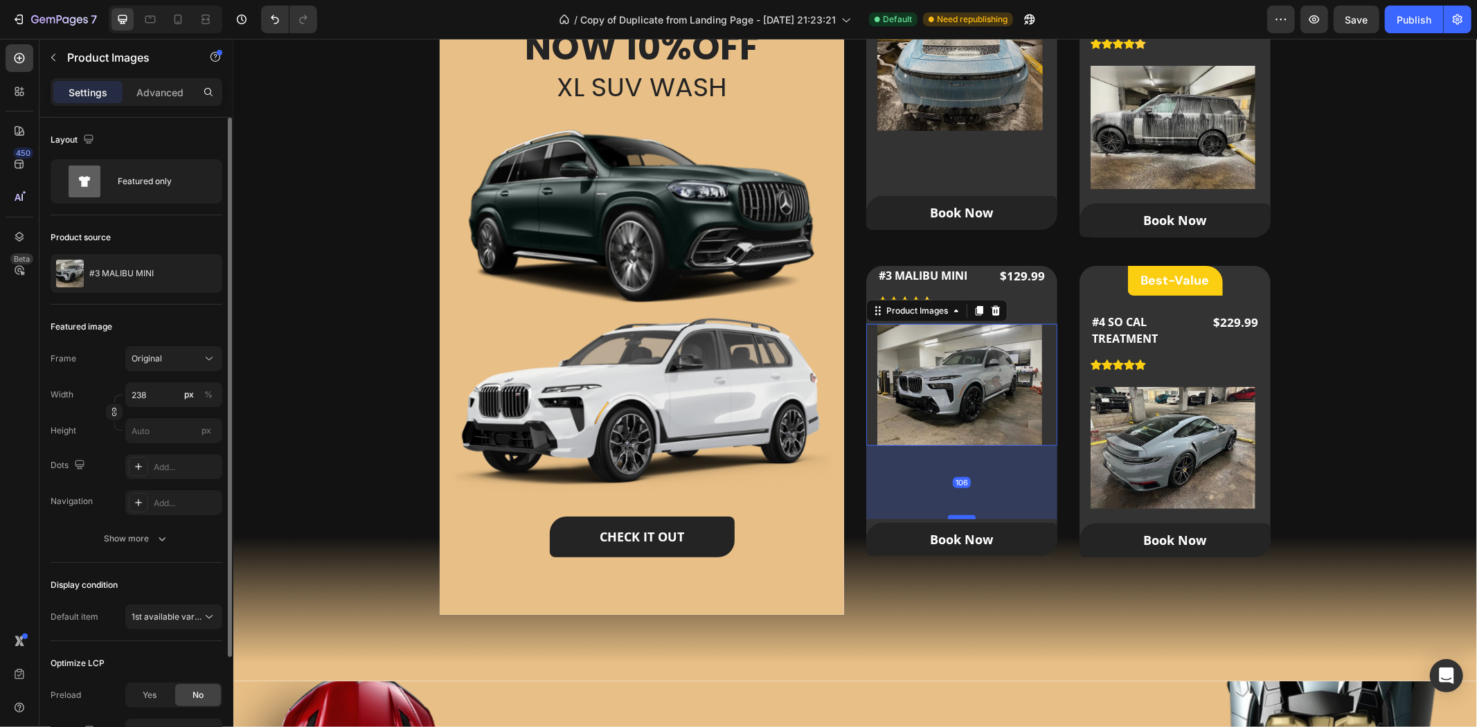
drag, startPoint x: 954, startPoint y: 454, endPoint x: 947, endPoint y: 516, distance: 62.7
click at [947, 516] on div at bounding box center [961, 517] width 28 height 4
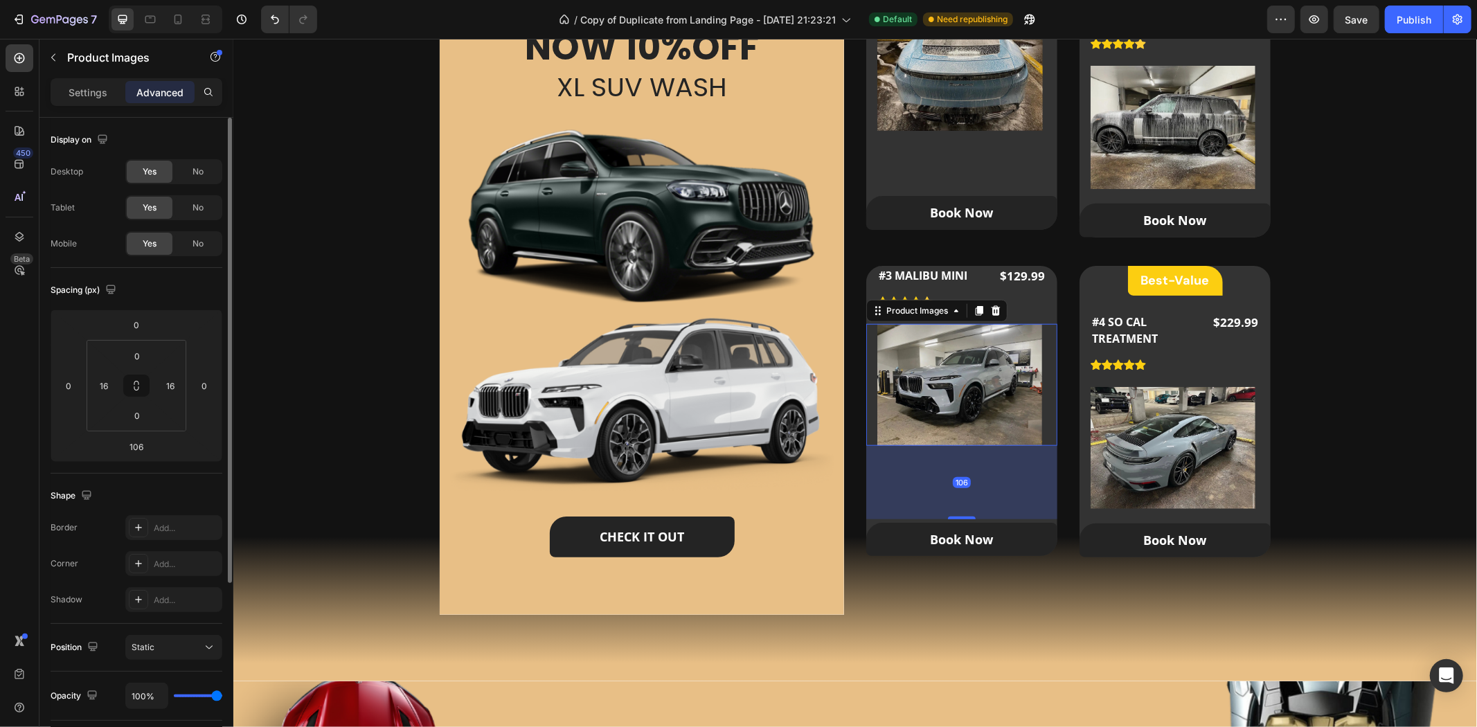
click at [1012, 417] on img at bounding box center [959, 384] width 165 height 122
click at [1438, 318] on div "Our Packages Heading Our Custom Packages Tailored for All Your Needs Text block…" at bounding box center [854, 230] width 1199 height 792
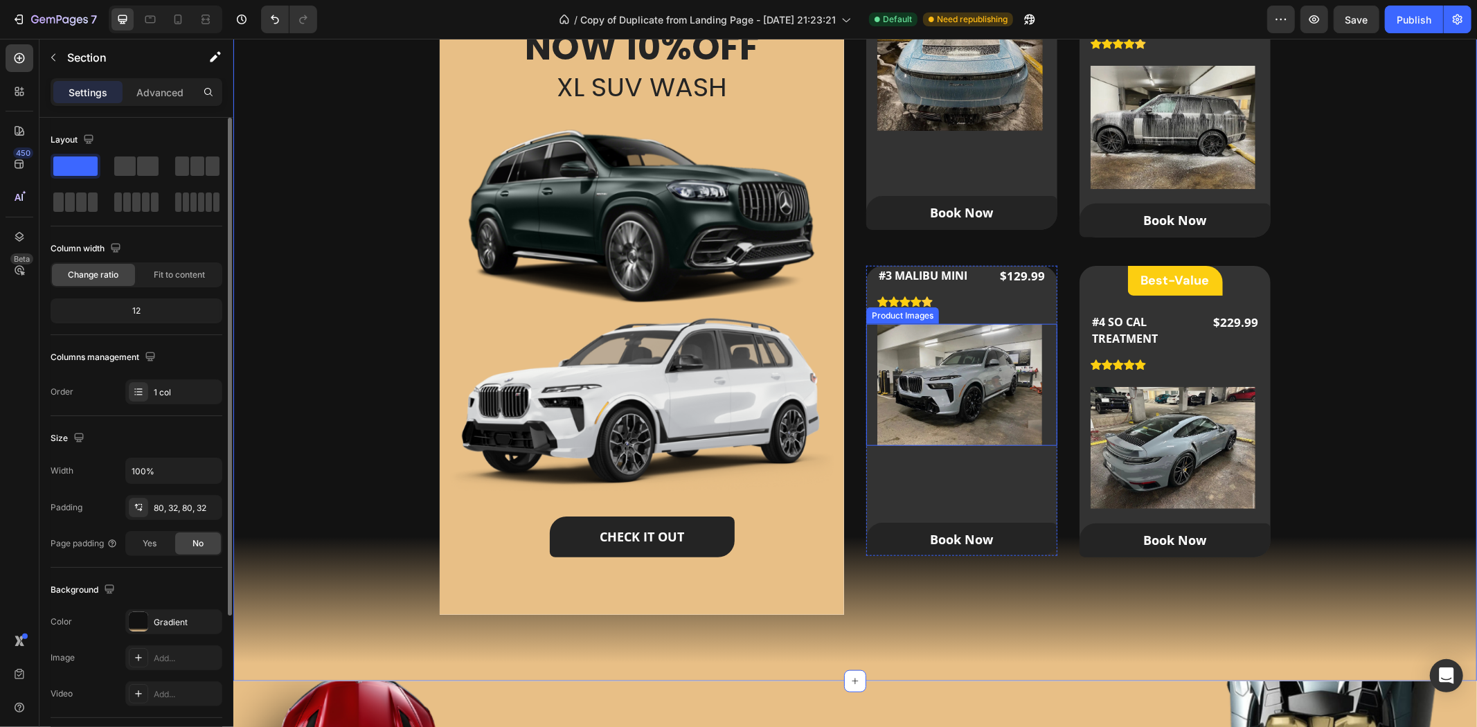
click at [972, 381] on img at bounding box center [959, 384] width 165 height 122
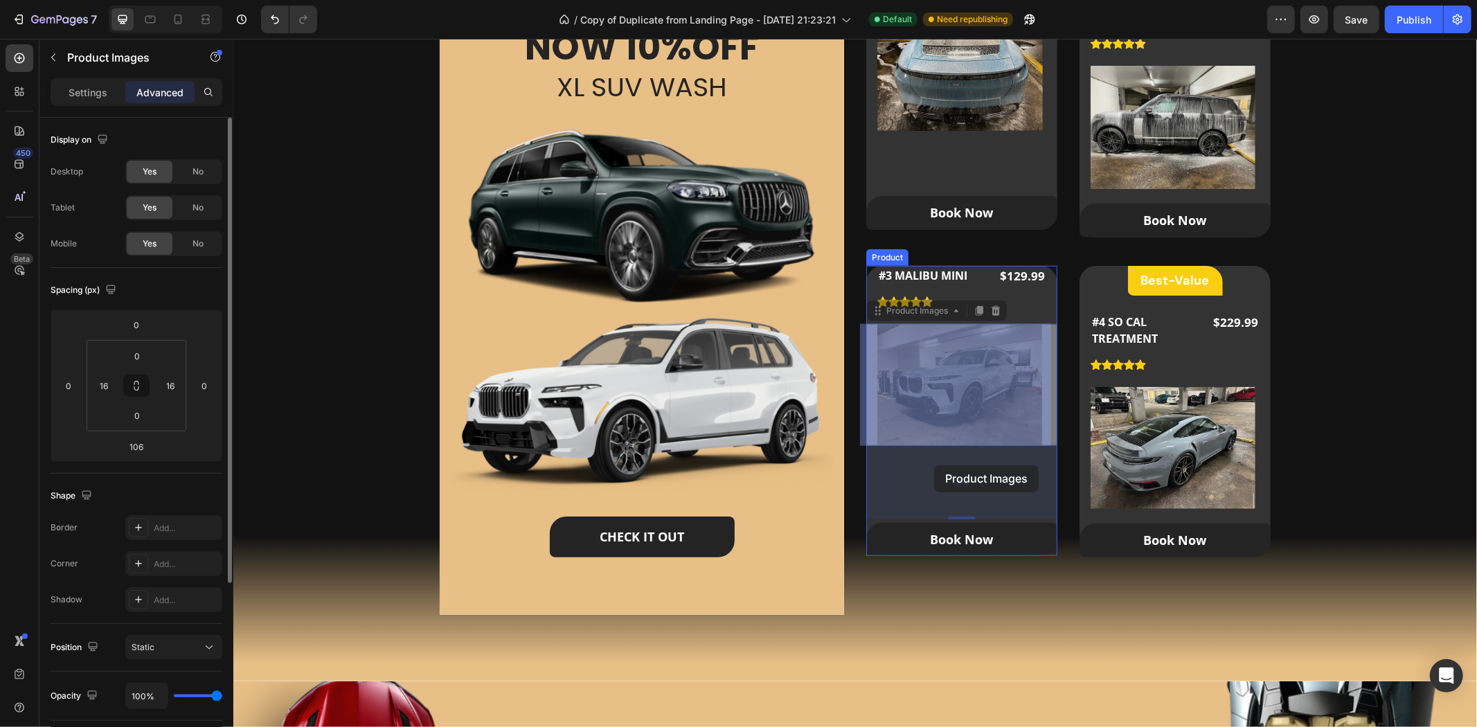
drag, startPoint x: 925, startPoint y: 315, endPoint x: 934, endPoint y: 465, distance: 149.9
click at [934, 465] on div "Header Our Packages Heading Our Custom Packages Tailored for All Your Needs Tex…" at bounding box center [855, 622] width 1244 height 3168
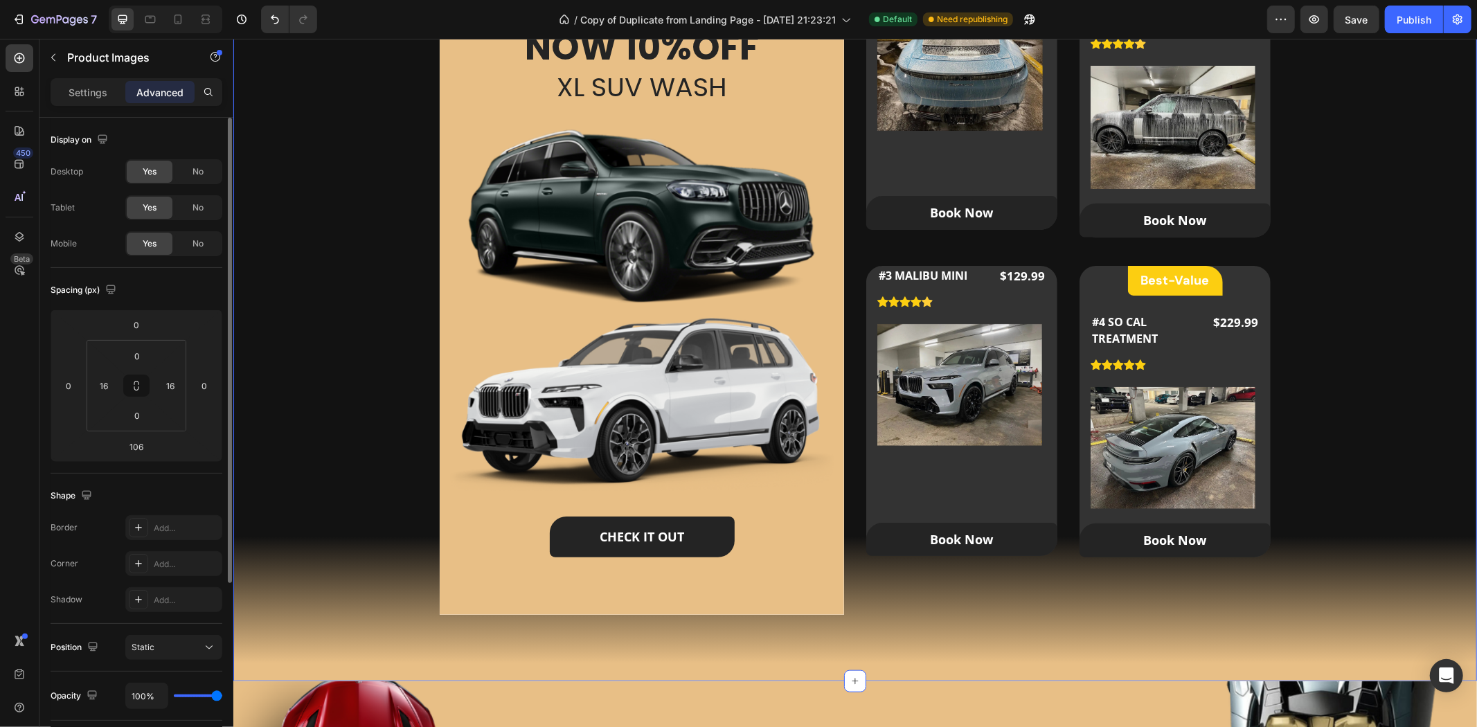
click at [1307, 385] on div "Our Packages Heading Our Custom Packages Tailored for All Your Needs Text block…" at bounding box center [854, 230] width 1199 height 792
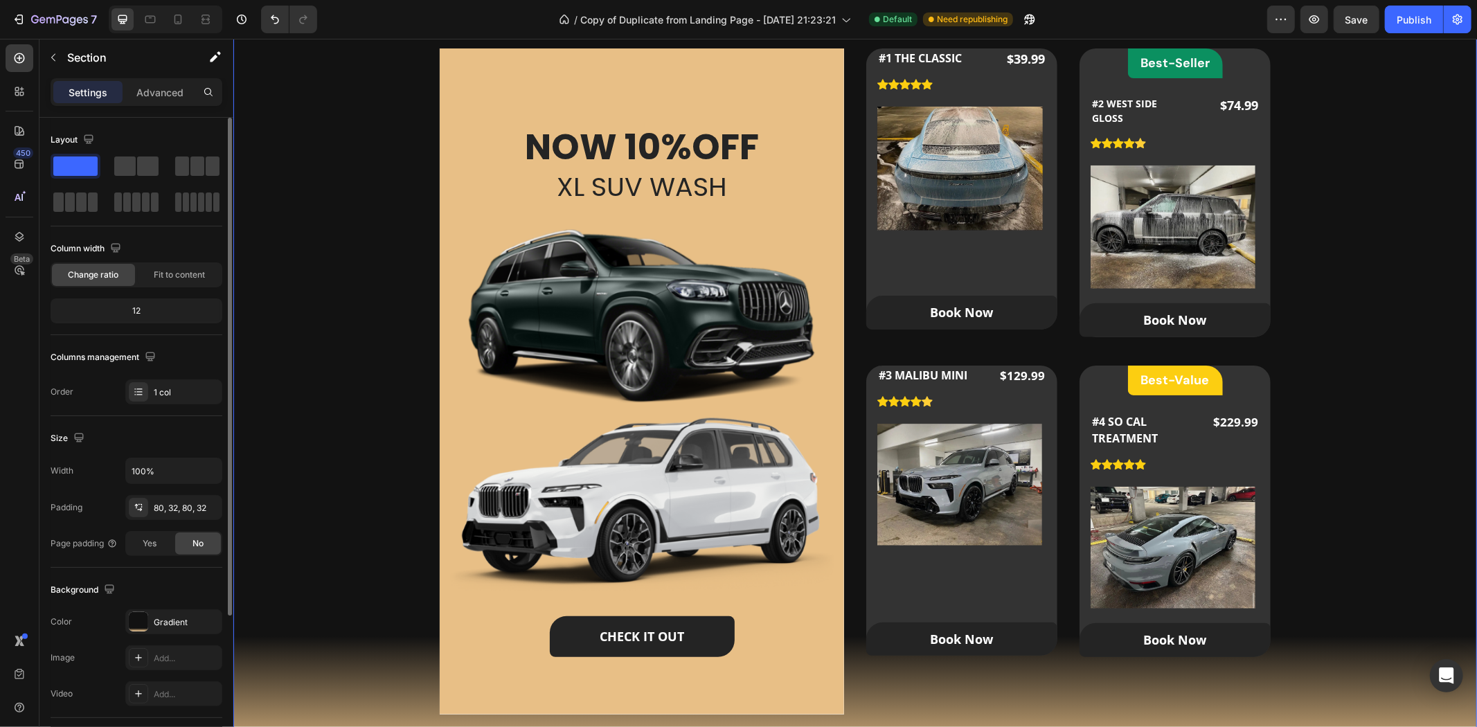
scroll to position [846, 0]
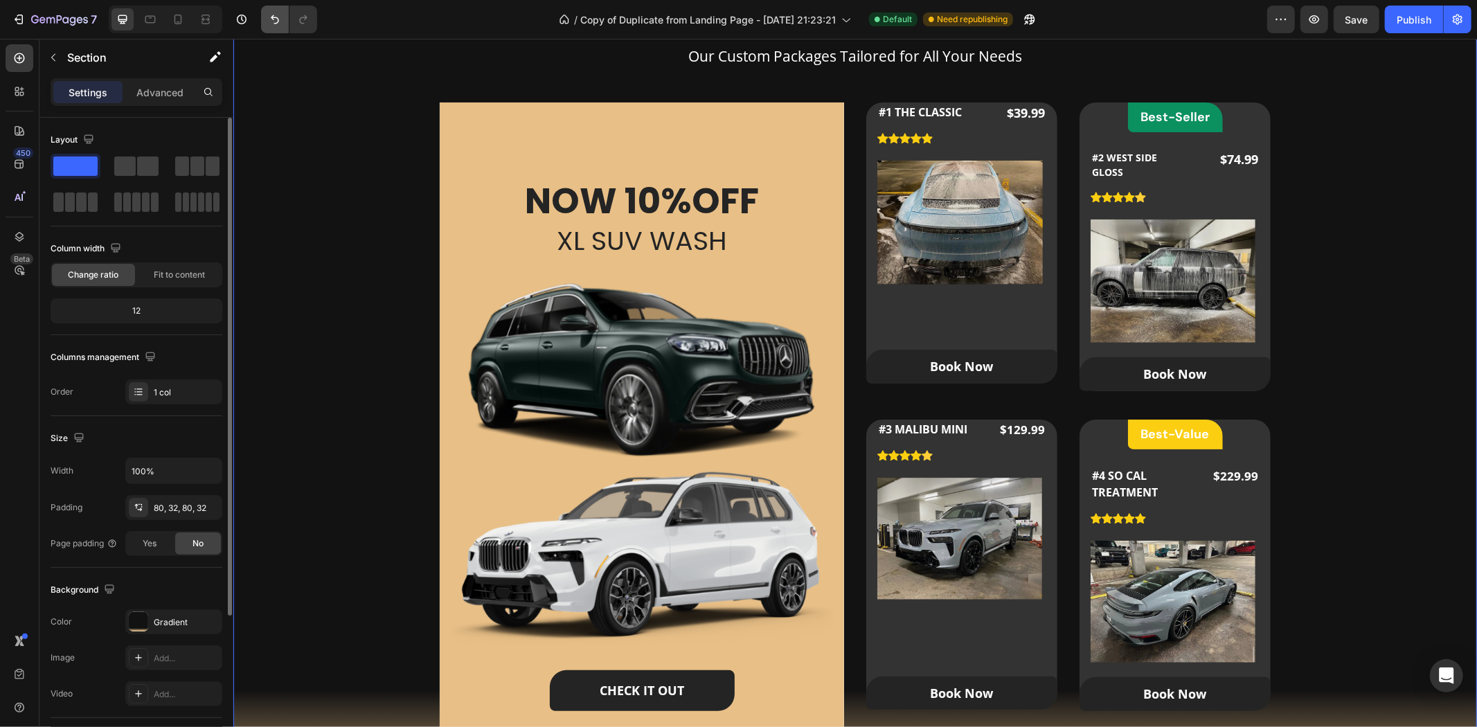
click at [279, 24] on icon "Undo/Redo" at bounding box center [275, 19] width 14 height 14
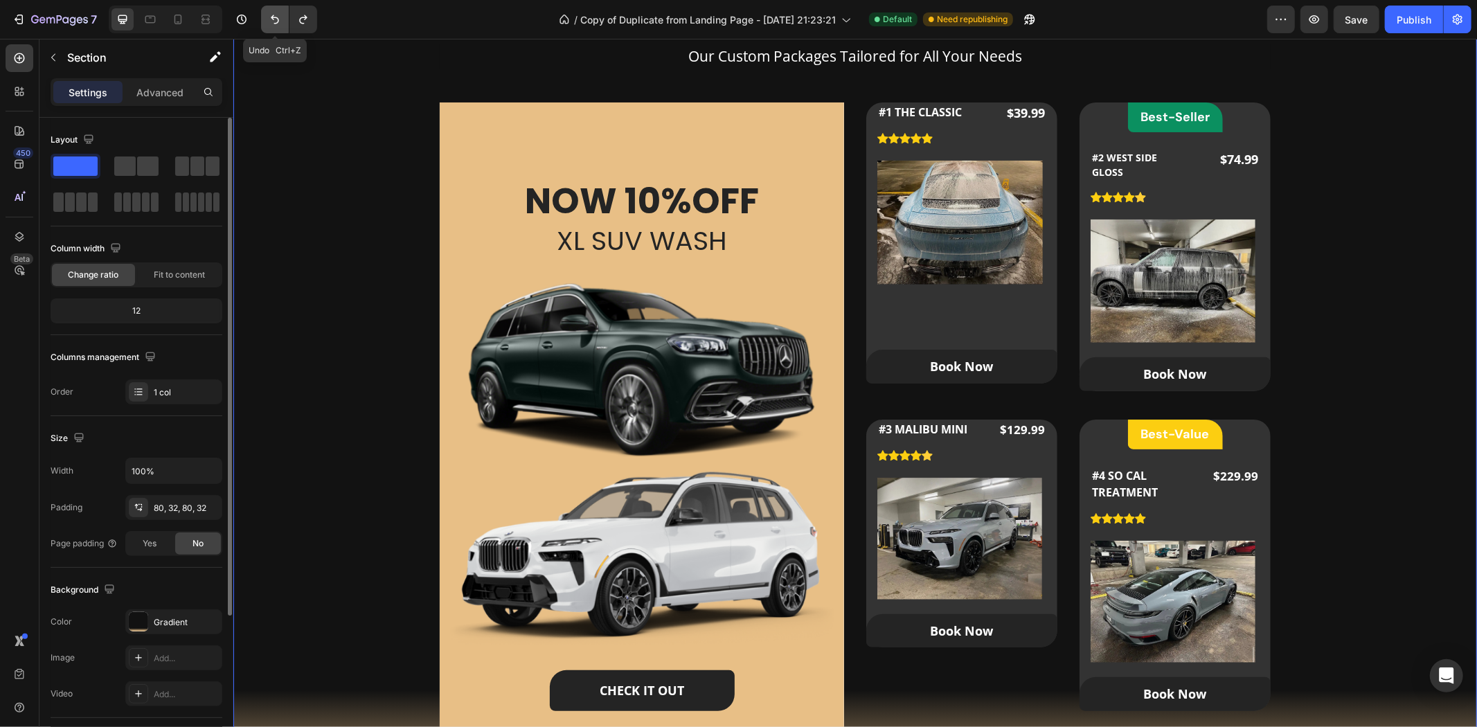
click at [279, 24] on icon "Undo/Redo" at bounding box center [275, 19] width 14 height 14
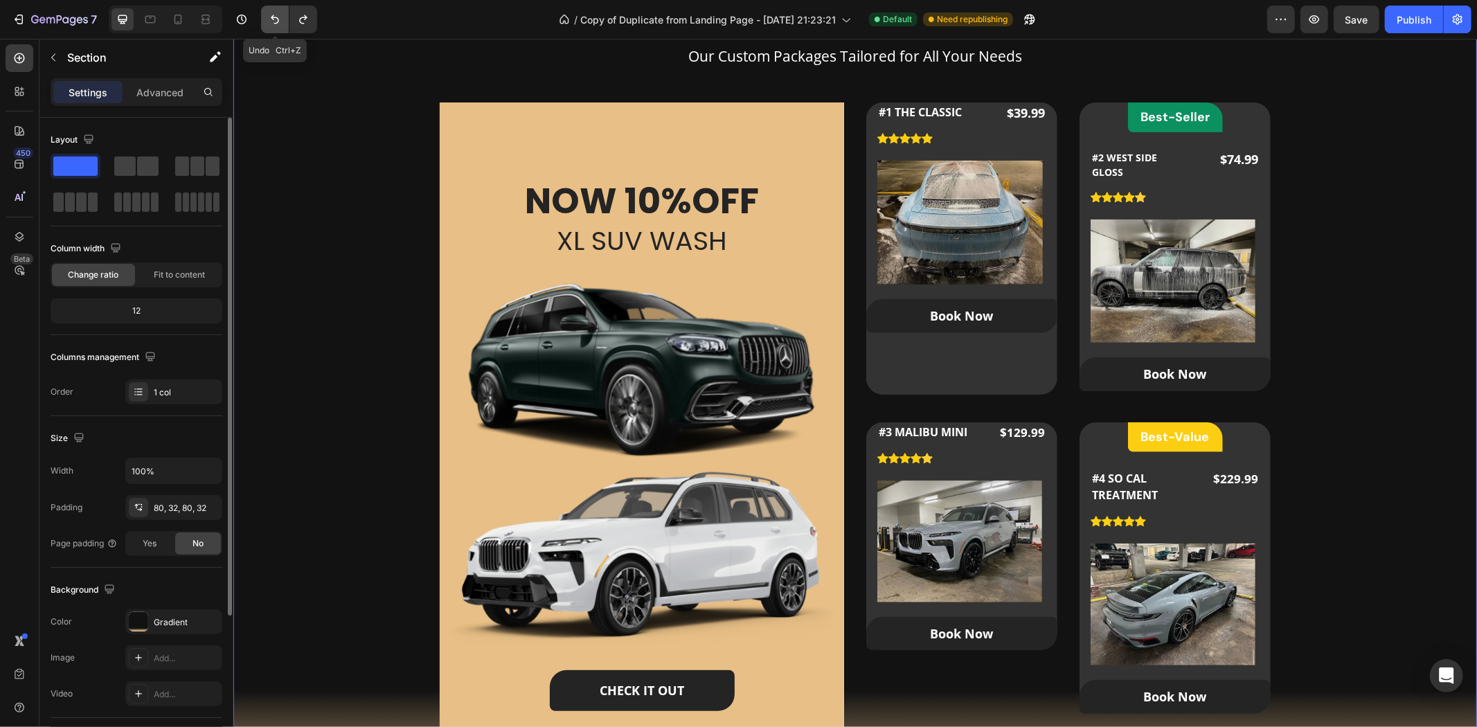
click at [279, 24] on icon "Undo/Redo" at bounding box center [275, 19] width 14 height 14
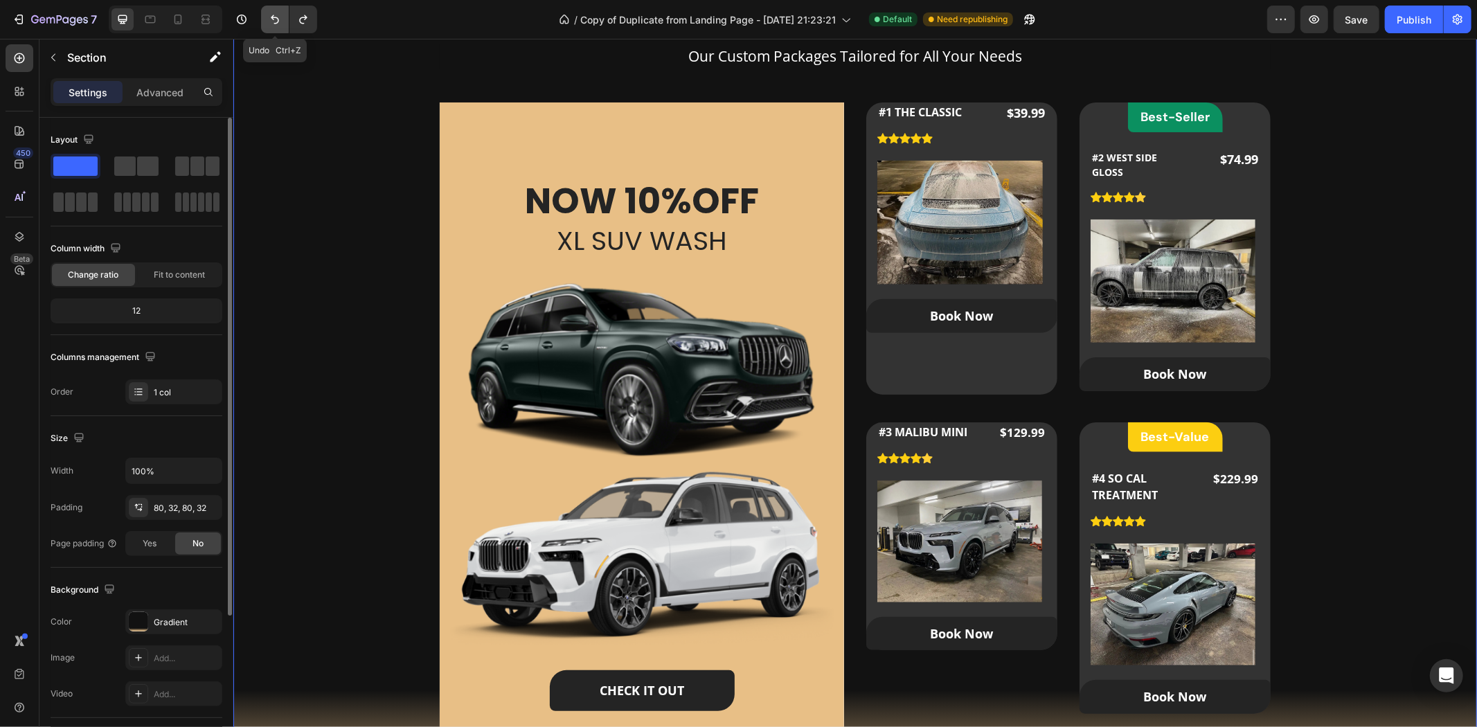
click at [279, 24] on icon "Undo/Redo" at bounding box center [275, 19] width 14 height 14
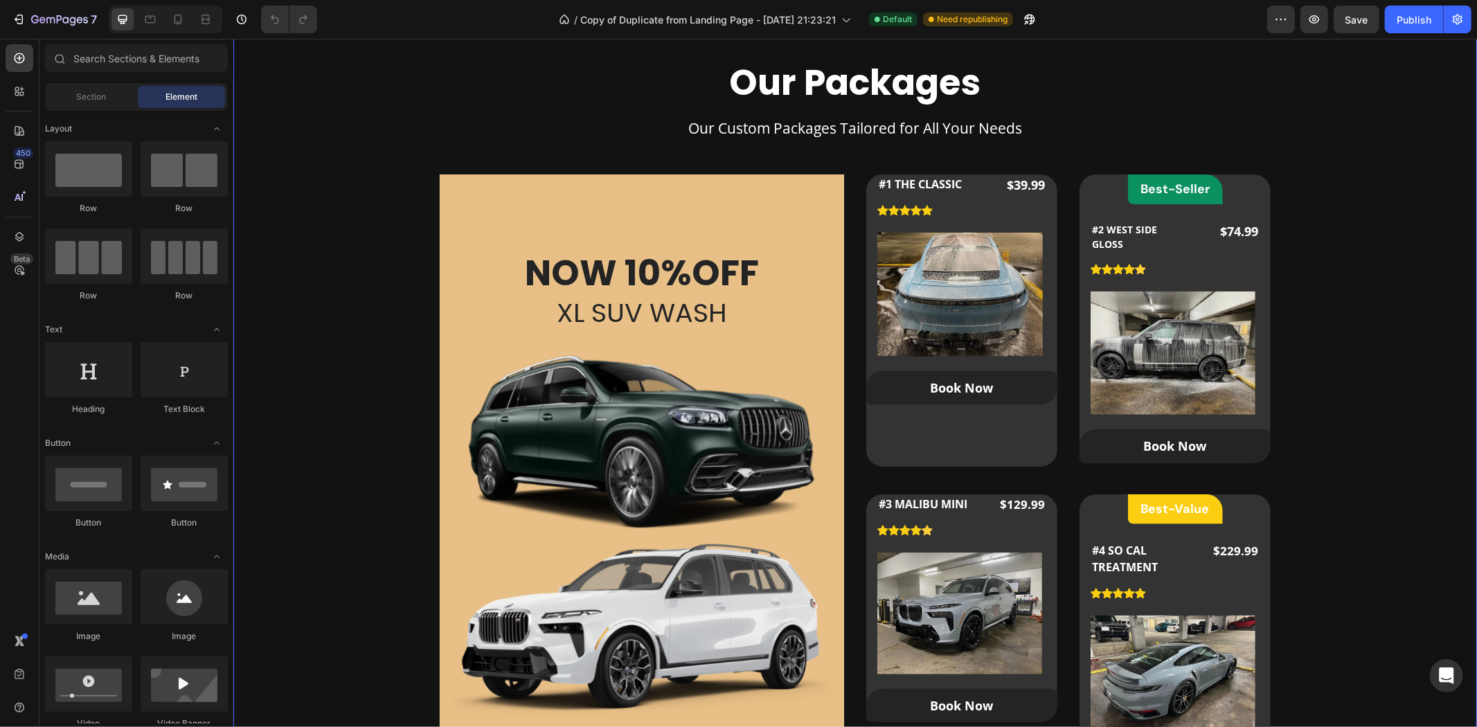
scroll to position [769, 0]
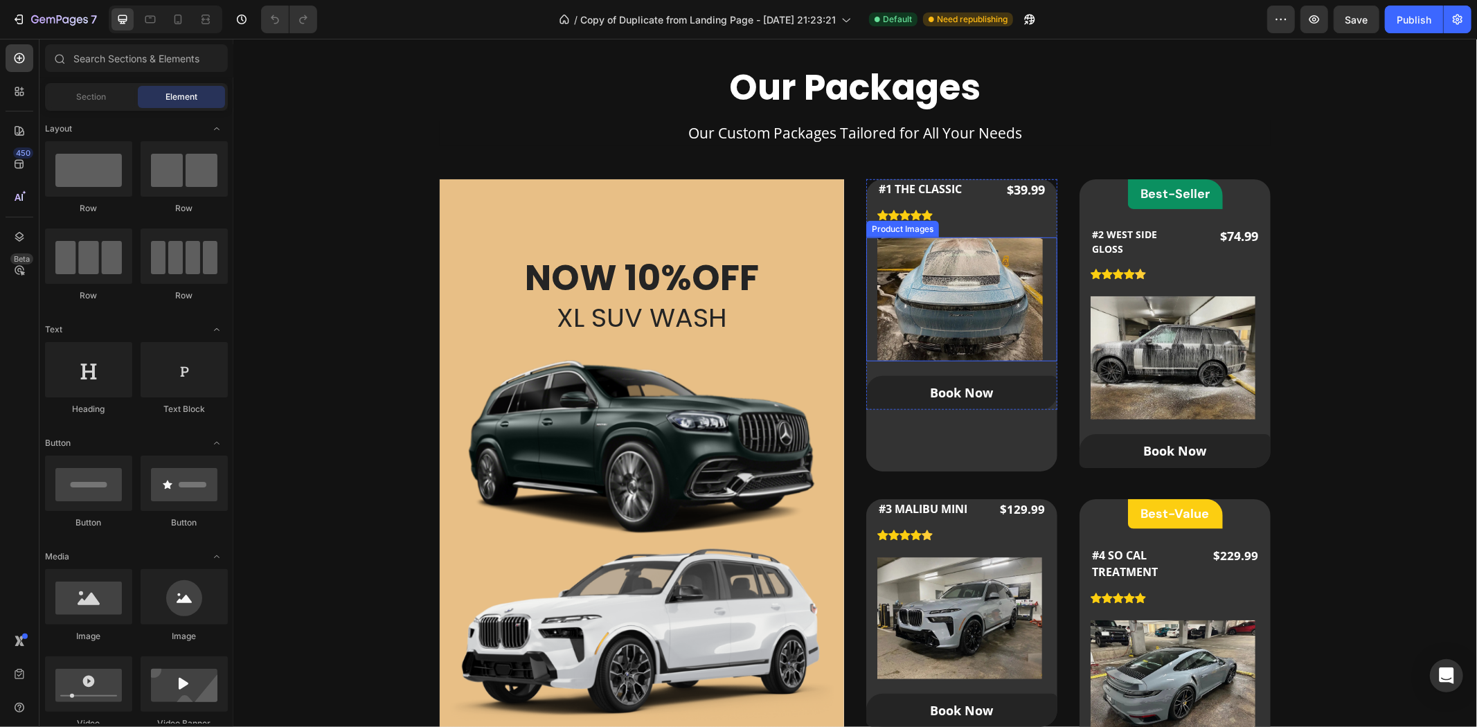
click at [985, 274] on img at bounding box center [960, 299] width 166 height 124
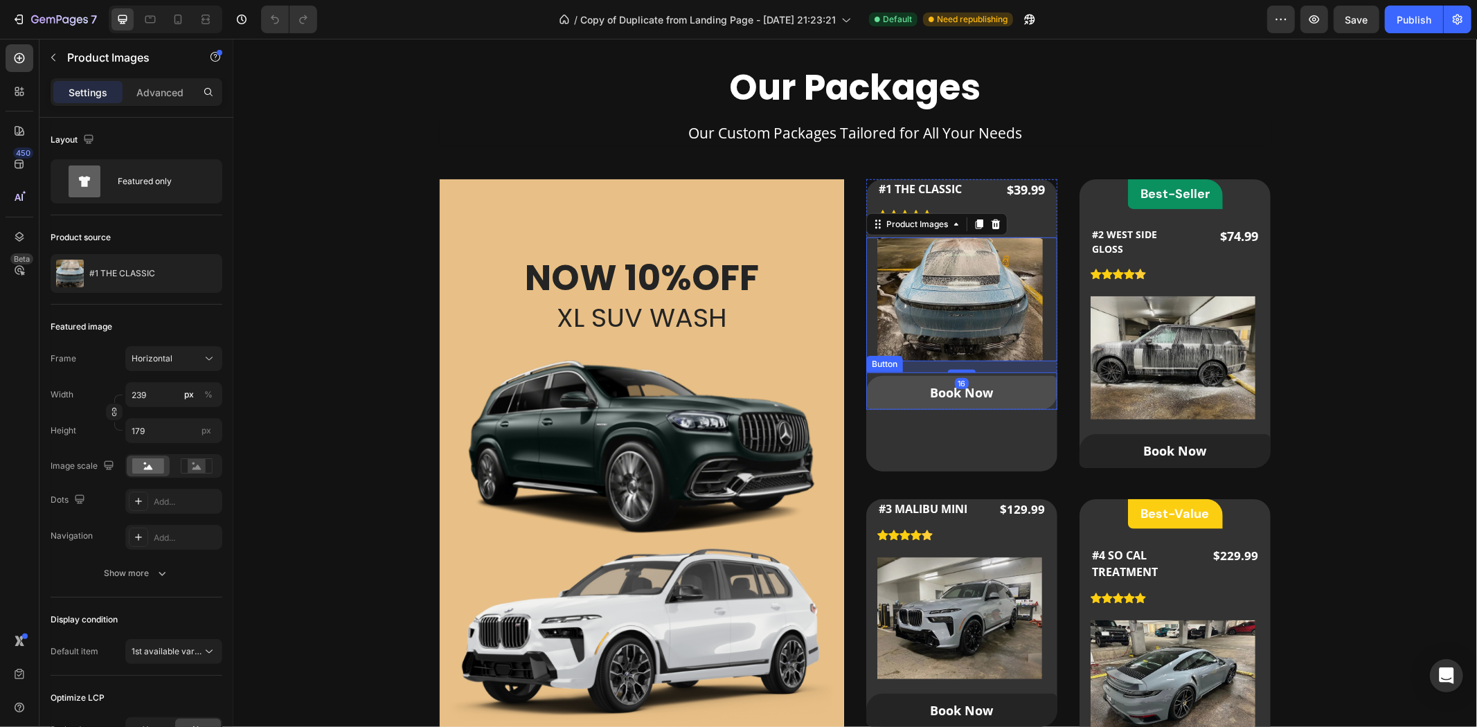
click at [917, 393] on link "Book Now" at bounding box center [961, 391] width 191 height 33
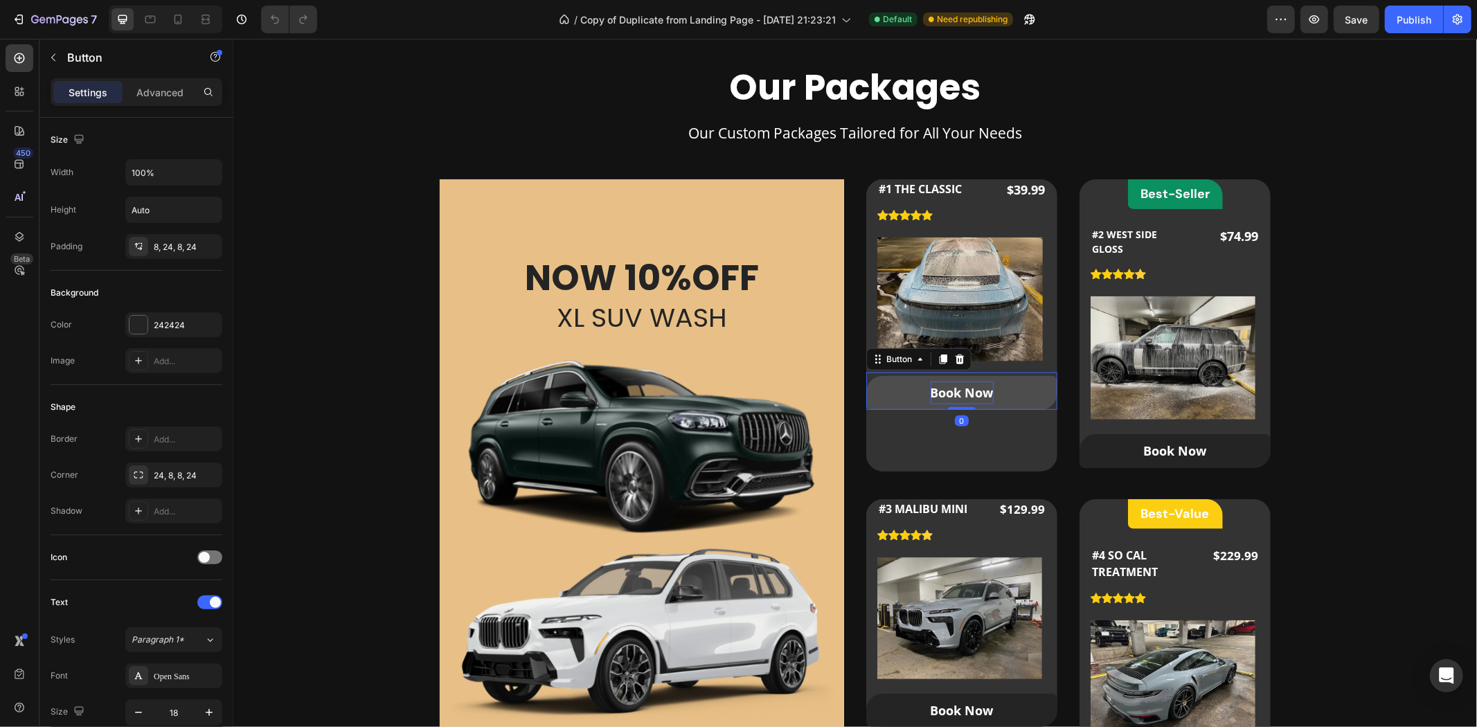
click at [965, 402] on div "Book Now Button 0" at bounding box center [961, 390] width 191 height 37
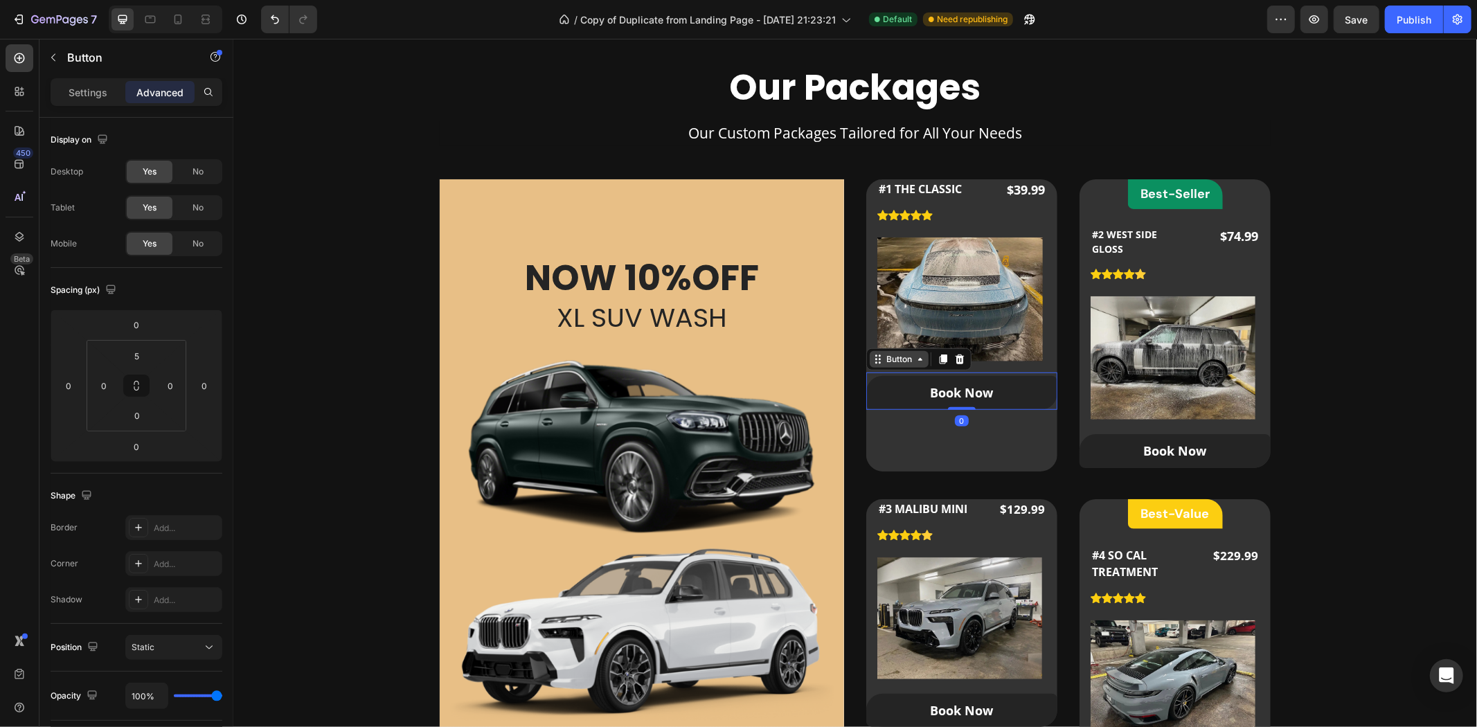
click at [909, 365] on div "Button" at bounding box center [898, 358] width 59 height 17
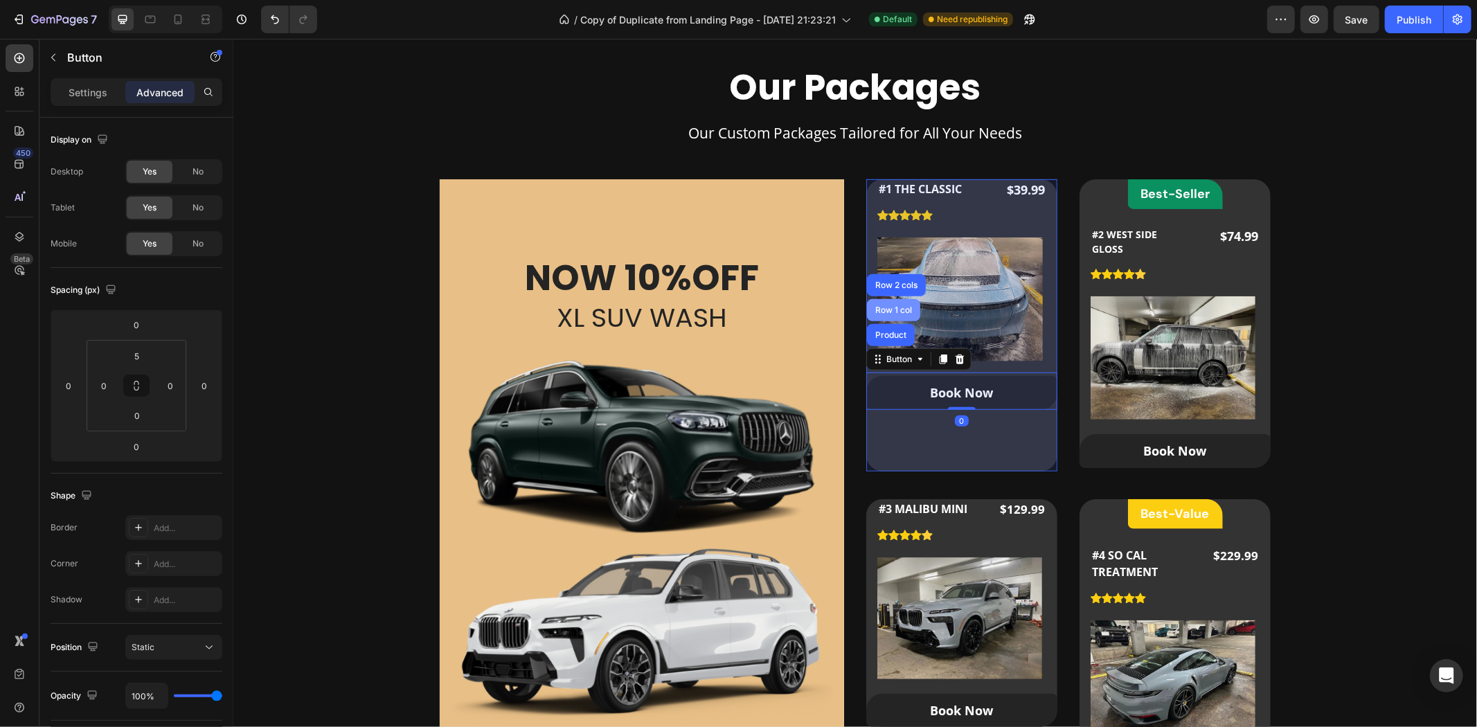
click at [906, 319] on div "Row 1 col" at bounding box center [892, 309] width 53 height 22
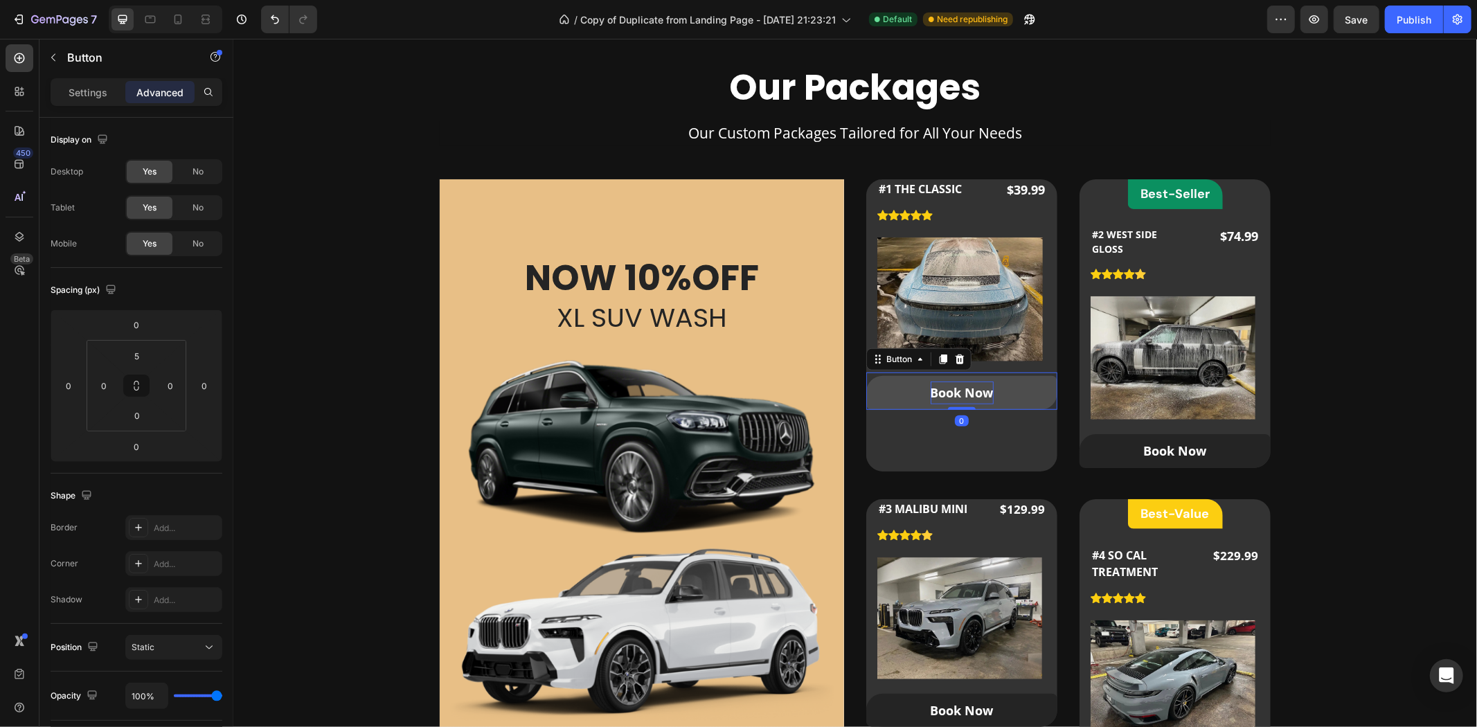
click at [931, 384] on div "Book Now" at bounding box center [961, 392] width 63 height 22
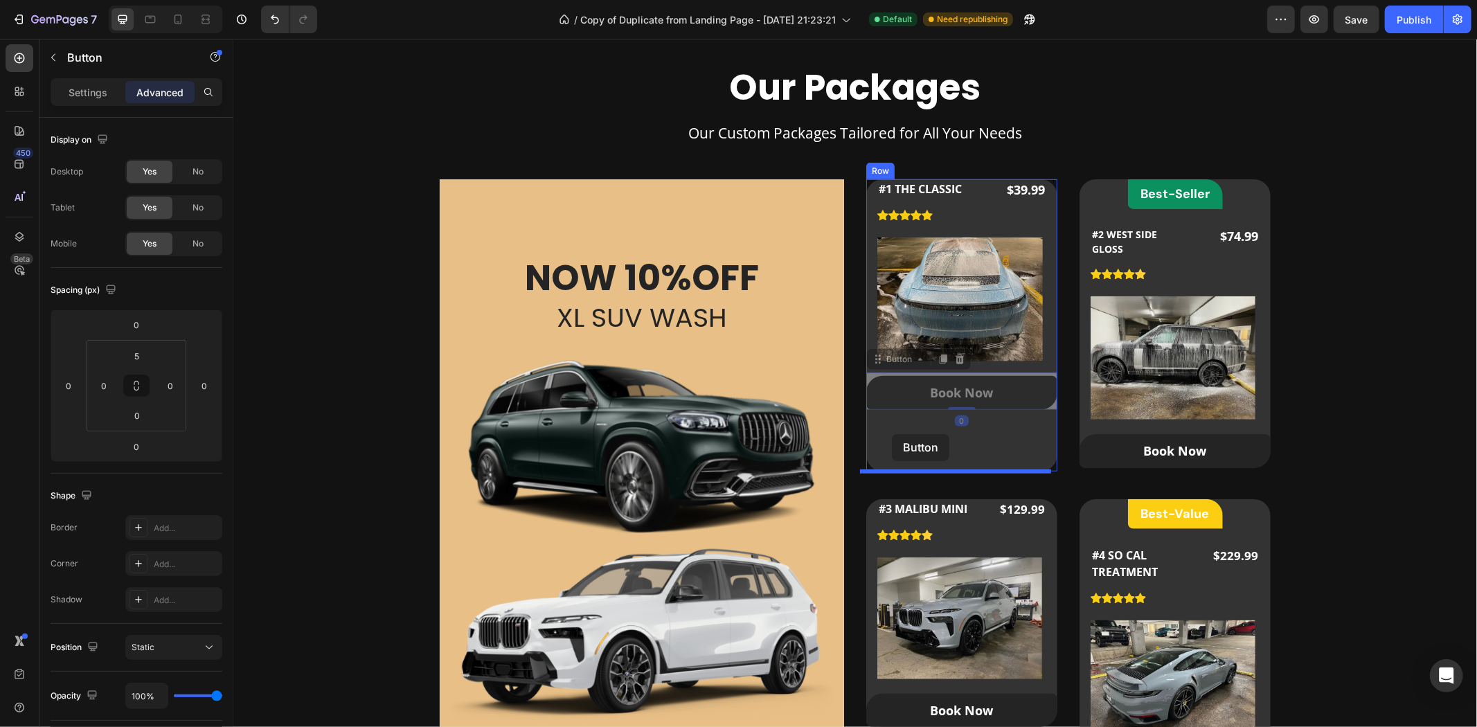
drag, startPoint x: 889, startPoint y: 357, endPoint x: 891, endPoint y: 434, distance: 76.9
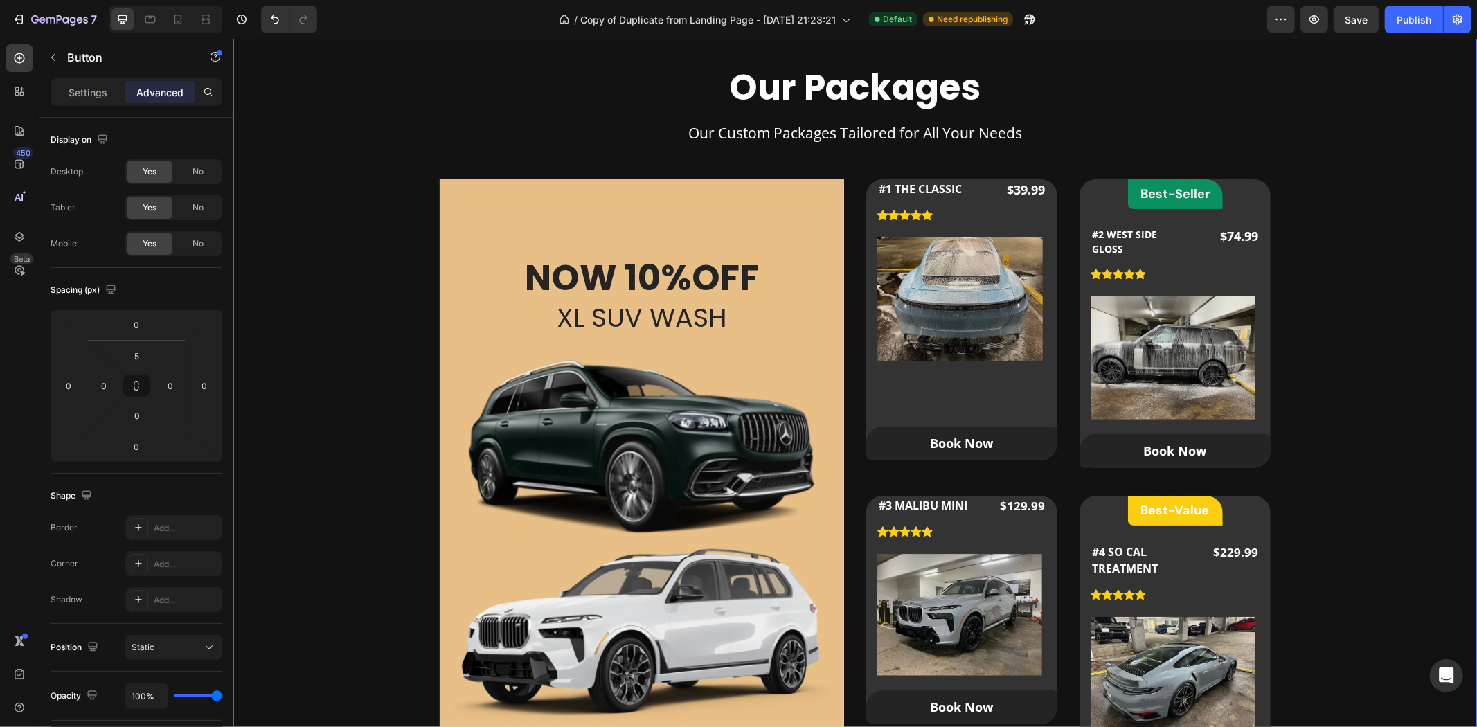
click at [1376, 359] on div "Our Packages Heading Our Custom Packages Tailored for All Your Needs Text block…" at bounding box center [854, 460] width 1199 height 792
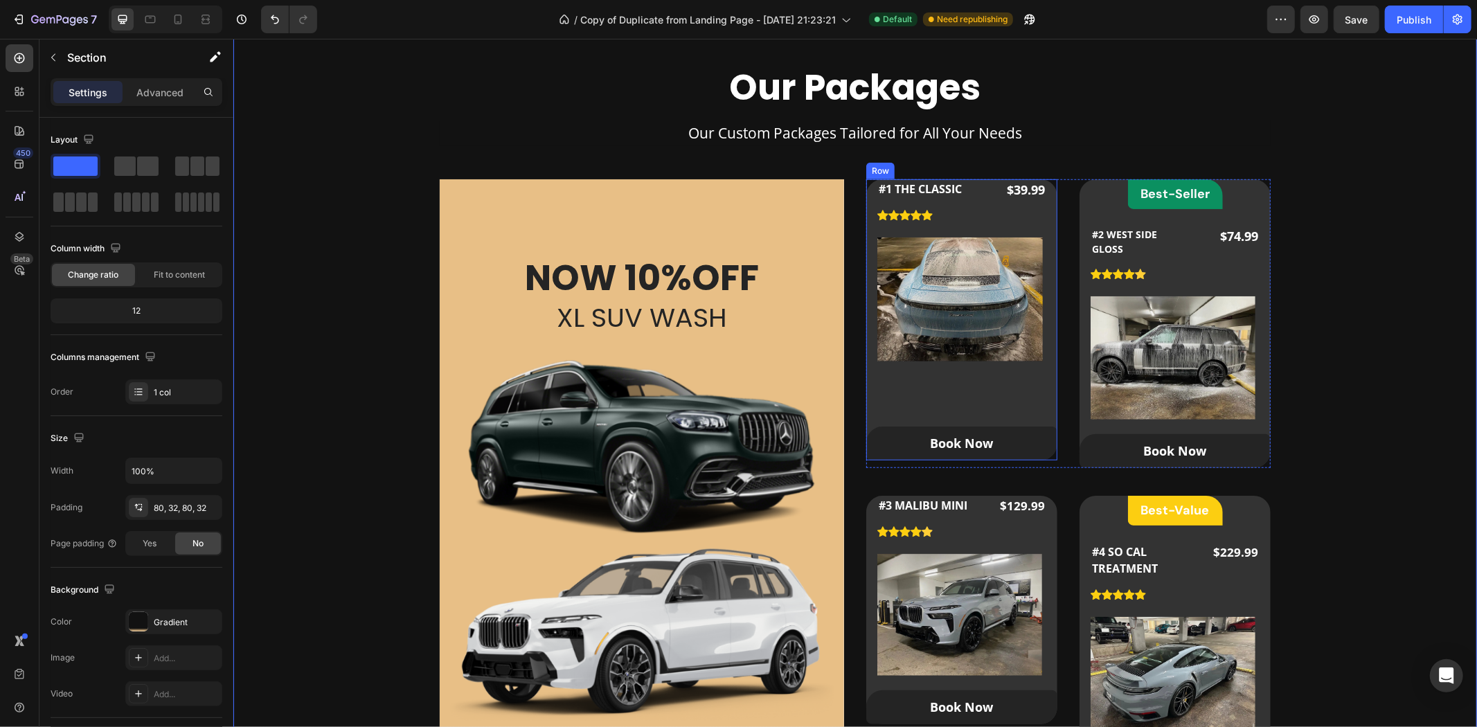
click at [1028, 390] on div "#1 THE CLASSIC Product Title Icon Icon Icon Icon Icon Icon List Hoz $39.99 Prod…" at bounding box center [961, 319] width 191 height 281
drag, startPoint x: 958, startPoint y: 459, endPoint x: 964, endPoint y: 467, distance: 10.0
click at [964, 467] on div "#1 THE CLASSIC Product Title Icon Icon Icon Icon Icon Icon List Hoz $39.99 Prod…" at bounding box center [1068, 512] width 404 height 666
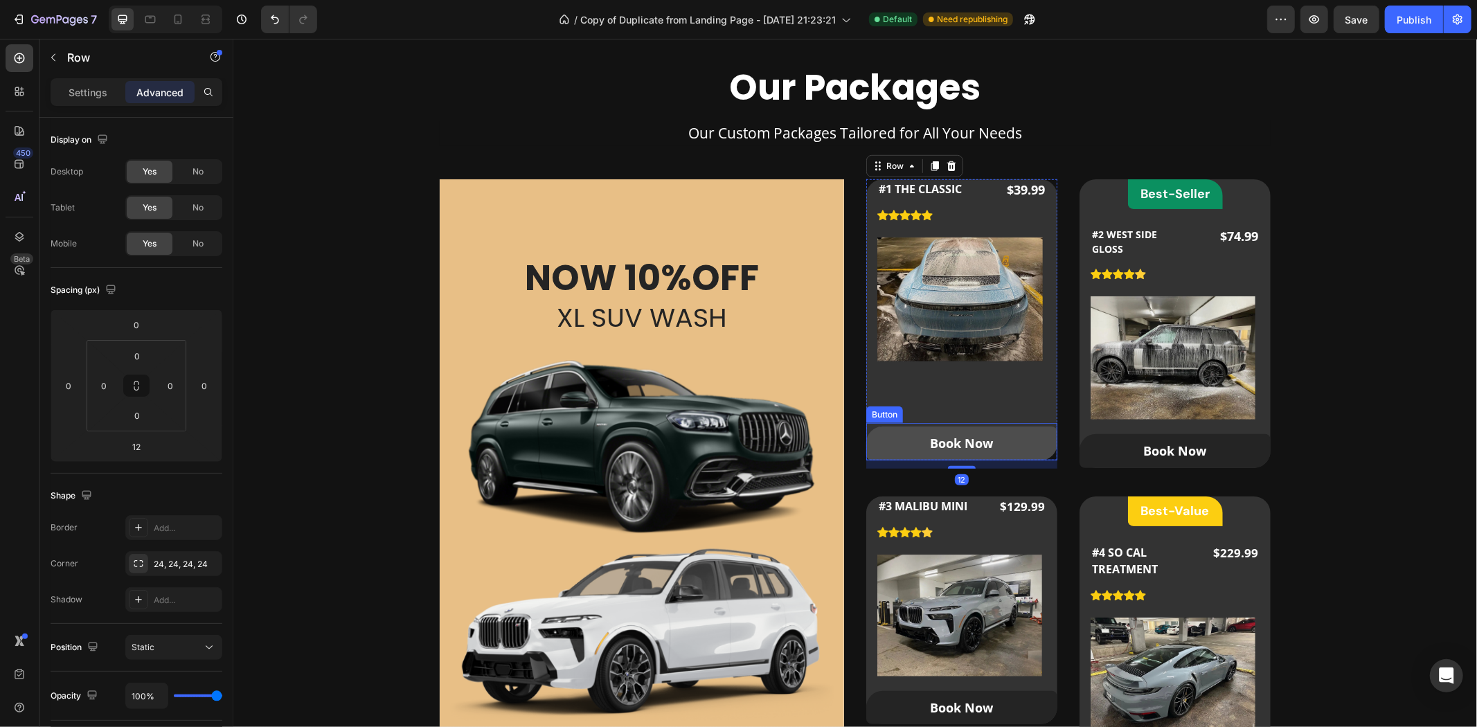
click at [947, 427] on link "Book Now" at bounding box center [961, 442] width 191 height 33
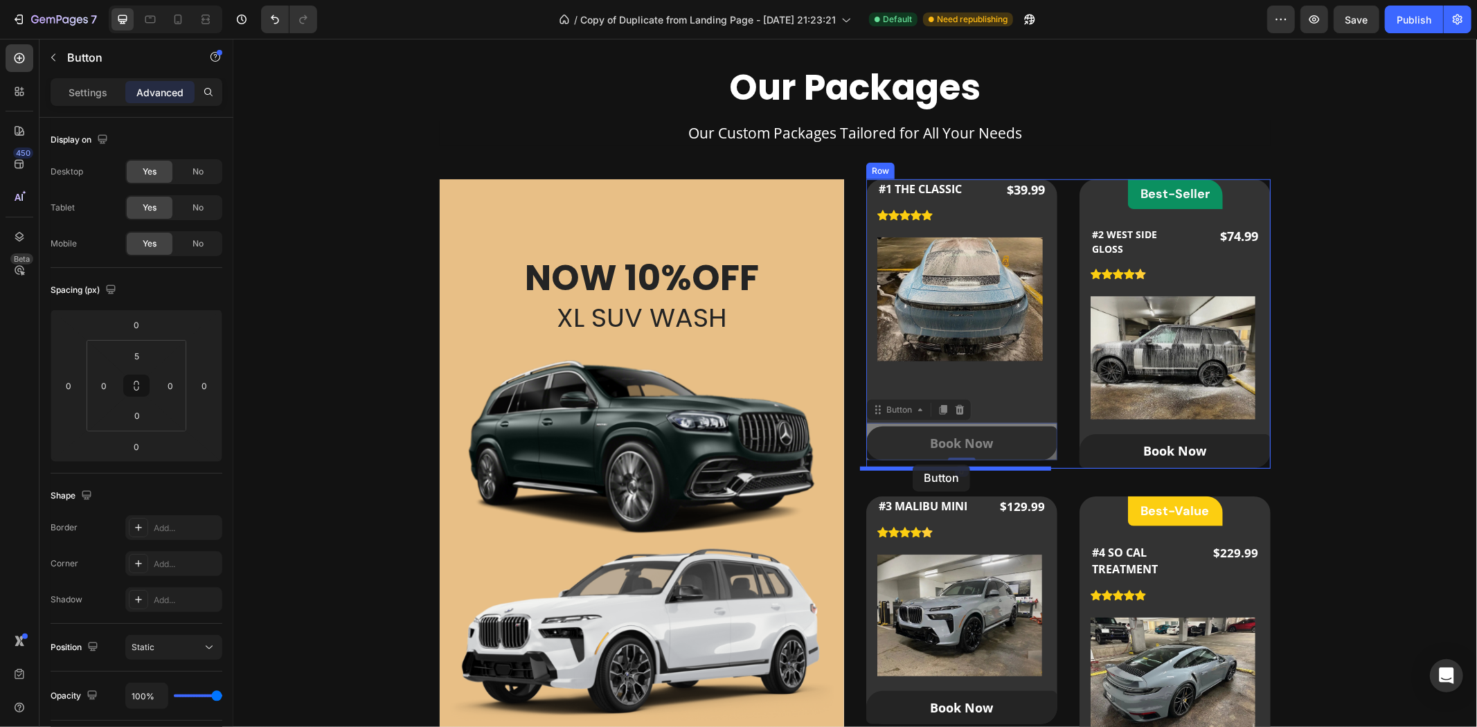
drag, startPoint x: 903, startPoint y: 404, endPoint x: 912, endPoint y: 464, distance: 60.2
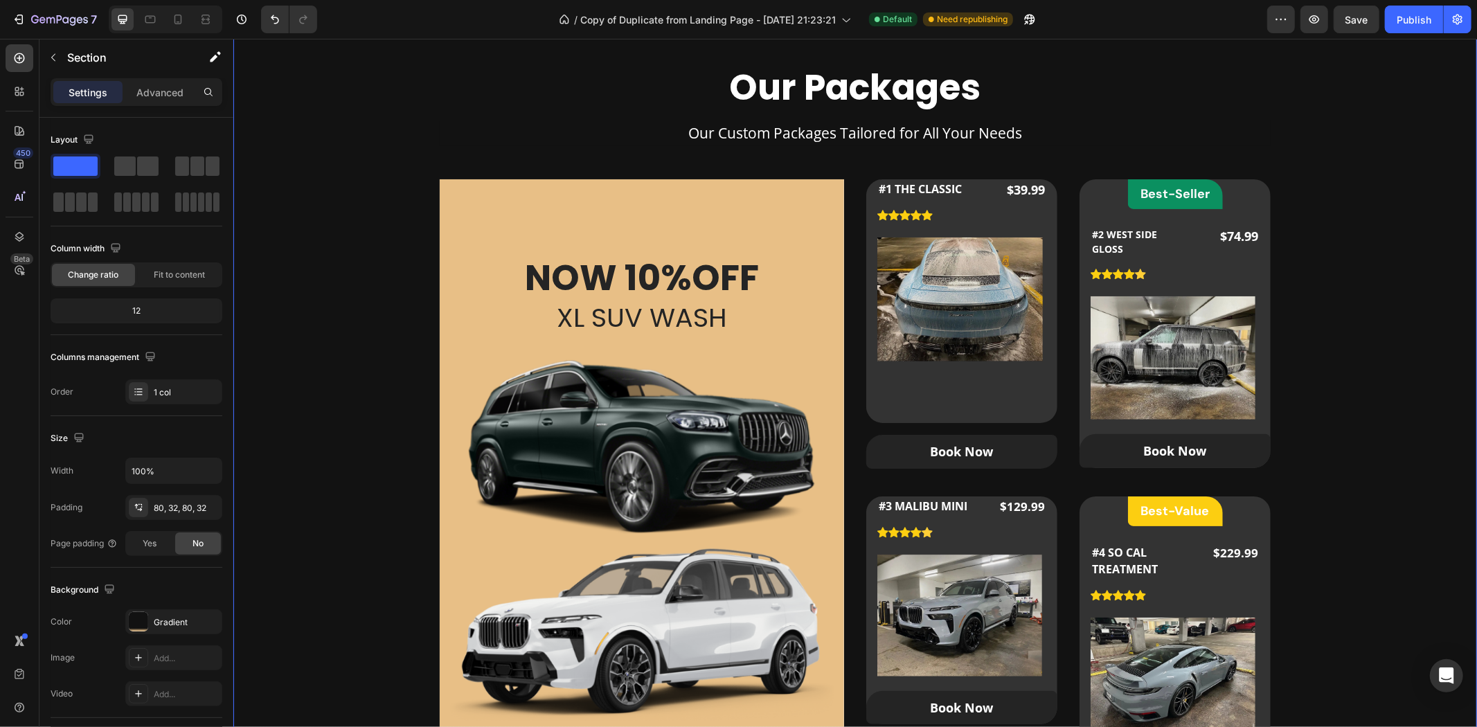
click at [1350, 416] on div "Our Packages Heading Our Custom Packages Tailored for All Your Needs Text block…" at bounding box center [854, 460] width 1199 height 792
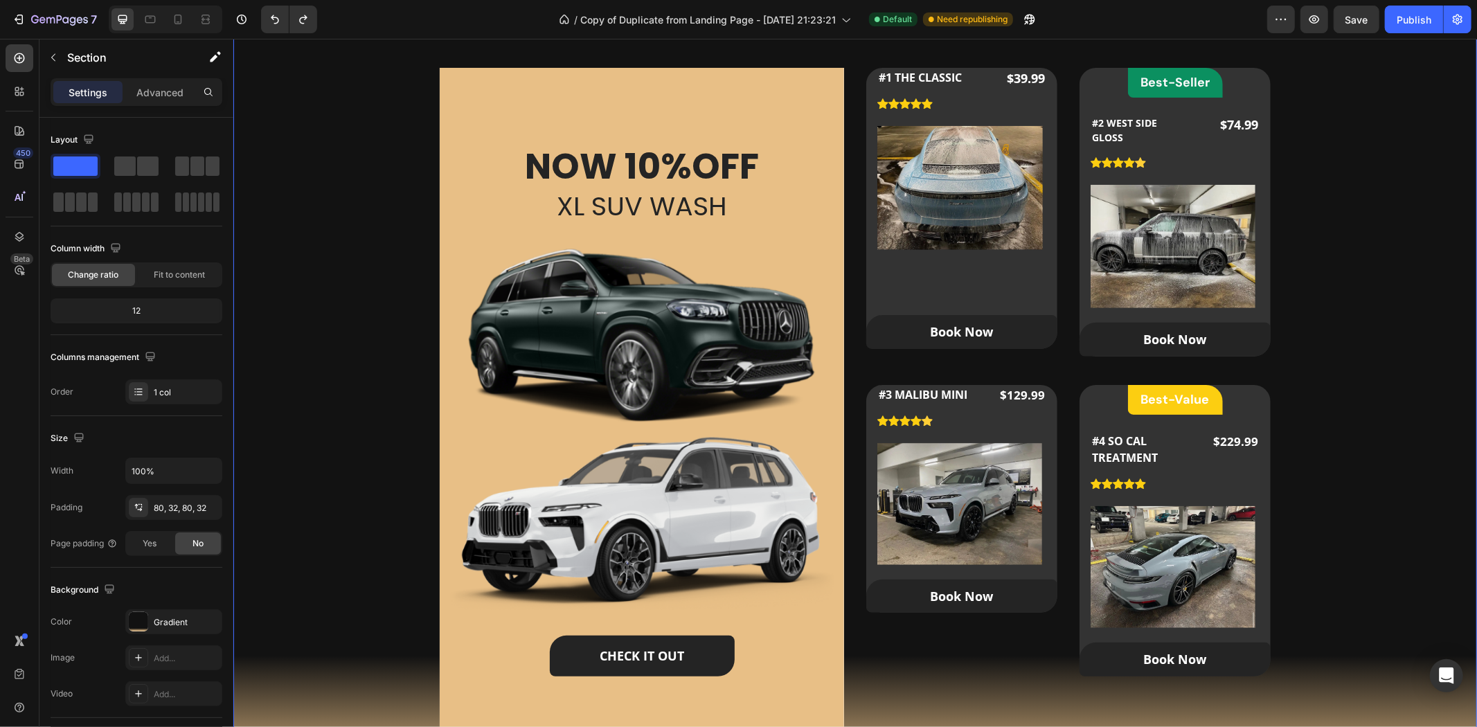
scroll to position [923, 0]
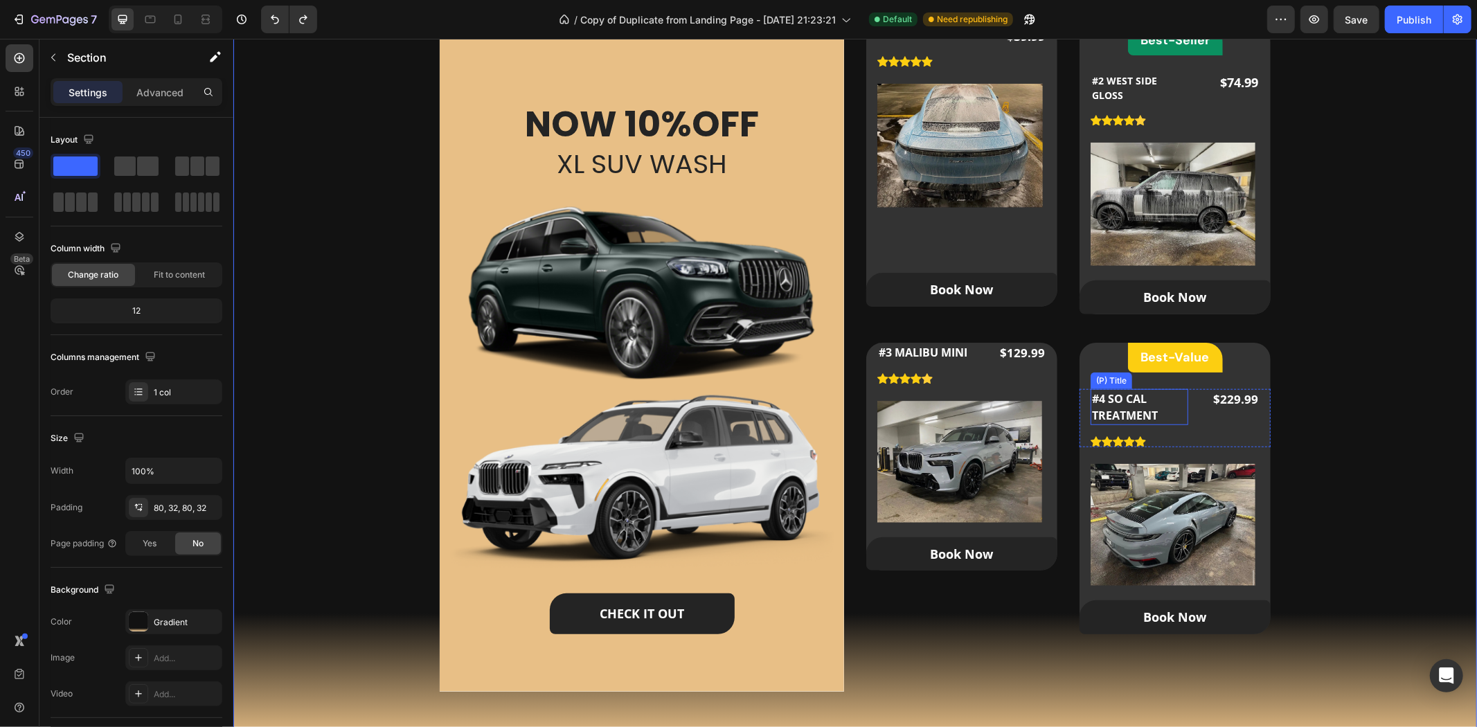
click at [1127, 400] on h2 "#4 SO CAL TREATMENT" at bounding box center [1139, 407] width 98 height 36
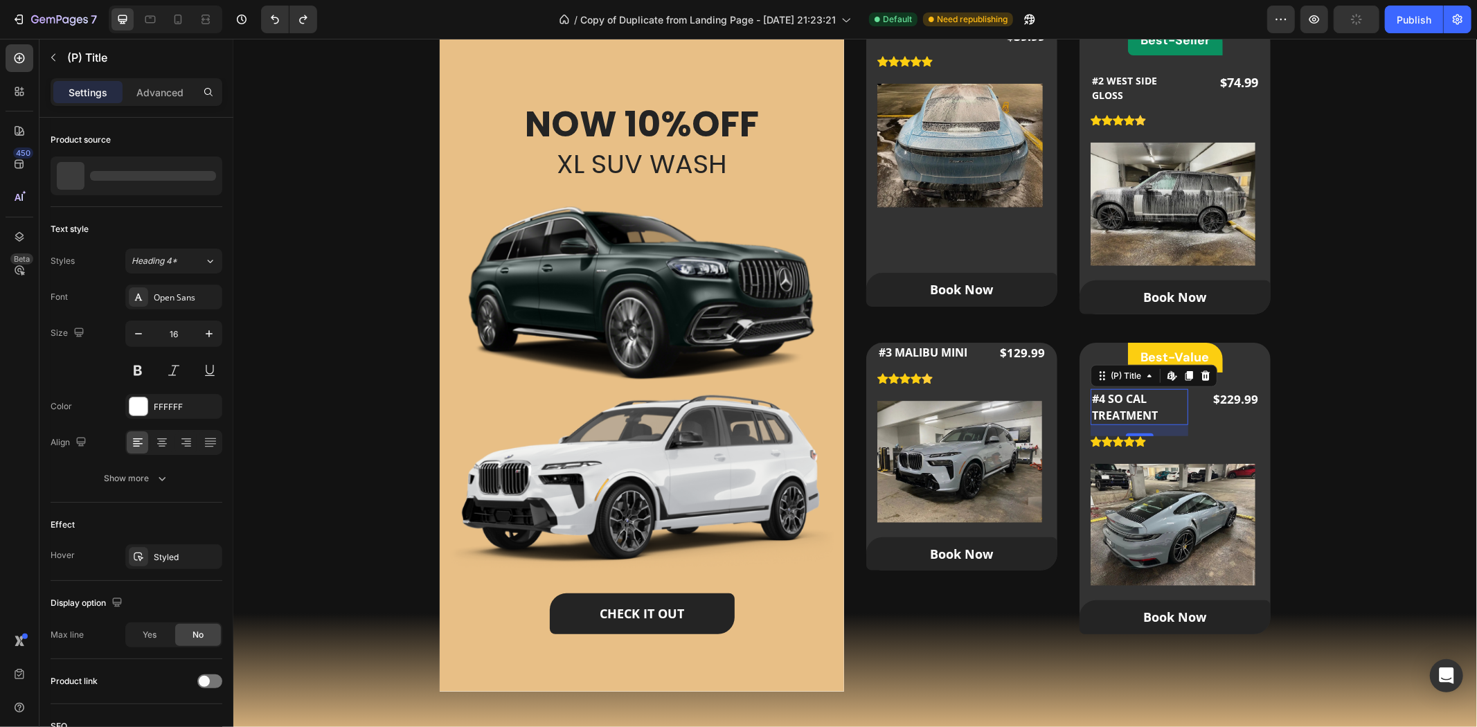
click at [1127, 400] on h2 "#4 SO CAL TREATMENT" at bounding box center [1139, 407] width 98 height 36
click at [904, 349] on h2 "#3 MALIBU MINI" at bounding box center [926, 351] width 98 height 19
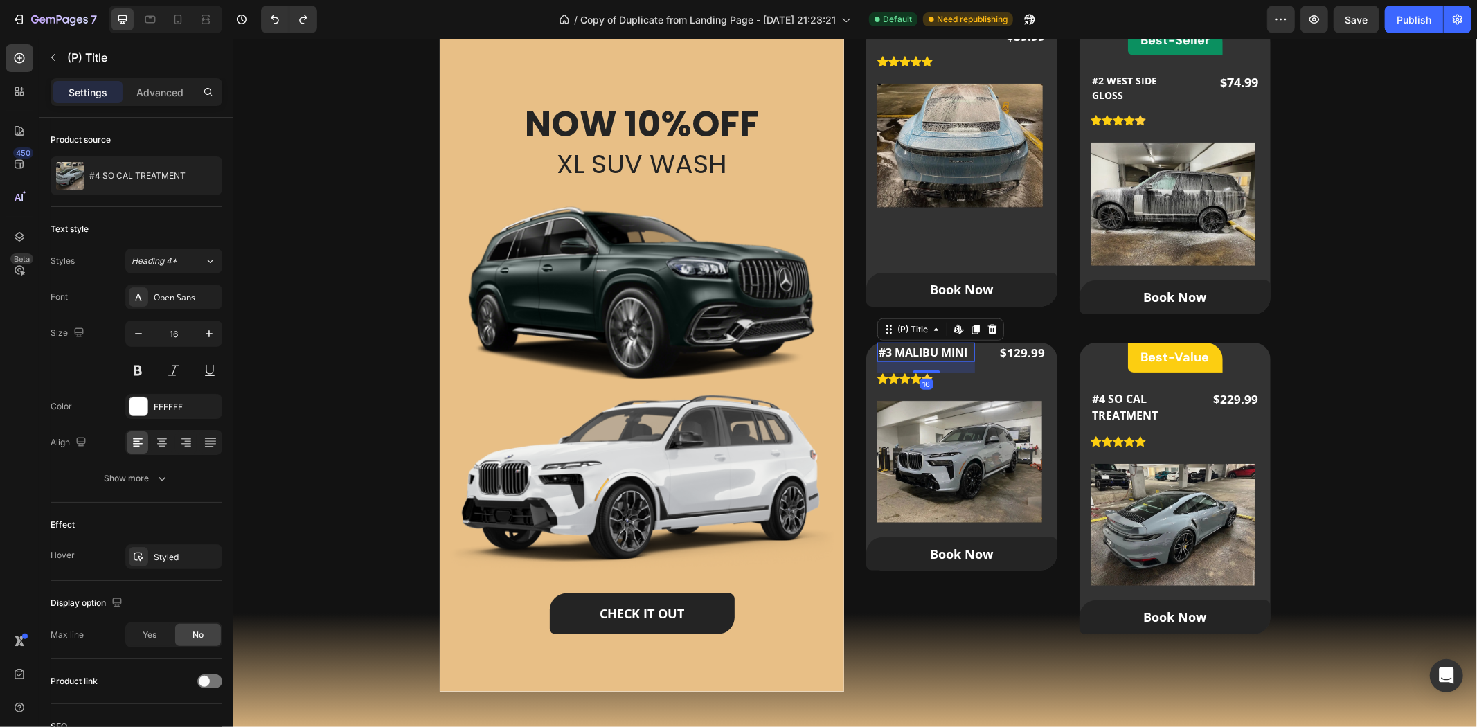
click at [904, 349] on h2 "#3 MALIBU MINI" at bounding box center [926, 351] width 98 height 19
click at [1133, 407] on h2 "#4 SO CAL TREATMENT" at bounding box center [1139, 407] width 98 height 36
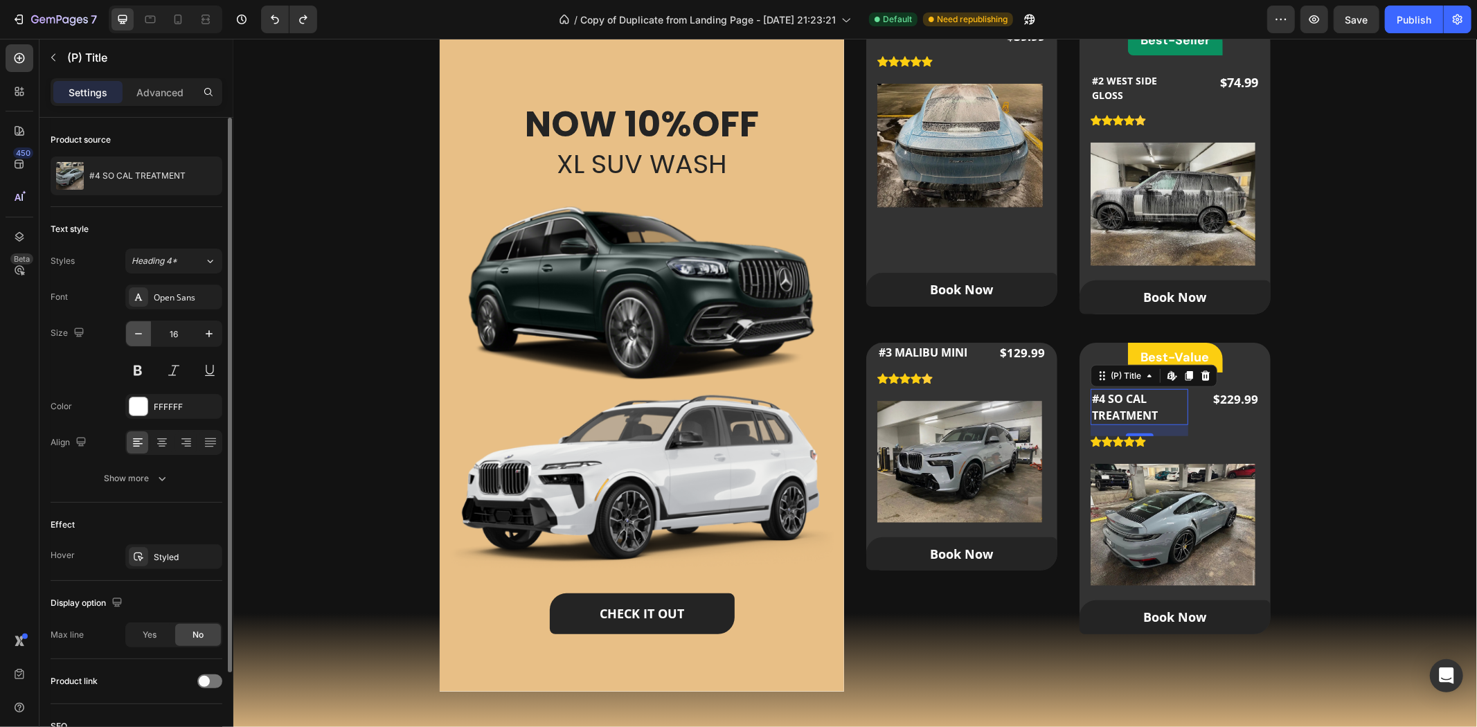
click at [144, 335] on icon "button" at bounding box center [139, 334] width 14 height 14
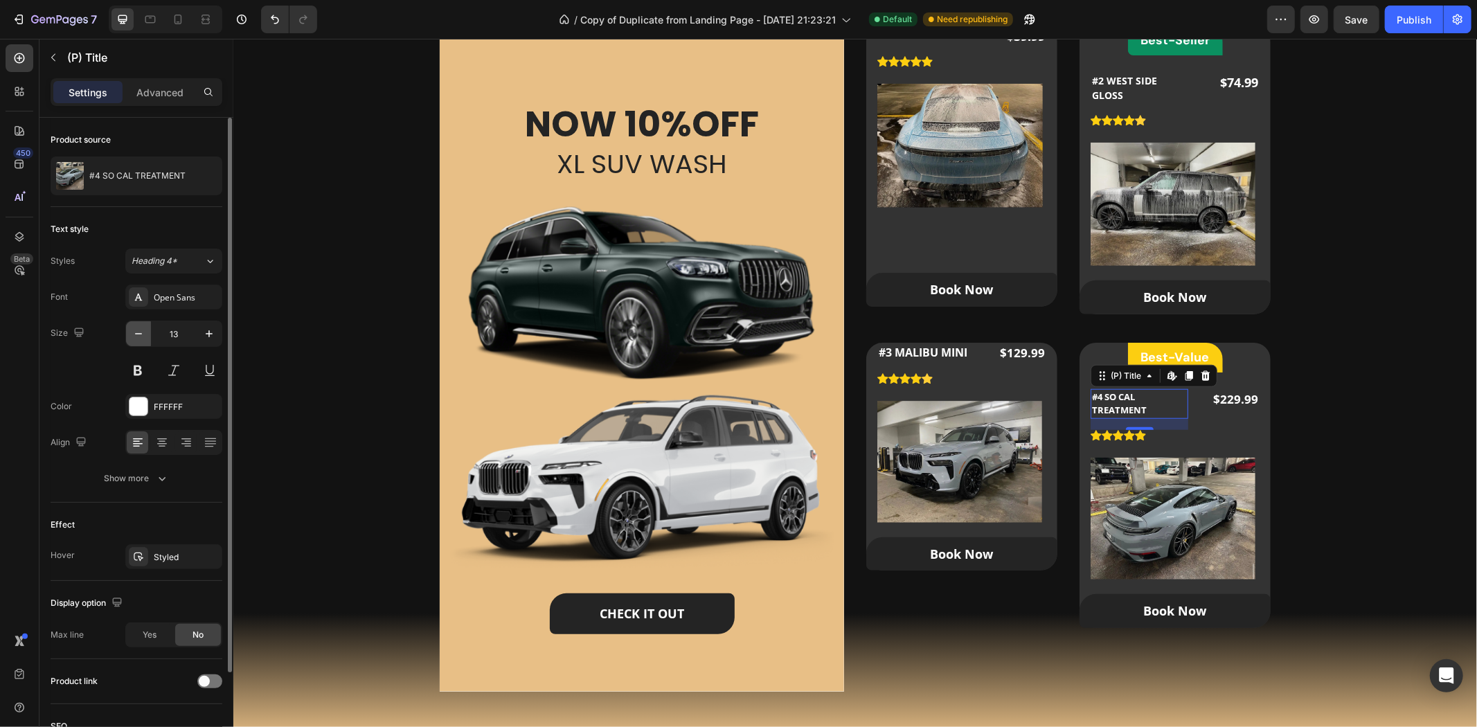
click at [144, 335] on icon "button" at bounding box center [139, 334] width 14 height 14
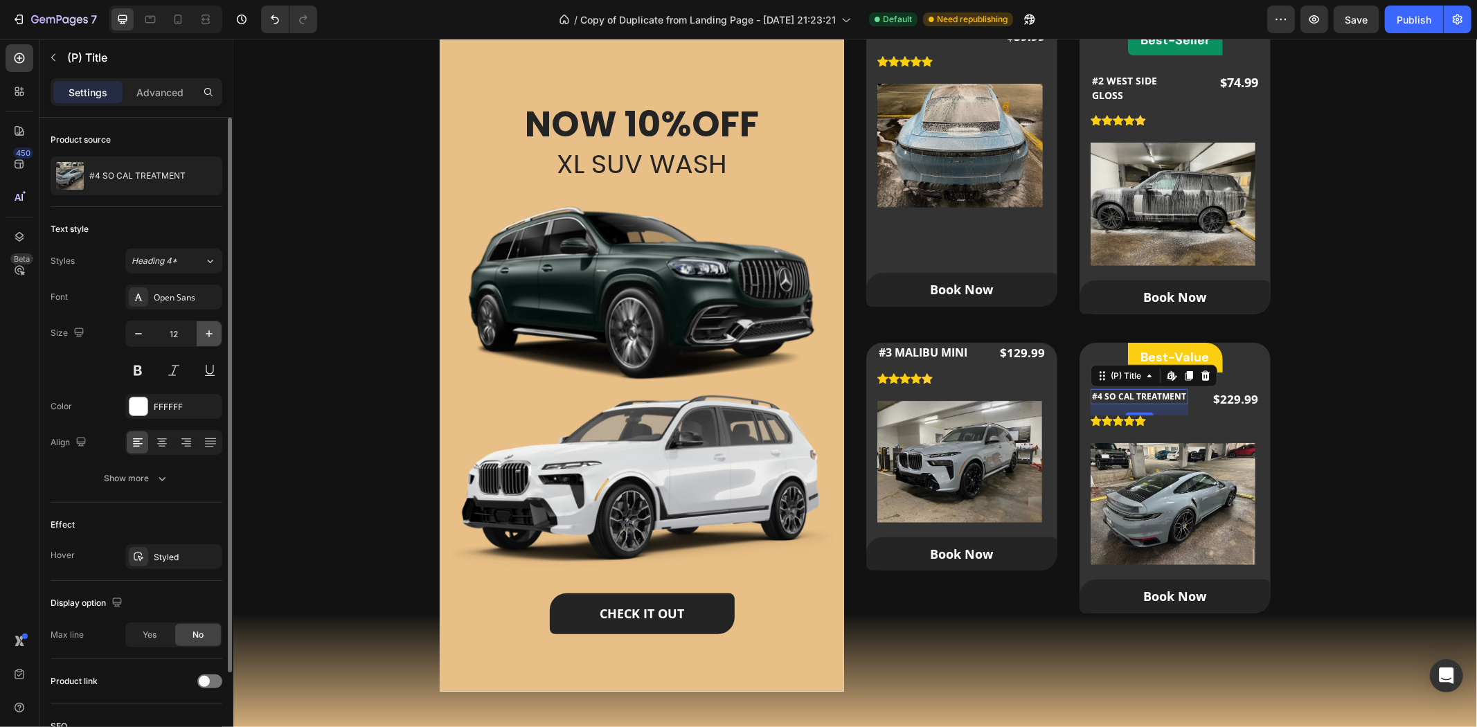
click at [212, 330] on icon "button" at bounding box center [209, 334] width 14 height 14
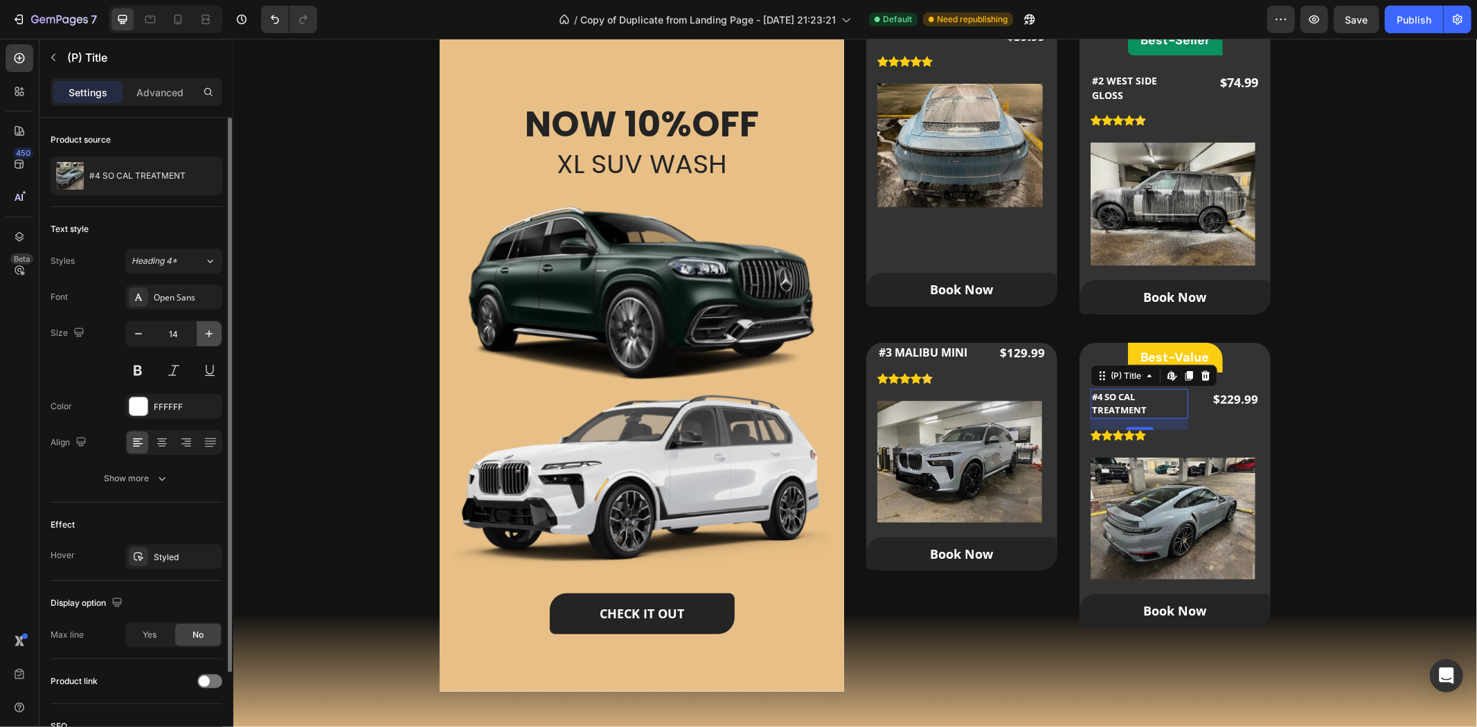
click at [212, 330] on icon "button" at bounding box center [209, 334] width 14 height 14
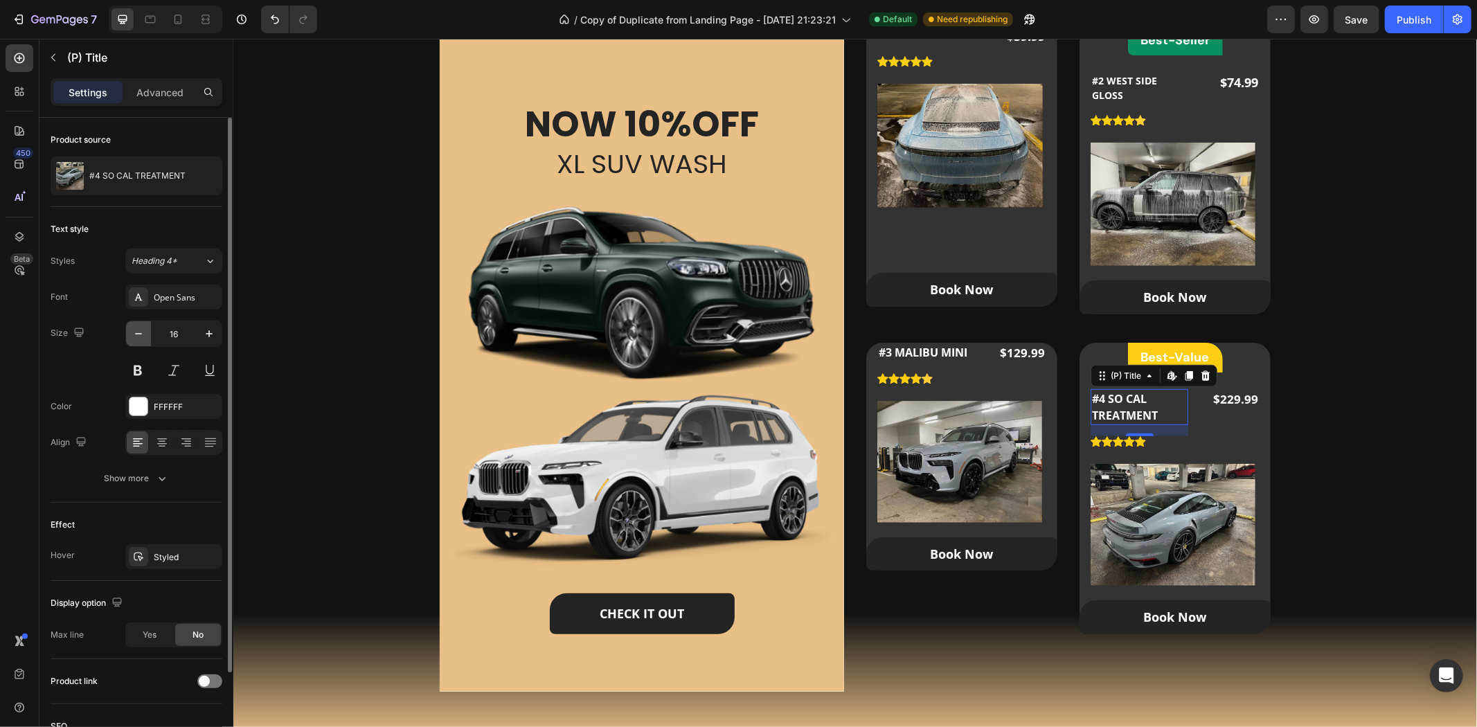
click at [148, 343] on button "button" at bounding box center [138, 333] width 25 height 25
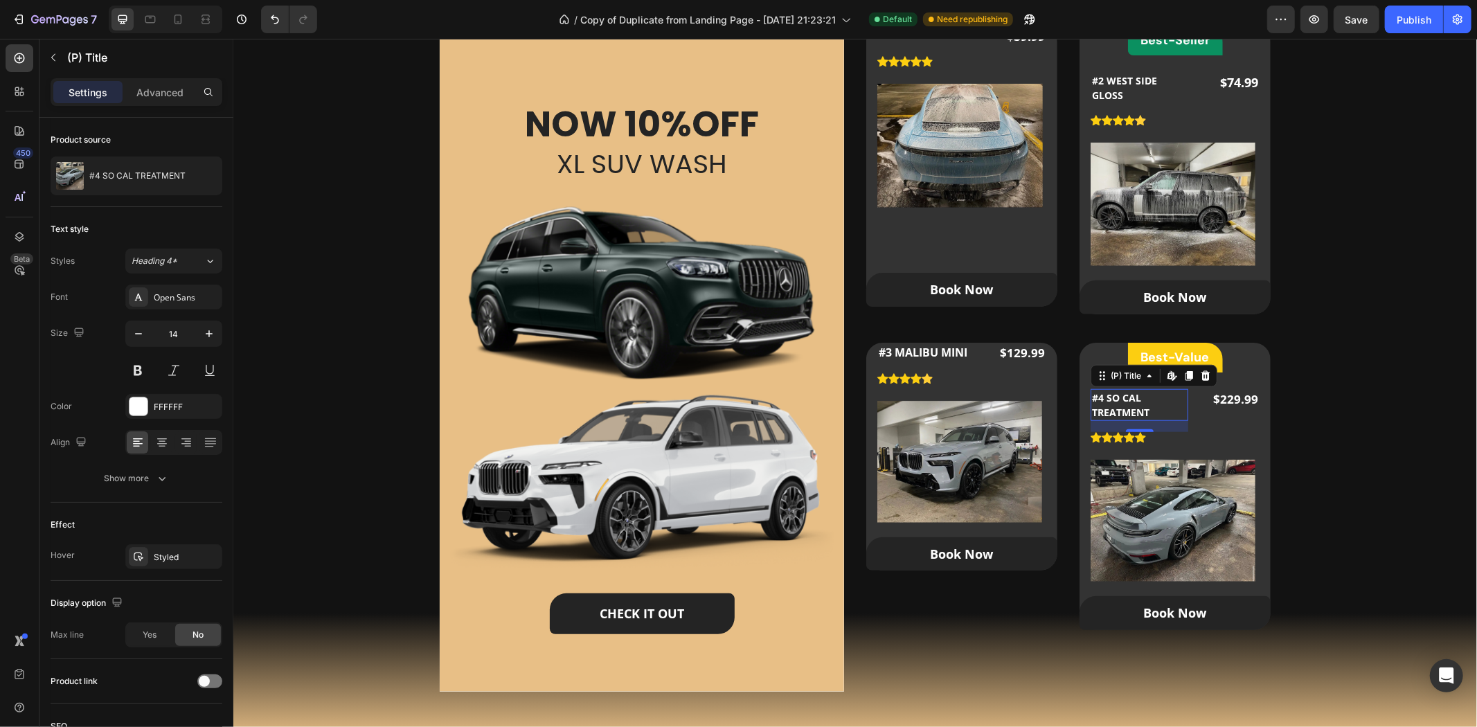
click at [1166, 408] on h2 "#4 SO CAL TREATMENT" at bounding box center [1139, 405] width 98 height 32
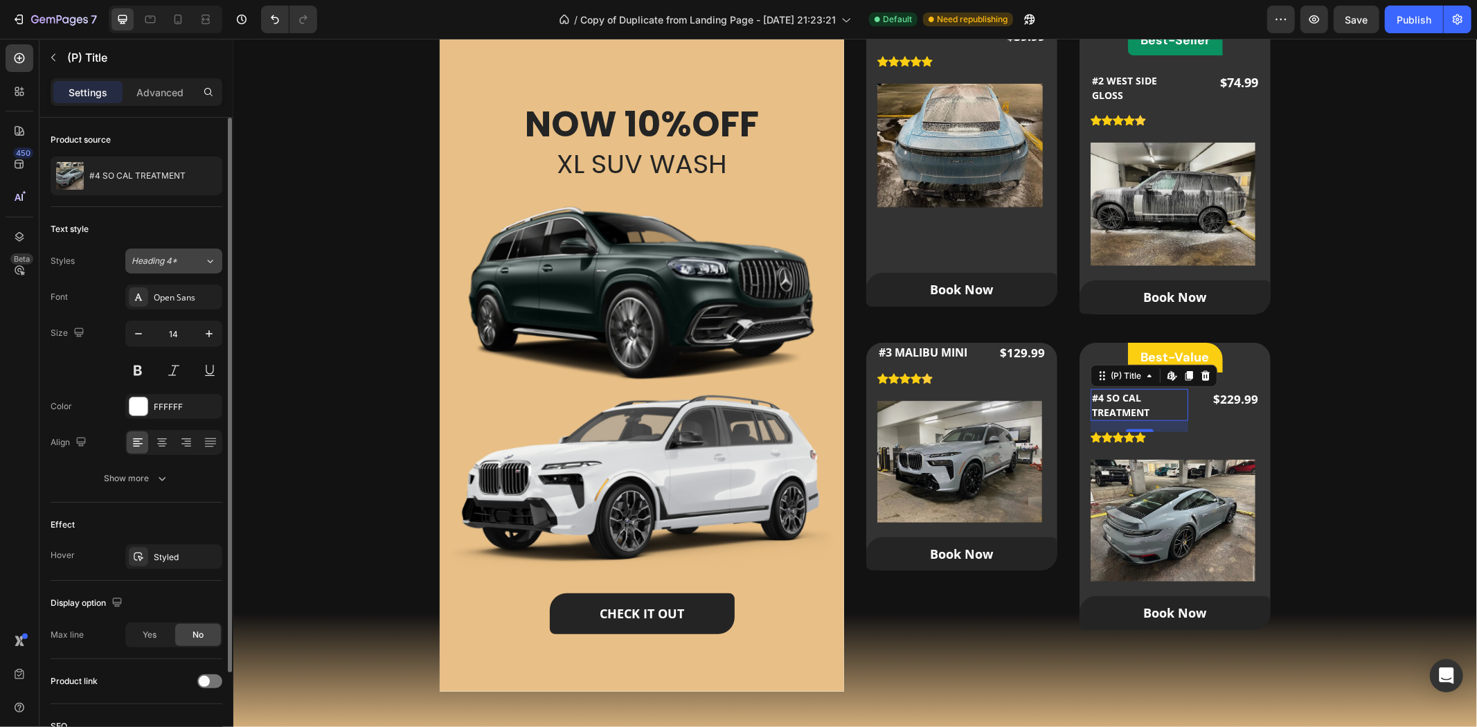
click at [202, 263] on div "Heading 4*" at bounding box center [168, 261] width 73 height 12
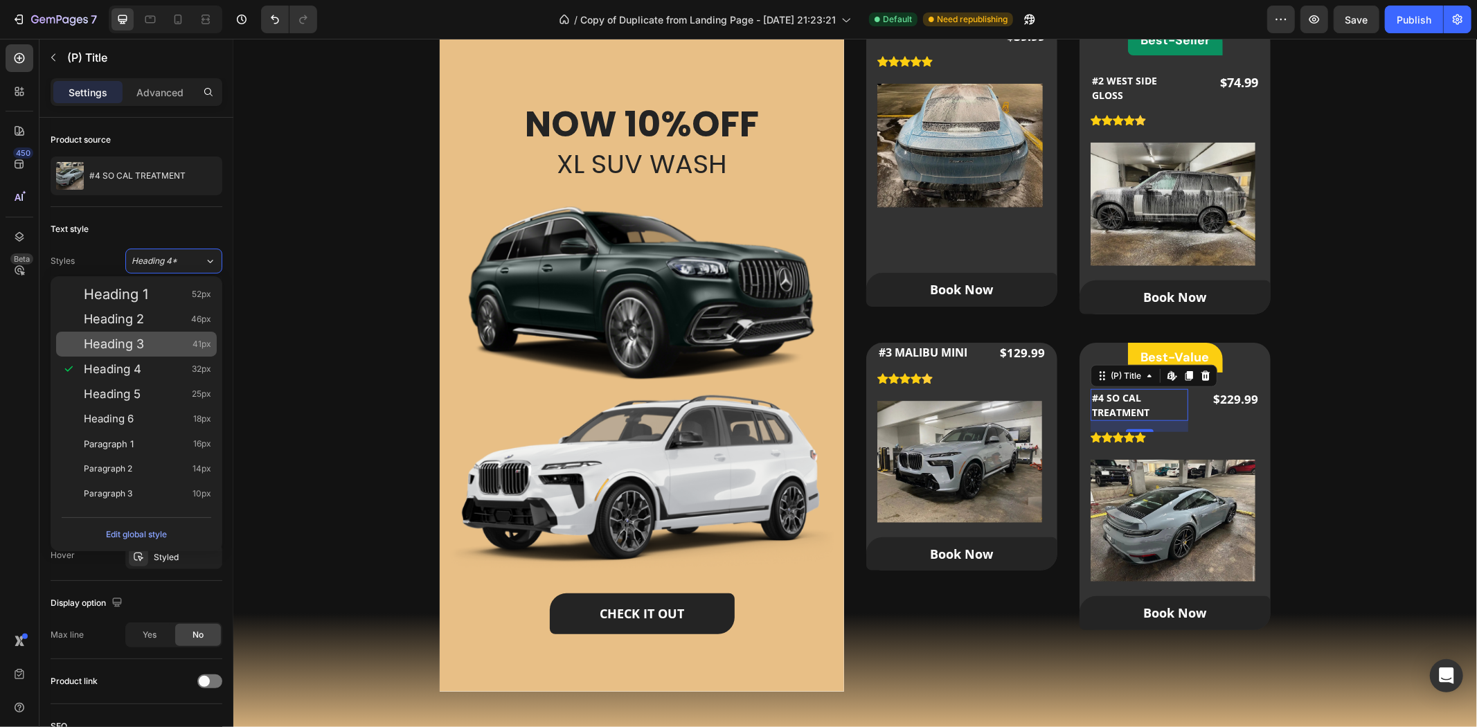
click at [143, 346] on span "Heading 3" at bounding box center [114, 344] width 60 height 14
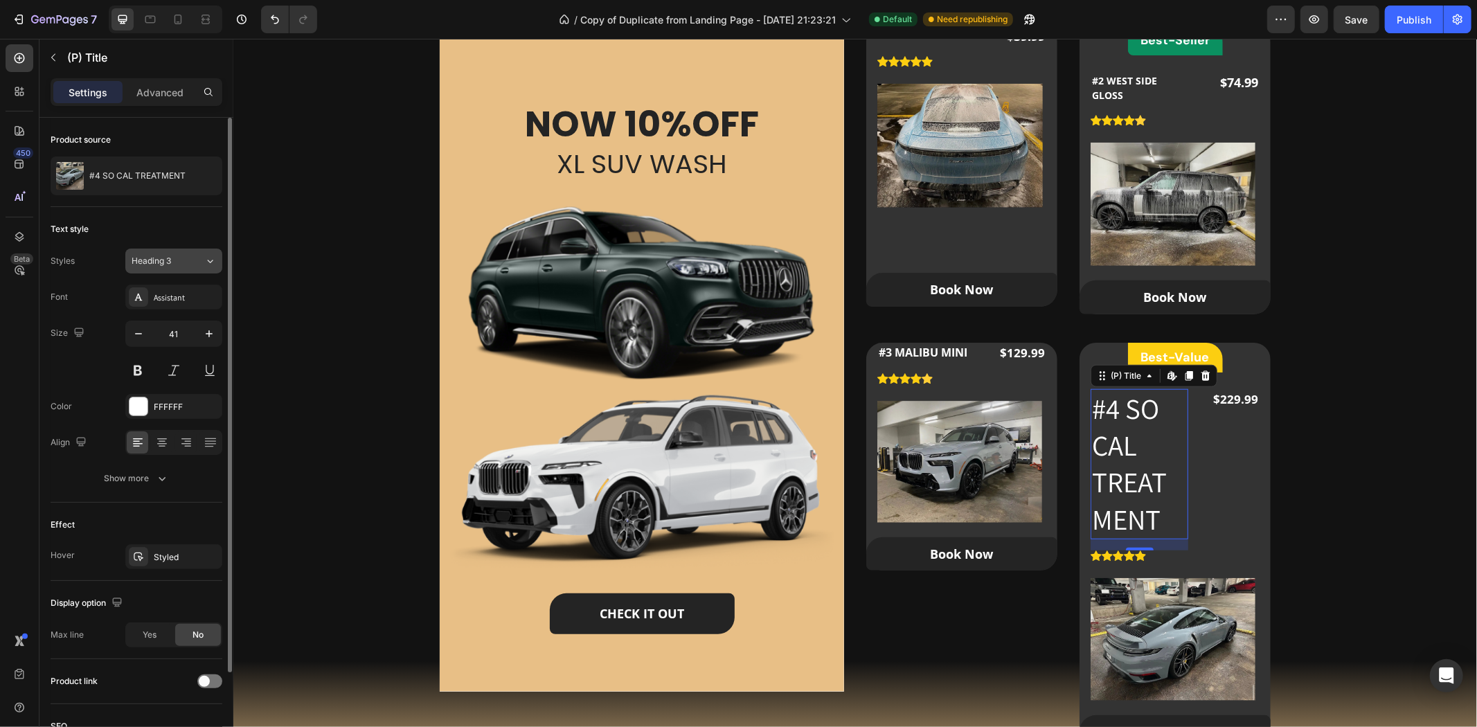
click at [188, 265] on div "Heading 3" at bounding box center [168, 261] width 73 height 12
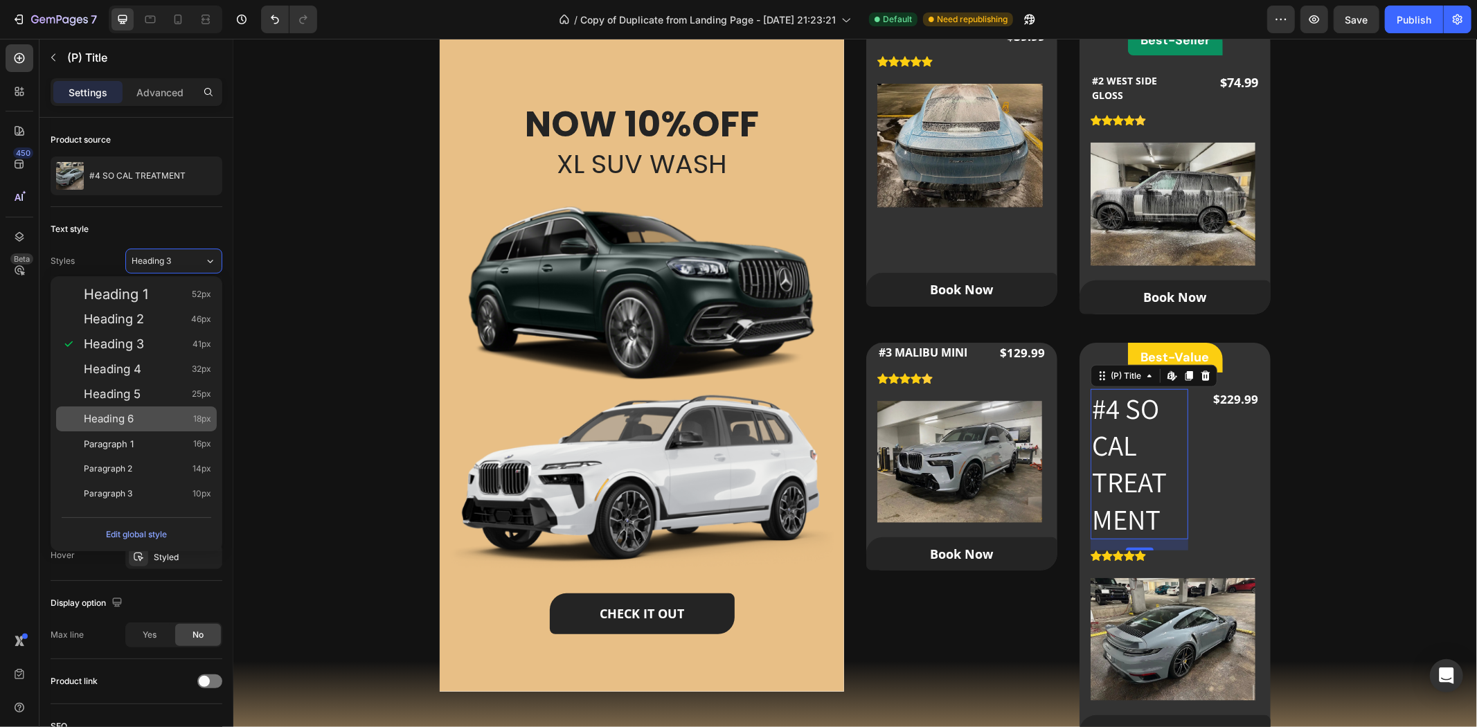
click at [160, 418] on div "Heading 6 18px" at bounding box center [147, 419] width 127 height 14
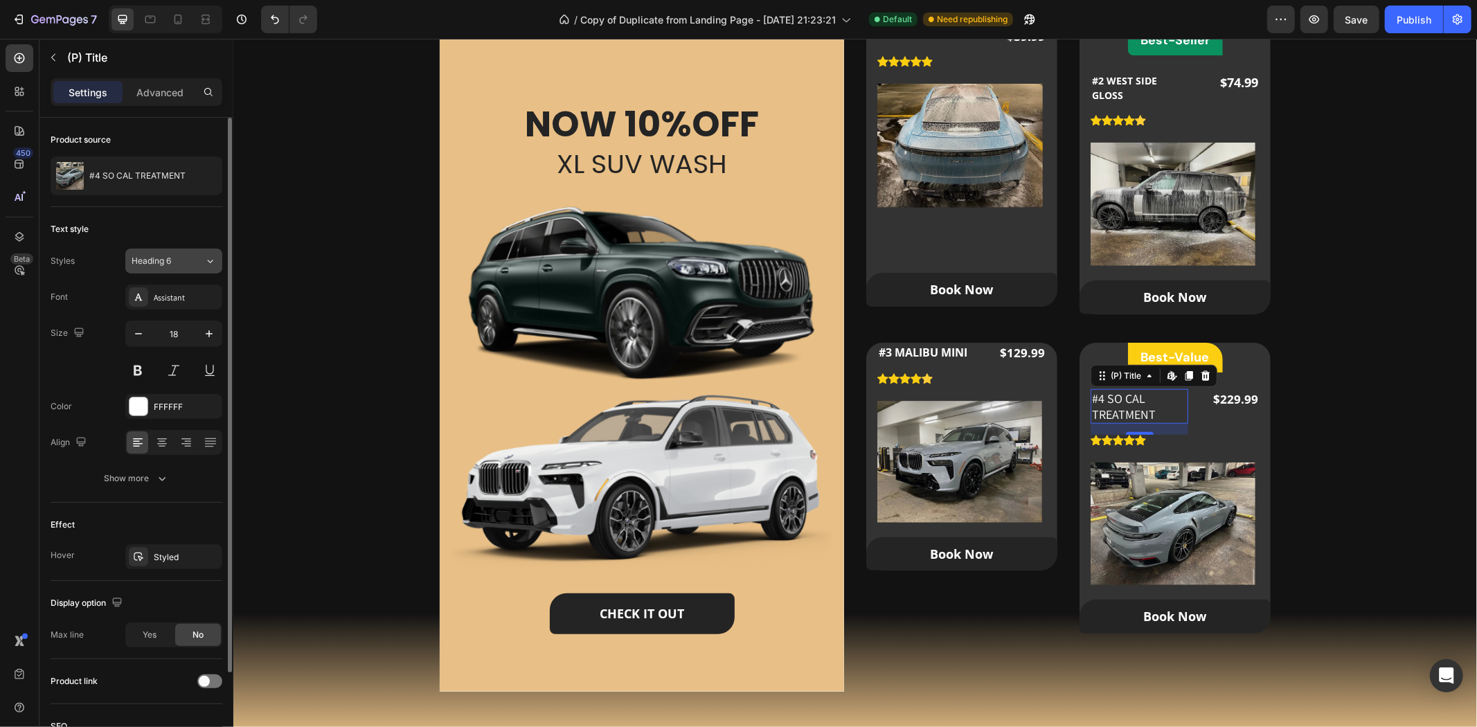
click at [217, 252] on button "Heading 6" at bounding box center [173, 261] width 97 height 25
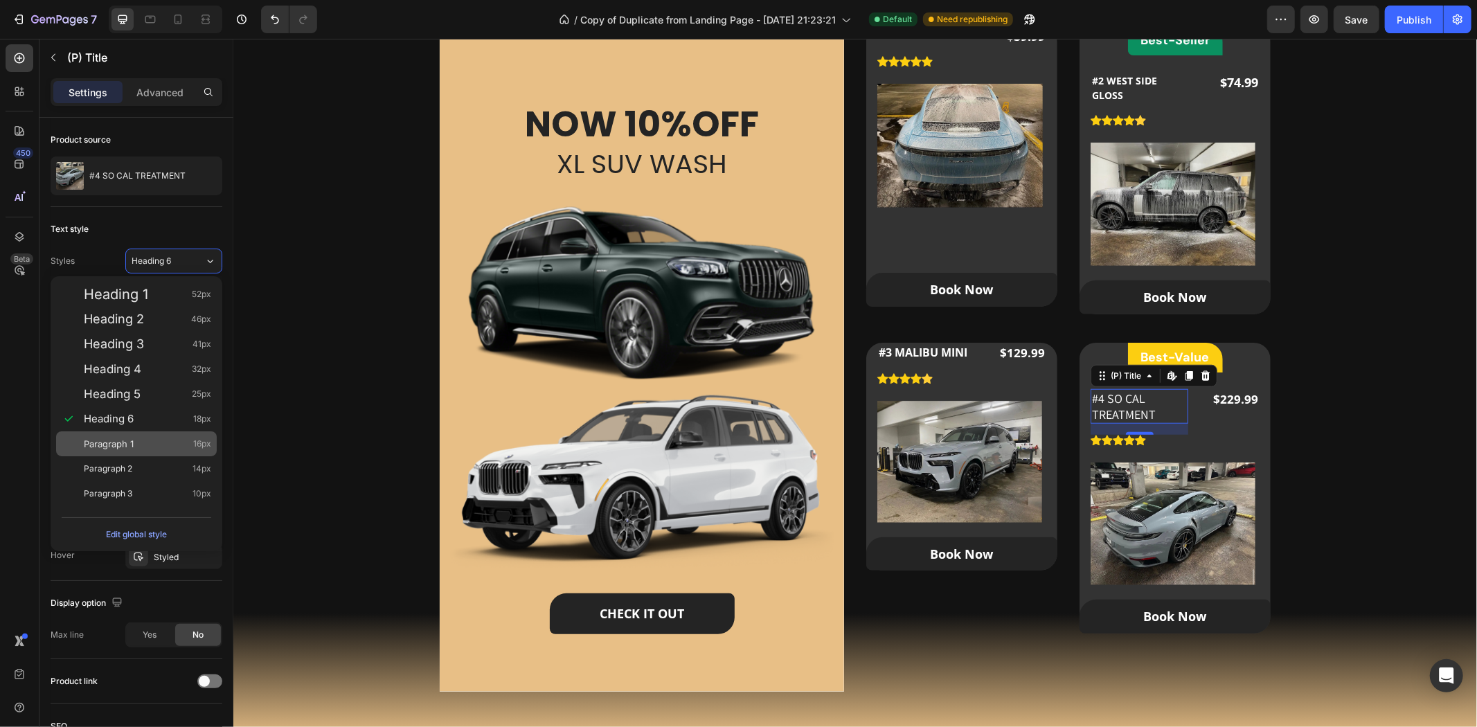
click at [160, 434] on div "Paragraph 1 16px" at bounding box center [136, 443] width 161 height 25
type input "16"
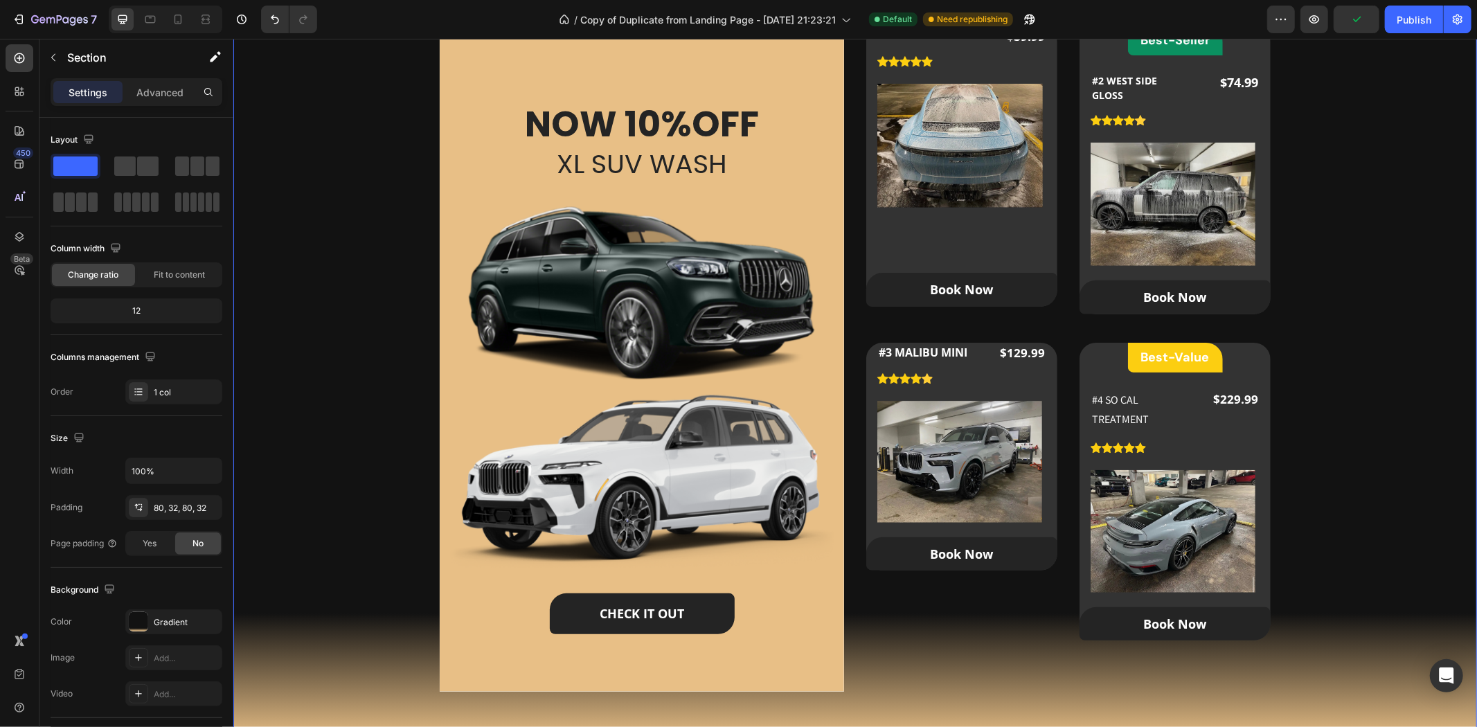
click at [350, 411] on div "Our Packages Heading Our Custom Packages Tailored for All Your Needs Text block…" at bounding box center [854, 307] width 1199 height 792
click at [262, 21] on button "Undo/Redo" at bounding box center [275, 20] width 28 height 28
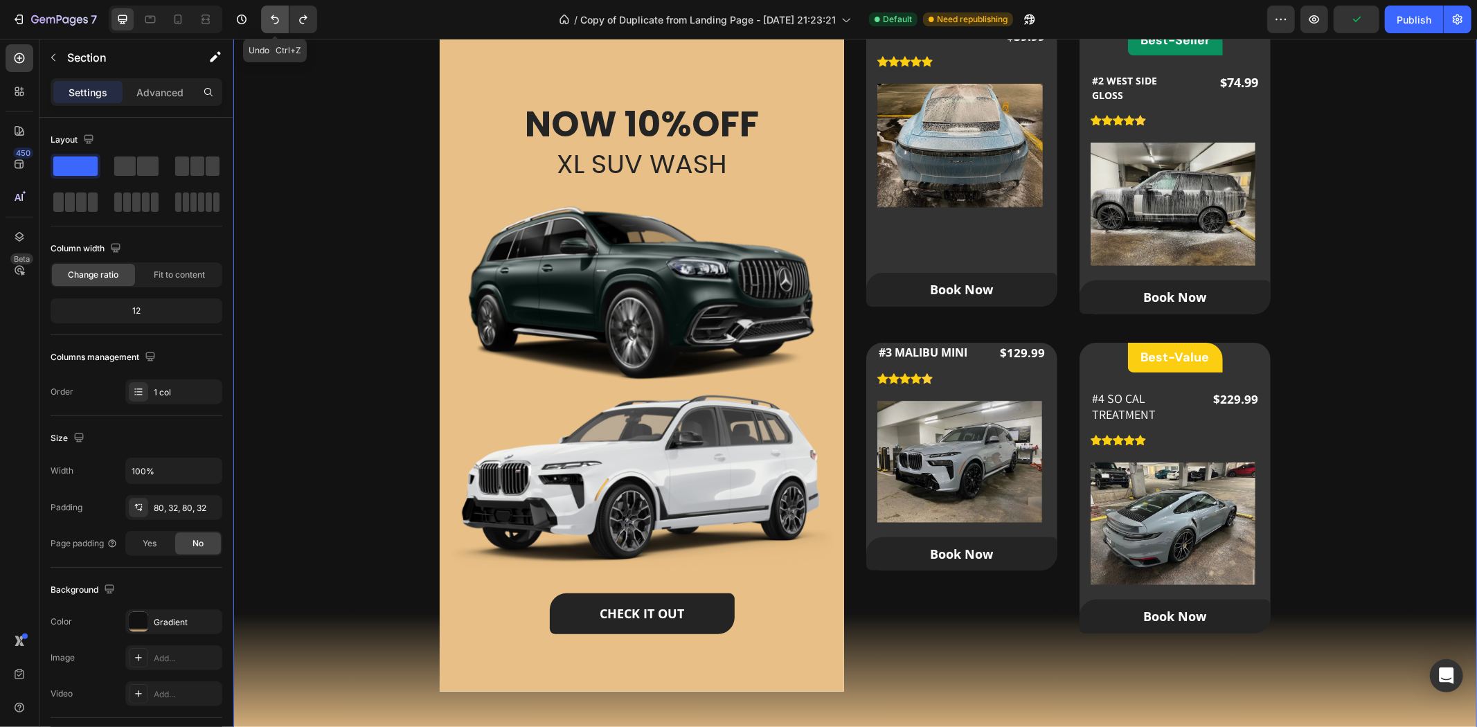
click at [262, 21] on button "Undo/Redo" at bounding box center [275, 20] width 28 height 28
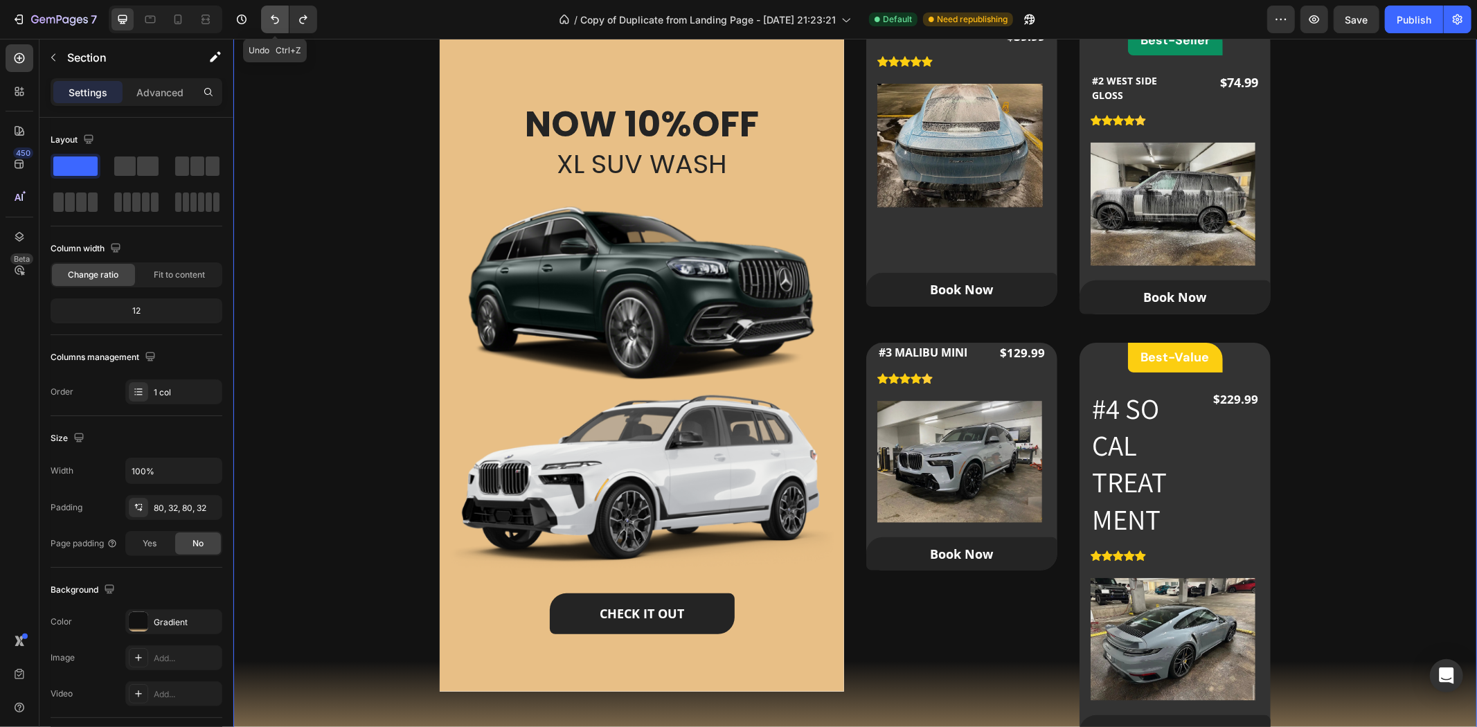
click at [263, 21] on button "Undo/Redo" at bounding box center [275, 20] width 28 height 28
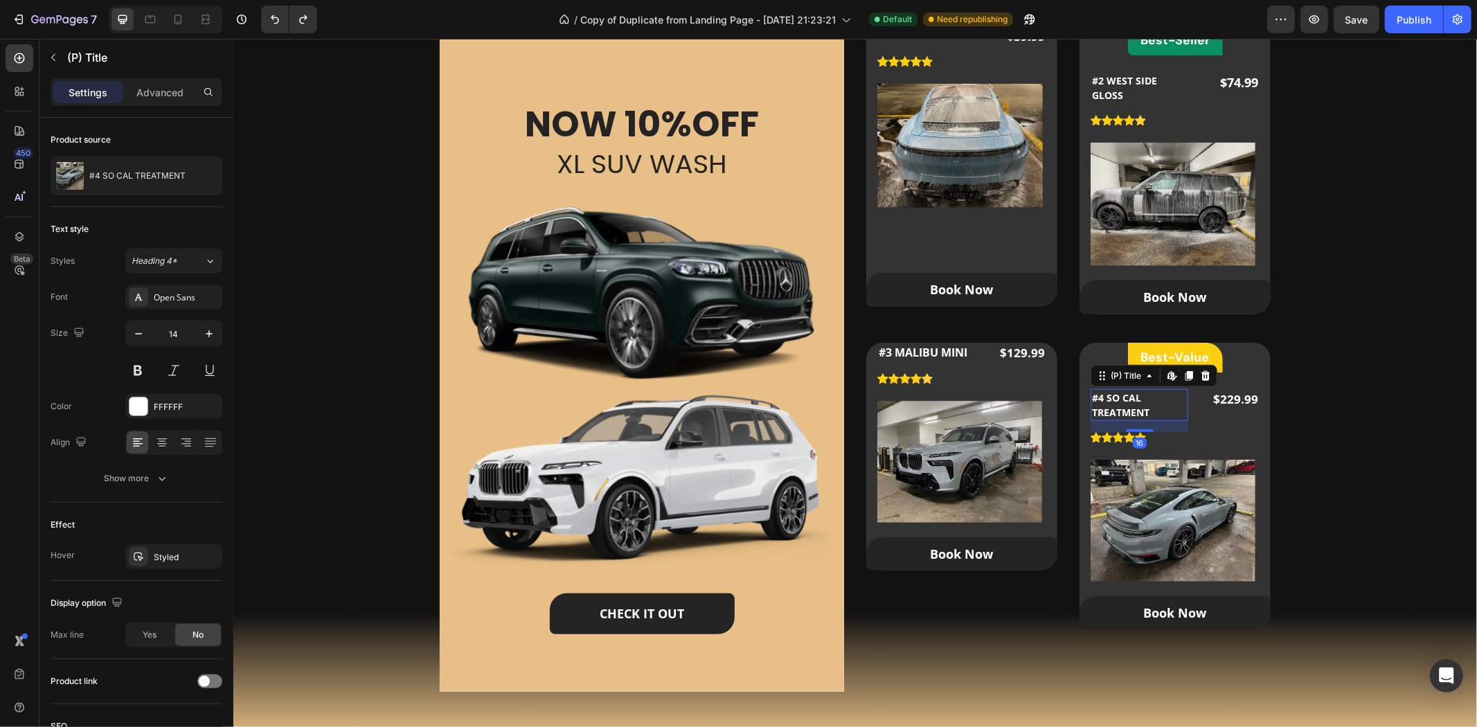
click at [1130, 409] on h2 "#4 SO CAL TREATMENT" at bounding box center [1139, 405] width 98 height 32
click at [1391, 379] on div "Our Packages Heading Our Custom Packages Tailored for All Your Needs Text block…" at bounding box center [854, 307] width 1199 height 792
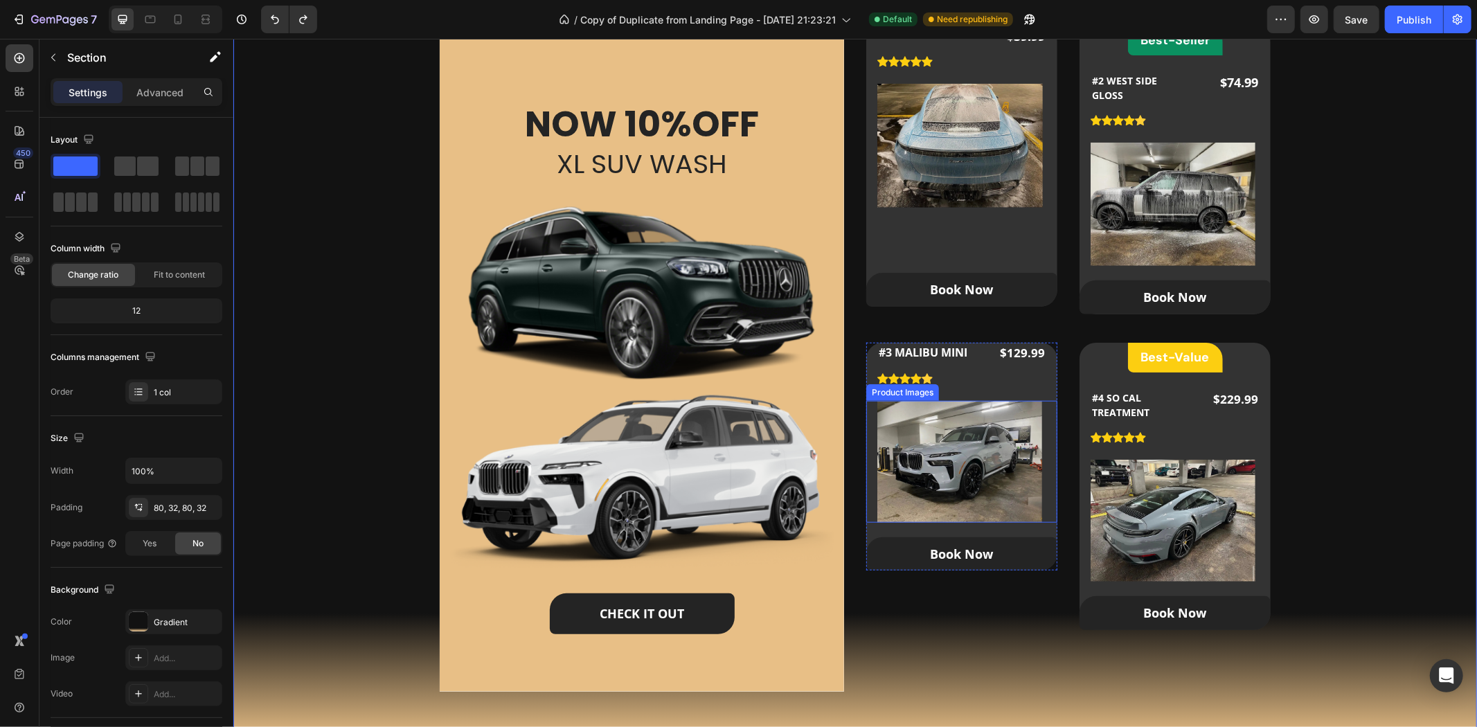
click at [1046, 521] on div "Product Images" at bounding box center [961, 461] width 191 height 122
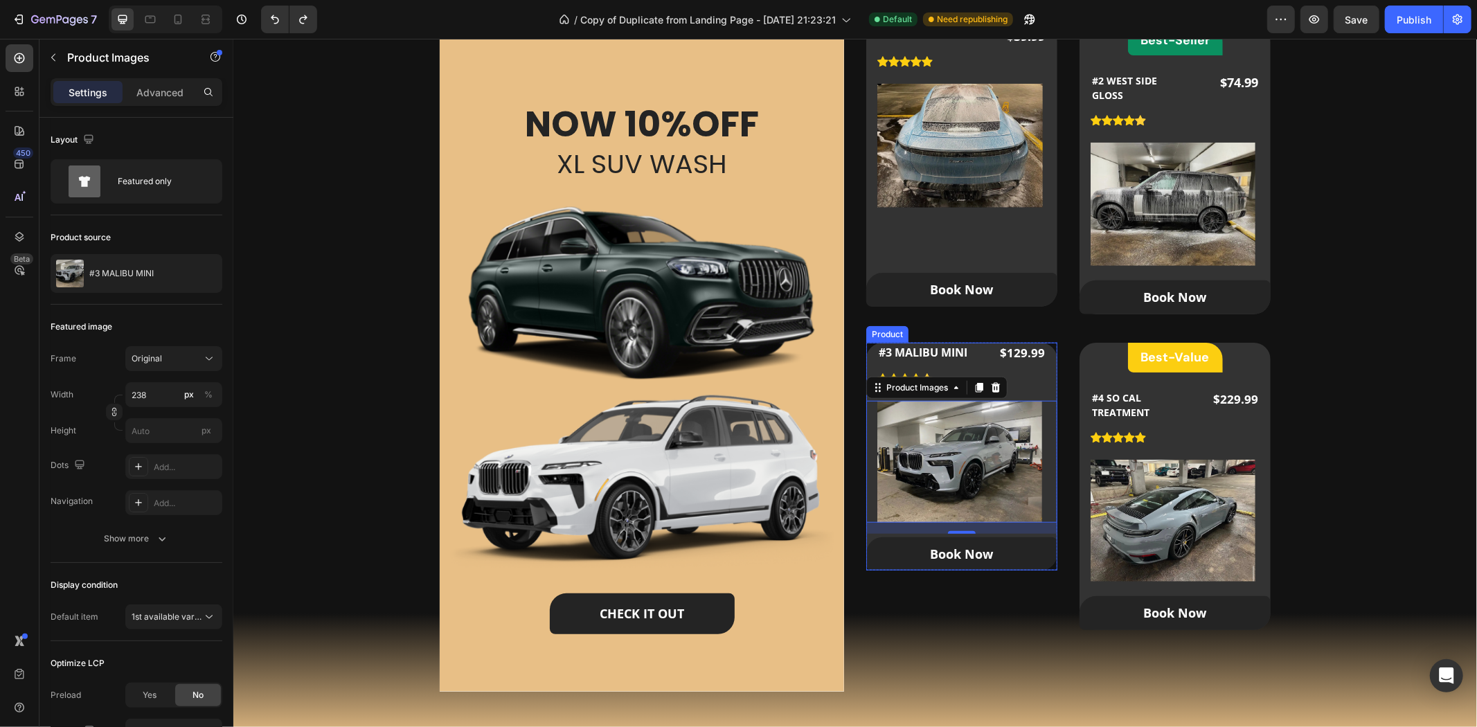
click at [1031, 388] on div "#3 MALIBU MINI (P) Title Icon Icon Icon Icon Icon Icon List Hoz $129.99 (P) Pri…" at bounding box center [961, 456] width 191 height 229
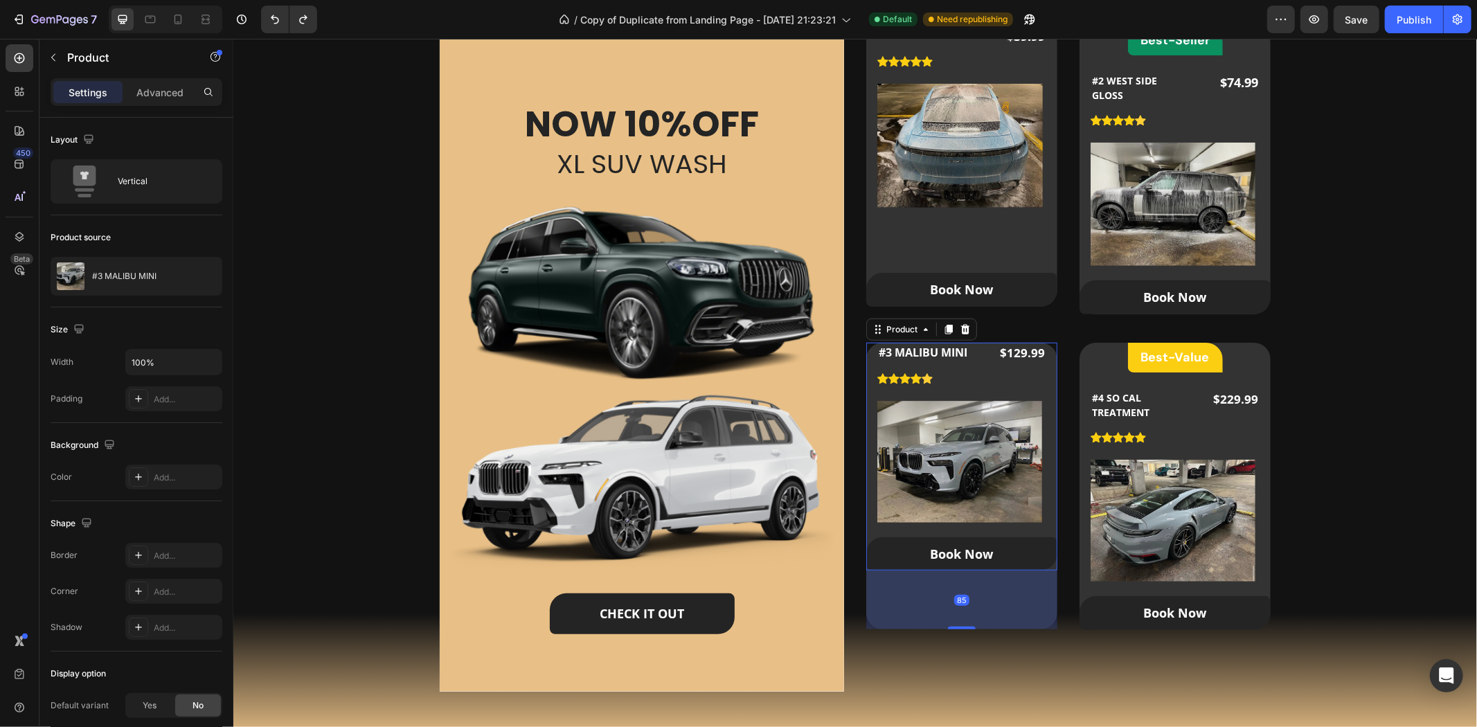
drag, startPoint x: 949, startPoint y: 569, endPoint x: 955, endPoint y: 628, distance: 59.1
click at [955, 628] on div at bounding box center [961, 627] width 28 height 3
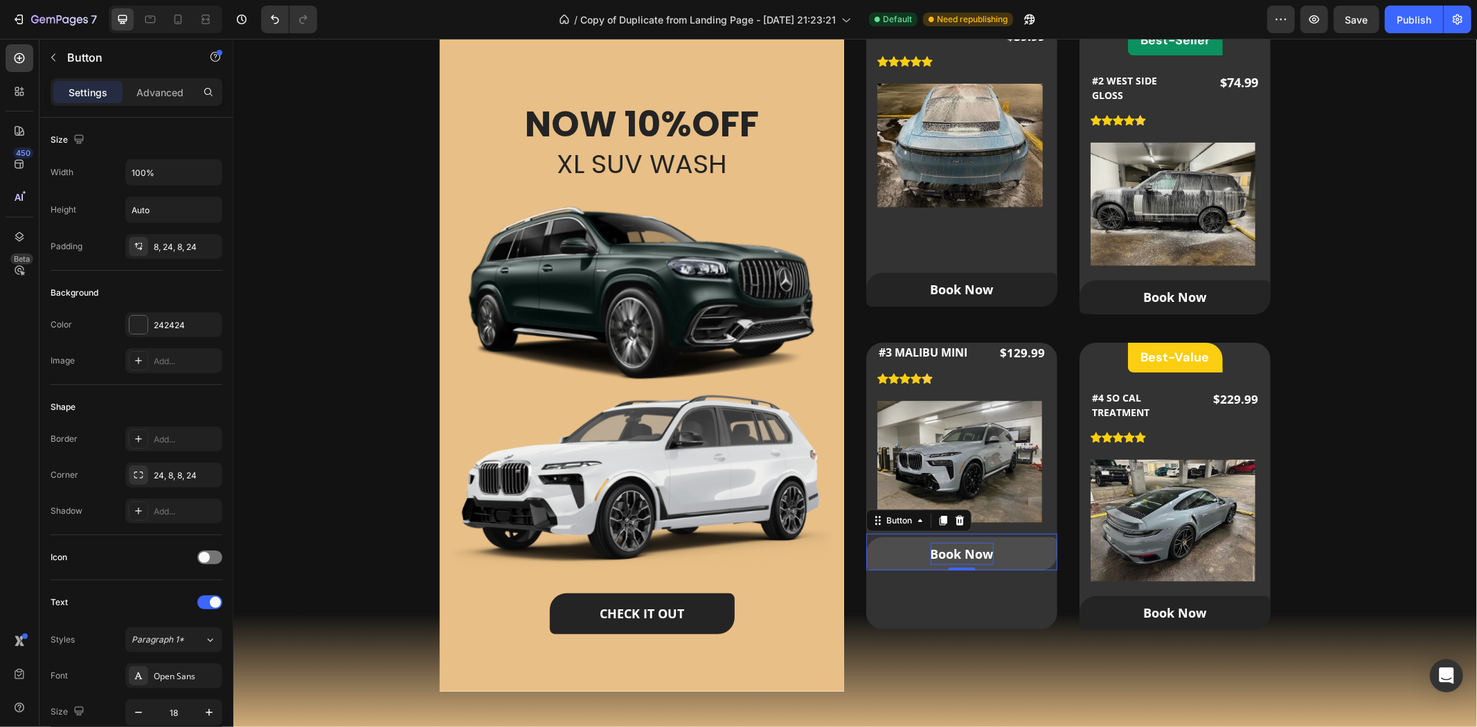
click at [978, 557] on div "Book Now" at bounding box center [961, 553] width 63 height 22
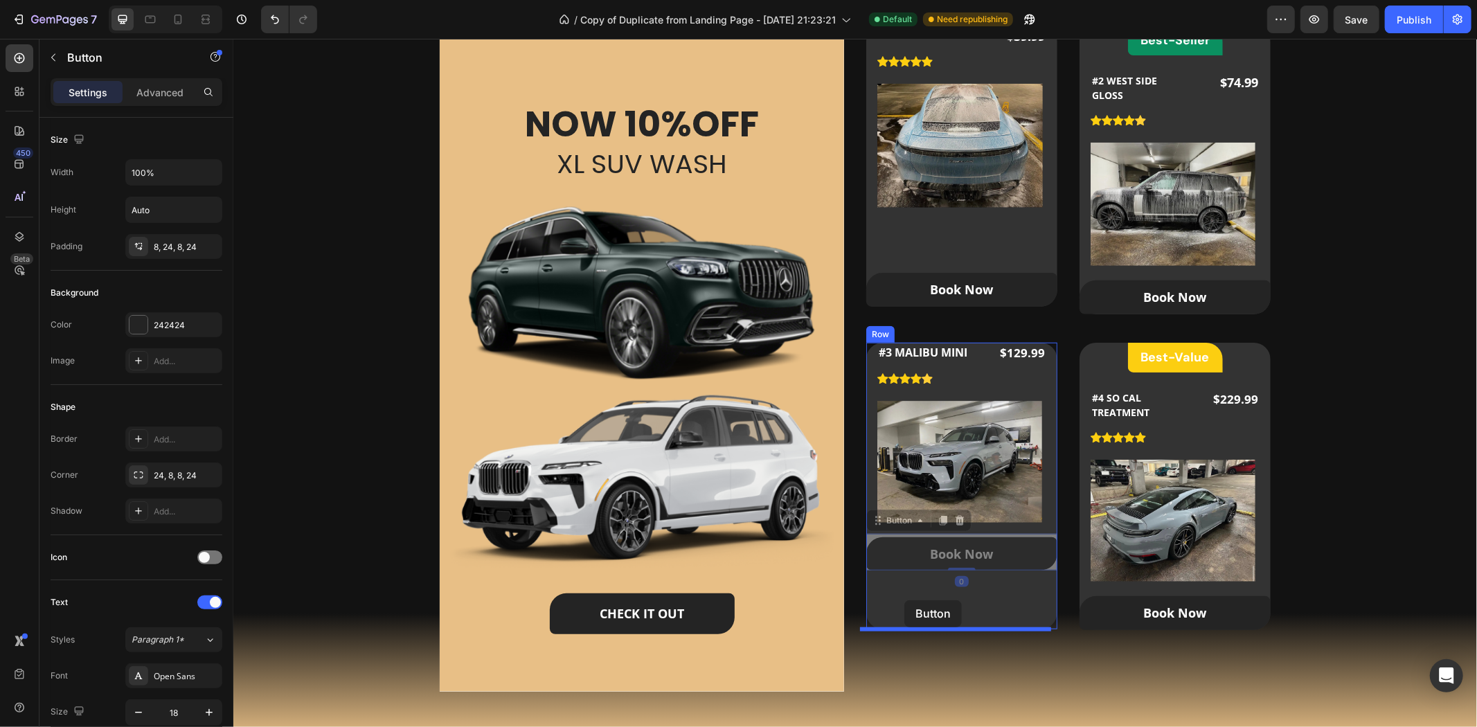
drag, startPoint x: 892, startPoint y: 519, endPoint x: 904, endPoint y: 600, distance: 81.2
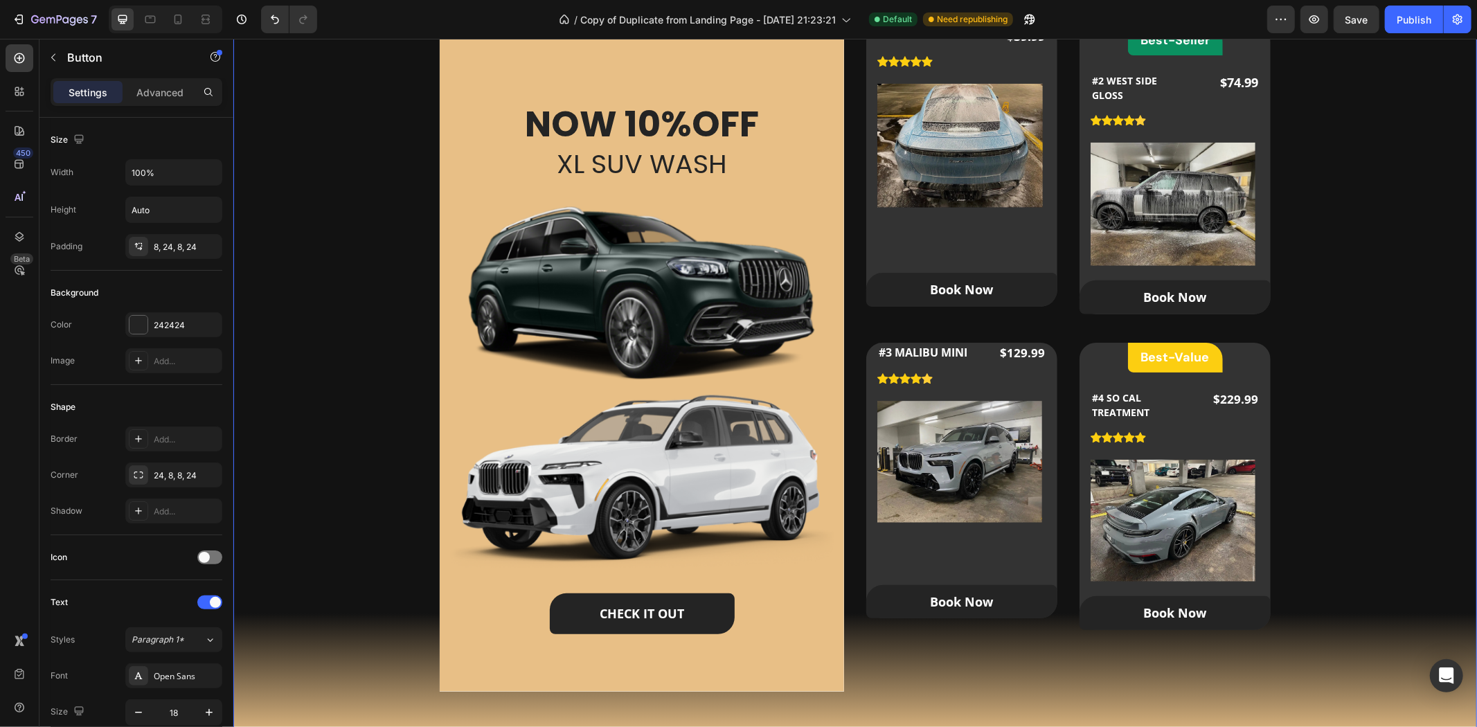
click at [1347, 543] on div "Our Packages Heading Our Custom Packages Tailored for All Your Needs Text block…" at bounding box center [854, 307] width 1199 height 792
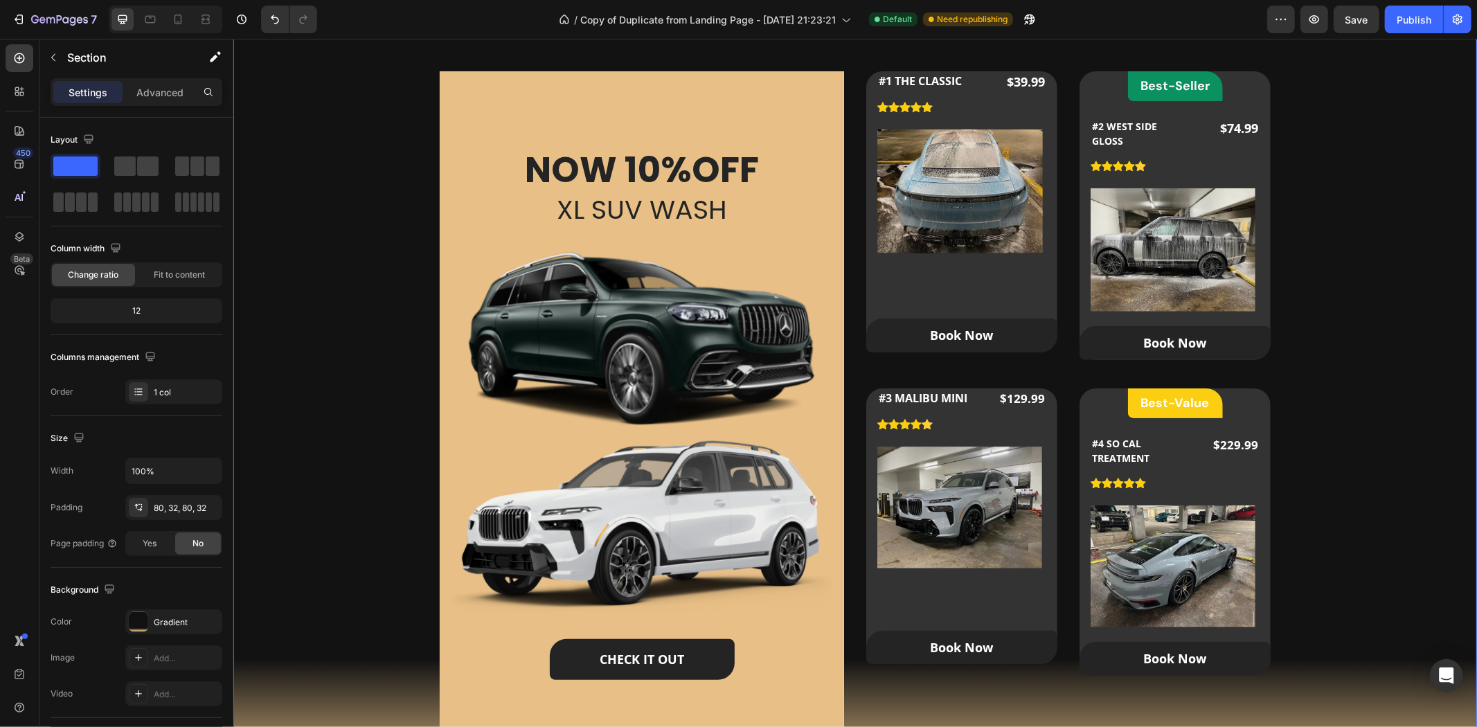
scroll to position [846, 0]
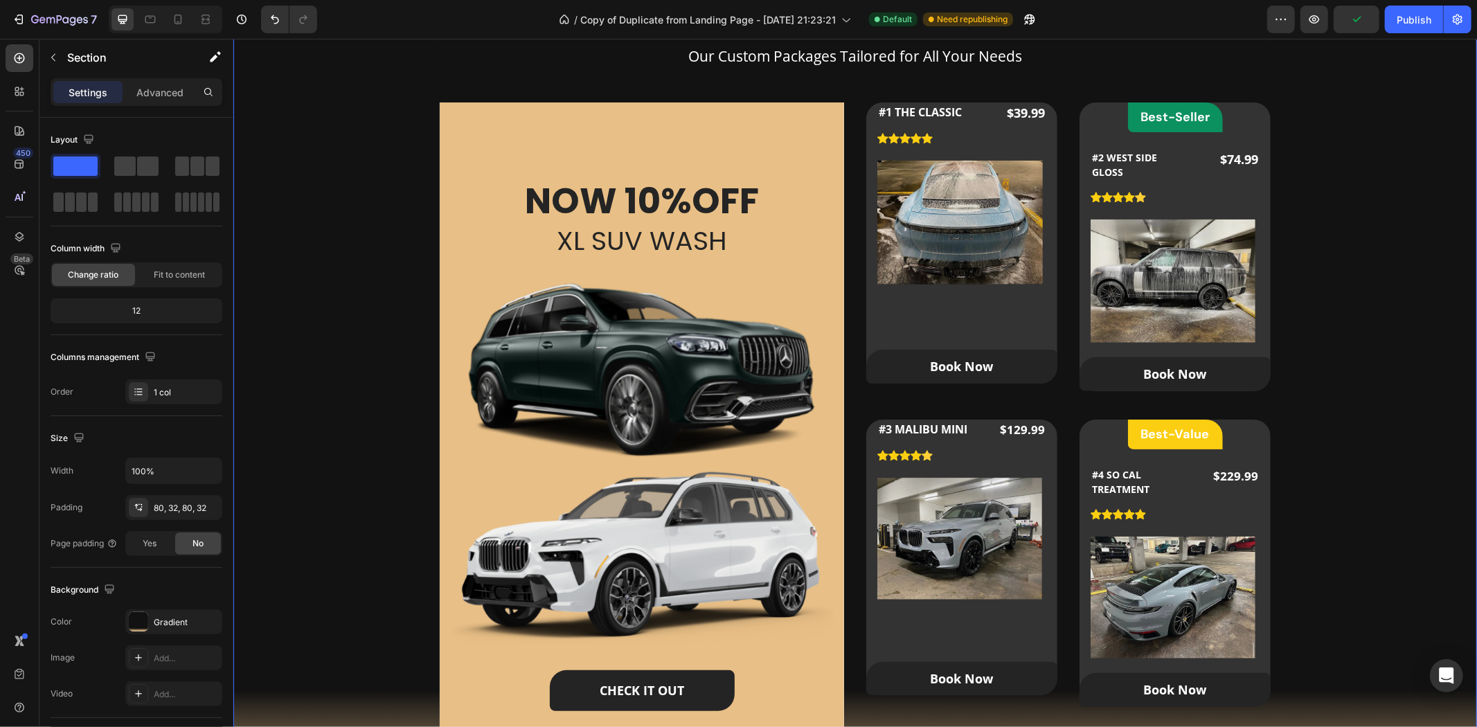
click at [1416, 519] on div "Our Packages Heading Our Custom Packages Tailored for All Your Needs Text block…" at bounding box center [854, 384] width 1199 height 792
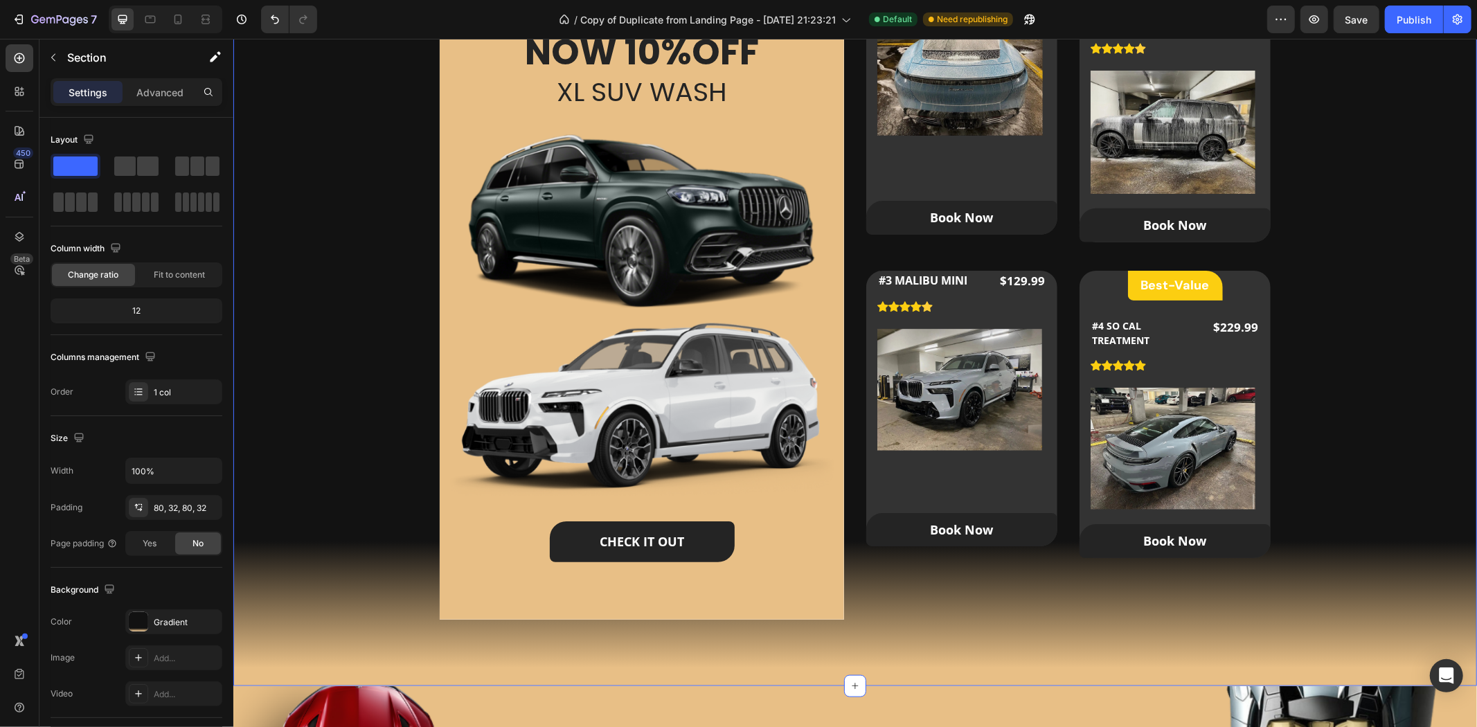
scroll to position [1000, 0]
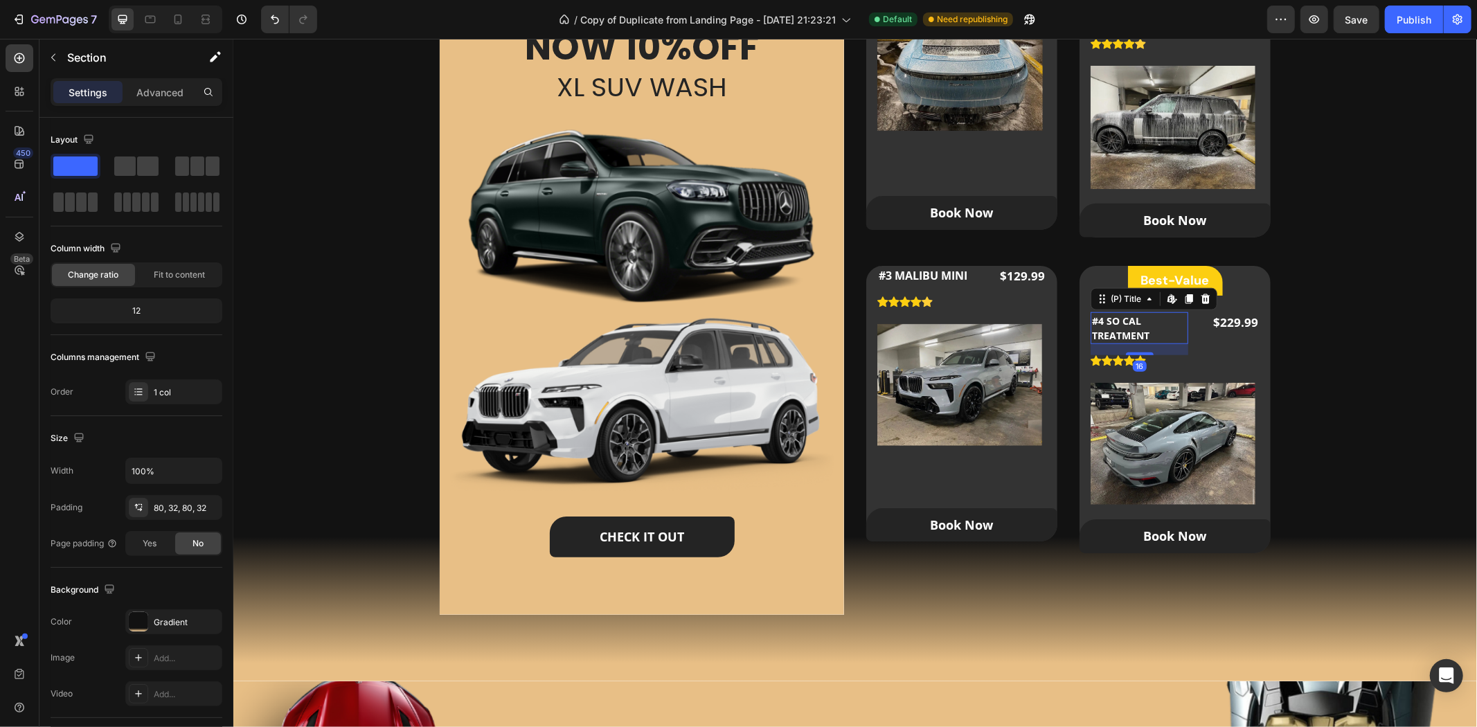
click at [1126, 319] on h2 "#4 SO CAL TREATMENT" at bounding box center [1139, 328] width 98 height 32
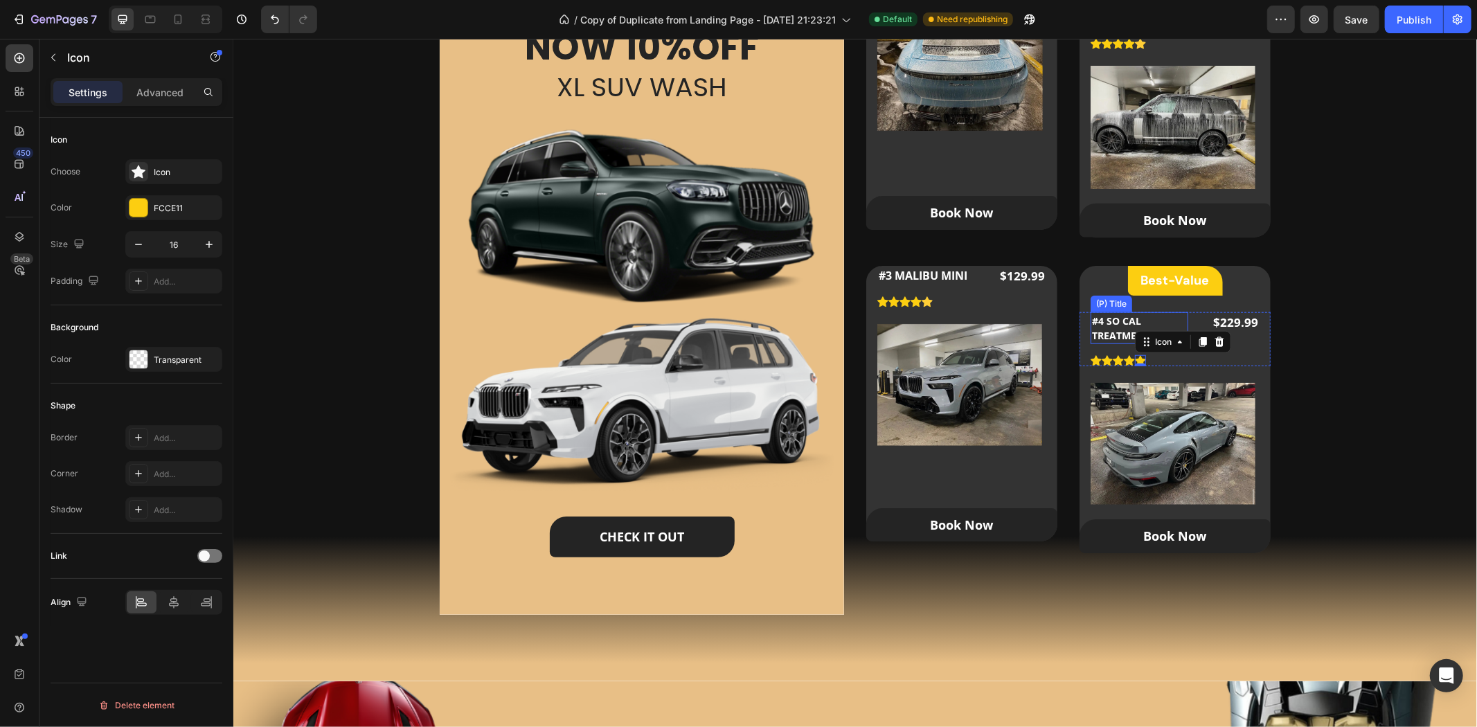
click at [1112, 323] on h2 "#4 SO CAL TREATMENT" at bounding box center [1139, 328] width 98 height 32
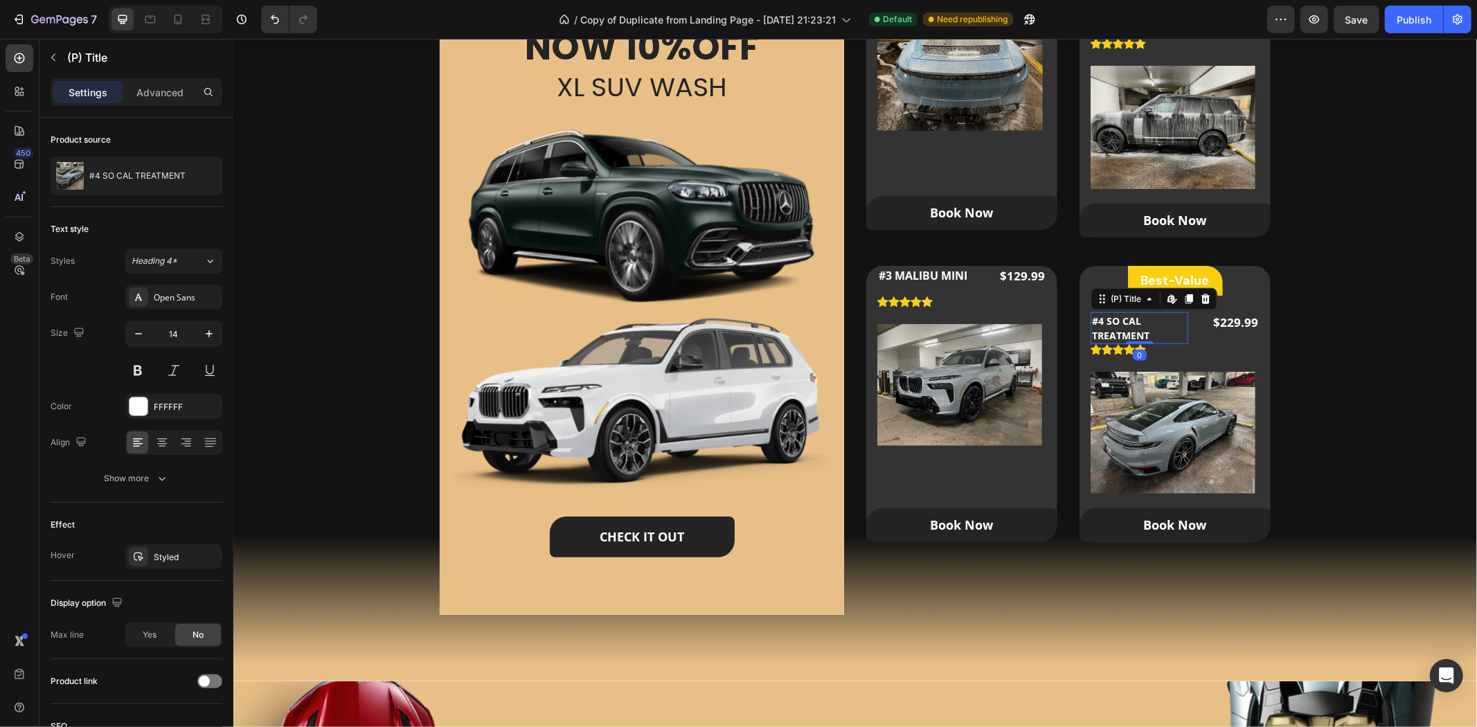
drag, startPoint x: 1132, startPoint y: 353, endPoint x: 1154, endPoint y: 337, distance: 27.3
click at [1154, 337] on div "#4 SO CAL TREATMENT (P) Title Edit content in Shopify 0" at bounding box center [1139, 328] width 98 height 32
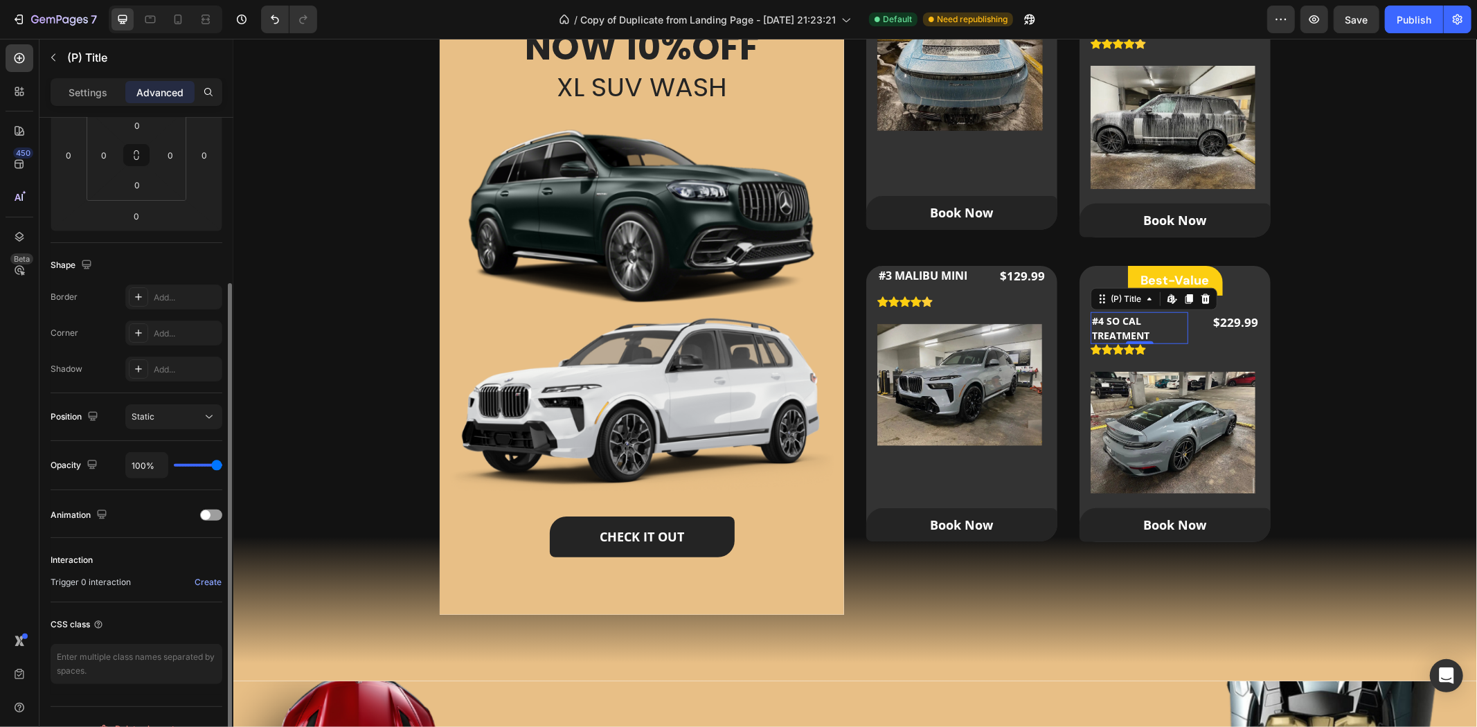
scroll to position [254, 0]
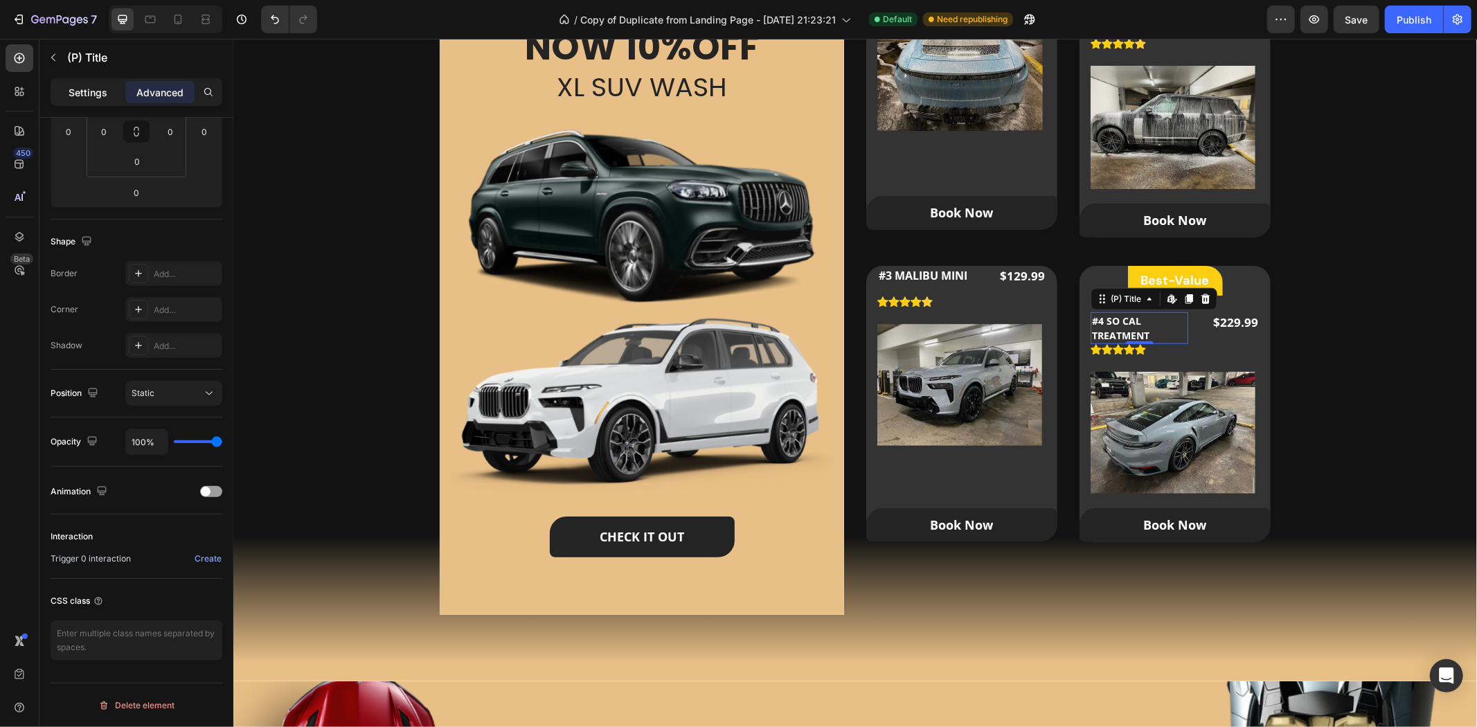
click at [74, 99] on p "Settings" at bounding box center [88, 92] width 39 height 15
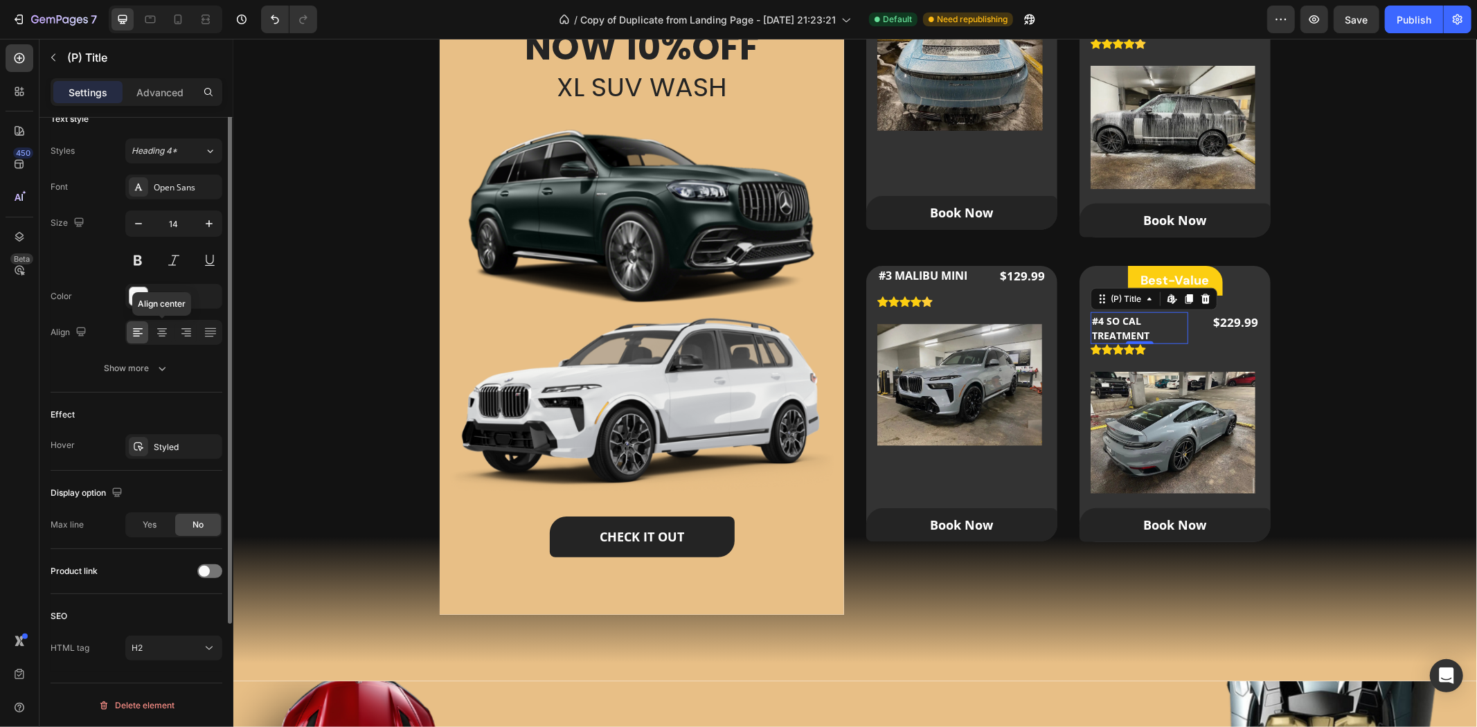
scroll to position [0, 0]
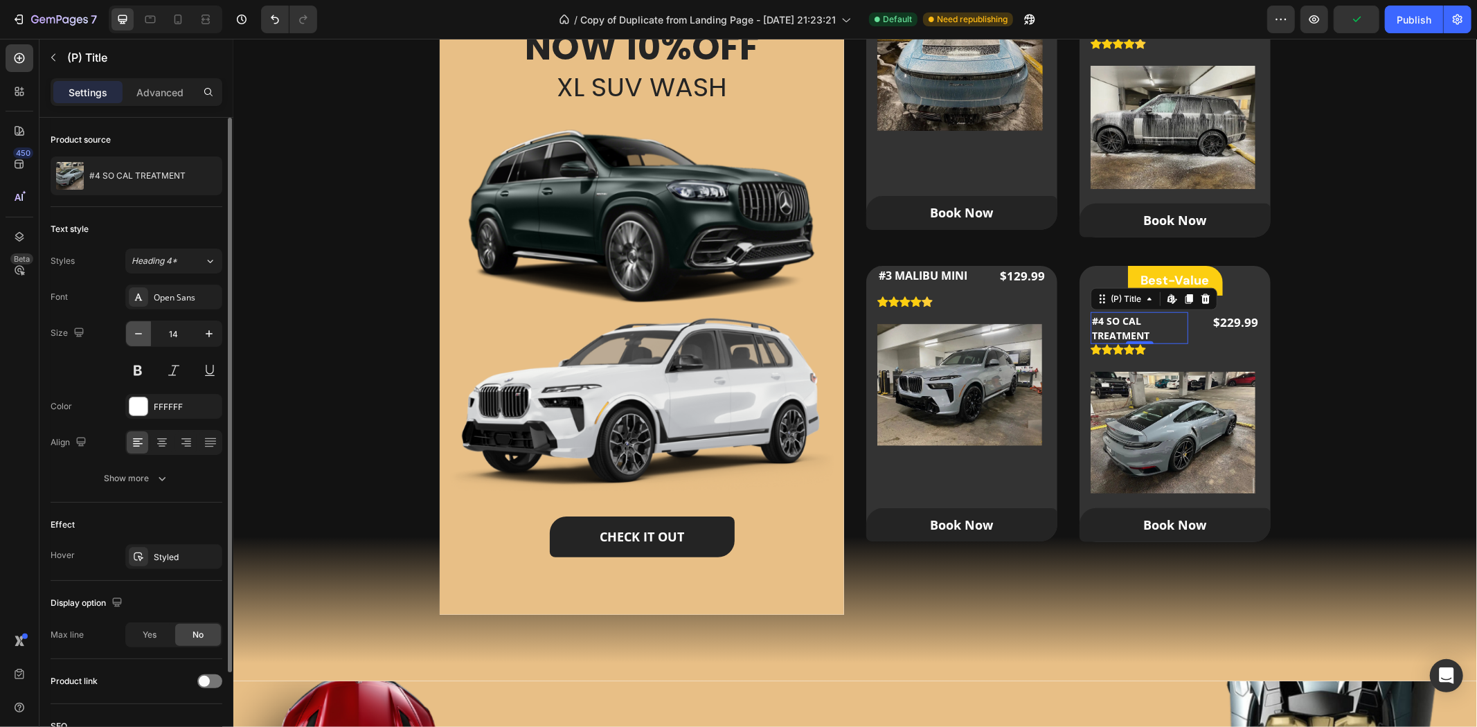
click at [140, 334] on icon "button" at bounding box center [139, 334] width 14 height 14
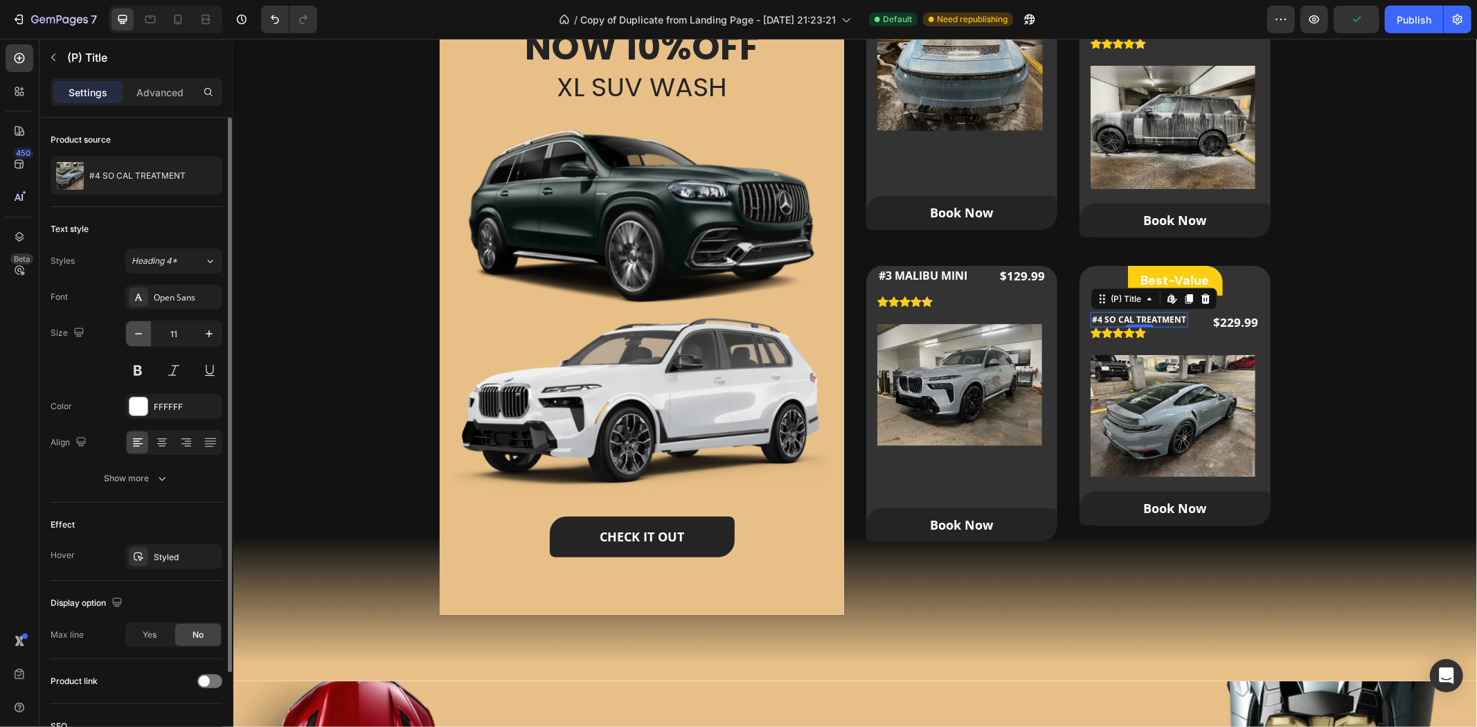
click at [140, 334] on icon "button" at bounding box center [139, 334] width 14 height 14
click at [215, 333] on icon "button" at bounding box center [209, 334] width 14 height 14
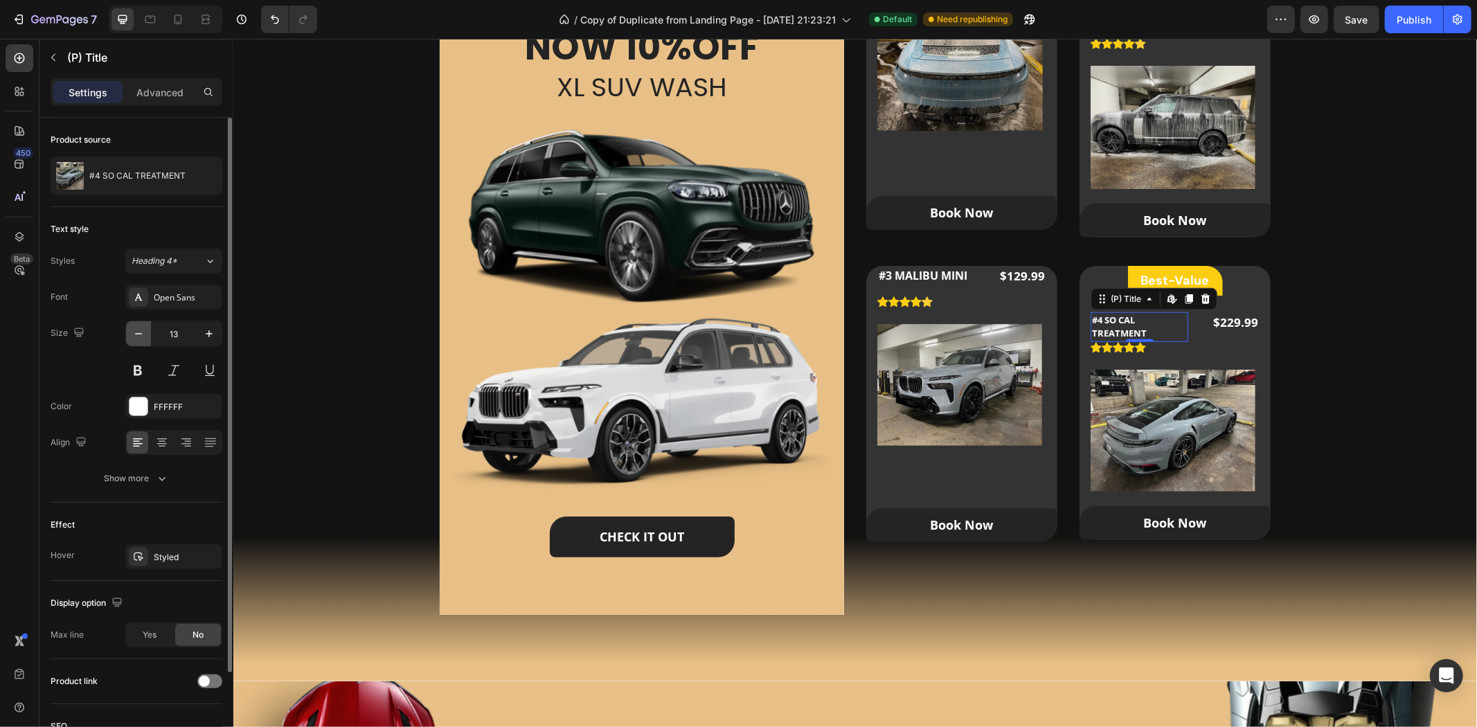
click at [136, 323] on button "button" at bounding box center [138, 333] width 25 height 25
type input "12"
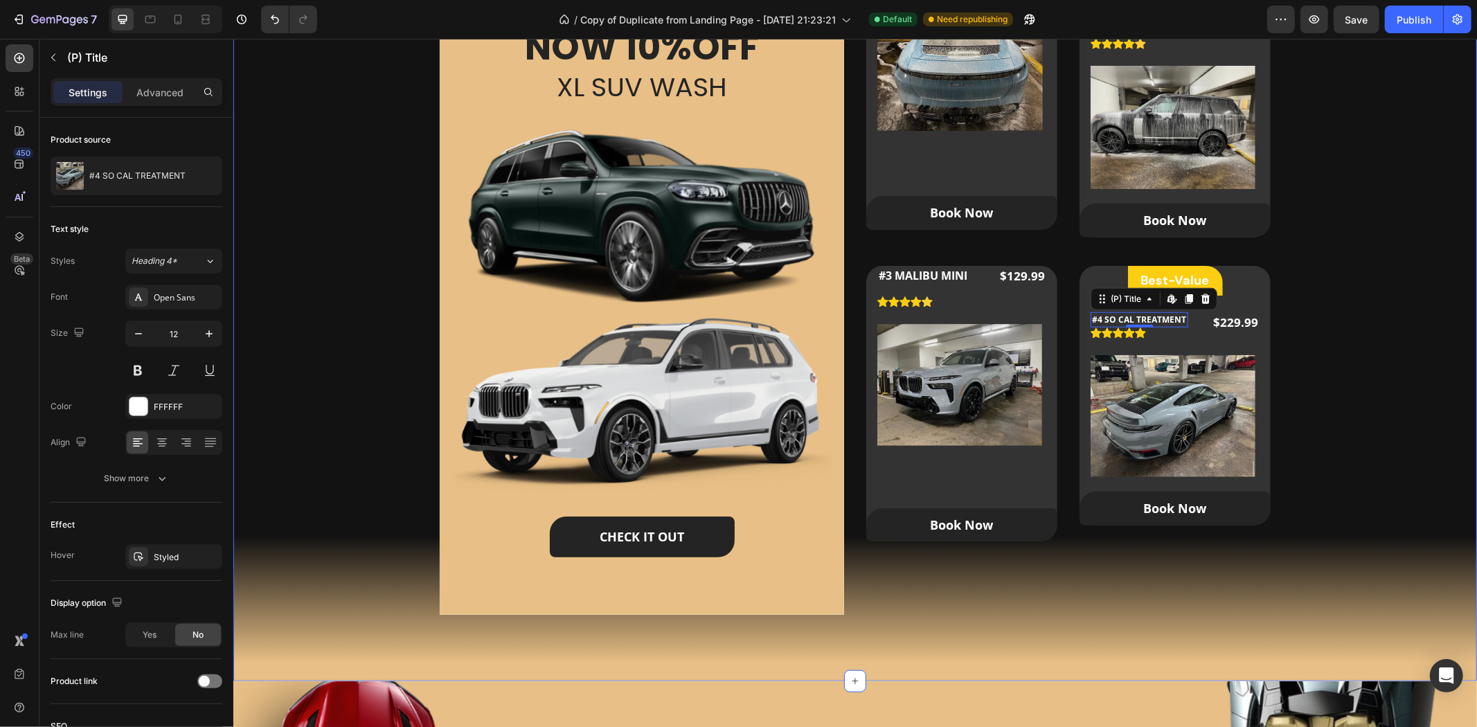
click at [1332, 334] on div "Our Packages Heading Our Custom Packages Tailored for All Your Needs Text block…" at bounding box center [854, 230] width 1199 height 792
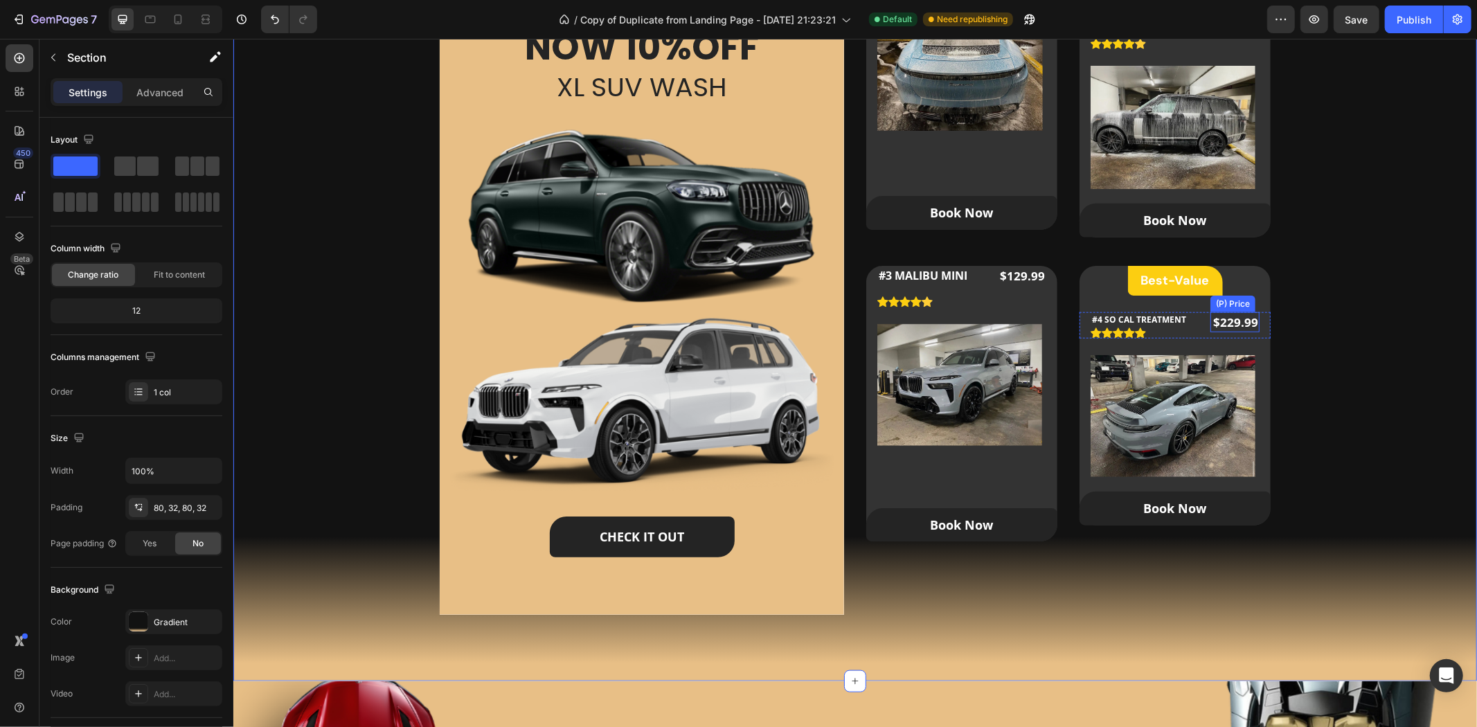
click at [1238, 316] on div "$229.99" at bounding box center [1234, 322] width 49 height 21
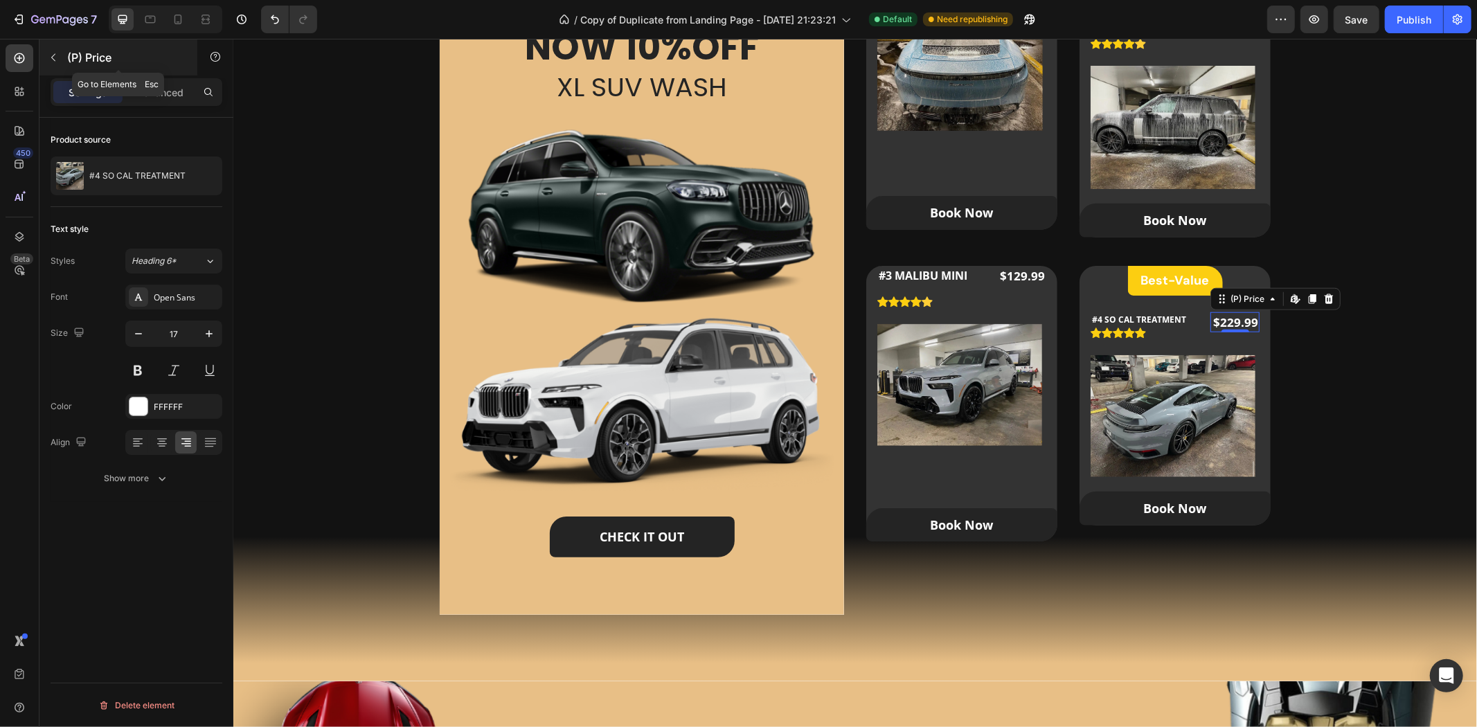
click at [57, 49] on button "button" at bounding box center [53, 57] width 22 height 22
click at [1223, 318] on div "$229.99" at bounding box center [1234, 322] width 49 height 21
click at [167, 76] on div "(P) Price" at bounding box center [118, 58] width 158 height 39
click at [149, 89] on p "Advanced" at bounding box center [159, 92] width 47 height 15
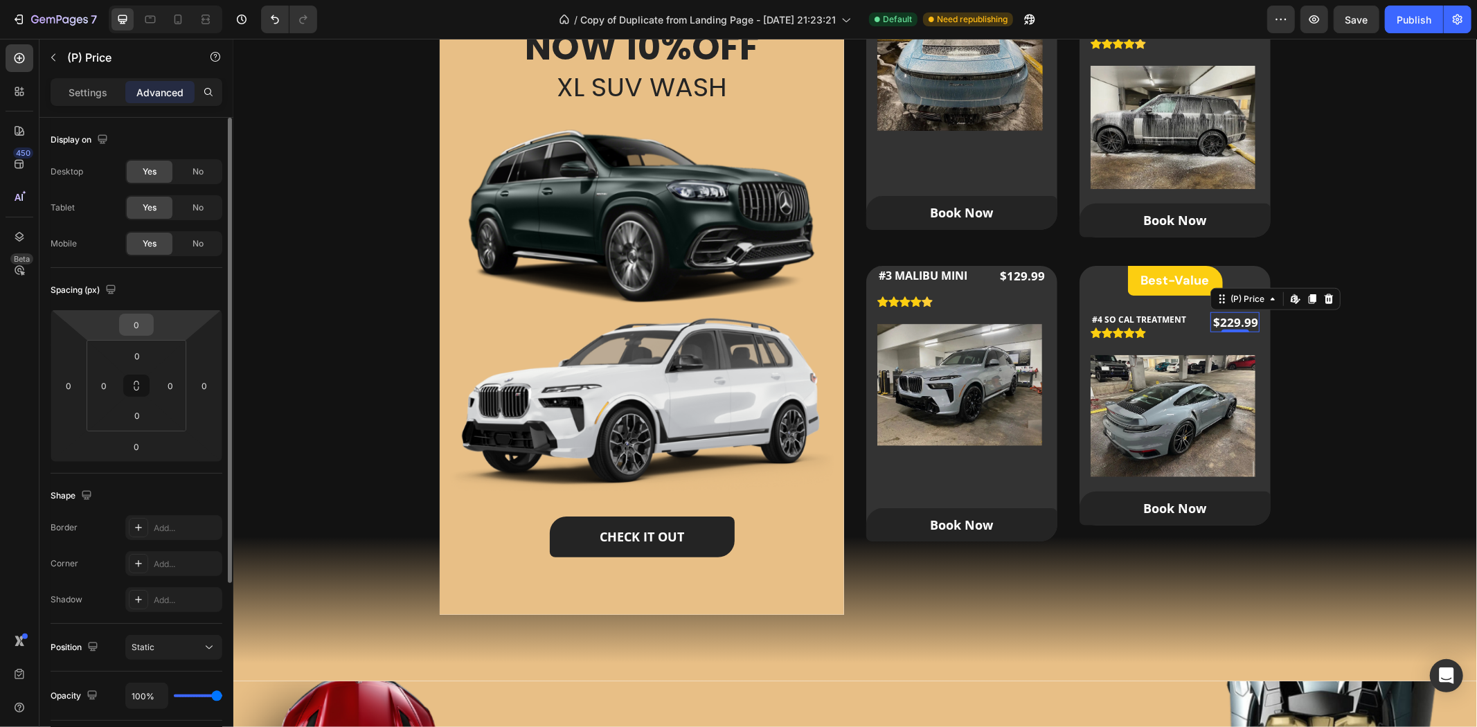
click at [144, 325] on input "0" at bounding box center [137, 324] width 28 height 21
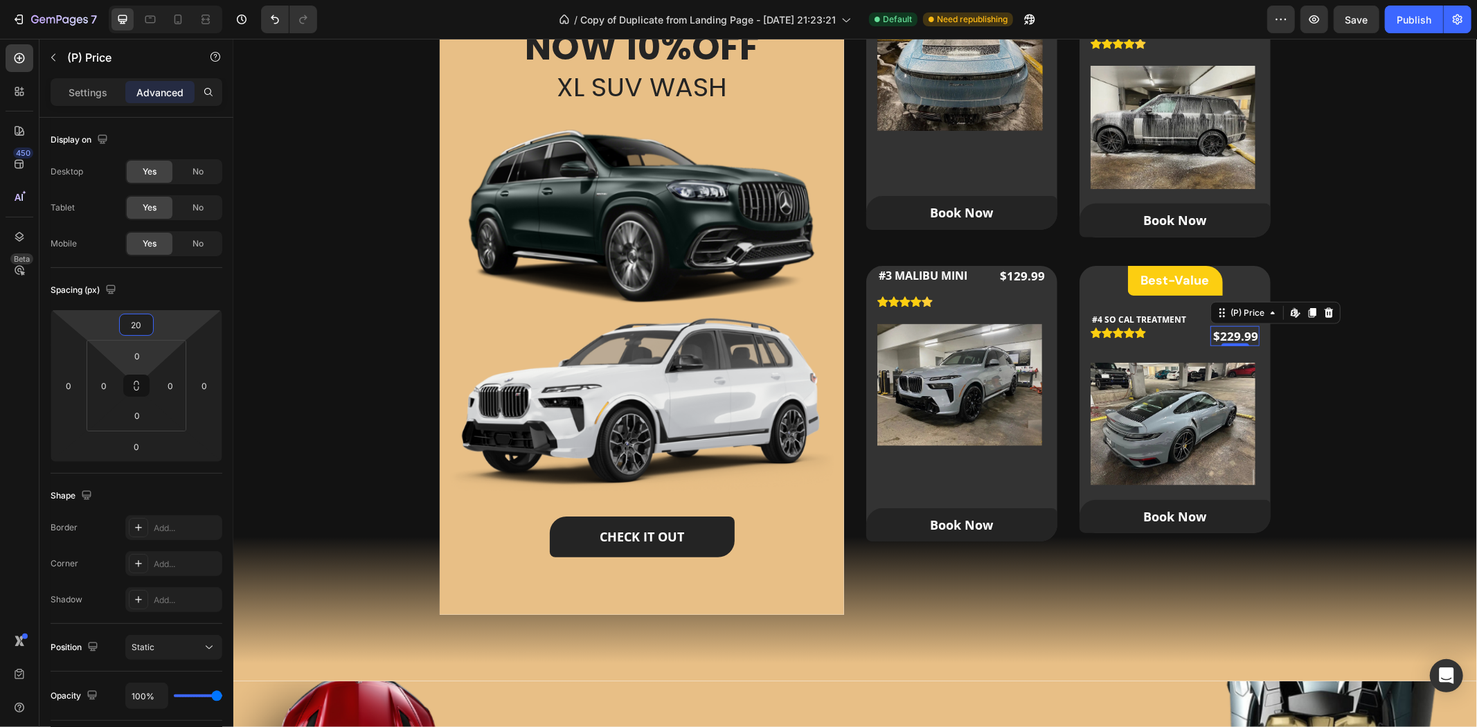
type input "2"
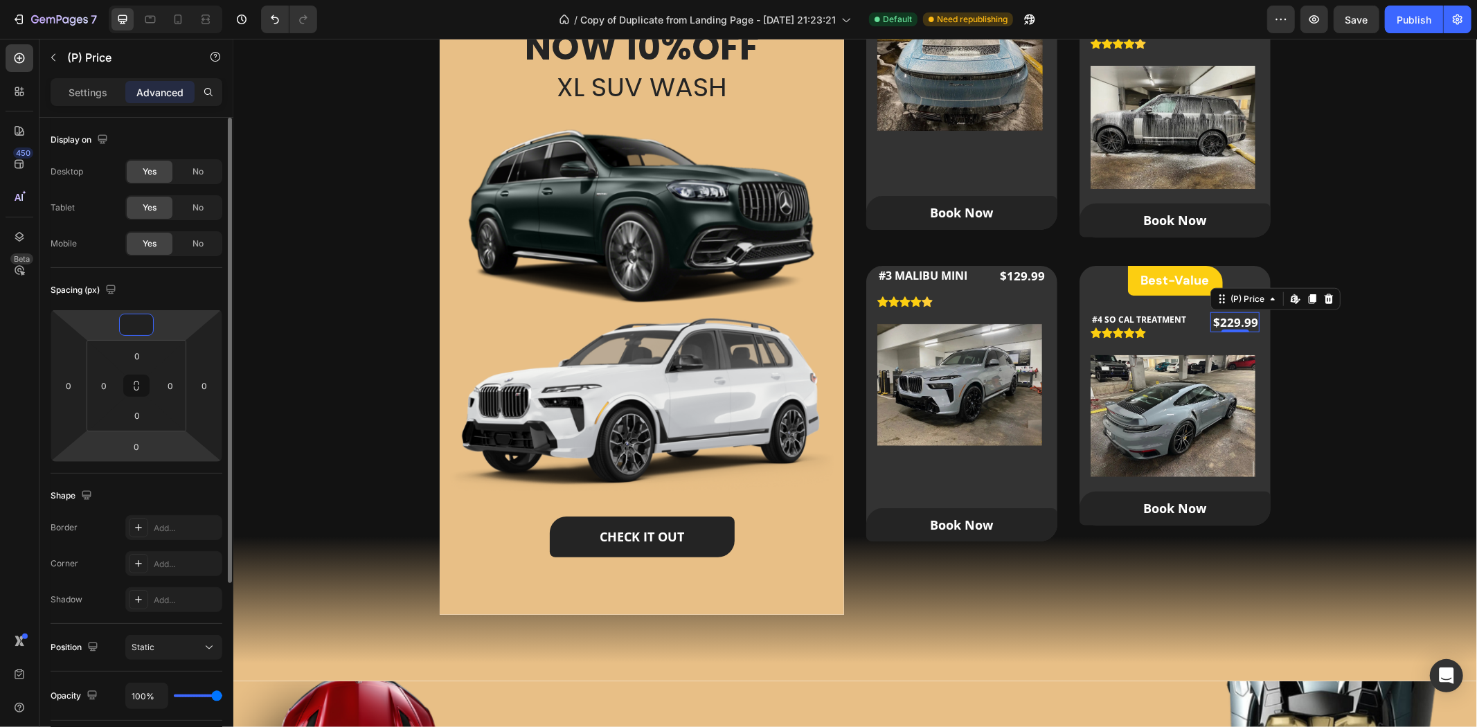
type input "0"
click at [150, 458] on div "0" at bounding box center [136, 447] width 35 height 22
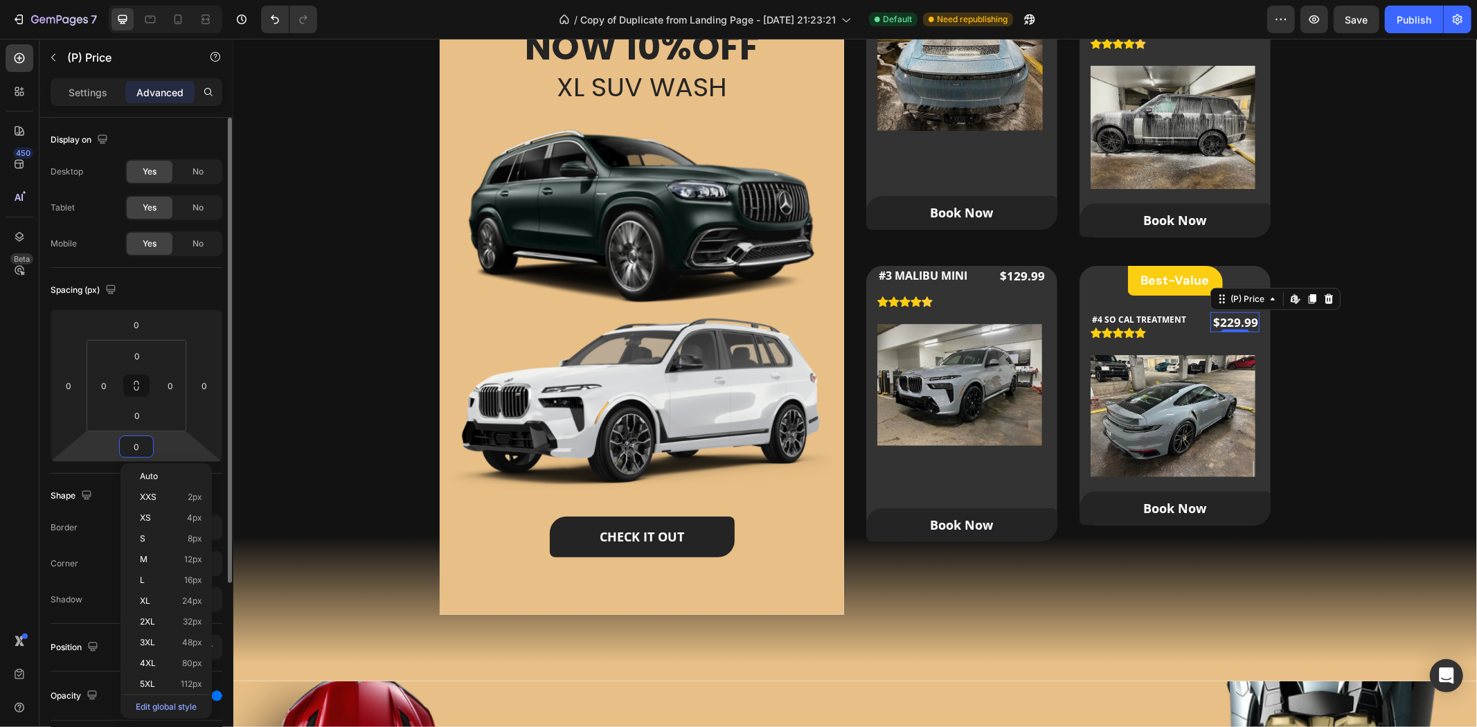
click at [139, 447] on input "0" at bounding box center [137, 446] width 28 height 21
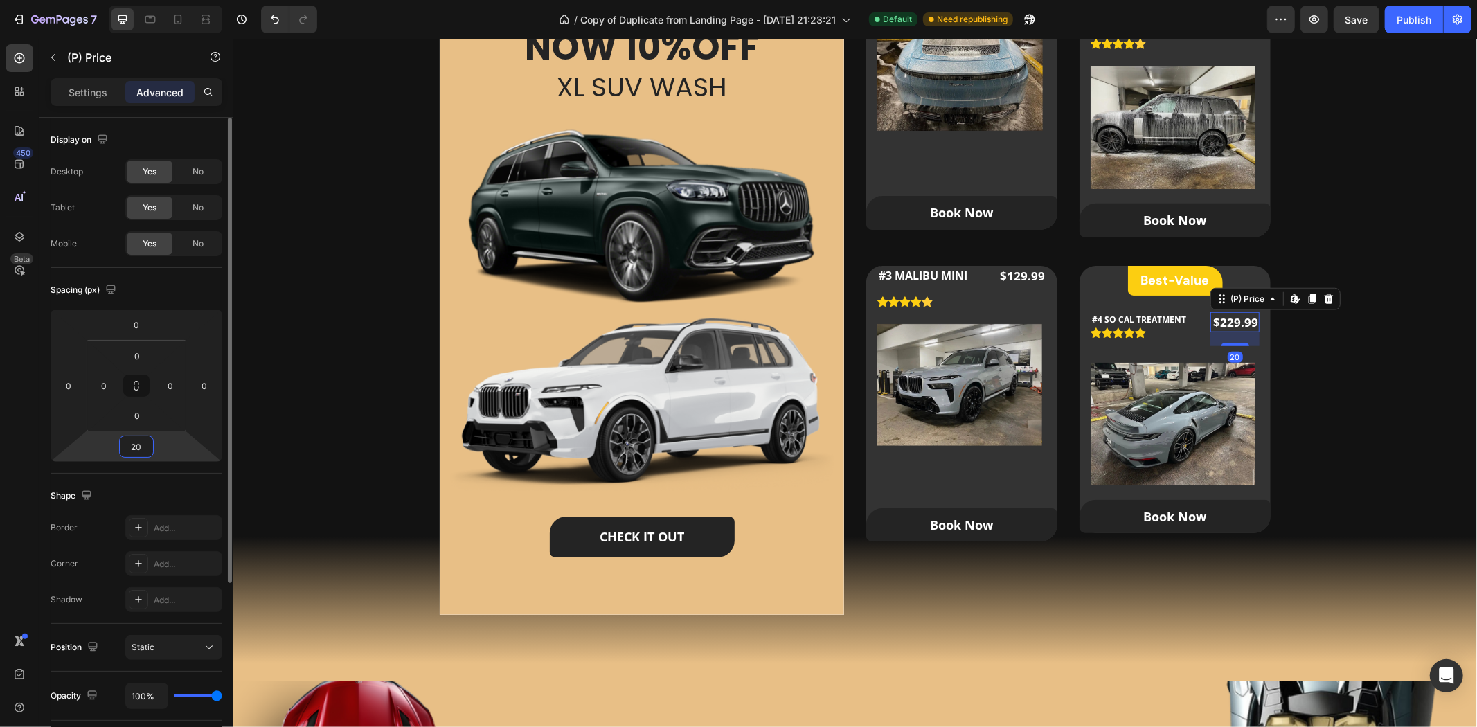
type input "2"
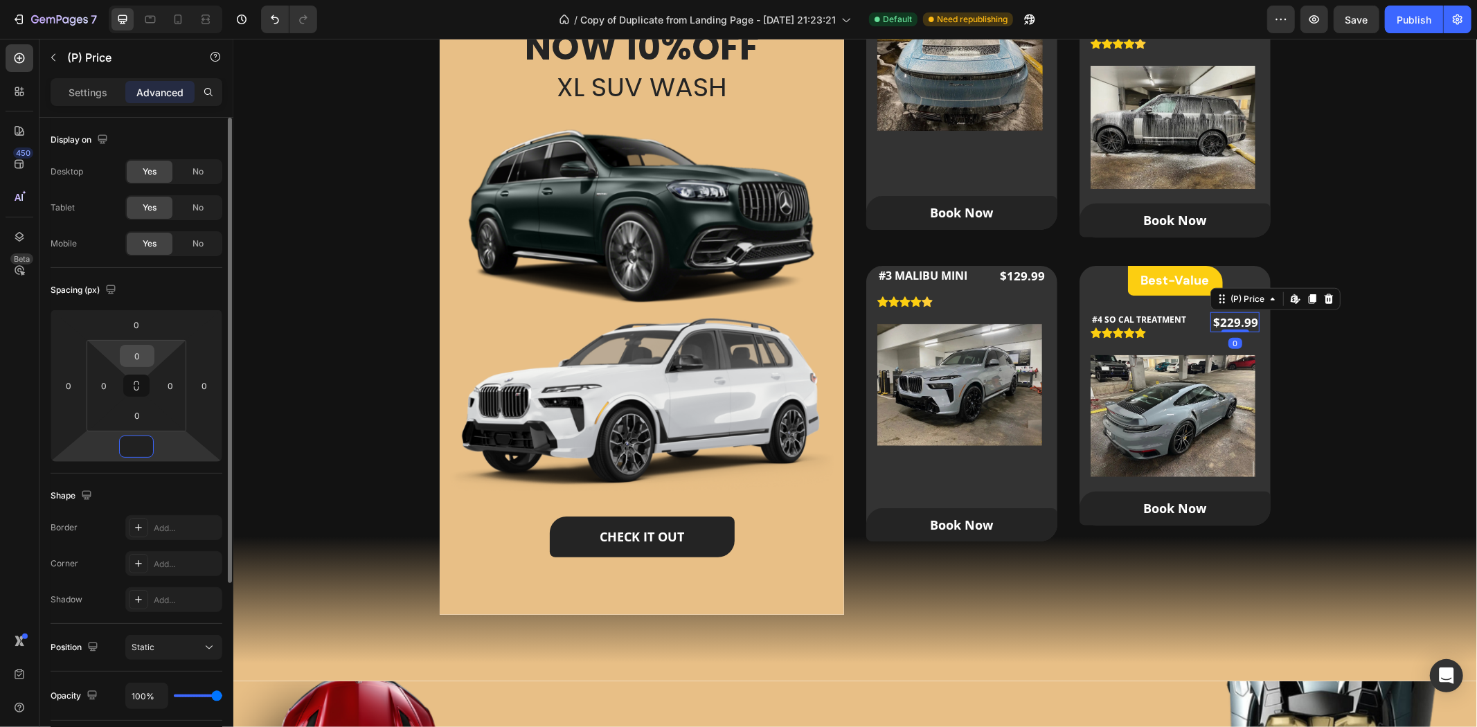
click at [133, 357] on input "0" at bounding box center [137, 356] width 28 height 21
type input "0"
click at [133, 357] on input "0" at bounding box center [137, 356] width 28 height 21
type input "2"
click at [149, 417] on input "0" at bounding box center [137, 415] width 28 height 21
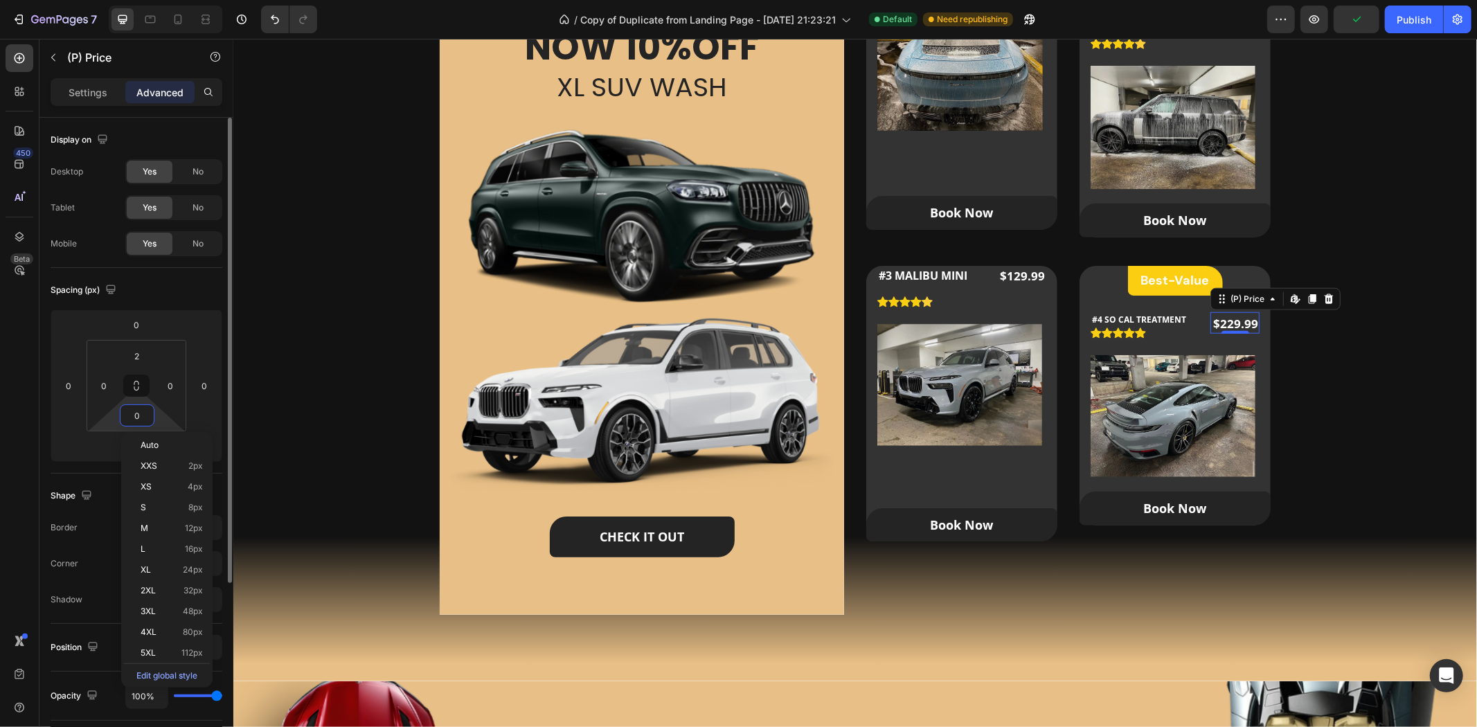
click at [149, 417] on input "0" at bounding box center [137, 415] width 28 height 21
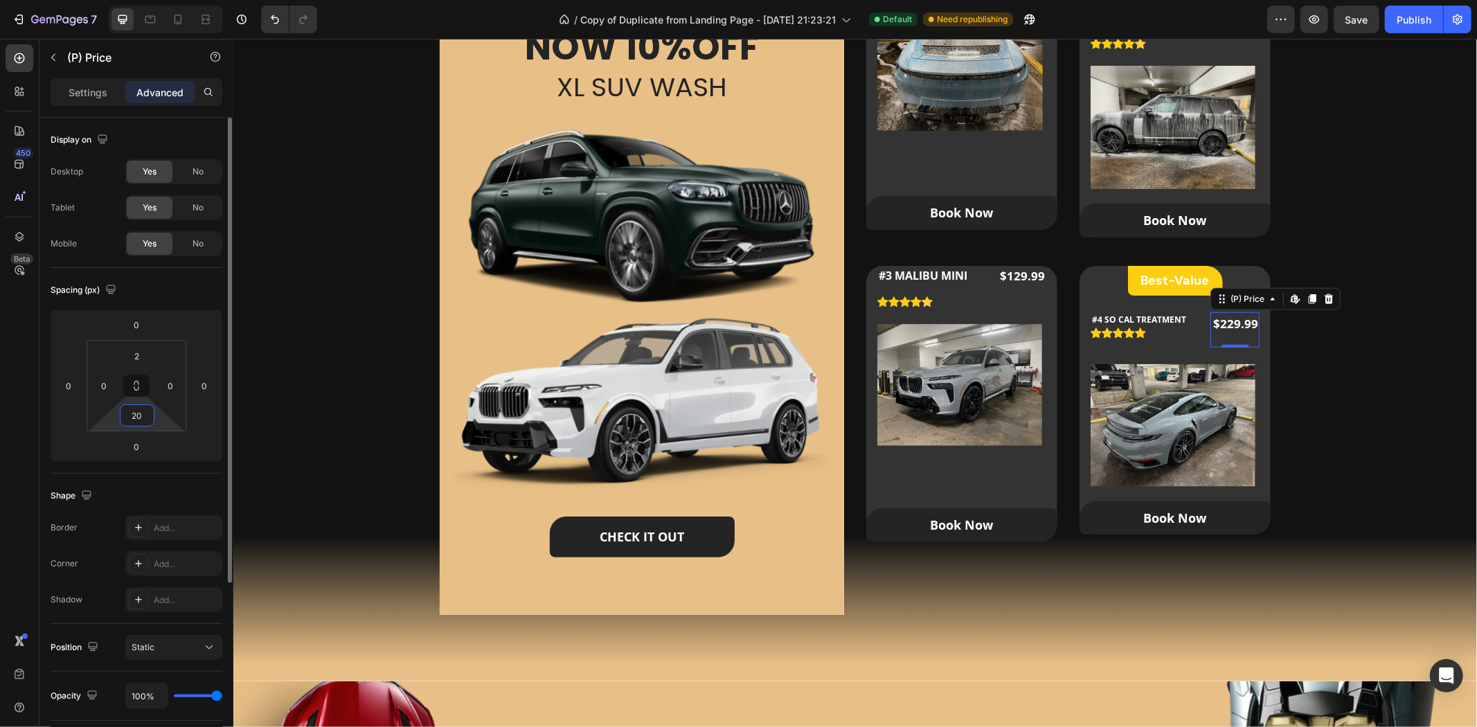
type input "2"
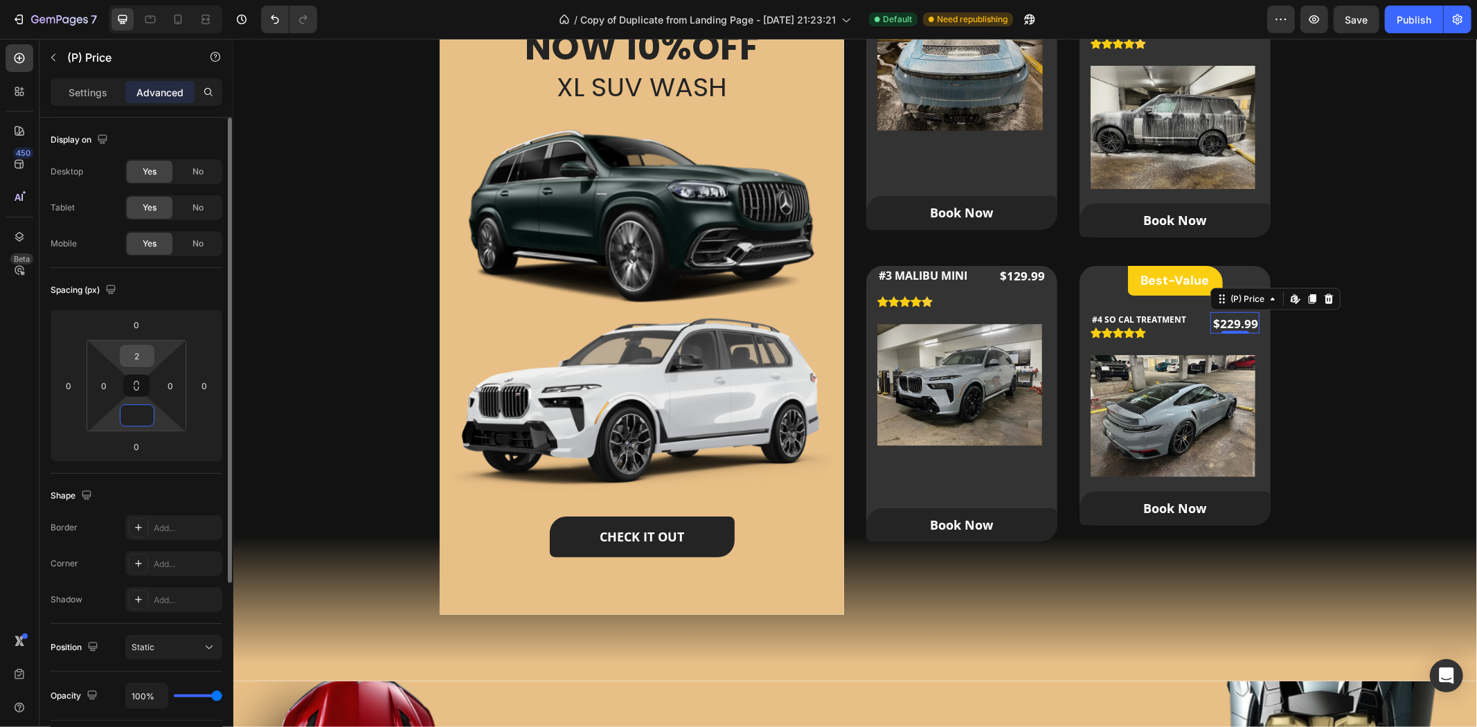
type input "0"
click at [136, 350] on input "2" at bounding box center [137, 356] width 28 height 21
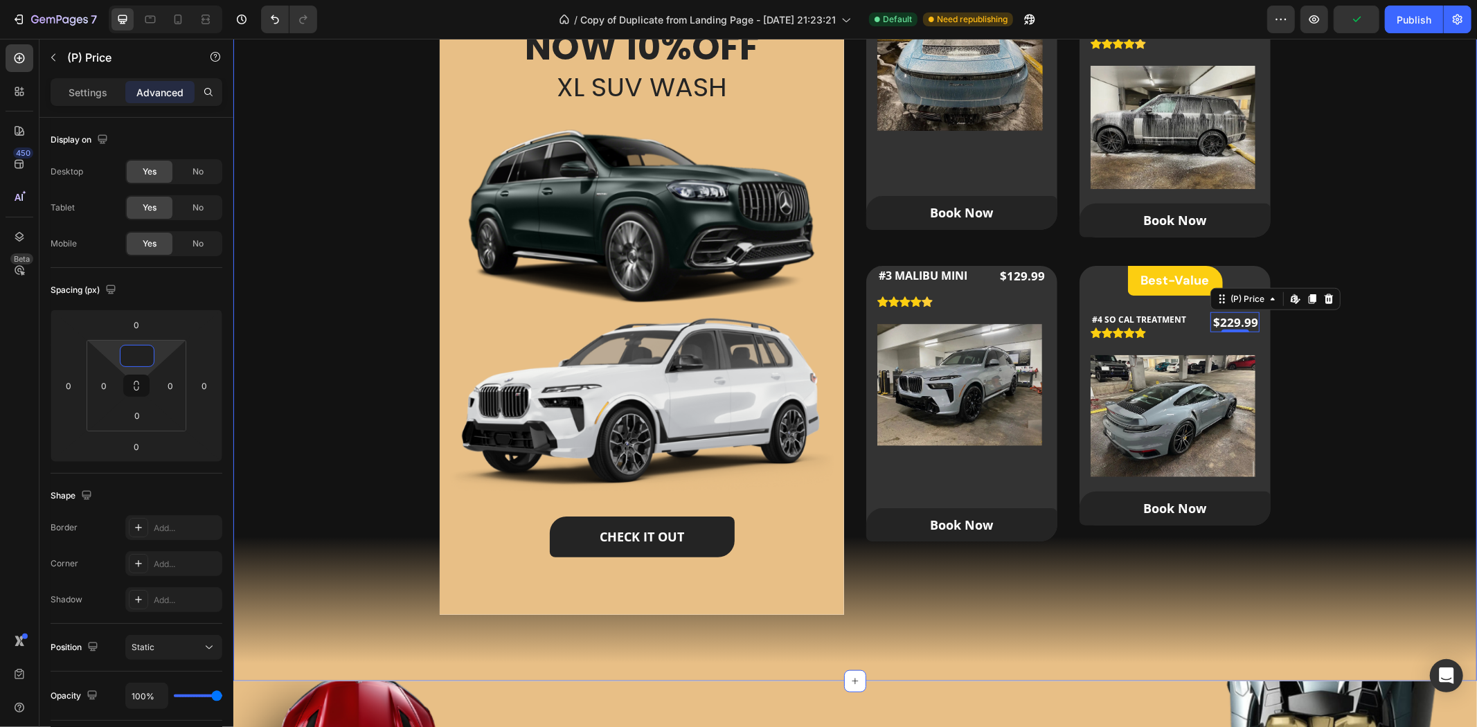
click at [1381, 412] on div "Our Packages Heading Our Custom Packages Tailored for All Your Needs Text block…" at bounding box center [854, 230] width 1199 height 792
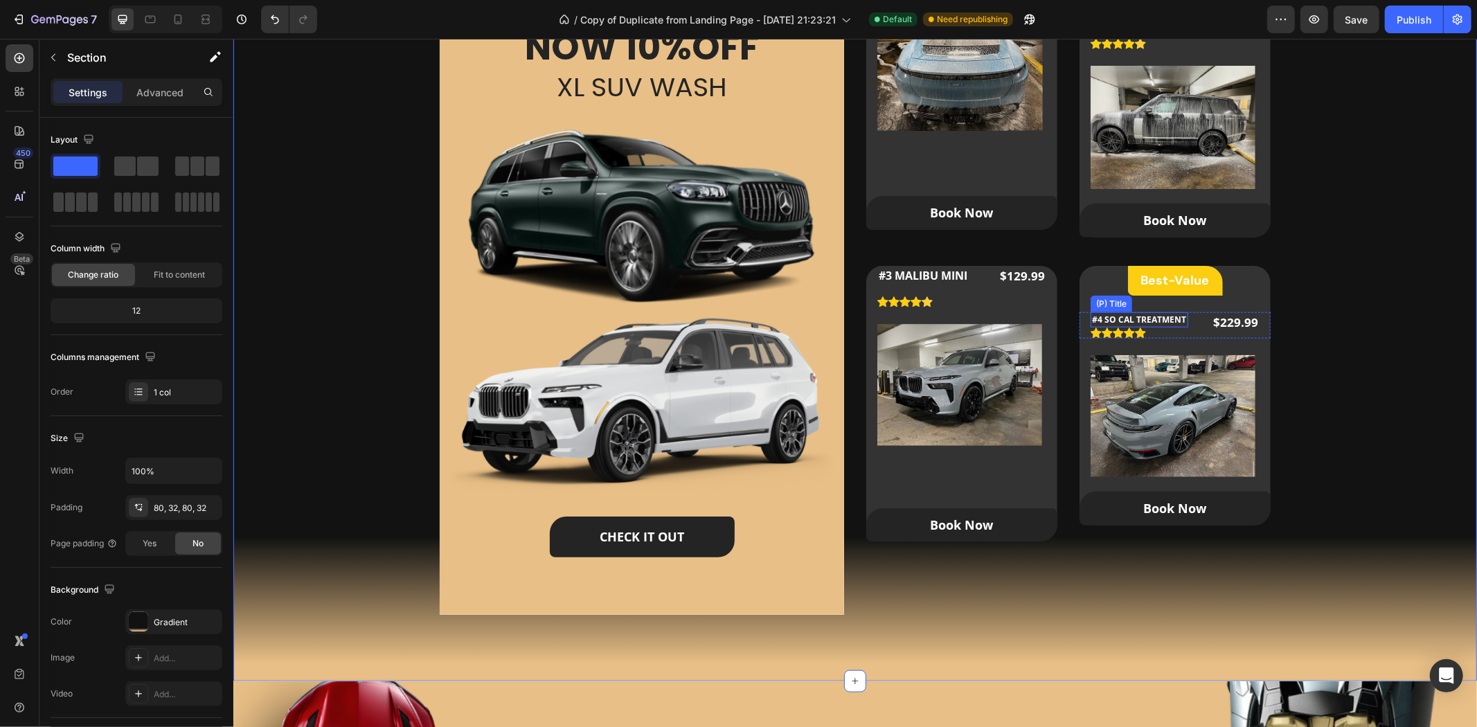
click at [1147, 316] on h2 "#4 SO CAL TREATMENT" at bounding box center [1139, 319] width 98 height 15
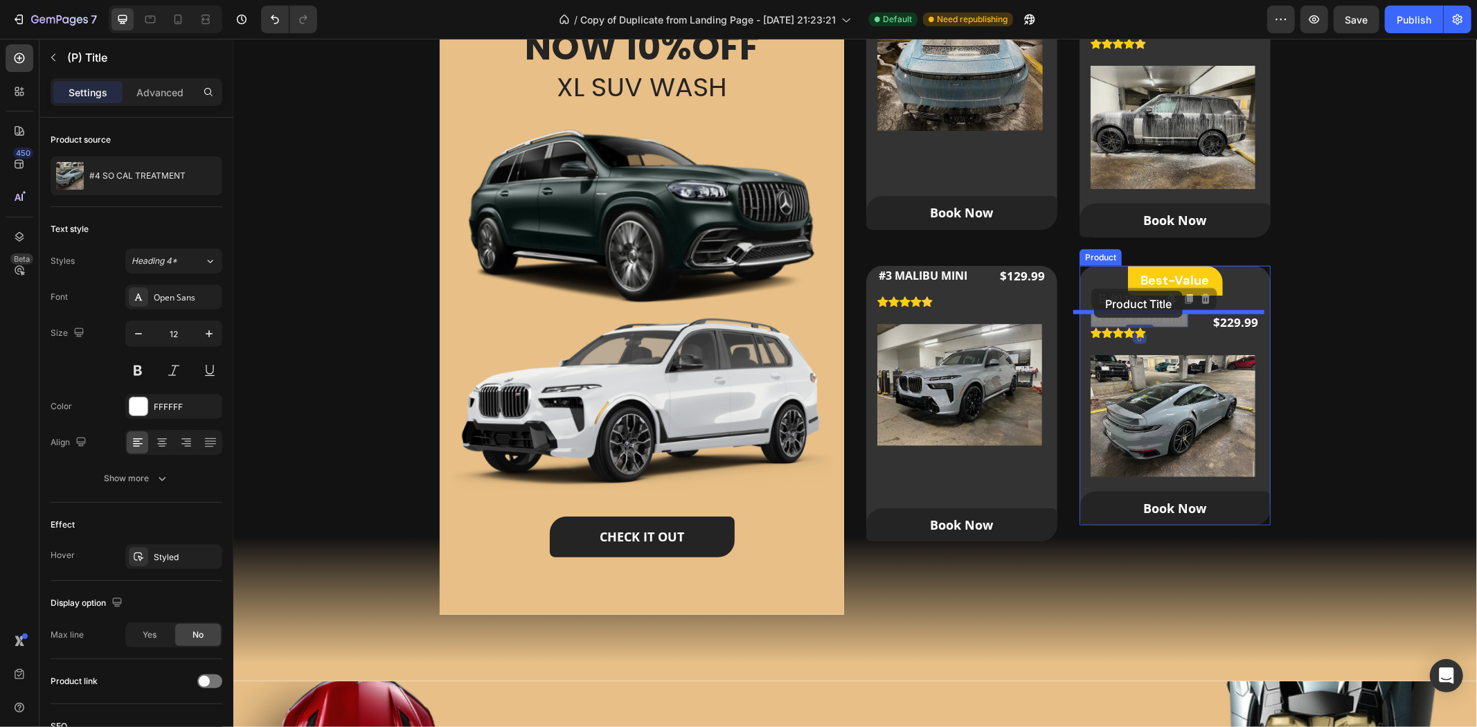
drag, startPoint x: 1092, startPoint y: 298, endPoint x: 1094, endPoint y: 290, distance: 7.7
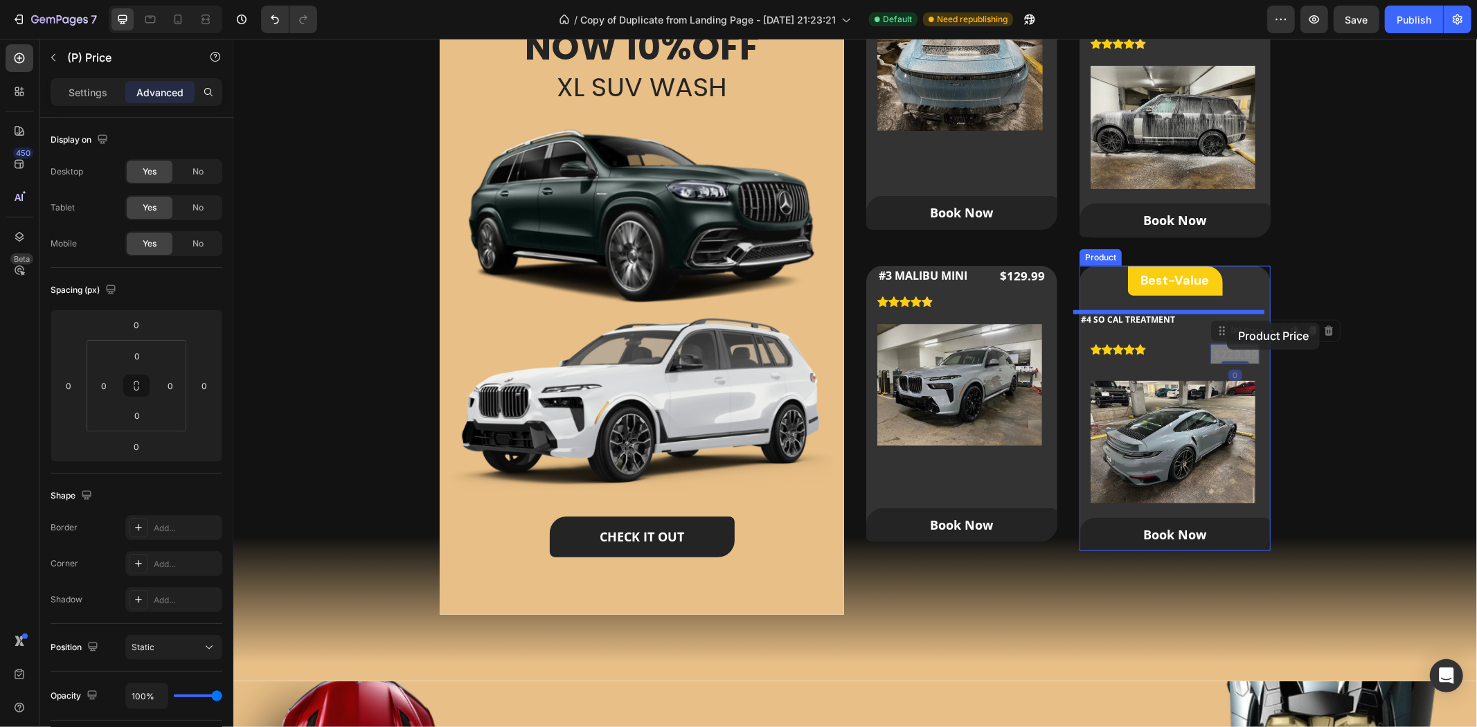
drag, startPoint x: 1213, startPoint y: 339, endPoint x: 1226, endPoint y: 322, distance: 22.2
type input "24"
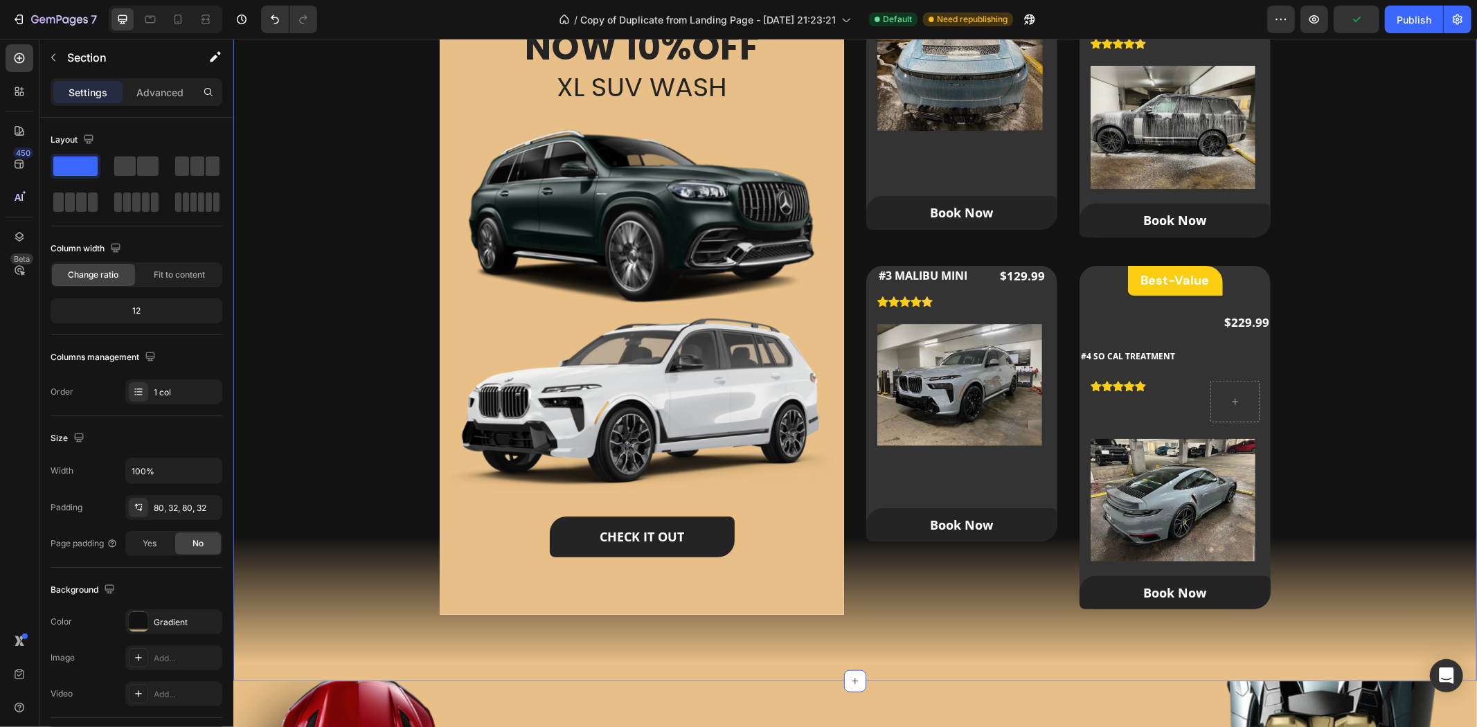
click at [1402, 364] on div "Our Packages Heading Our Custom Packages Tailored for All Your Needs Text block…" at bounding box center [854, 230] width 1199 height 792
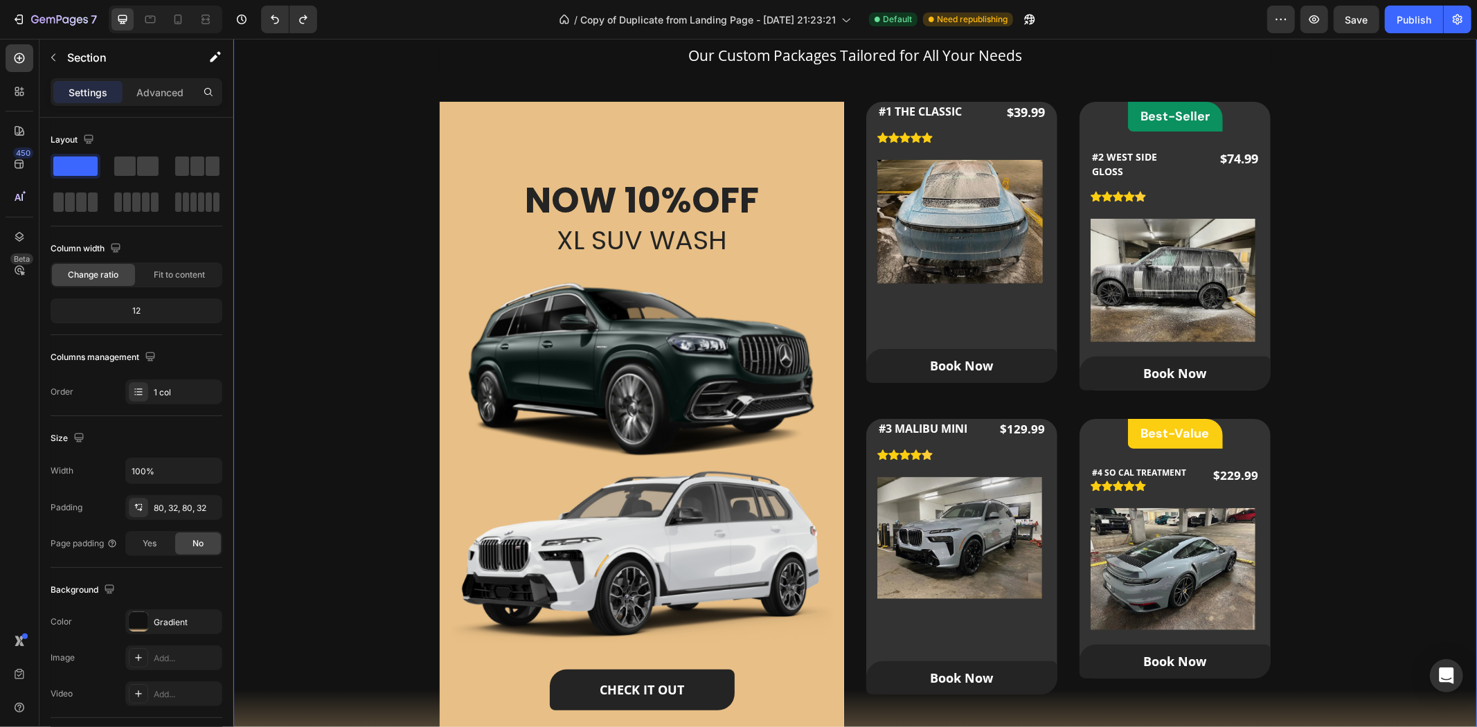
scroll to position [846, 0]
click at [1116, 163] on h2 "#2 WEST SIDE GLOSS" at bounding box center [1139, 164] width 98 height 32
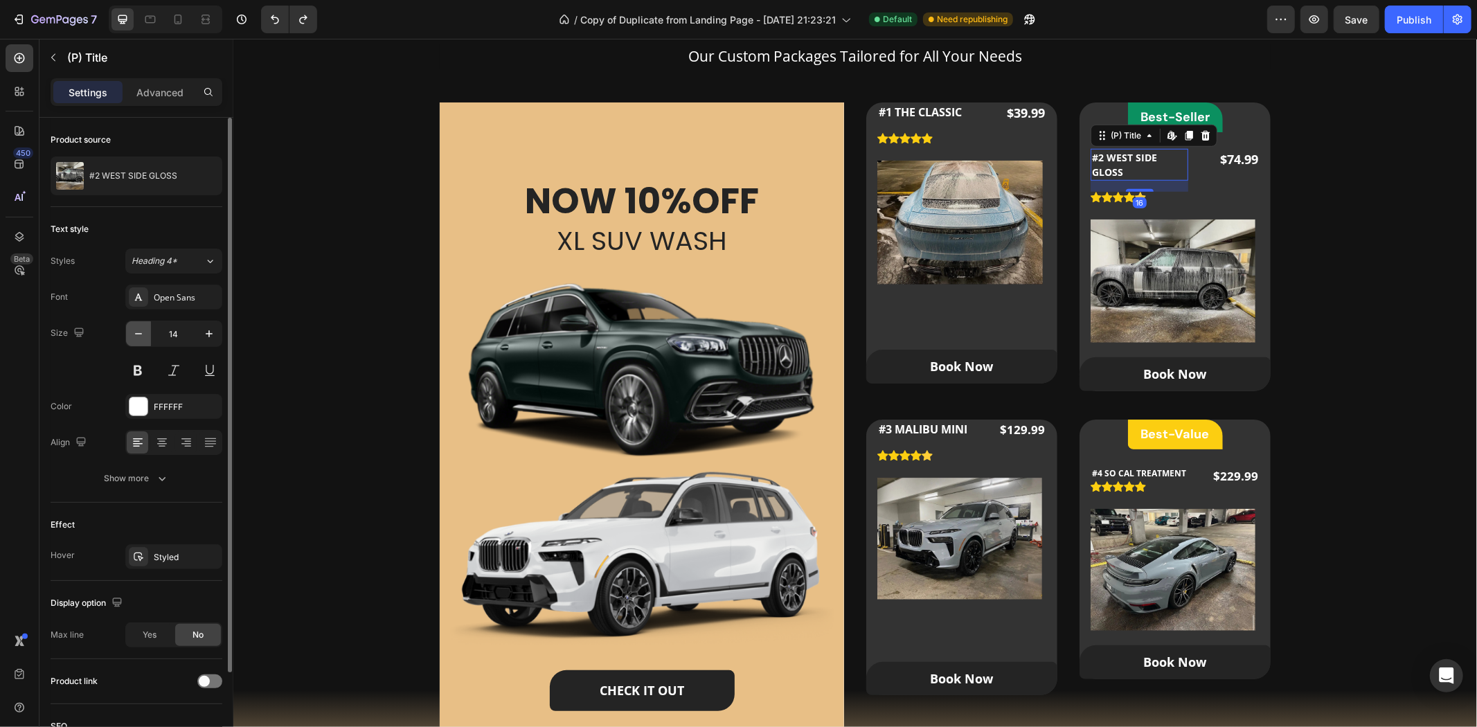
click at [134, 336] on icon "button" at bounding box center [139, 334] width 14 height 14
type input "13"
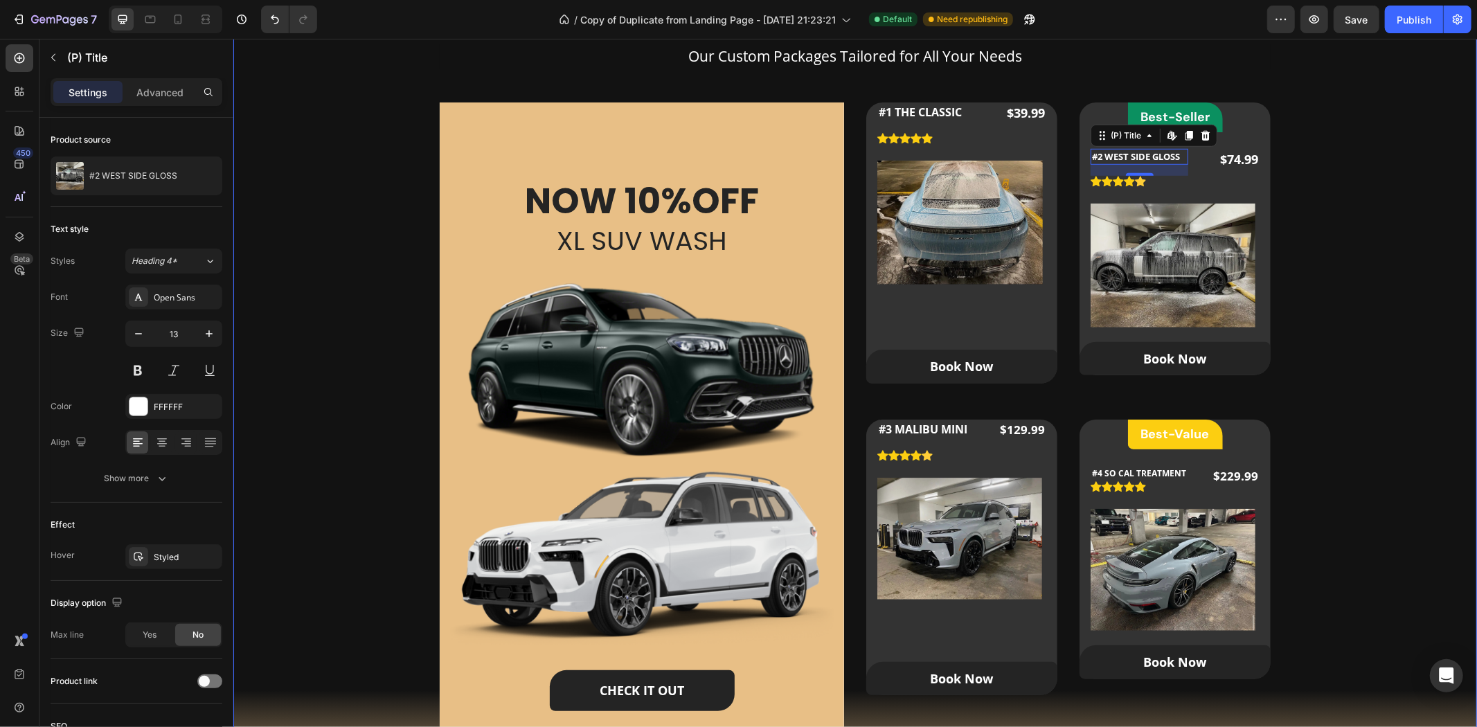
click at [1323, 252] on div "Our Packages Heading Our Custom Packages Tailored for All Your Needs Text block…" at bounding box center [854, 384] width 1199 height 792
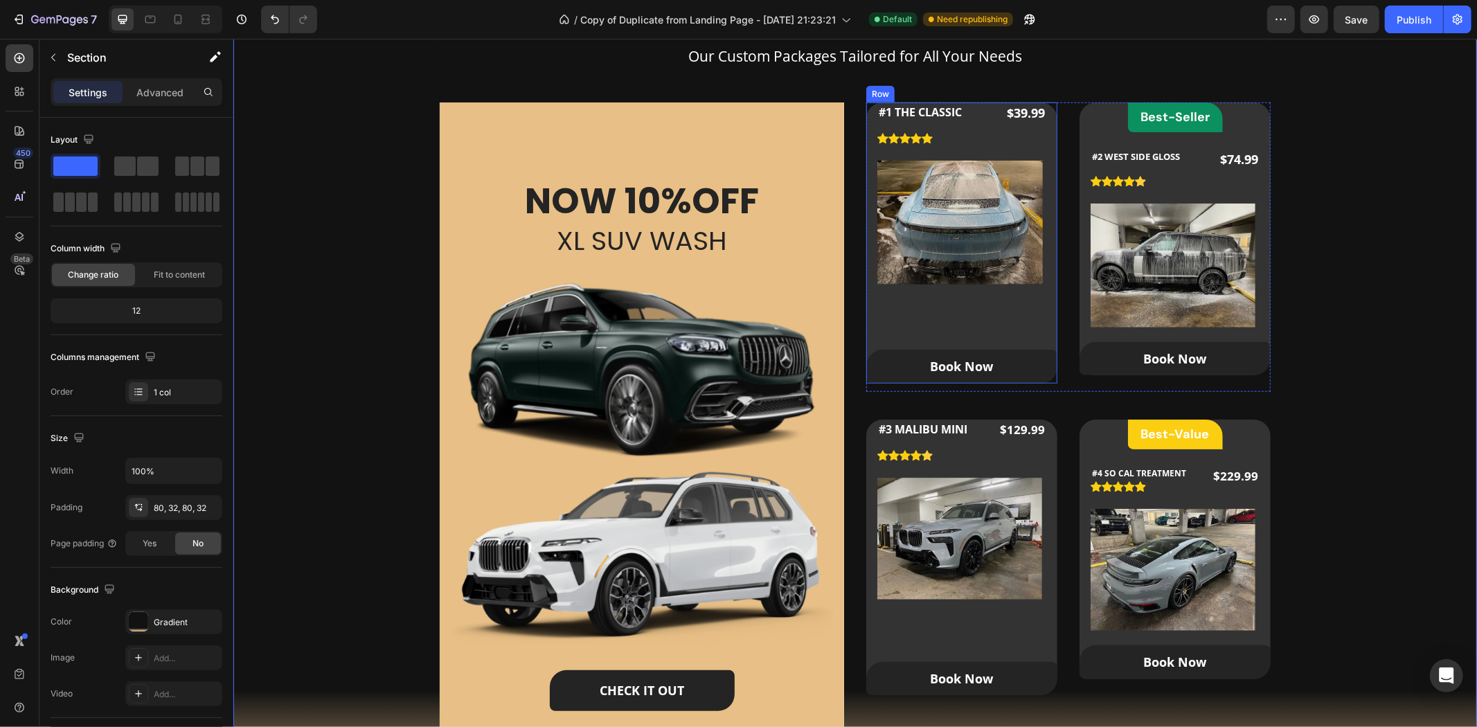
click at [1023, 329] on div "#1 THE CLASSIC Product Title Icon Icon Icon Icon Icon Icon List Hoz $39.99 Prod…" at bounding box center [961, 242] width 191 height 281
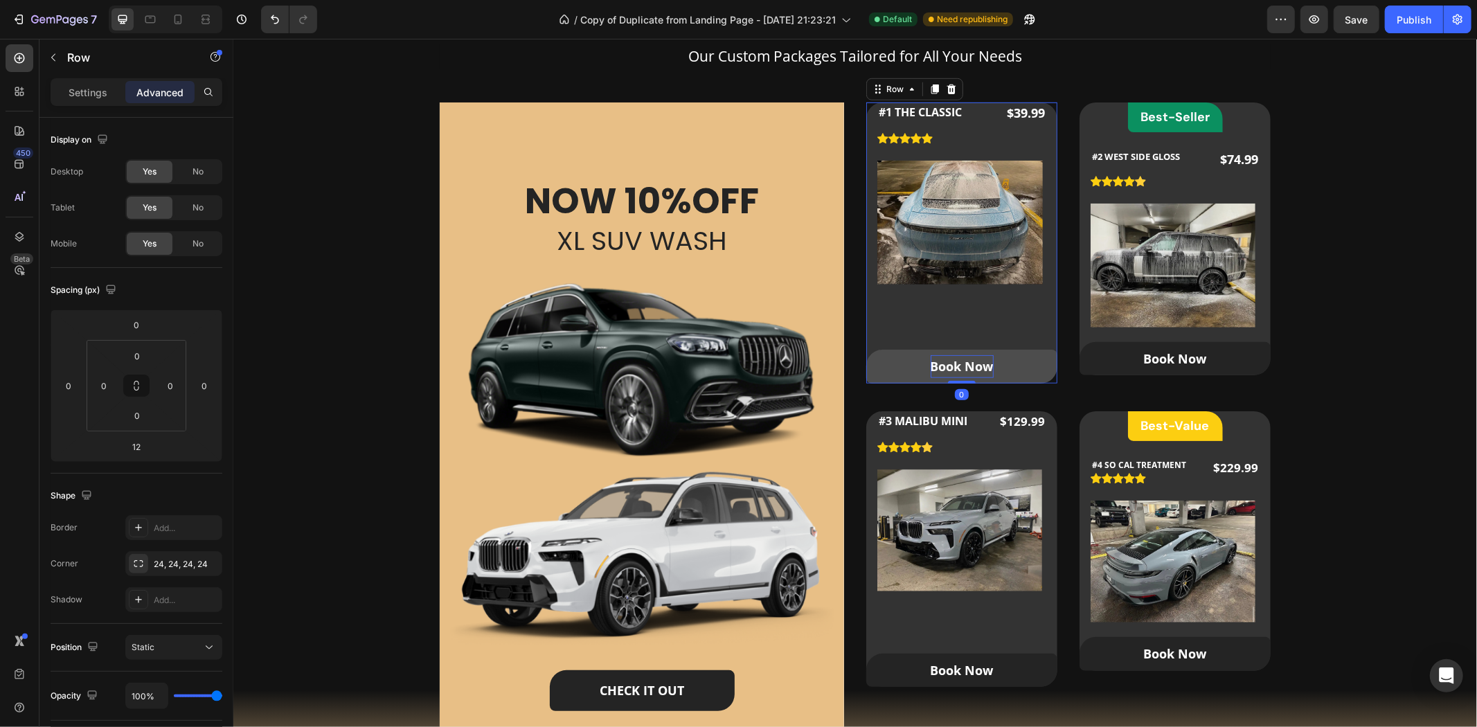
drag, startPoint x: 952, startPoint y: 389, endPoint x: 958, endPoint y: 373, distance: 16.7
click at [958, 373] on div "#1 THE CLASSIC Product Title Icon Icon Icon Icon Icon Icon List Hoz $39.99 Prod…" at bounding box center [961, 242] width 191 height 281
type input "0"
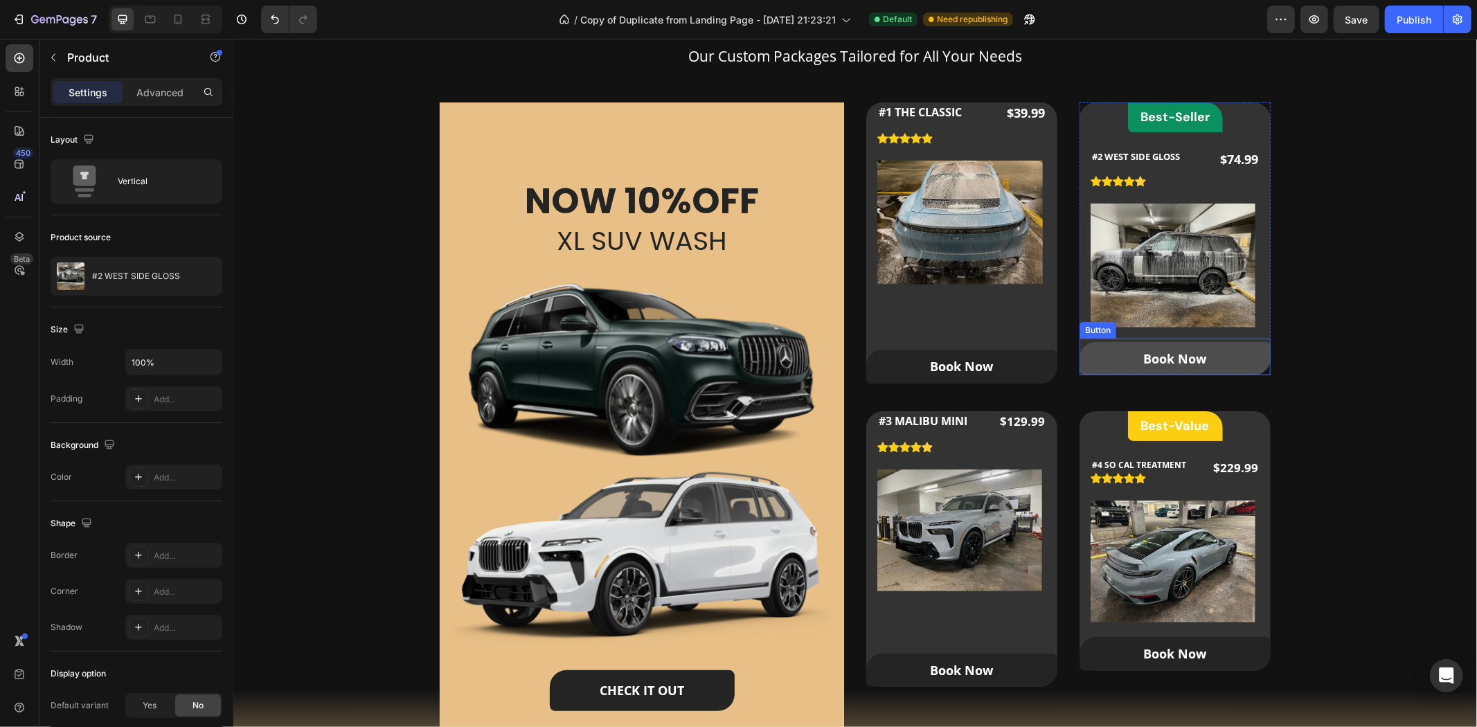
click at [1132, 357] on link "Book Now" at bounding box center [1174, 357] width 191 height 33
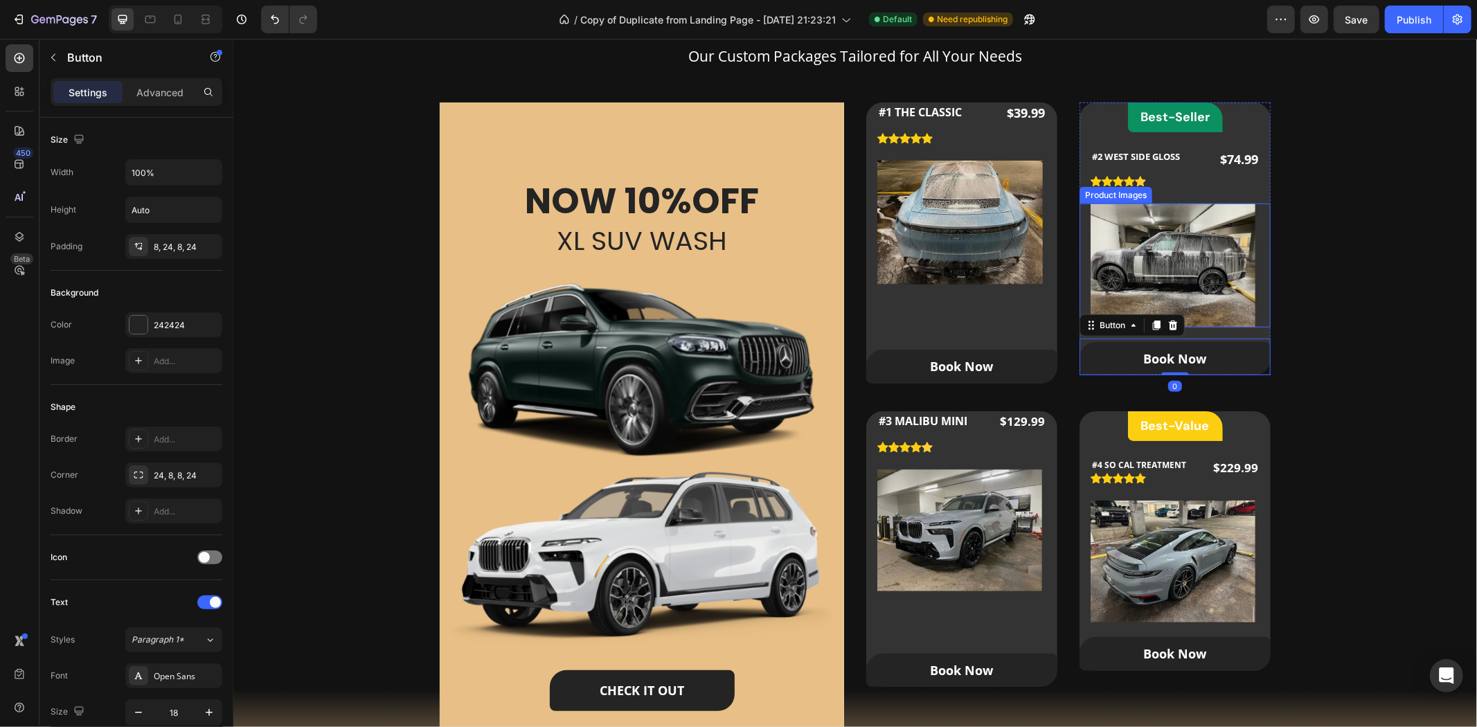
click at [1079, 267] on div "Product Images" at bounding box center [1174, 265] width 191 height 124
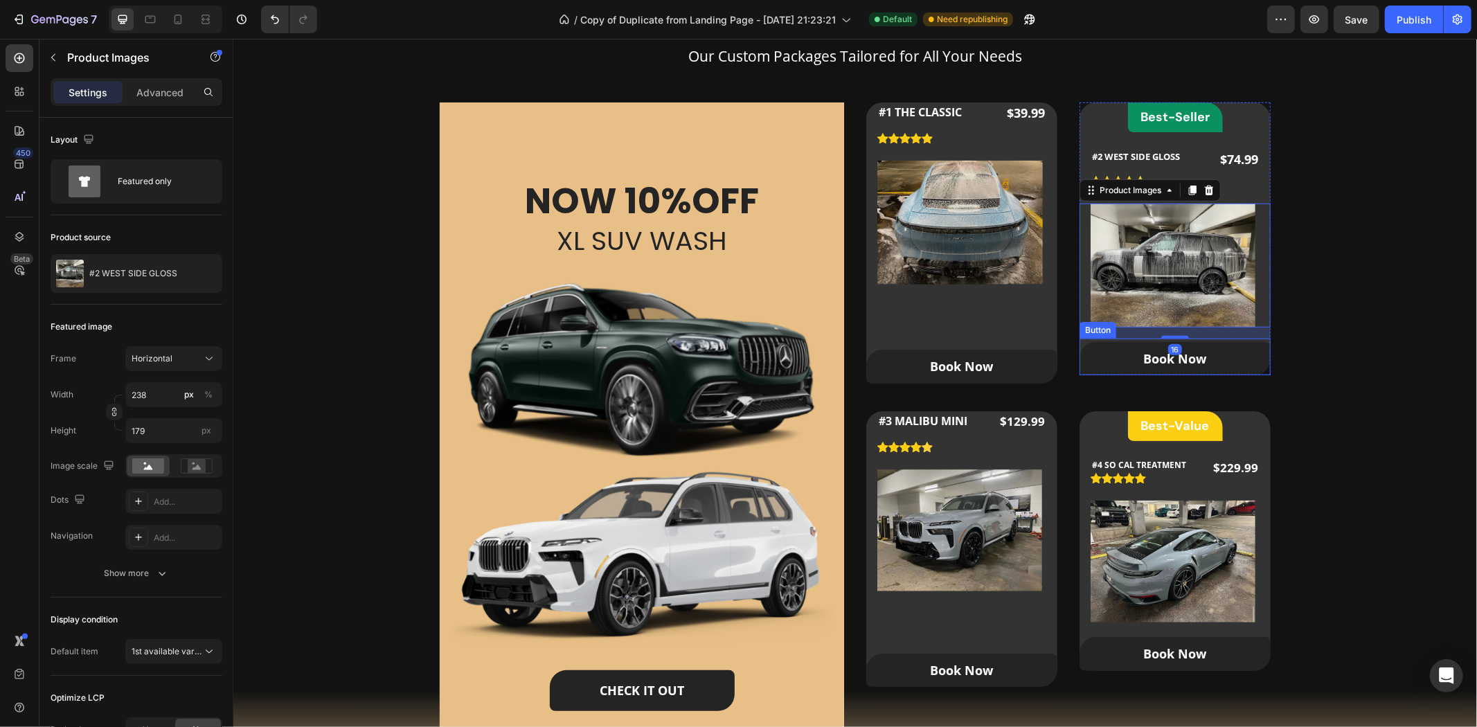
click at [1079, 343] on div "Book Now Button" at bounding box center [1174, 356] width 191 height 37
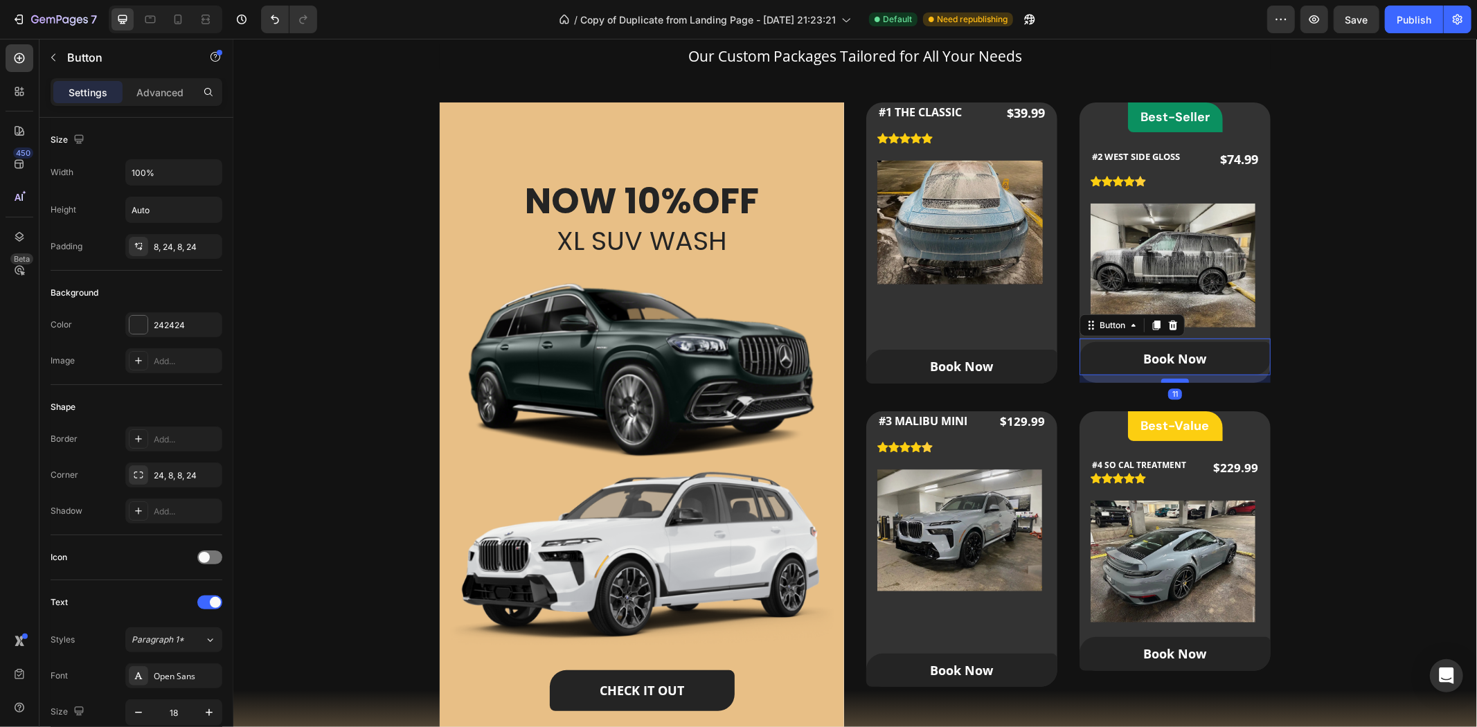
drag, startPoint x: 1167, startPoint y: 373, endPoint x: 1168, endPoint y: 381, distance: 7.6
click at [1168, 381] on div at bounding box center [1175, 380] width 28 height 4
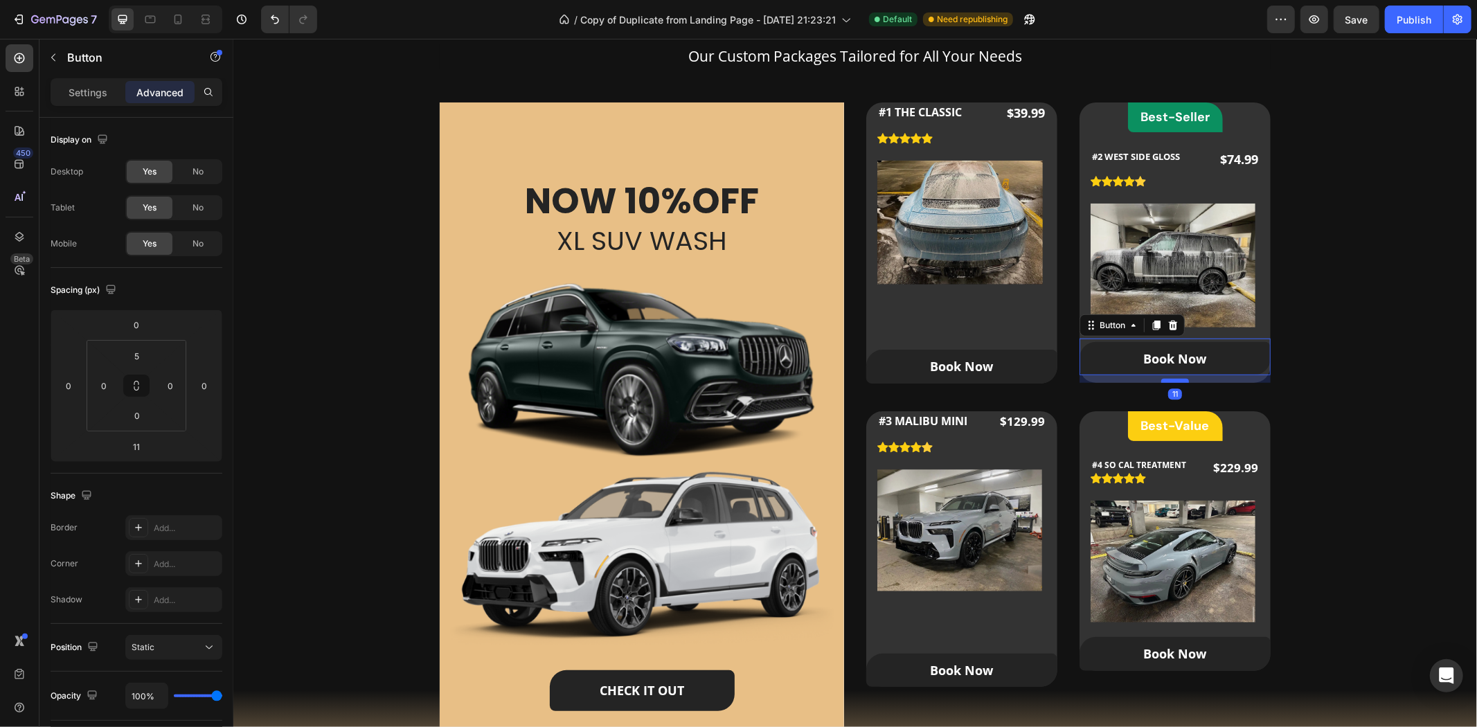
click at [1170, 380] on div at bounding box center [1175, 380] width 28 height 4
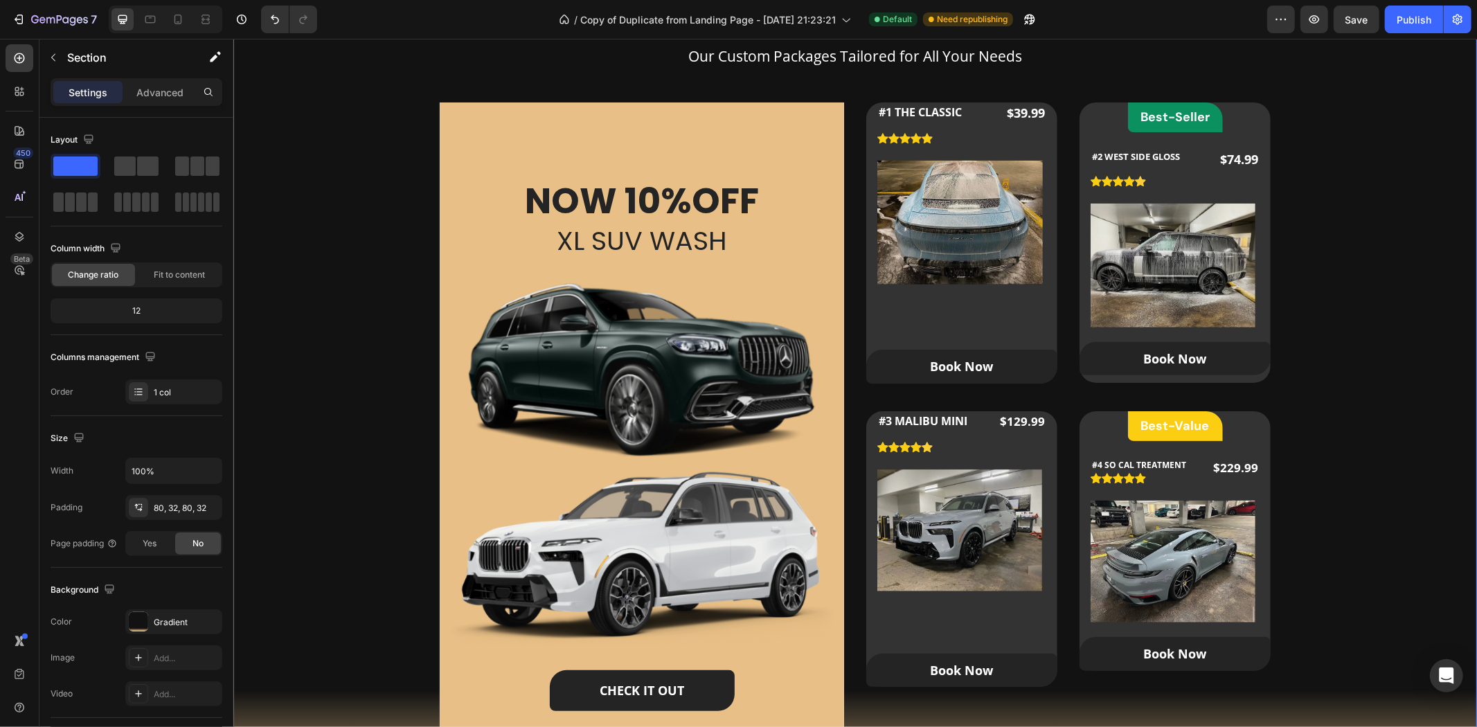
click at [1334, 326] on div "Our Packages Heading Our Custom Packages Tailored for All Your Needs Text block…" at bounding box center [854, 384] width 1199 height 792
click at [1200, 353] on link "Book Now" at bounding box center [1174, 357] width 191 height 33
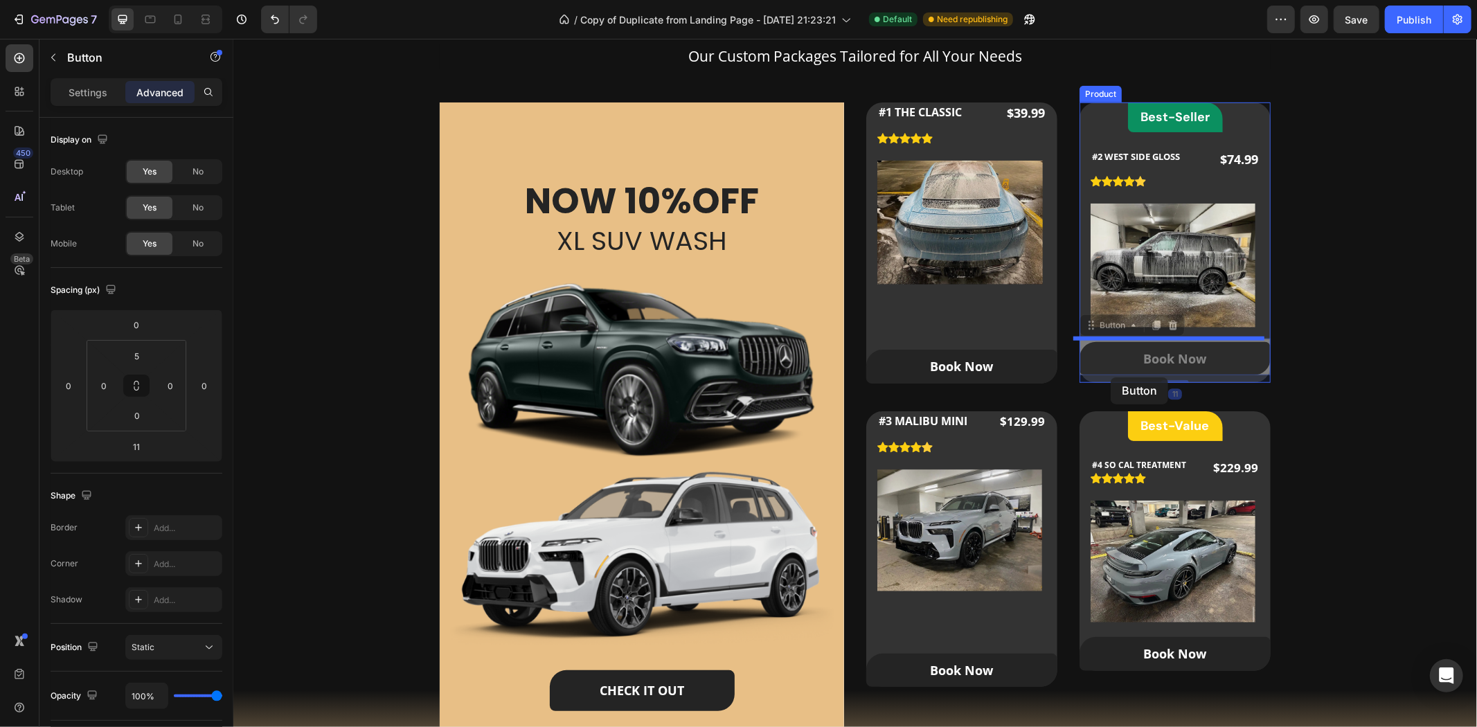
drag, startPoint x: 1107, startPoint y: 322, endPoint x: 1110, endPoint y: 377, distance: 54.8
drag, startPoint x: 1092, startPoint y: 312, endPoint x: 1105, endPoint y: 371, distance: 60.3
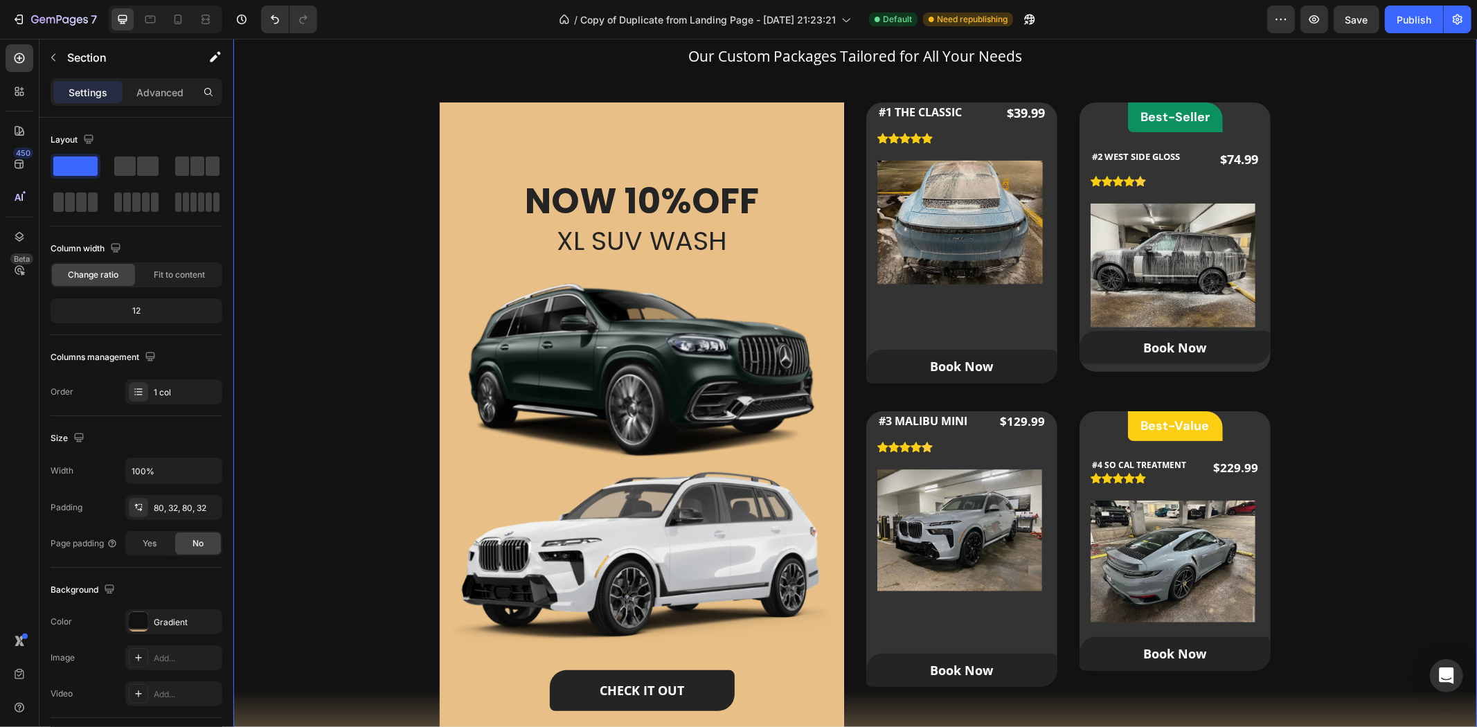
click at [1338, 300] on div "Our Packages Heading Our Custom Packages Tailored for All Your Needs Text block…" at bounding box center [854, 384] width 1199 height 792
click at [1317, 314] on div "Our Packages Heading Our Custom Packages Tailored for All Your Needs Text block…" at bounding box center [854, 384] width 1199 height 792
click at [1380, 296] on div "Our Packages Heading Our Custom Packages Tailored for All Your Needs Text block…" at bounding box center [854, 384] width 1199 height 792
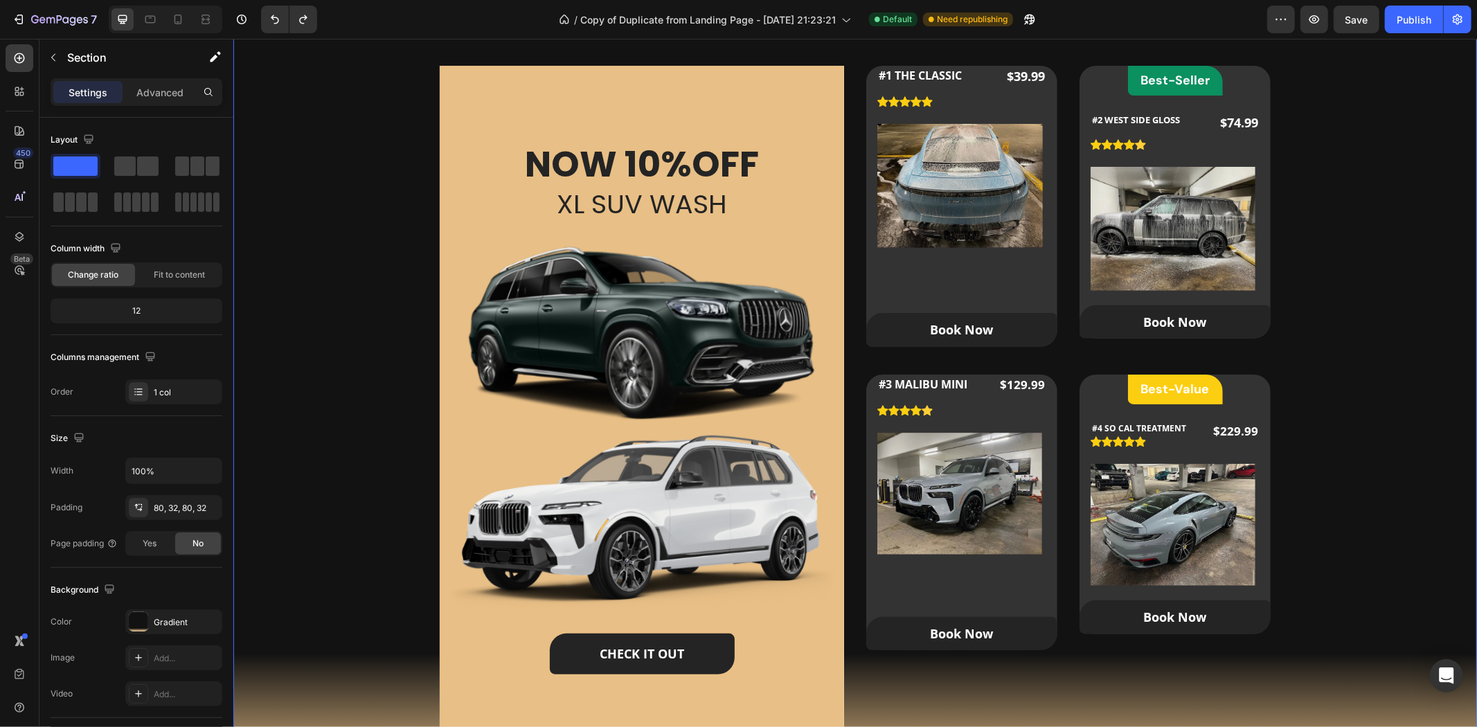
scroll to position [1000, 0]
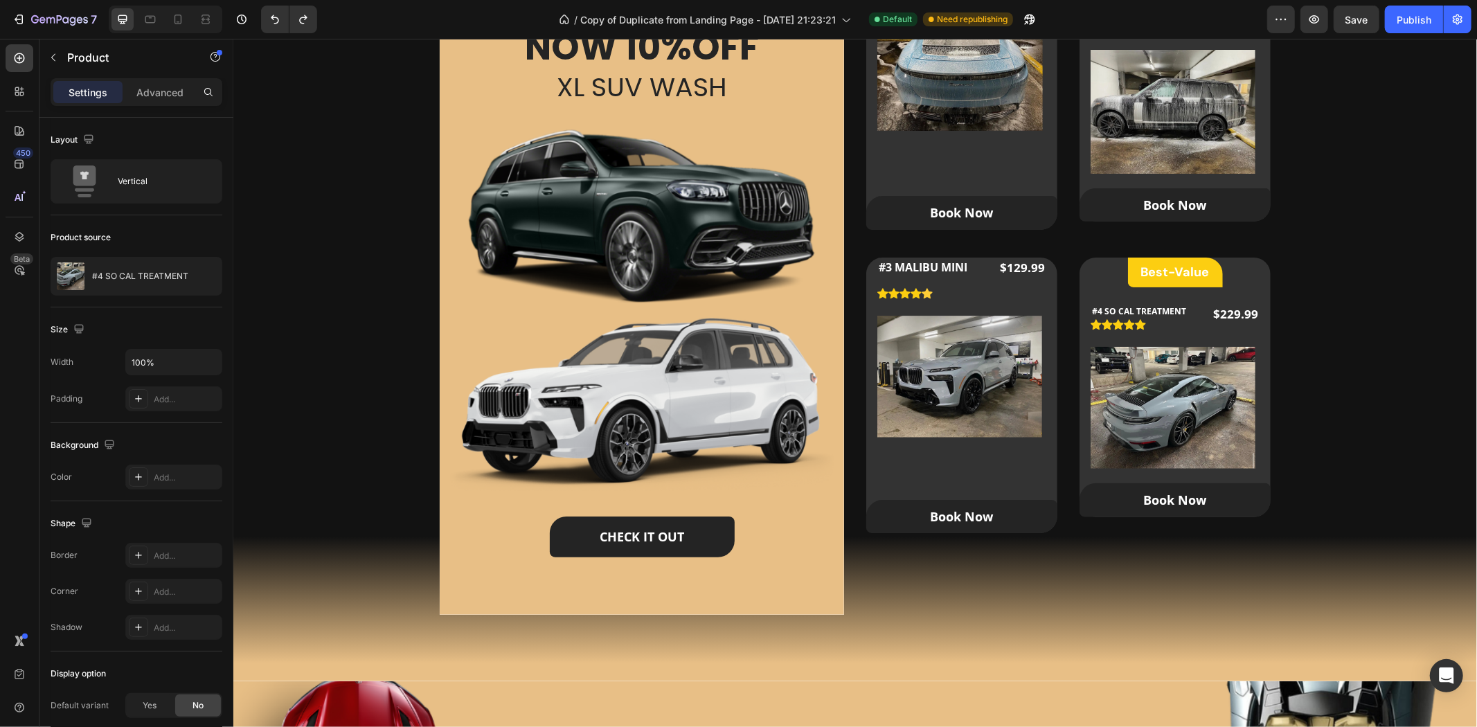
click at [1250, 272] on div "Best-Value Heading Row #4 SO CAL TREATMENT (P) Title Icon Icon Icon Icon Icon I…" at bounding box center [1174, 387] width 191 height 260
